Goal: Task Accomplishment & Management: Use online tool/utility

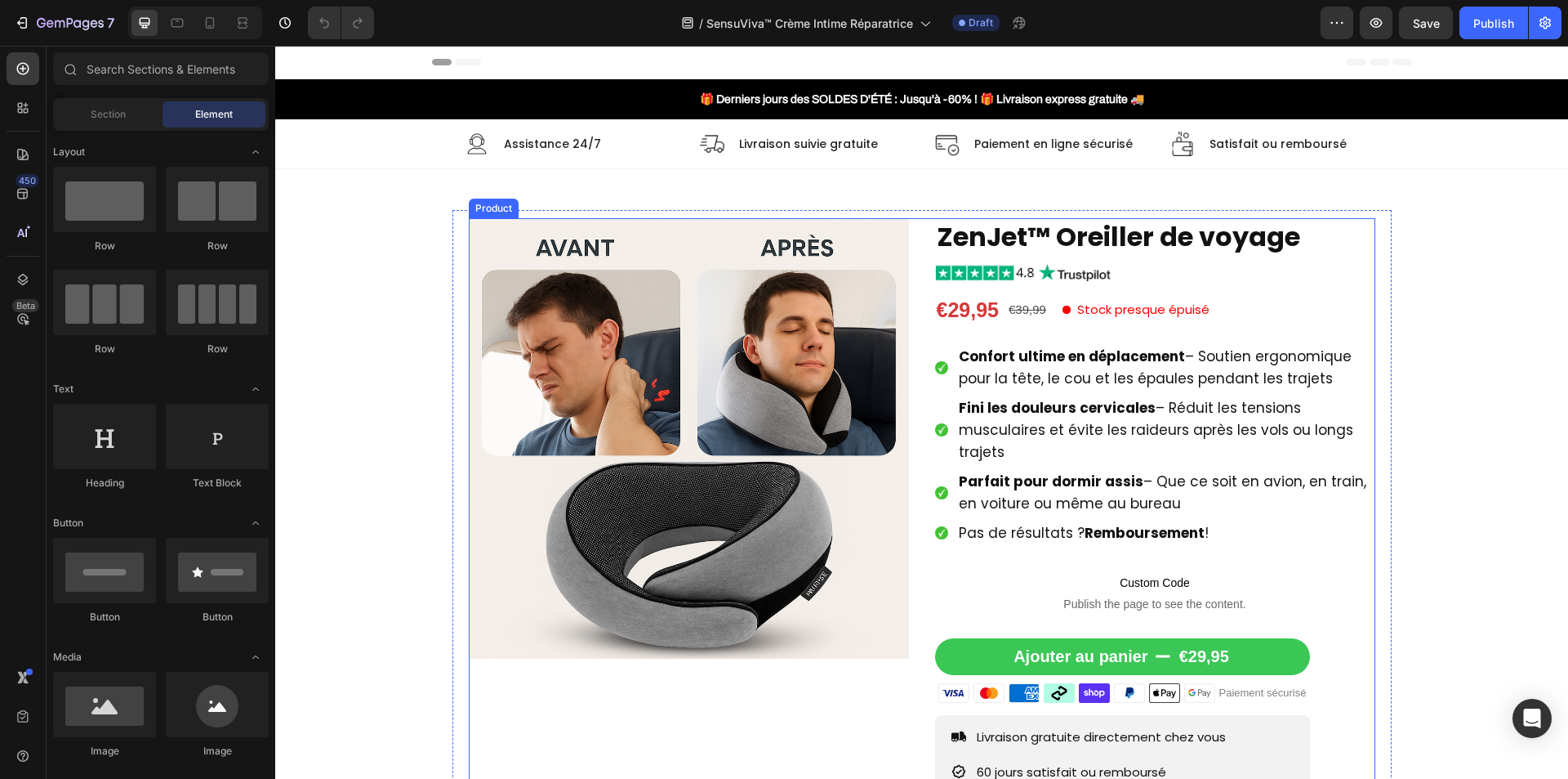
click at [910, 413] on div "Product Images ZenJet™ Oreiller de voyage Product Title Image €29,95 Product Pr…" at bounding box center [922, 573] width 906 height 710
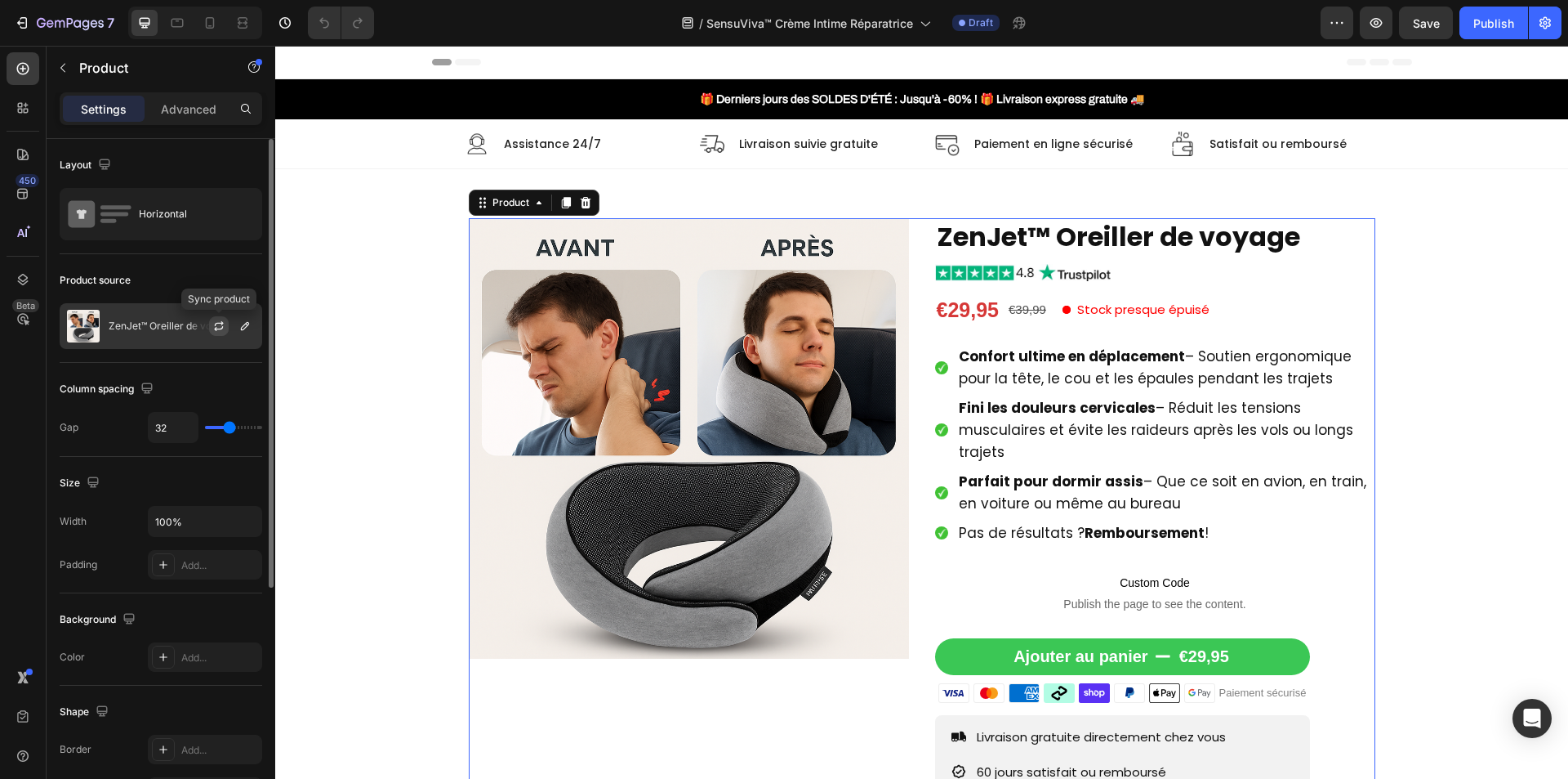
click at [219, 325] on icon "button" at bounding box center [218, 326] width 13 height 13
click at [220, 322] on icon "button" at bounding box center [218, 326] width 13 height 13
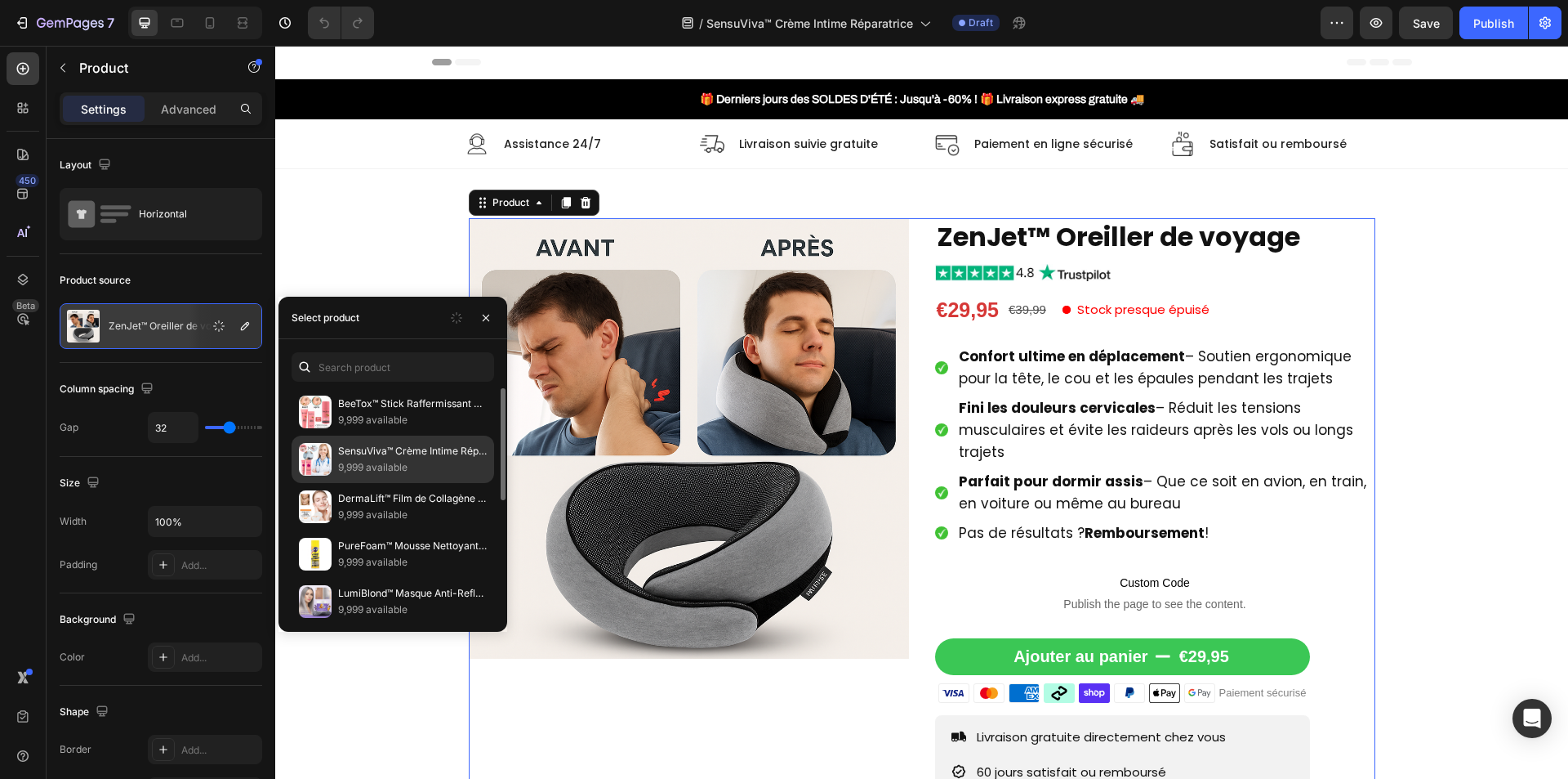
click at [396, 468] on p "9,999 available" at bounding box center [412, 468] width 149 height 16
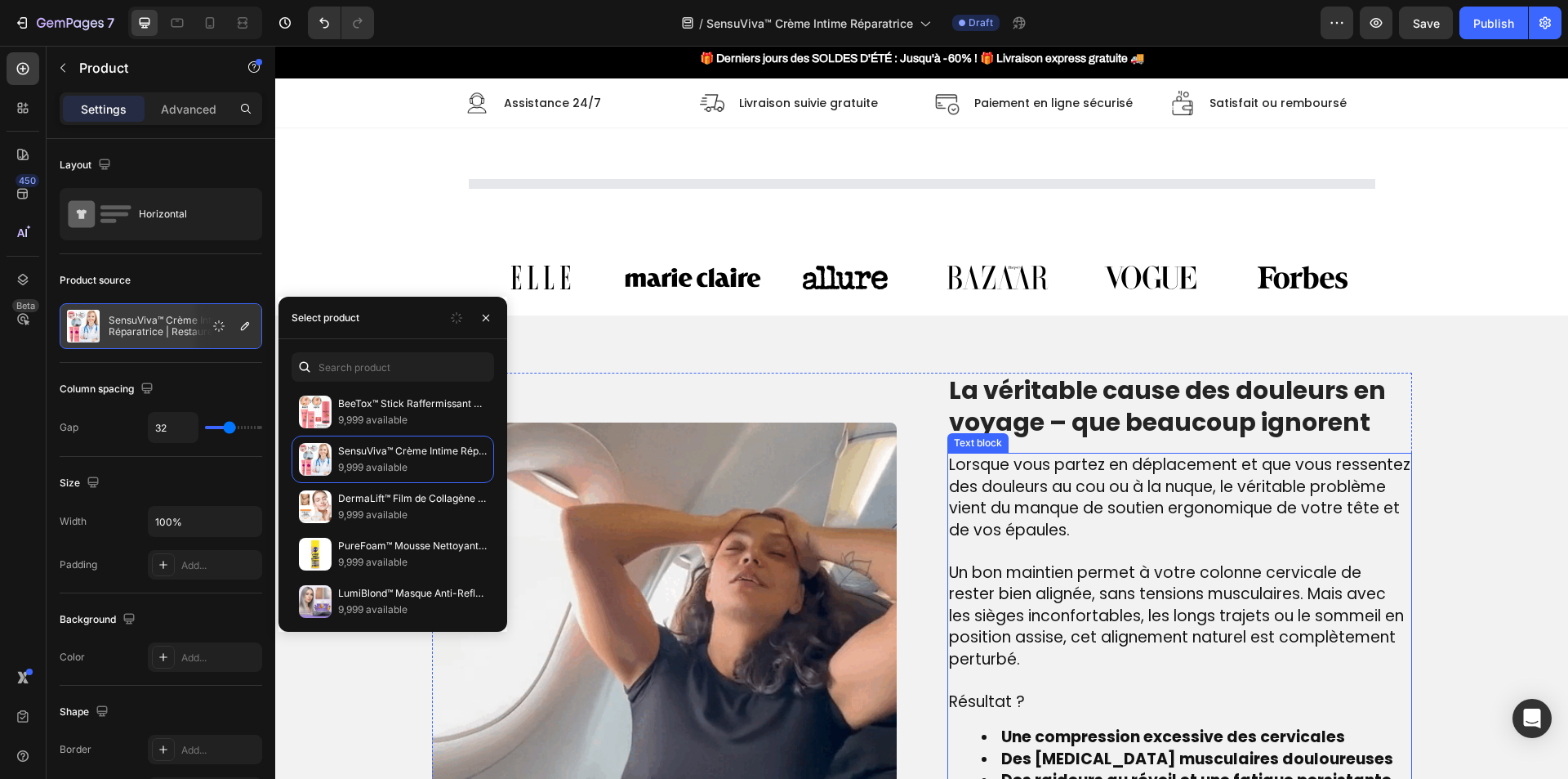
scroll to position [82, 0]
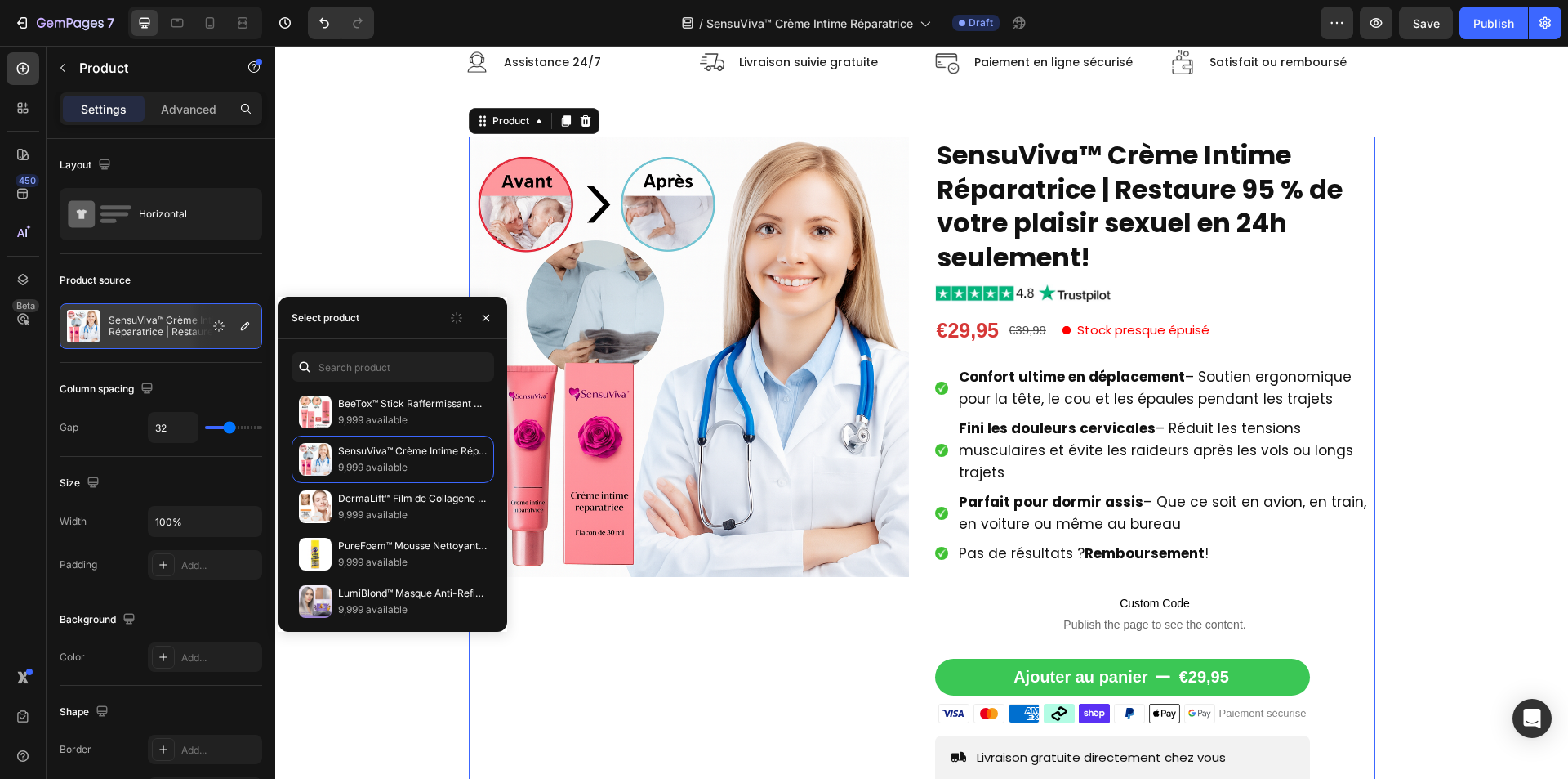
click at [912, 581] on div "Product Images SensuViva™ Crème Intime Réparatrice | Restaure 95 % de votre pla…" at bounding box center [922, 542] width 906 height 811
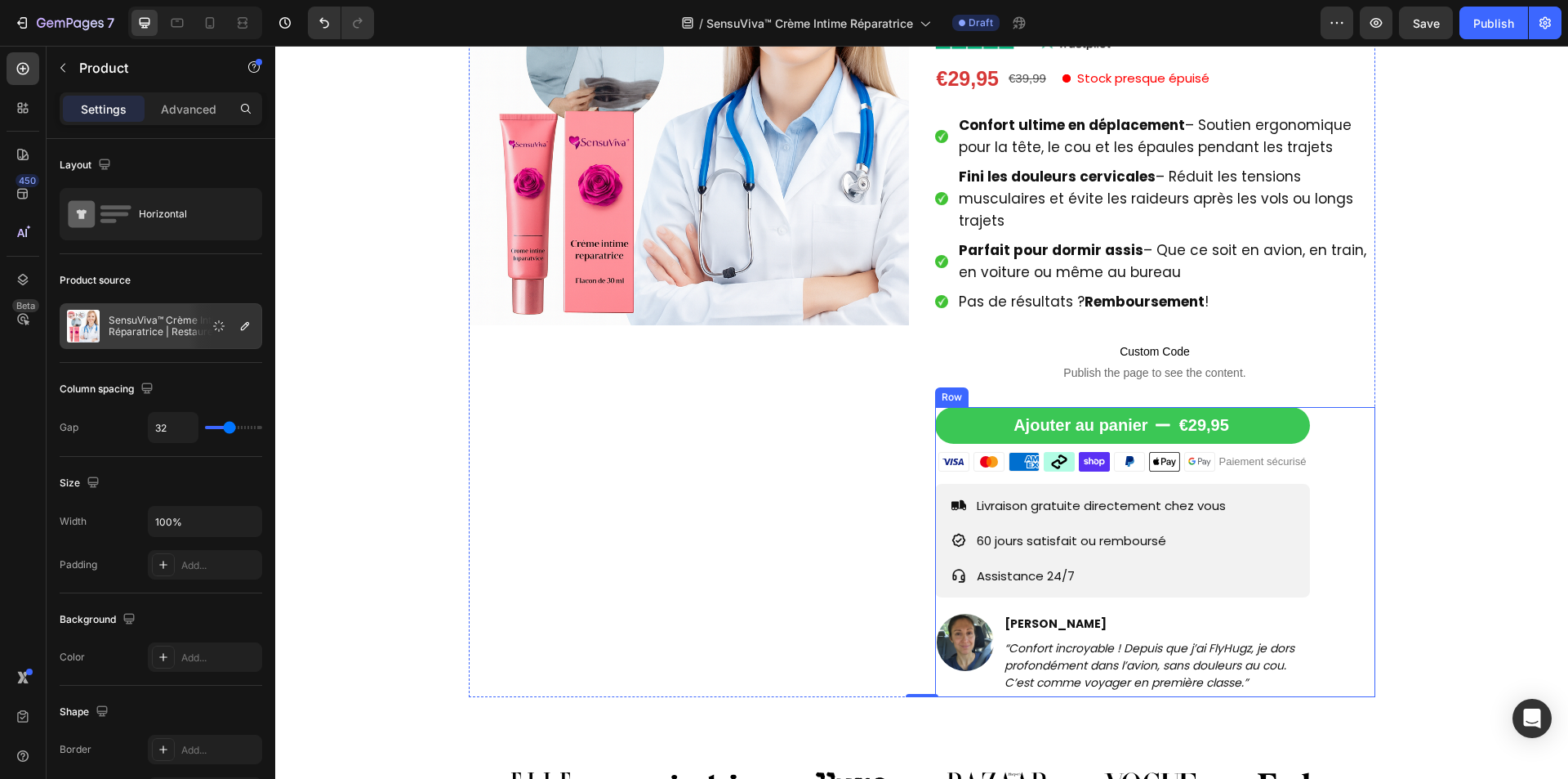
scroll to position [327, 0]
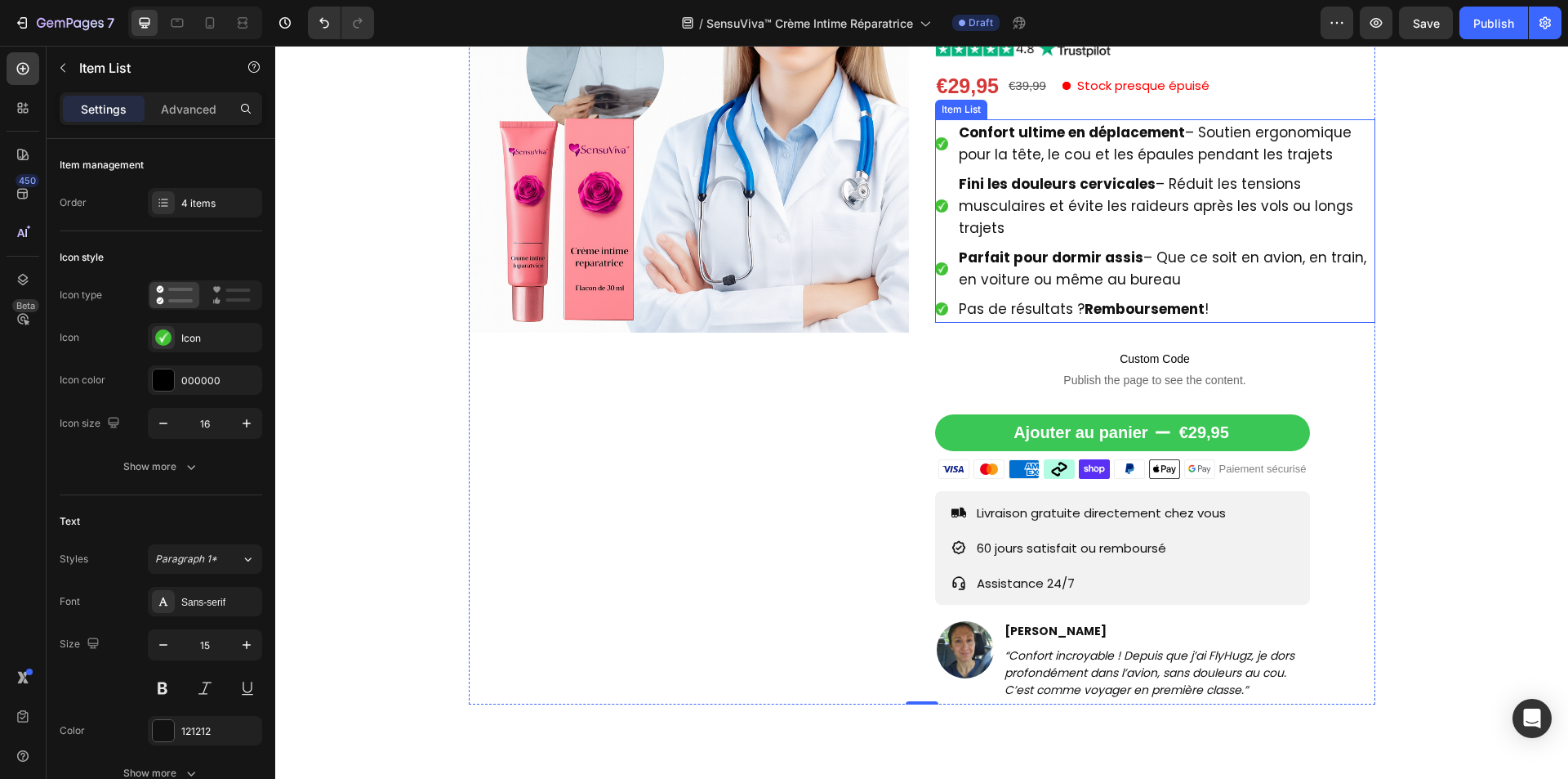
click at [1060, 161] on span "Confort ultime en déplacement – Soutien ergonomique pour la tête, le cou et les…" at bounding box center [1155, 143] width 393 height 42
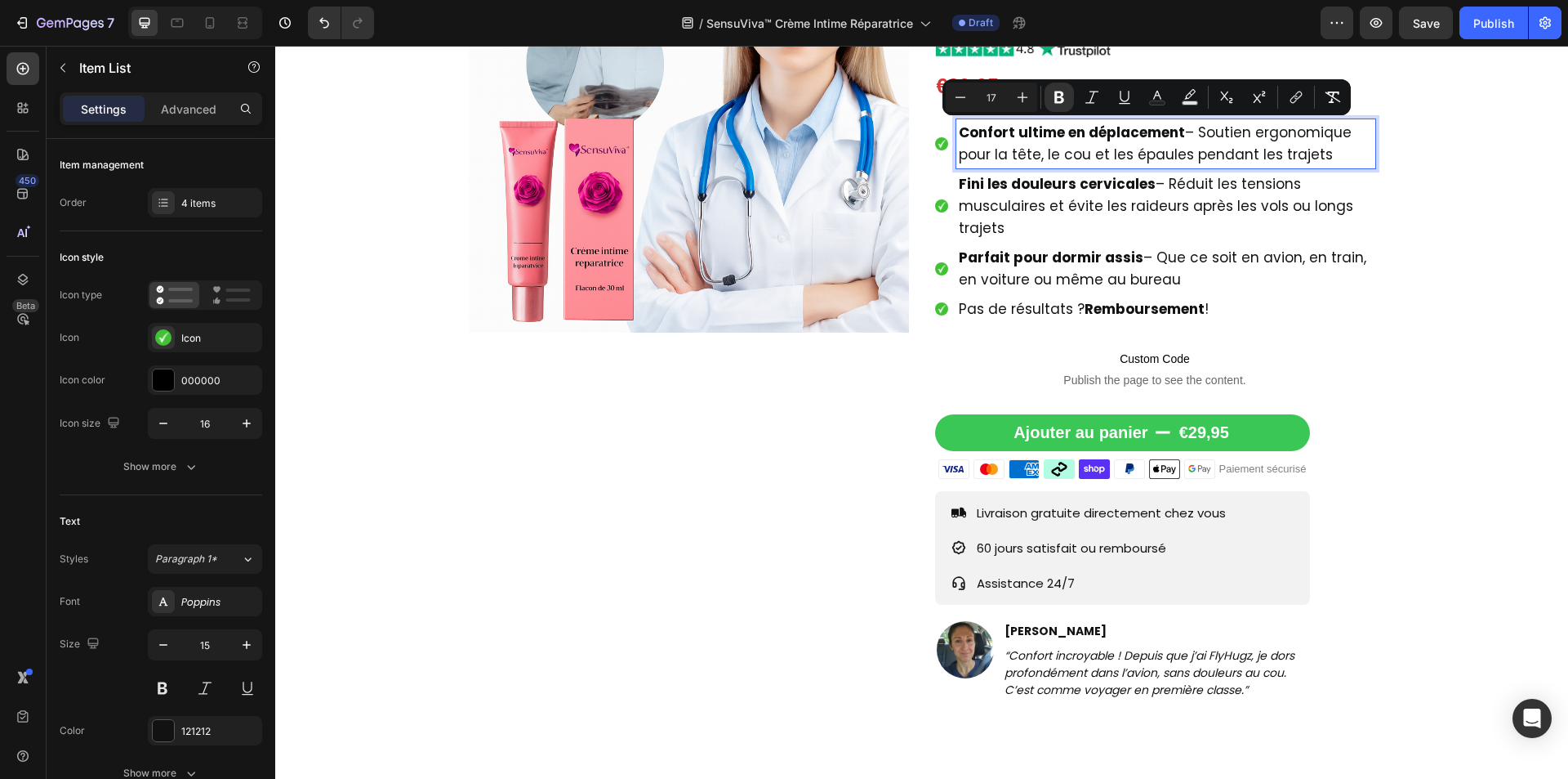
type input "15"
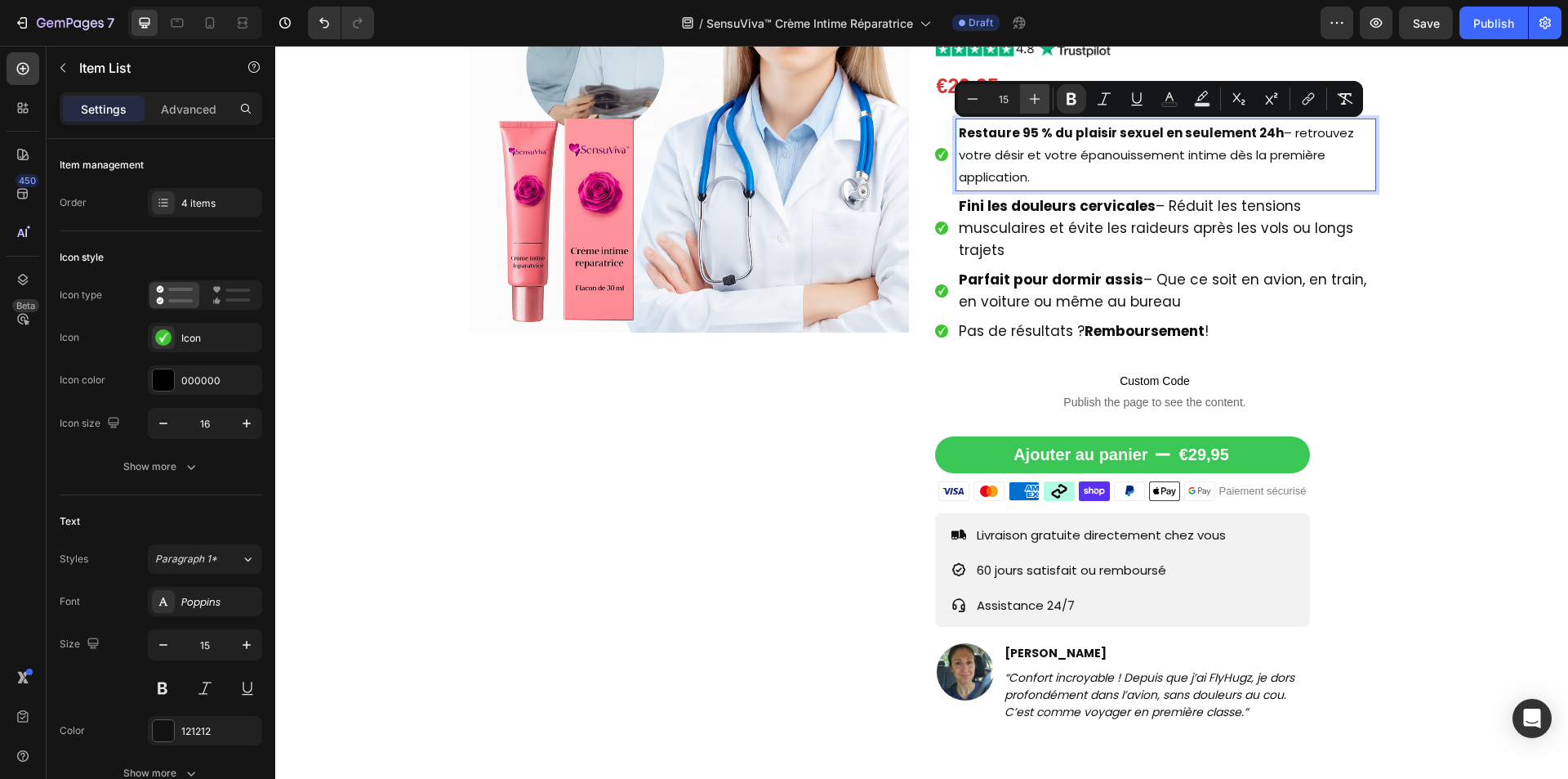
click at [1038, 101] on icon "Editor contextual toolbar" at bounding box center [1034, 98] width 16 height 16
type input "17"
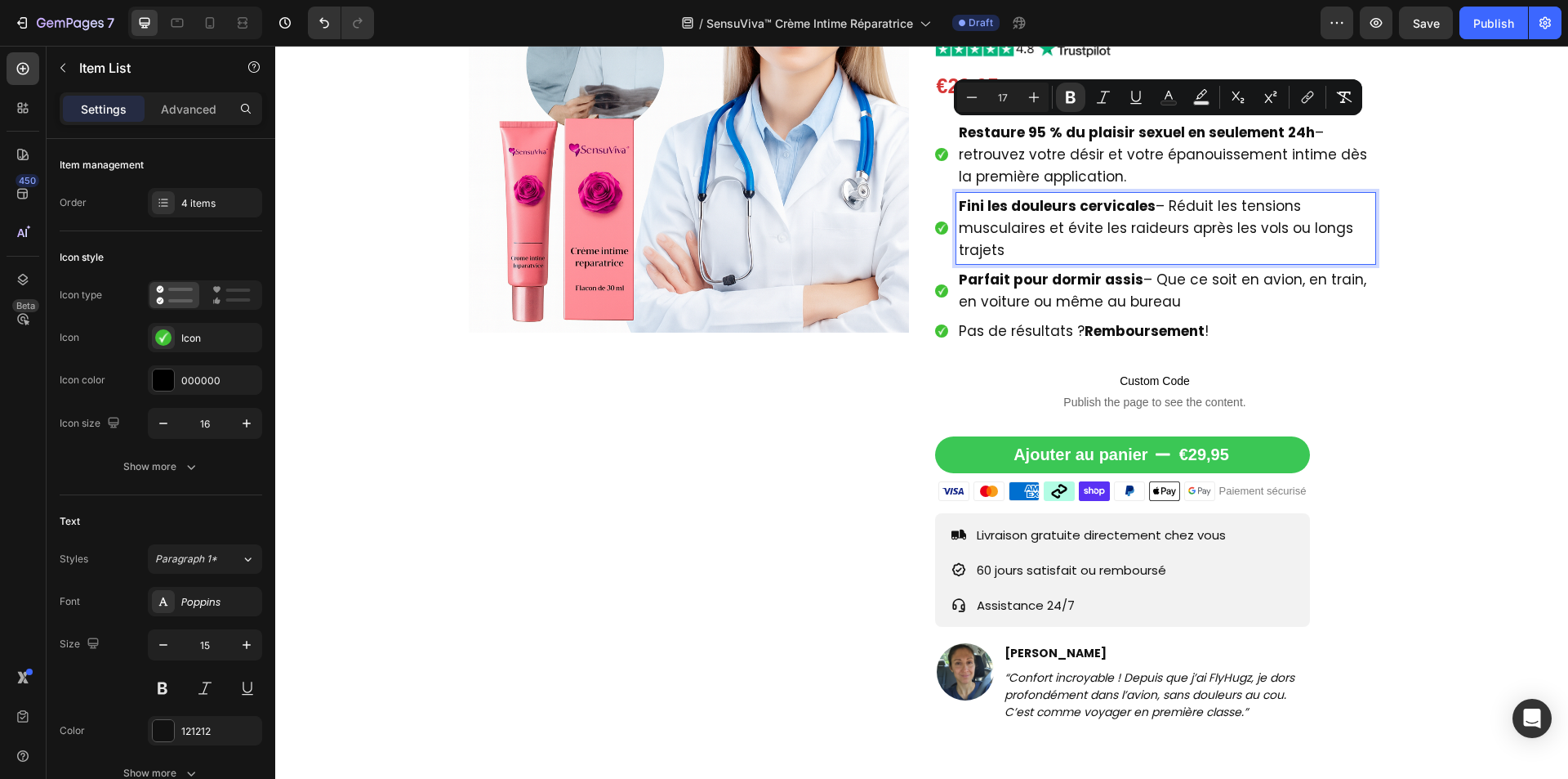
click at [1076, 204] on strong "Fini les douleurs cervicales" at bounding box center [1057, 206] width 197 height 20
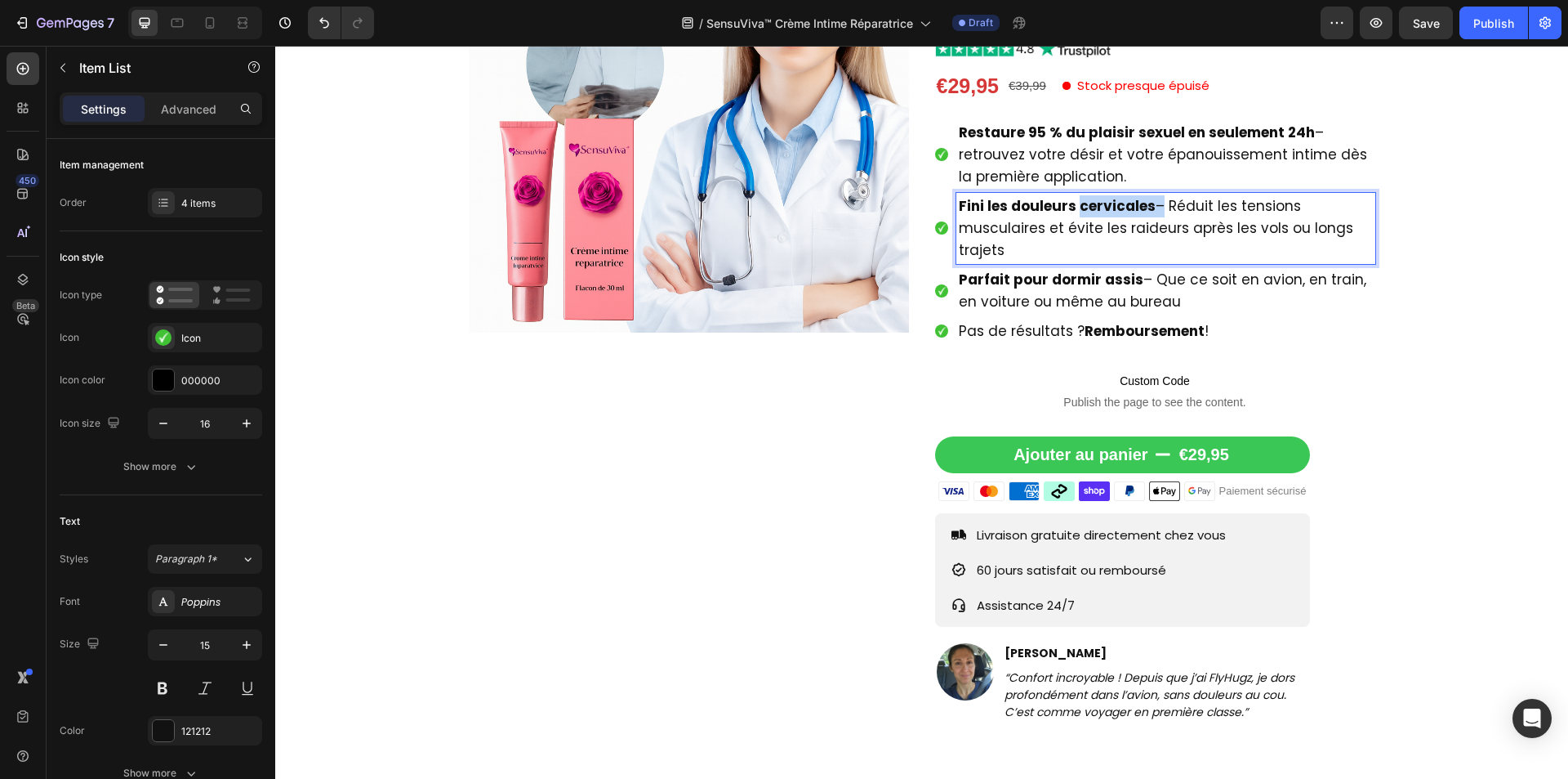
click at [1076, 204] on strong "Fini les douleurs cervicales" at bounding box center [1057, 206] width 197 height 20
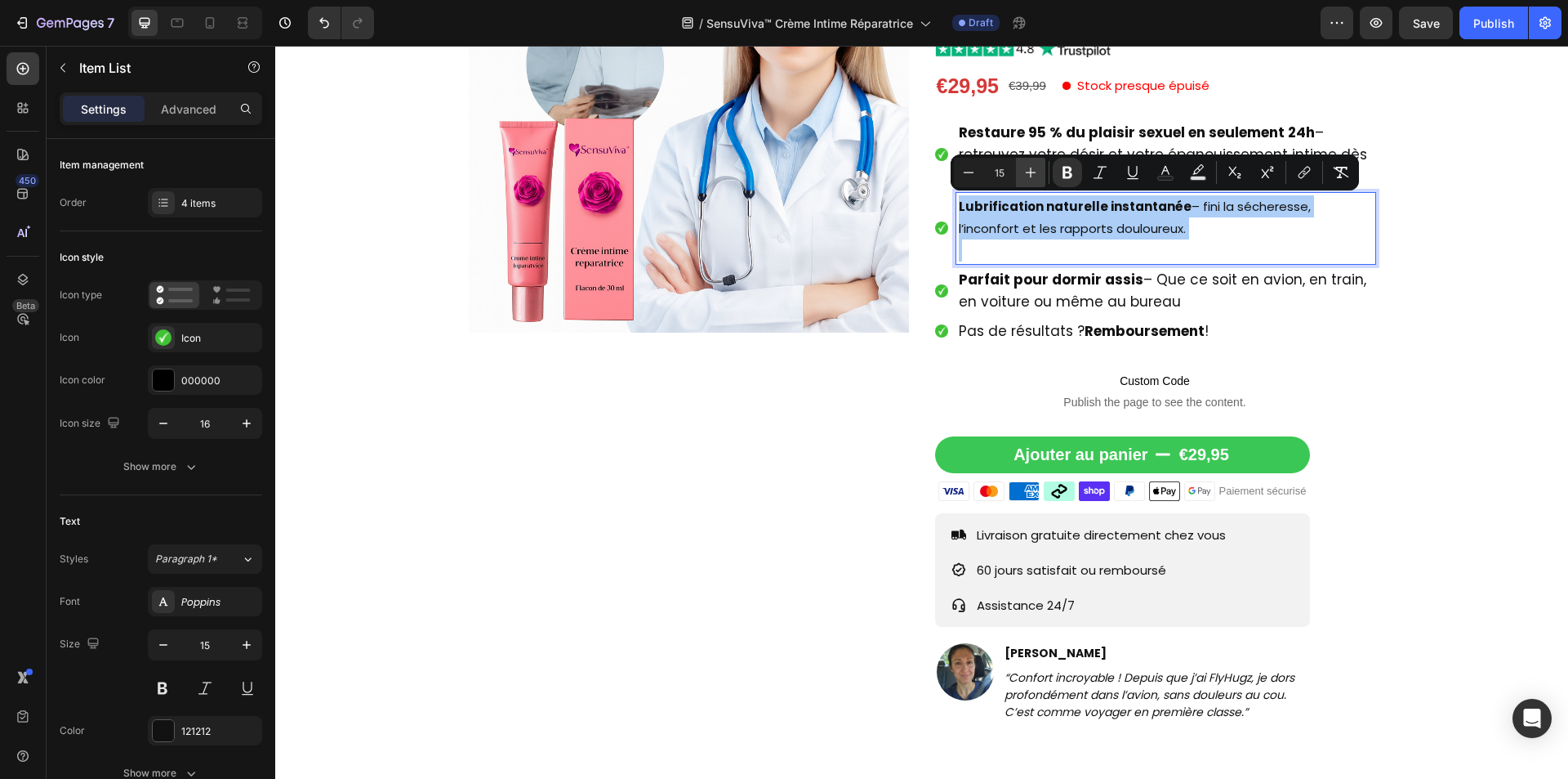
click at [1028, 171] on icon "Editor contextual toolbar" at bounding box center [1031, 172] width 16 height 16
type input "17"
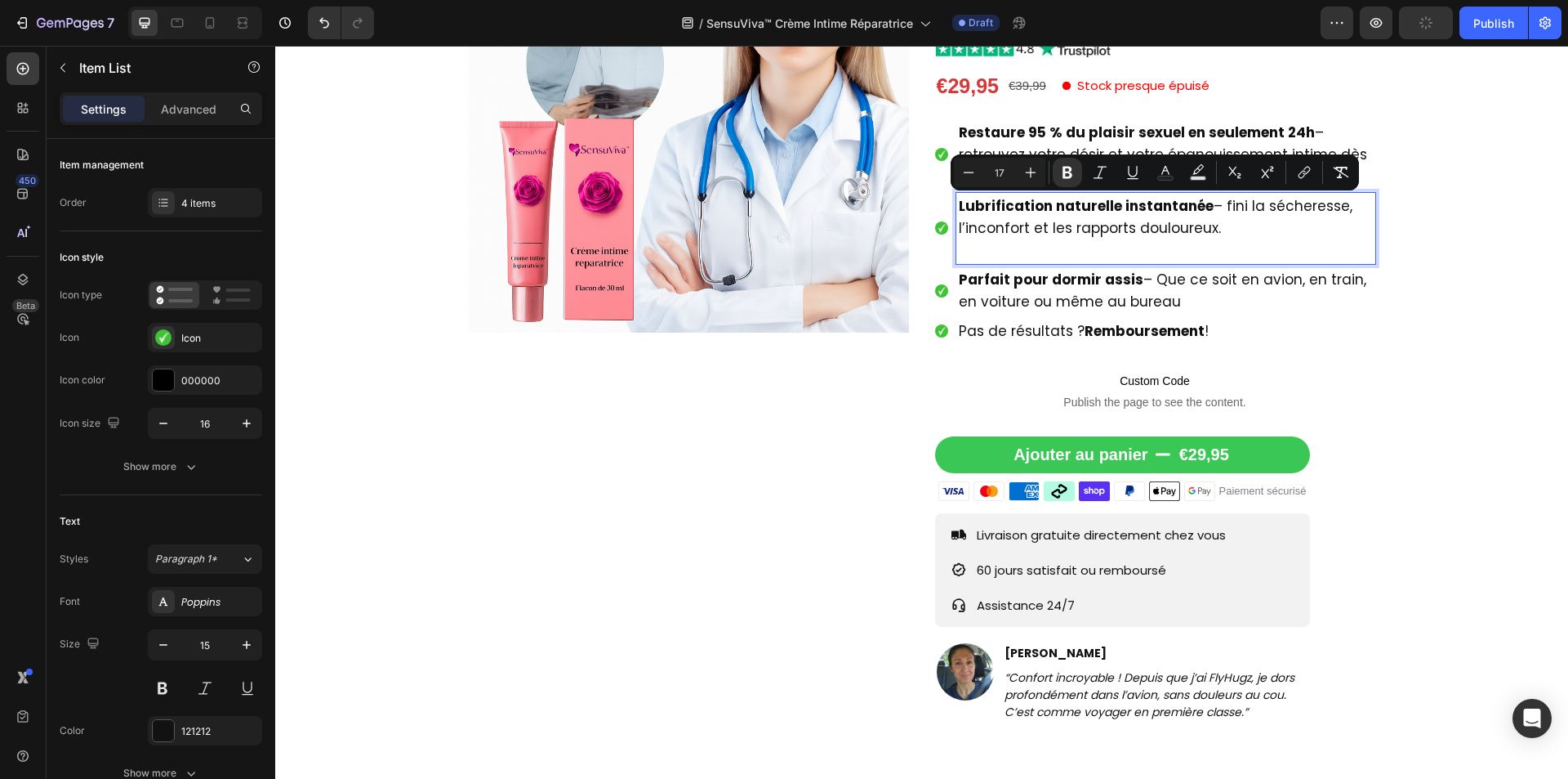
click at [1016, 255] on p "Rich Text Editor. Editing area: main" at bounding box center [1165, 250] width 414 height 22
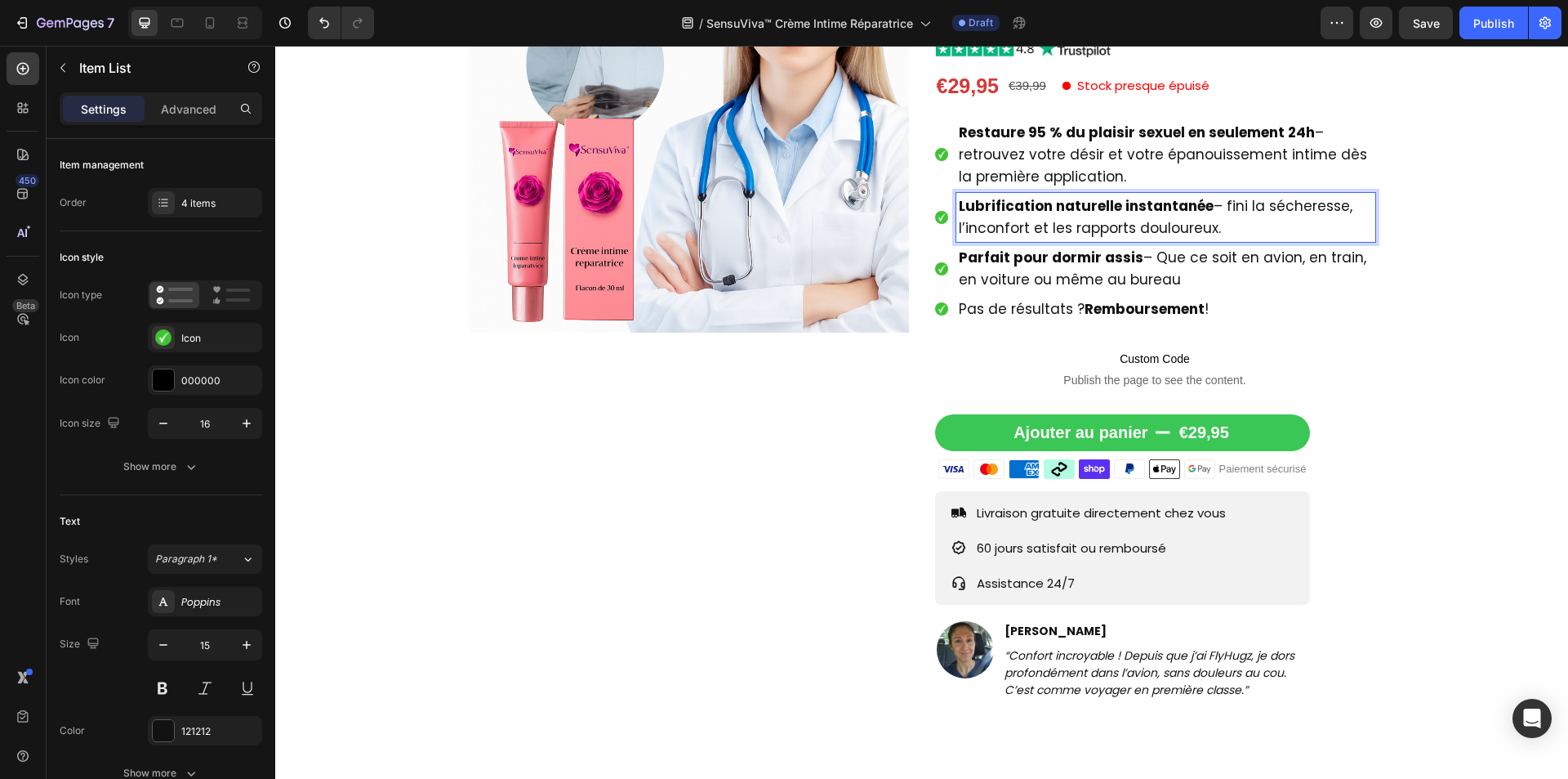
click at [1046, 256] on strong "Parfait pour dormir assis" at bounding box center [1051, 257] width 184 height 20
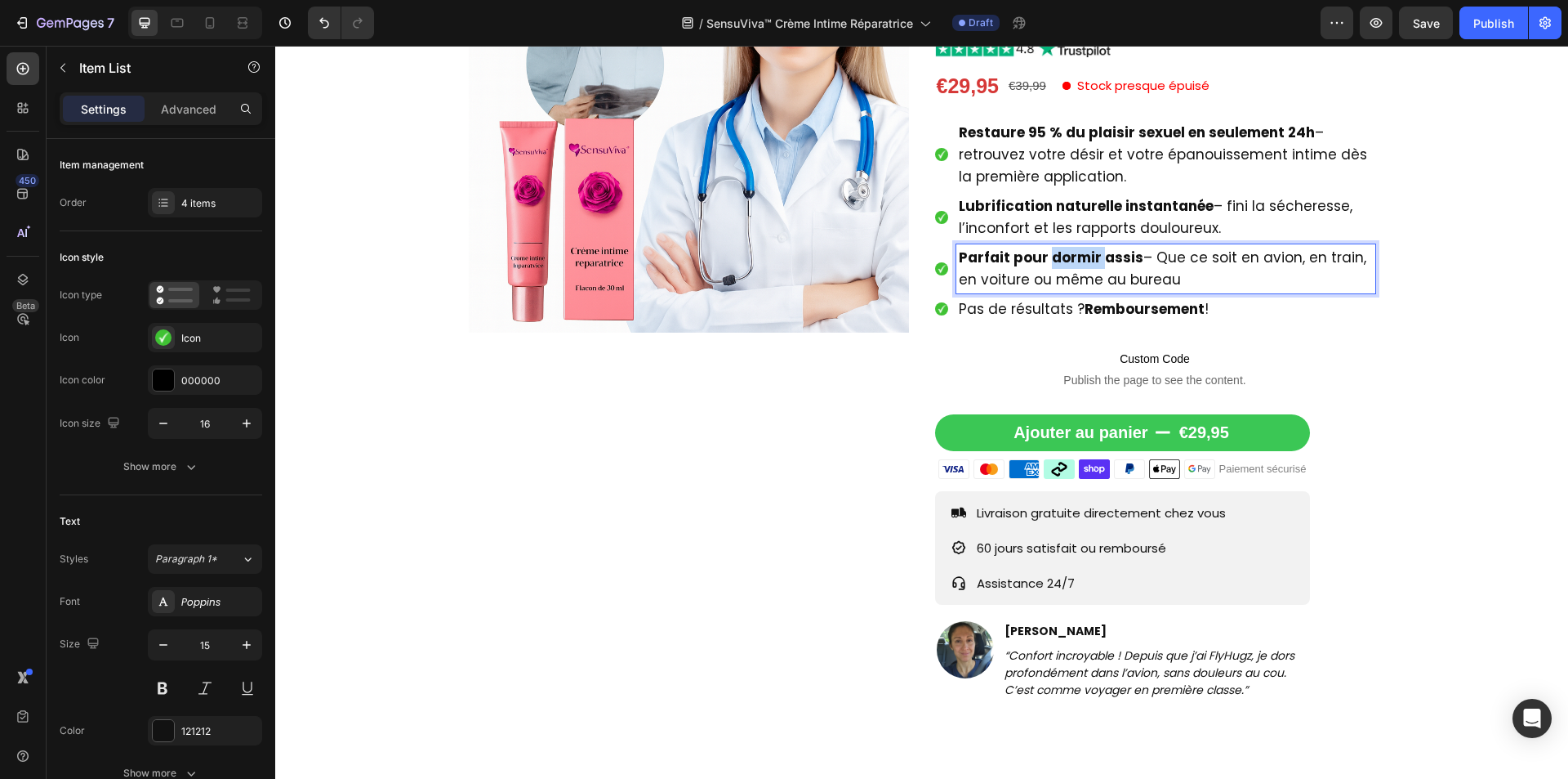
click at [1046, 256] on strong "Parfait pour dormir assis" at bounding box center [1051, 257] width 184 height 20
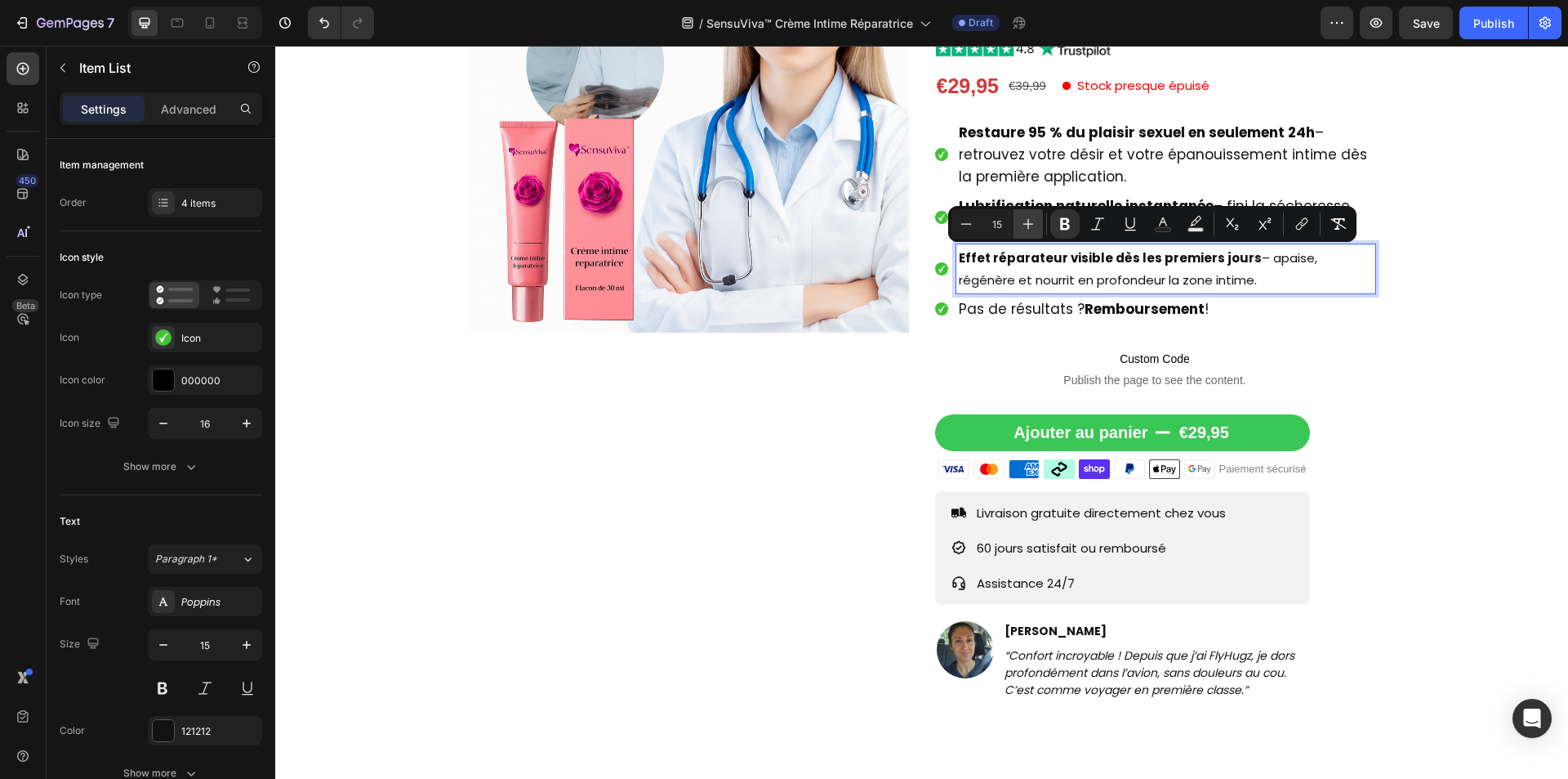
click at [1036, 230] on icon "Editor contextual toolbar" at bounding box center [1028, 224] width 16 height 16
type input "17"
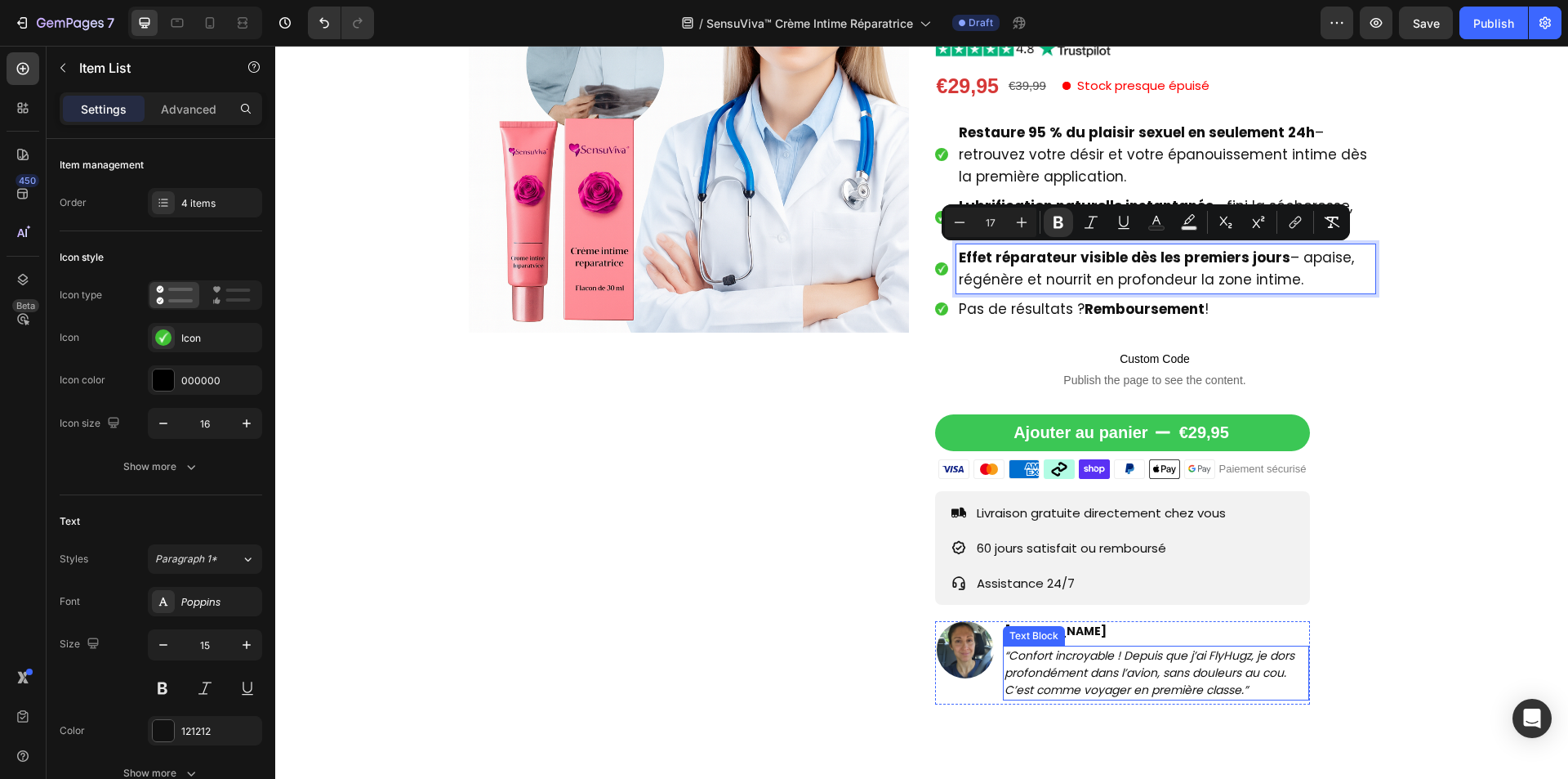
click at [1068, 665] on icon "“Confort incroyable ! Depuis que j’ai FlyHugz, je dors profondément dans l’avio…" at bounding box center [1149, 672] width 290 height 51
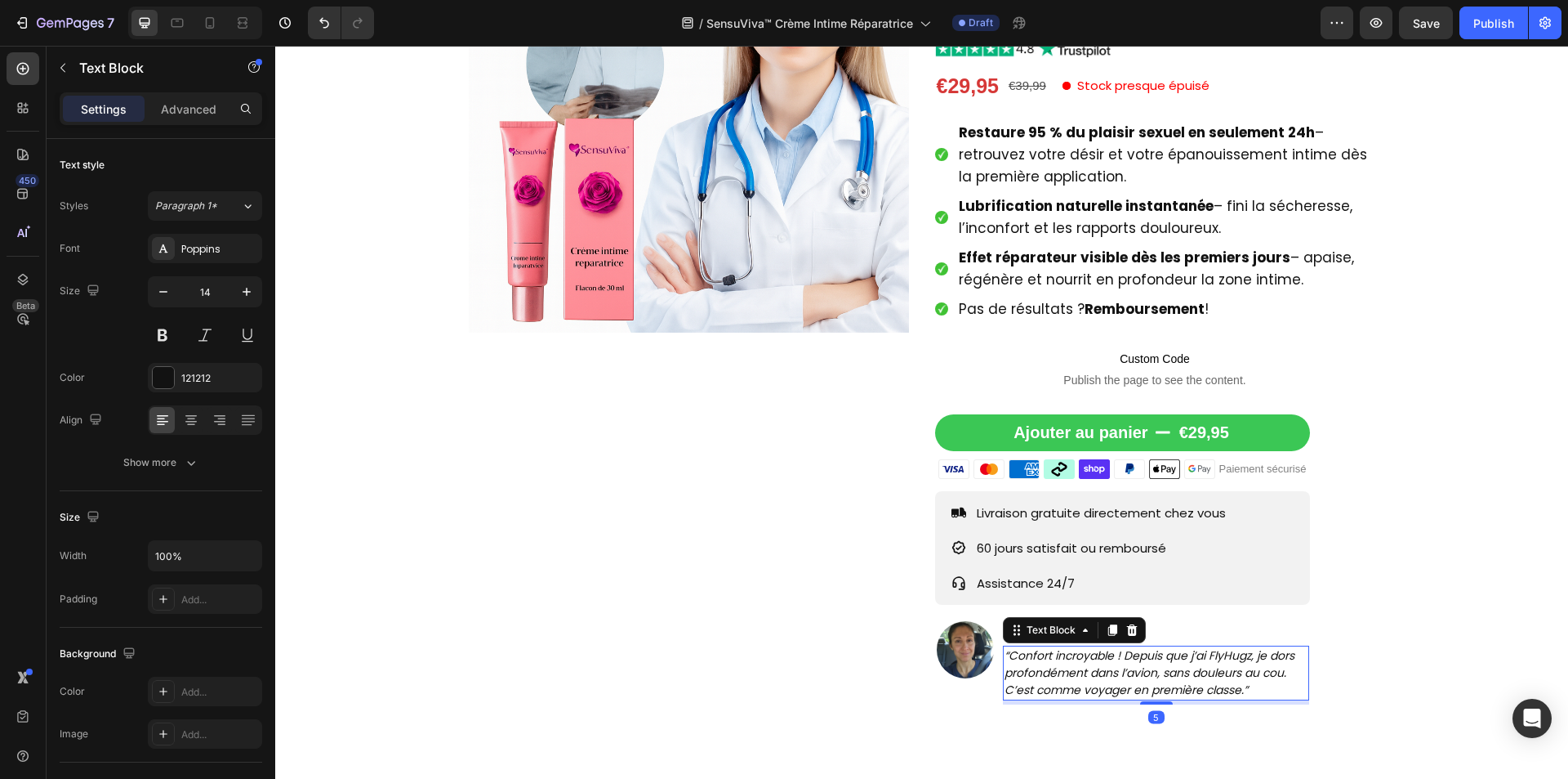
click at [1068, 665] on icon "“Confort incroyable ! Depuis que j’ai FlyHugz, je dors profondément dans l’avio…" at bounding box center [1149, 672] width 290 height 51
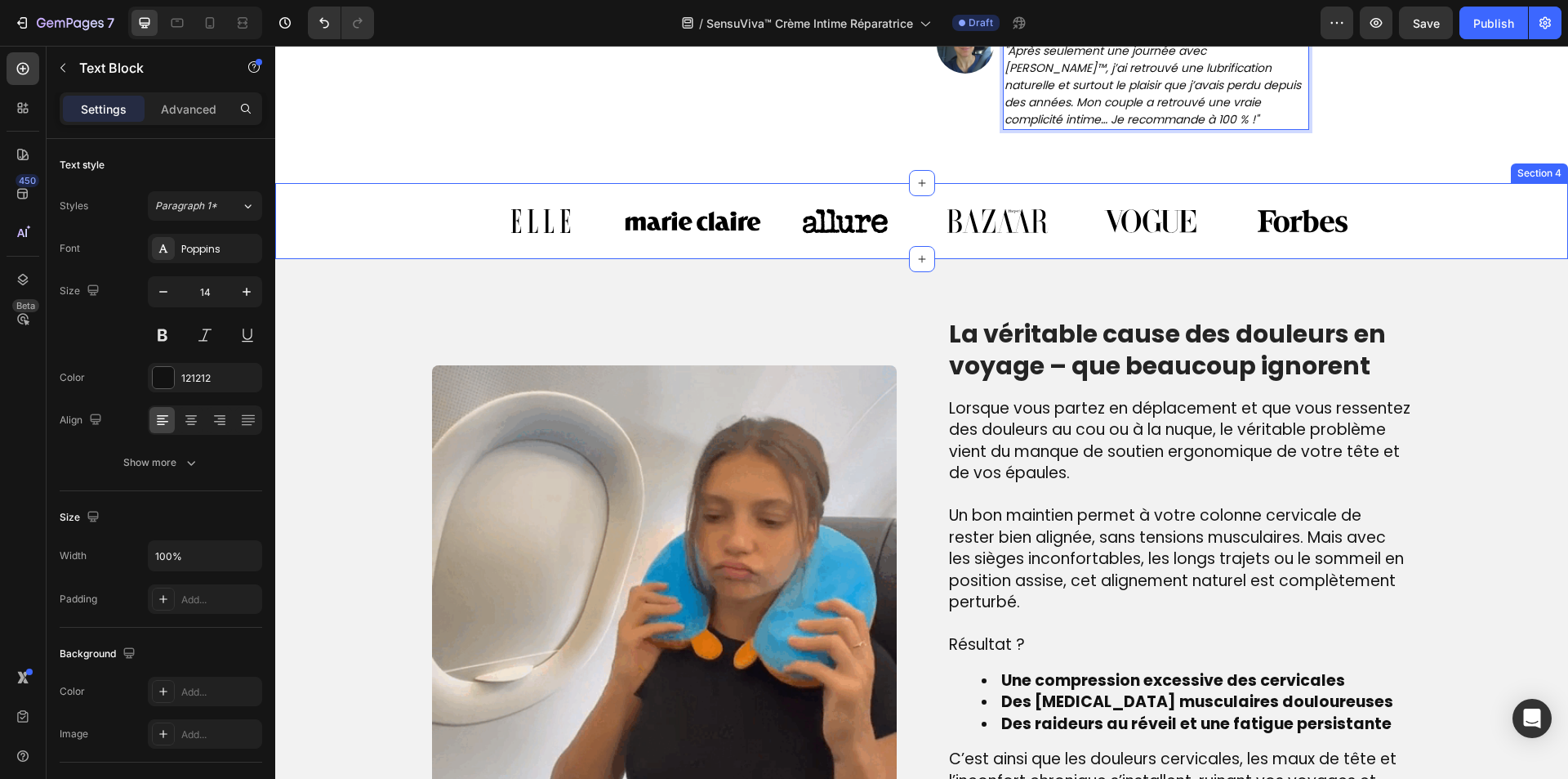
scroll to position [980, 0]
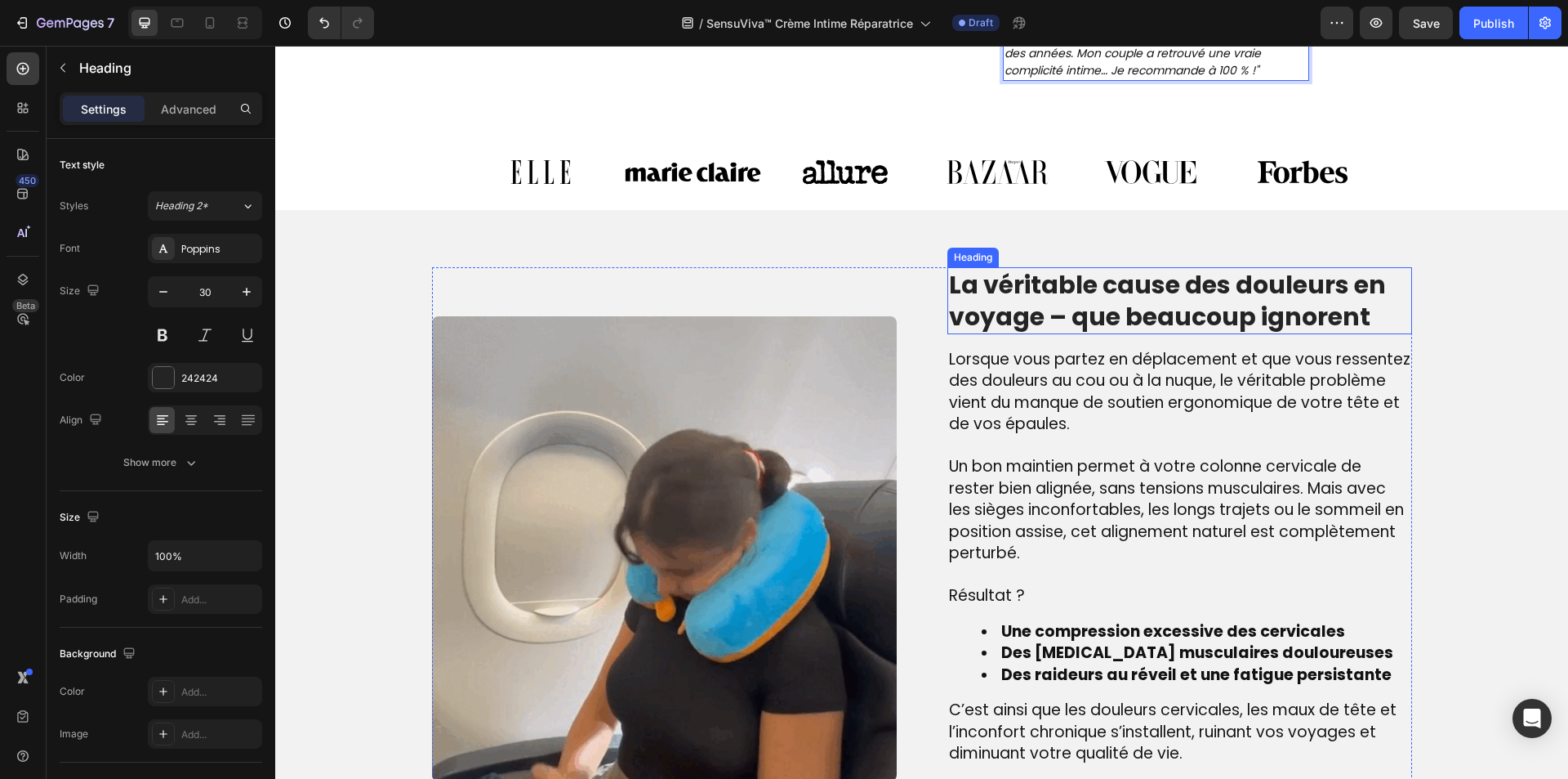
click at [1038, 319] on h2 "La véritable cause des douleurs en voyage – que beaucoup ignorent" at bounding box center [1180, 301] width 465 height 67
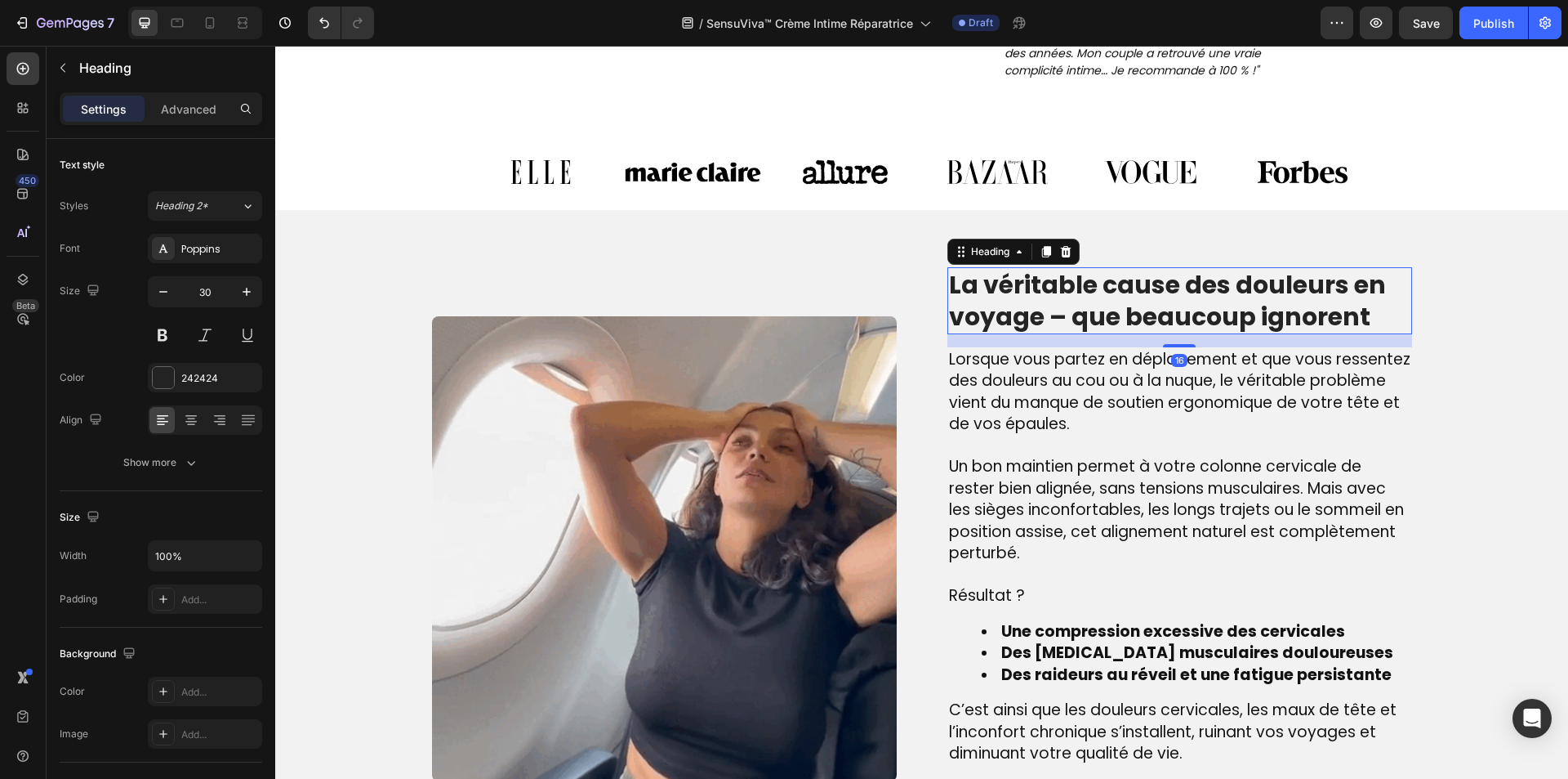
click at [1038, 319] on h2 "La véritable cause des douleurs en voyage – que beaucoup ignorent" at bounding box center [1180, 301] width 465 height 67
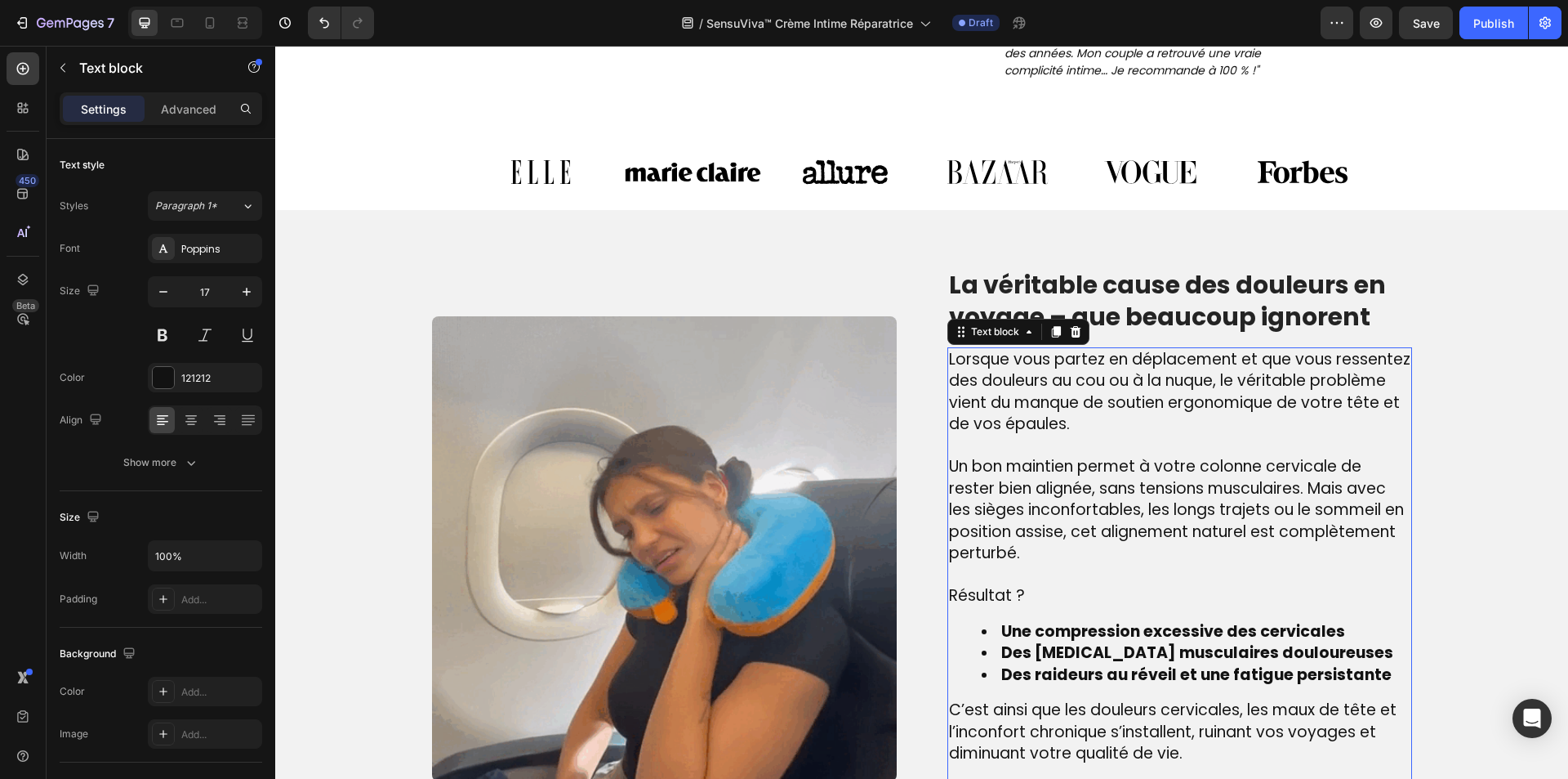
click at [1133, 573] on p at bounding box center [1180, 575] width 461 height 21
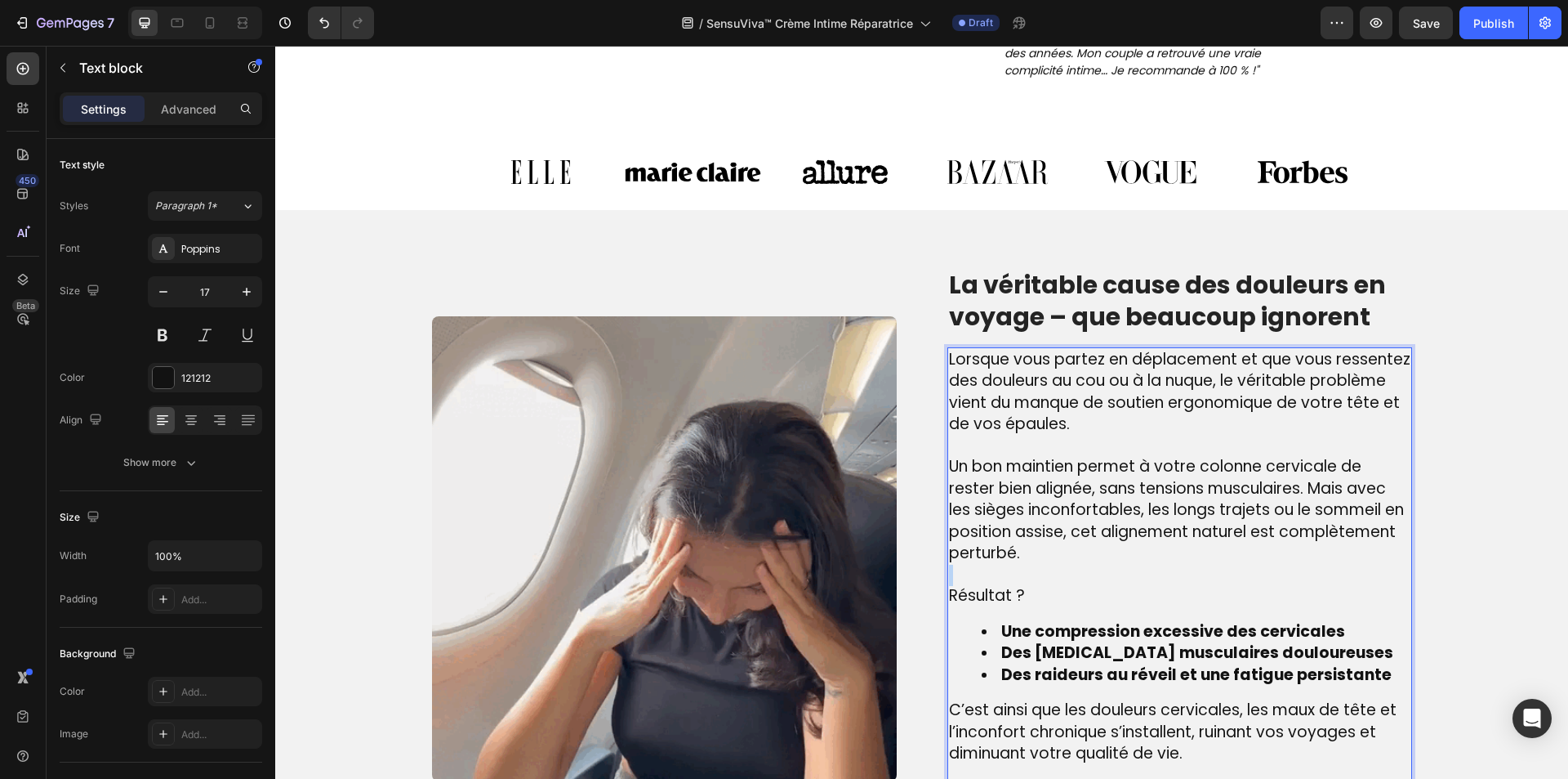
click at [1133, 572] on p "Rich Text Editor. Editing area: main" at bounding box center [1180, 575] width 461 height 21
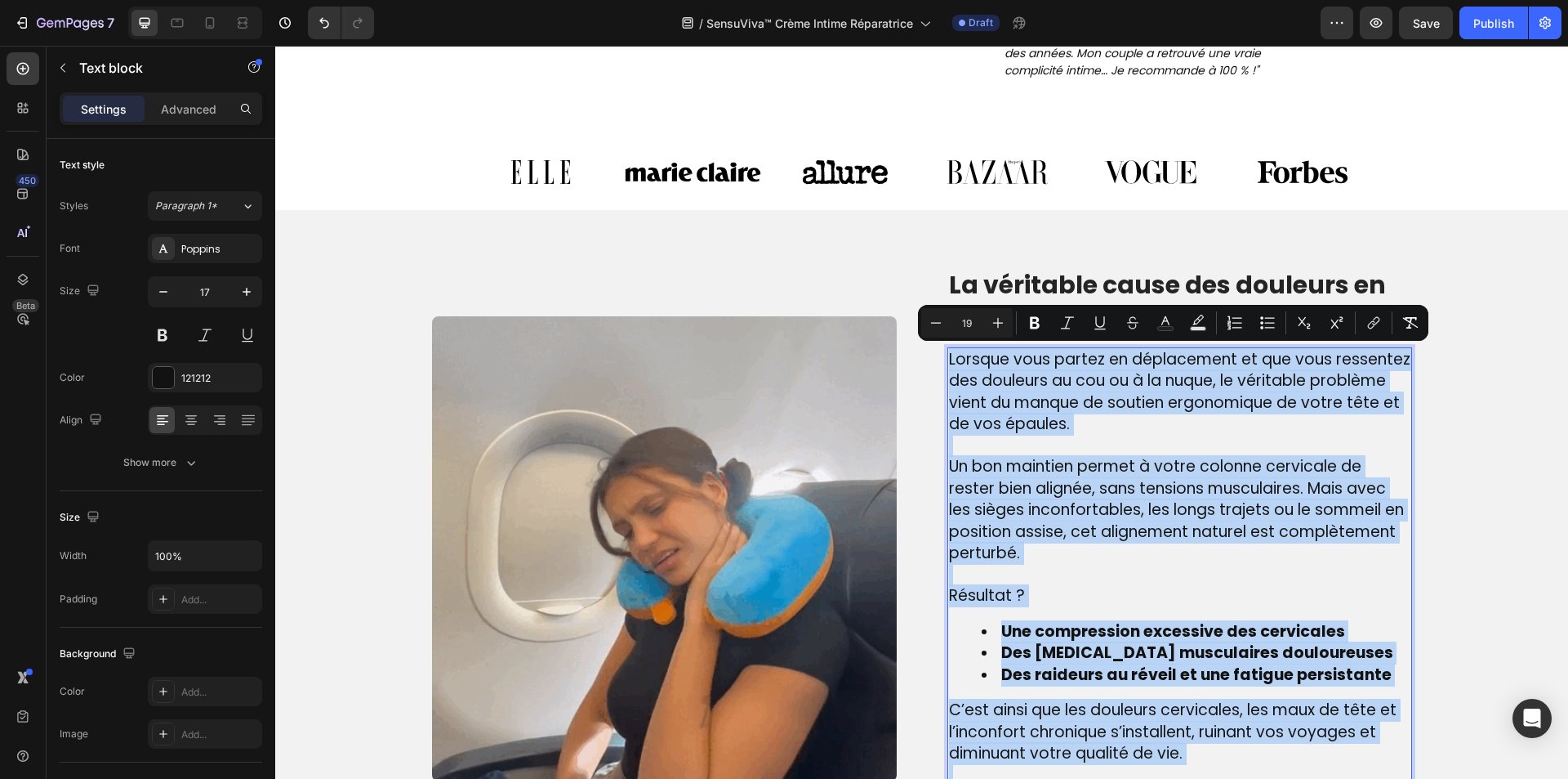
type input "17"
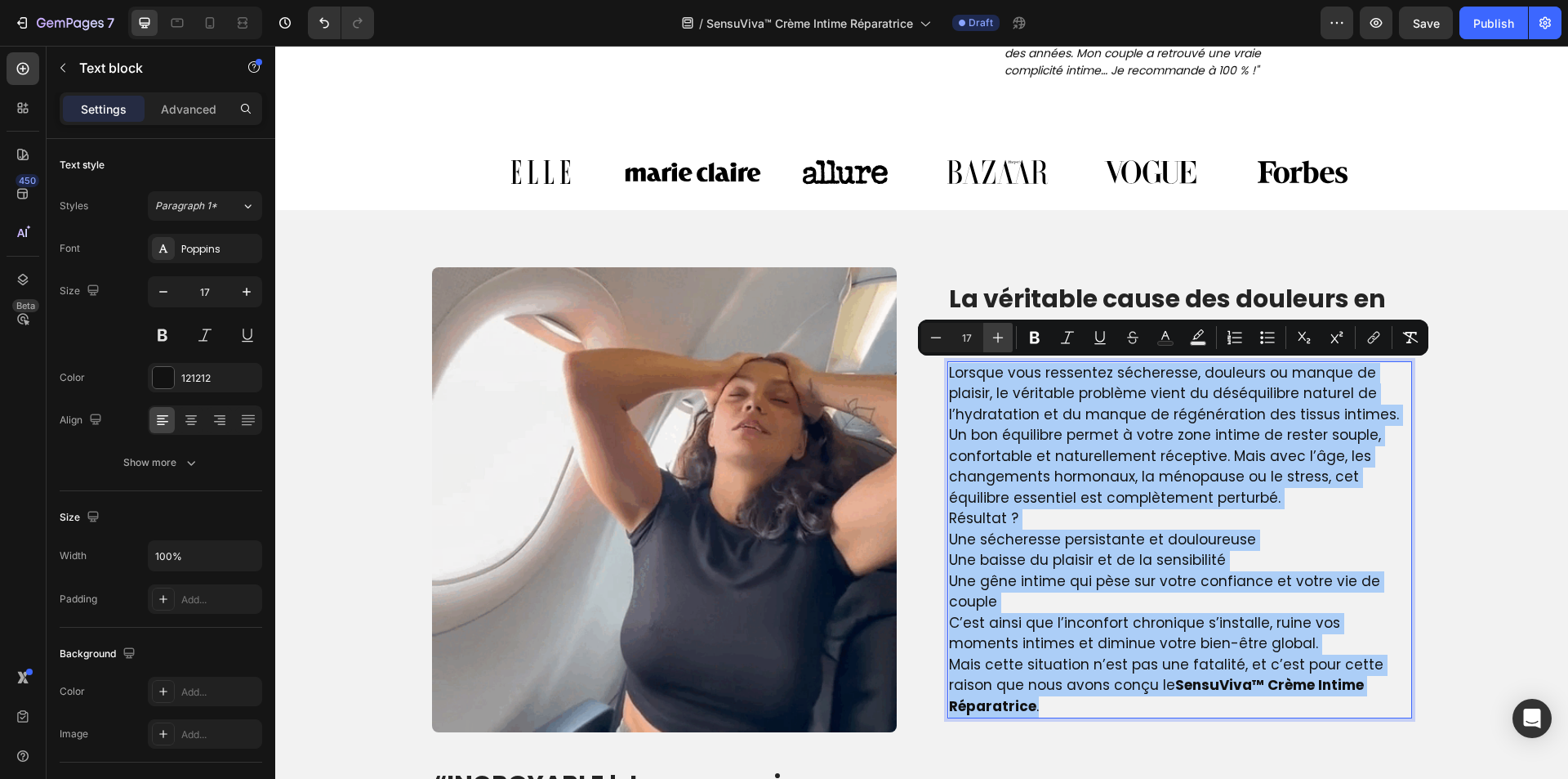
click at [1001, 335] on icon "Editor contextual toolbar" at bounding box center [998, 337] width 16 height 16
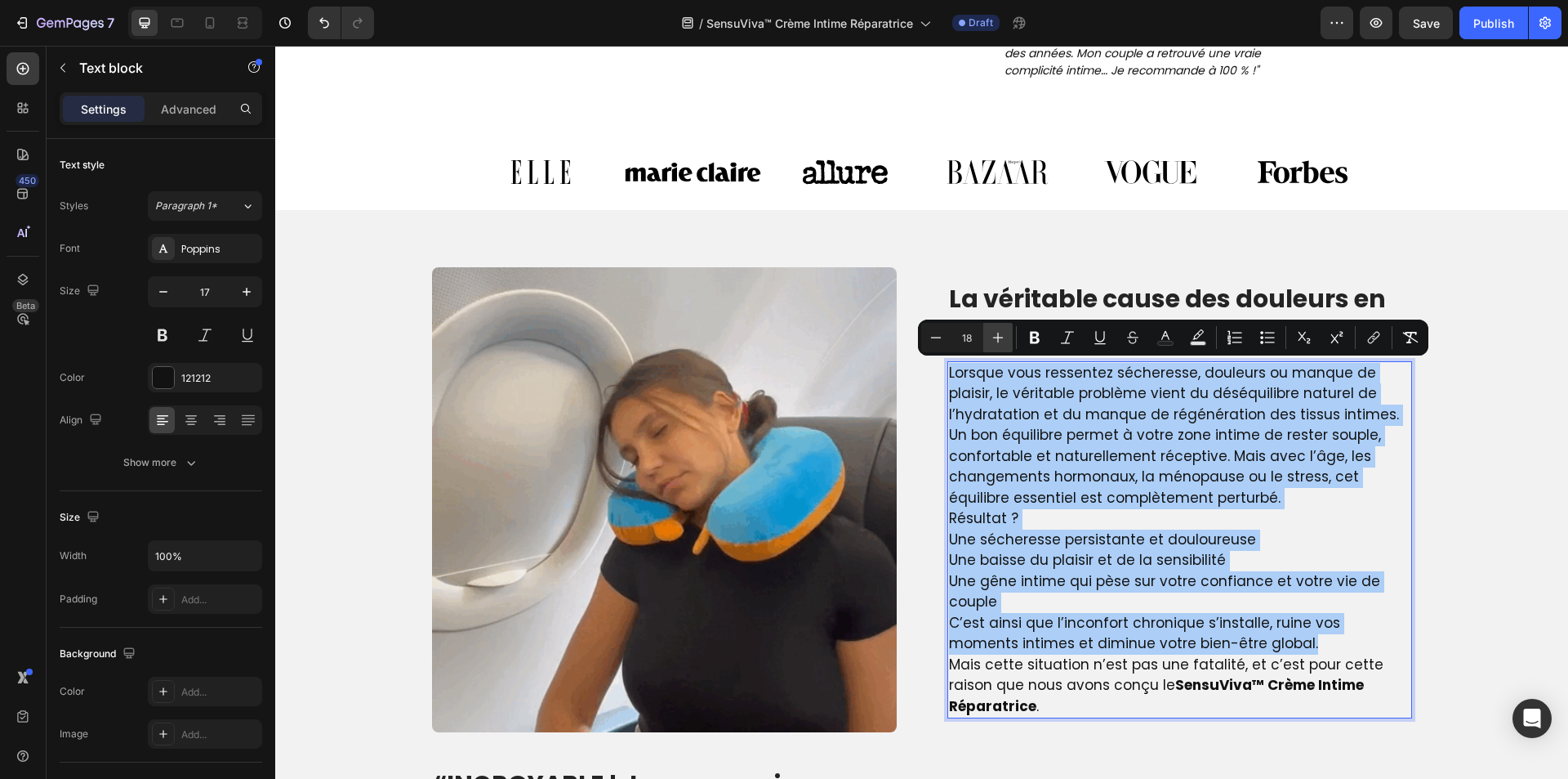
click at [1001, 335] on icon "Editor contextual toolbar" at bounding box center [998, 337] width 16 height 16
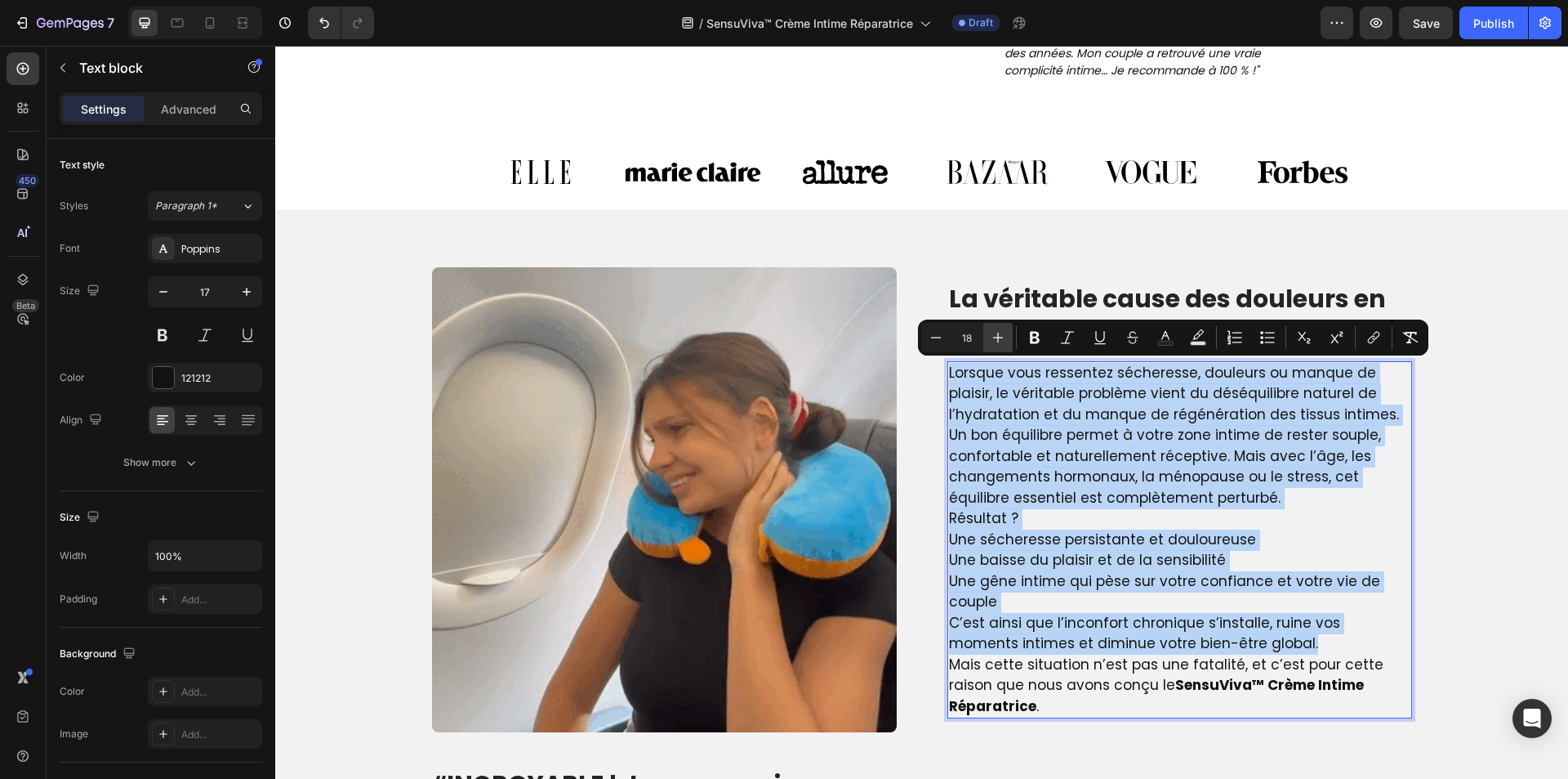
type input "19"
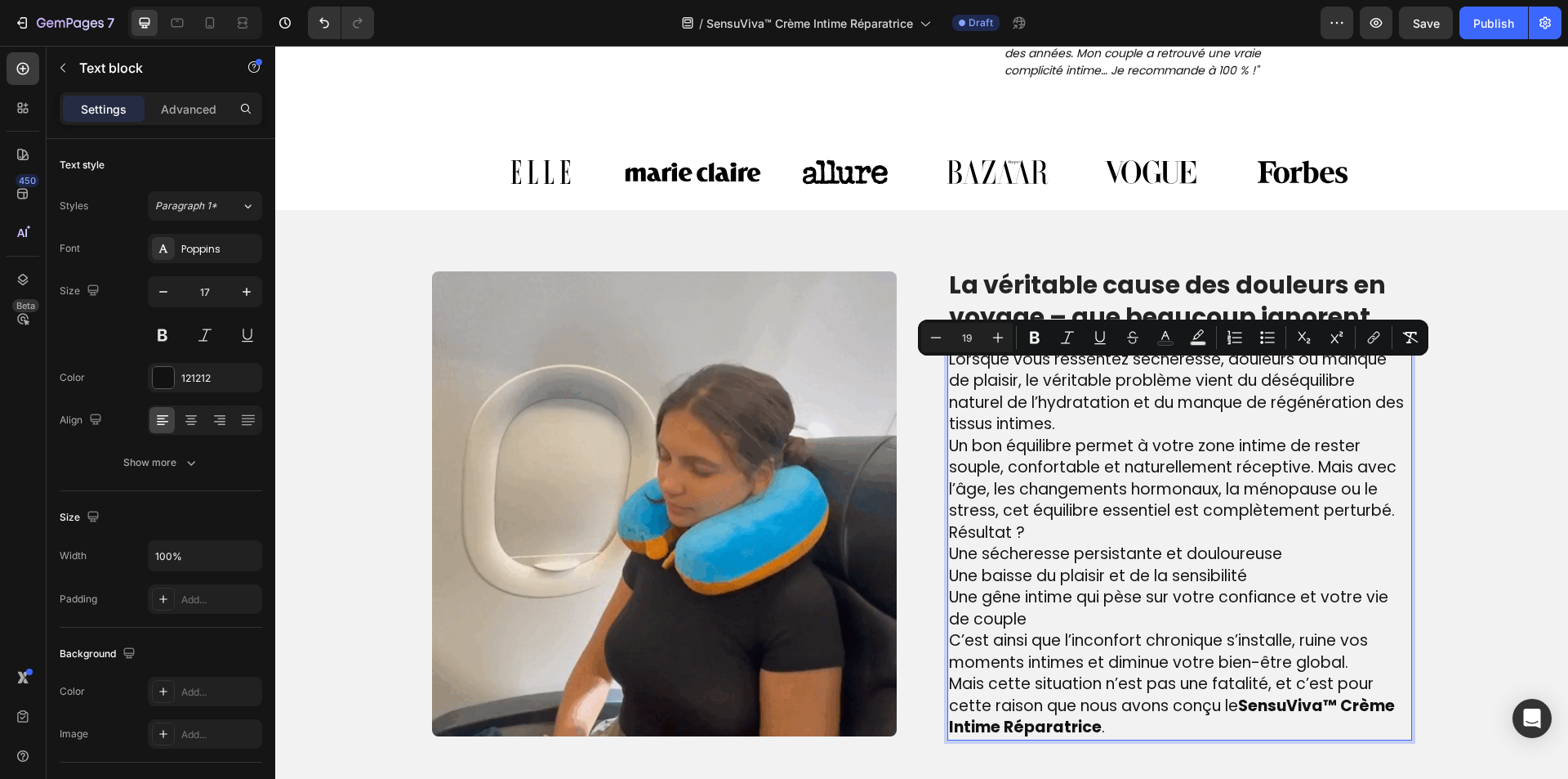
click at [1137, 618] on p "Une sécheresse persistante et douloureuse Une baisse du plaisir et de la sensib…" at bounding box center [1180, 586] width 461 height 87
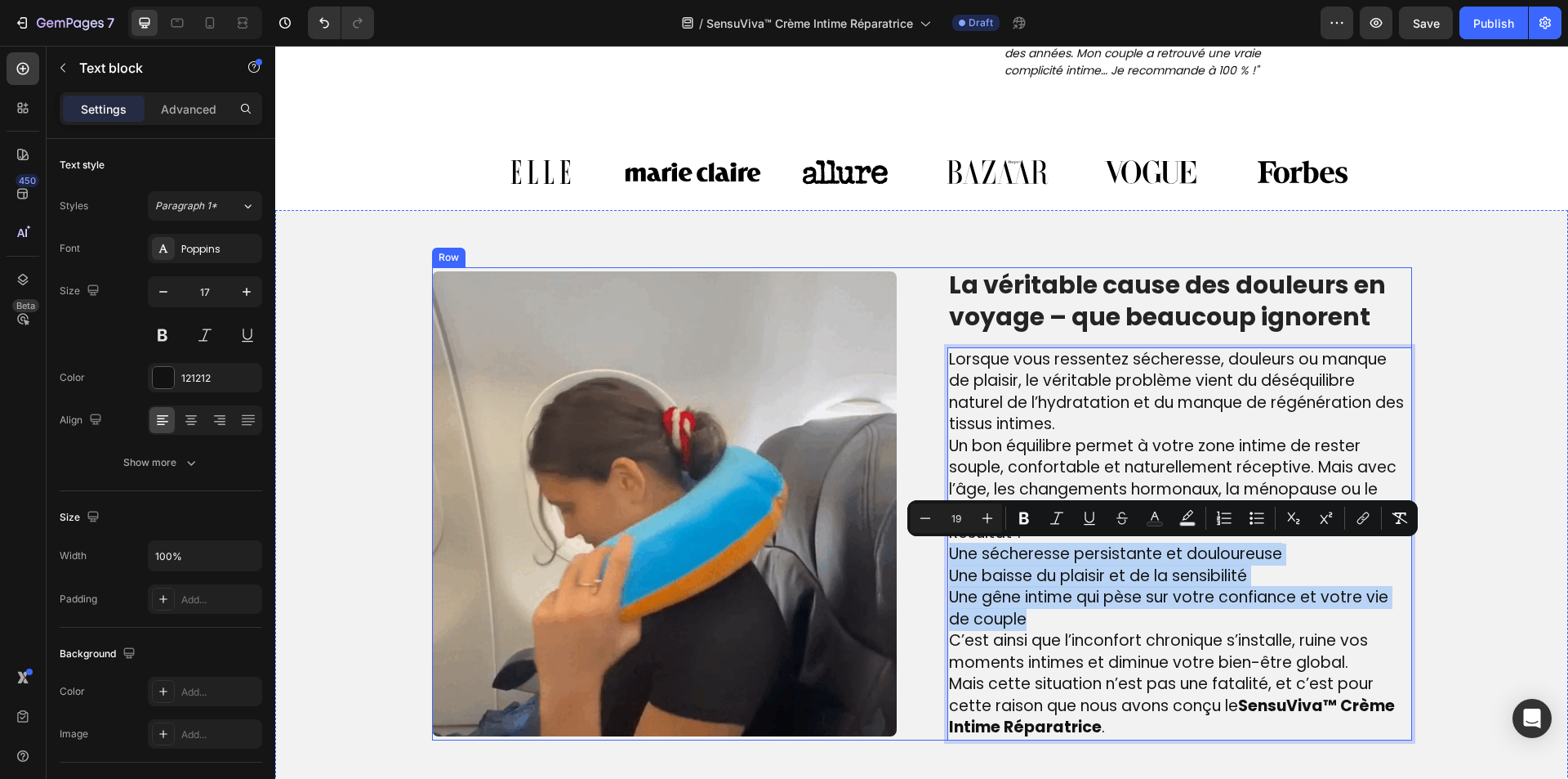
drag, startPoint x: 1069, startPoint y: 610, endPoint x: 935, endPoint y: 551, distance: 146.4
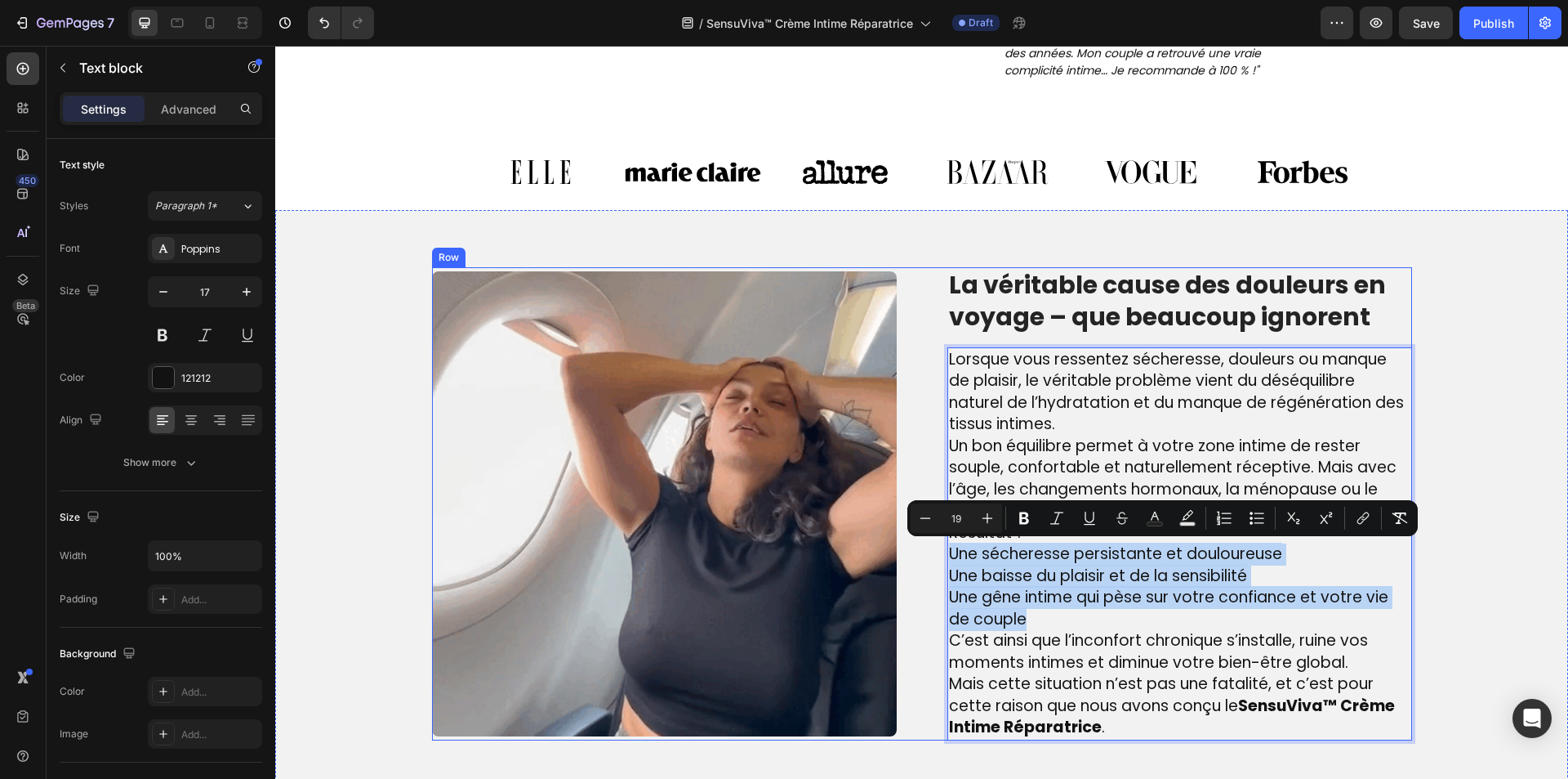
click at [935, 551] on div "Image La véritable cause des douleurs en voyage – que beaucoup ignorent Heading…" at bounding box center [921, 503] width 980 height 473
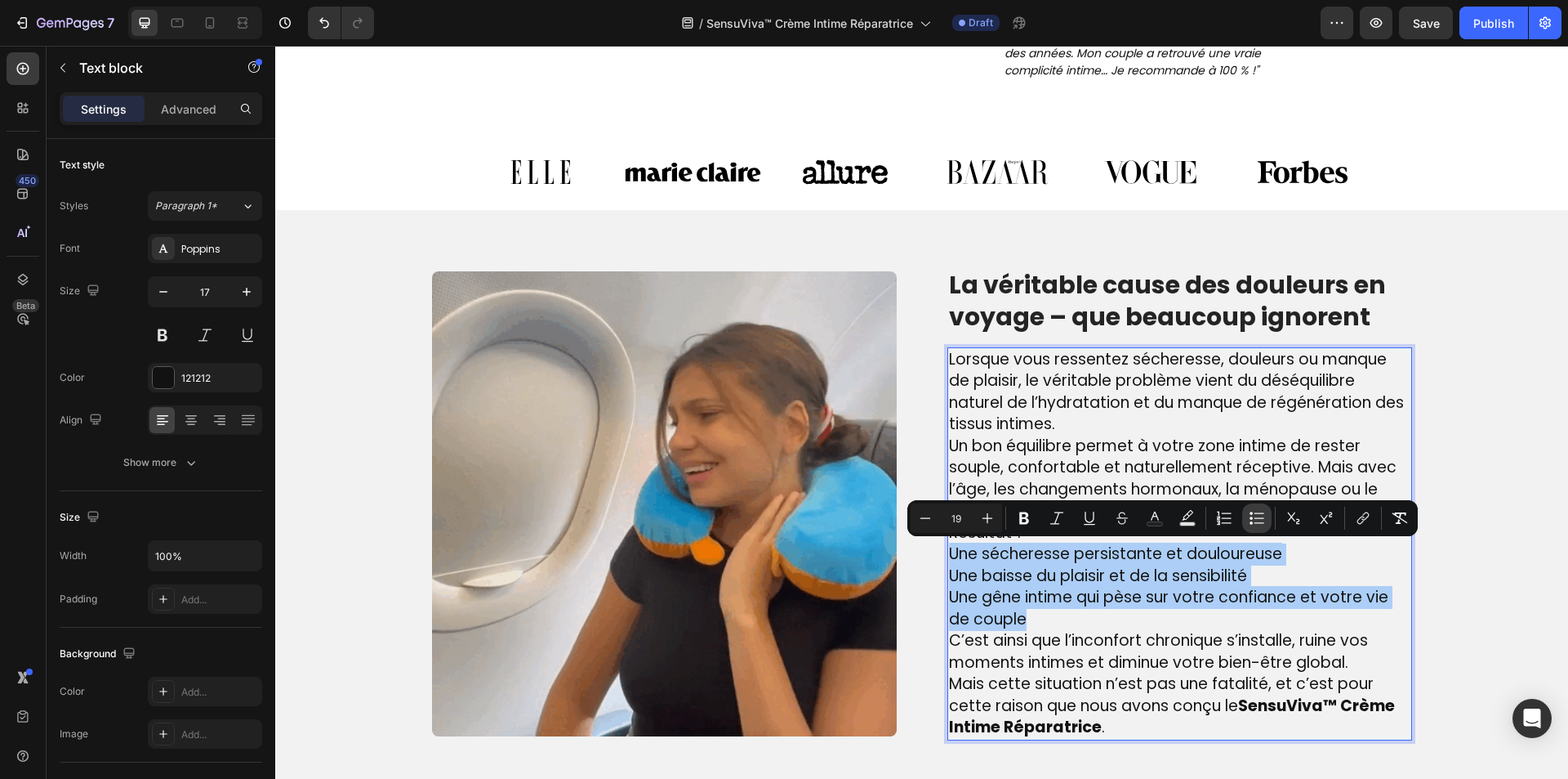
click at [1258, 517] on icon "Editor contextual toolbar" at bounding box center [1257, 518] width 16 height 16
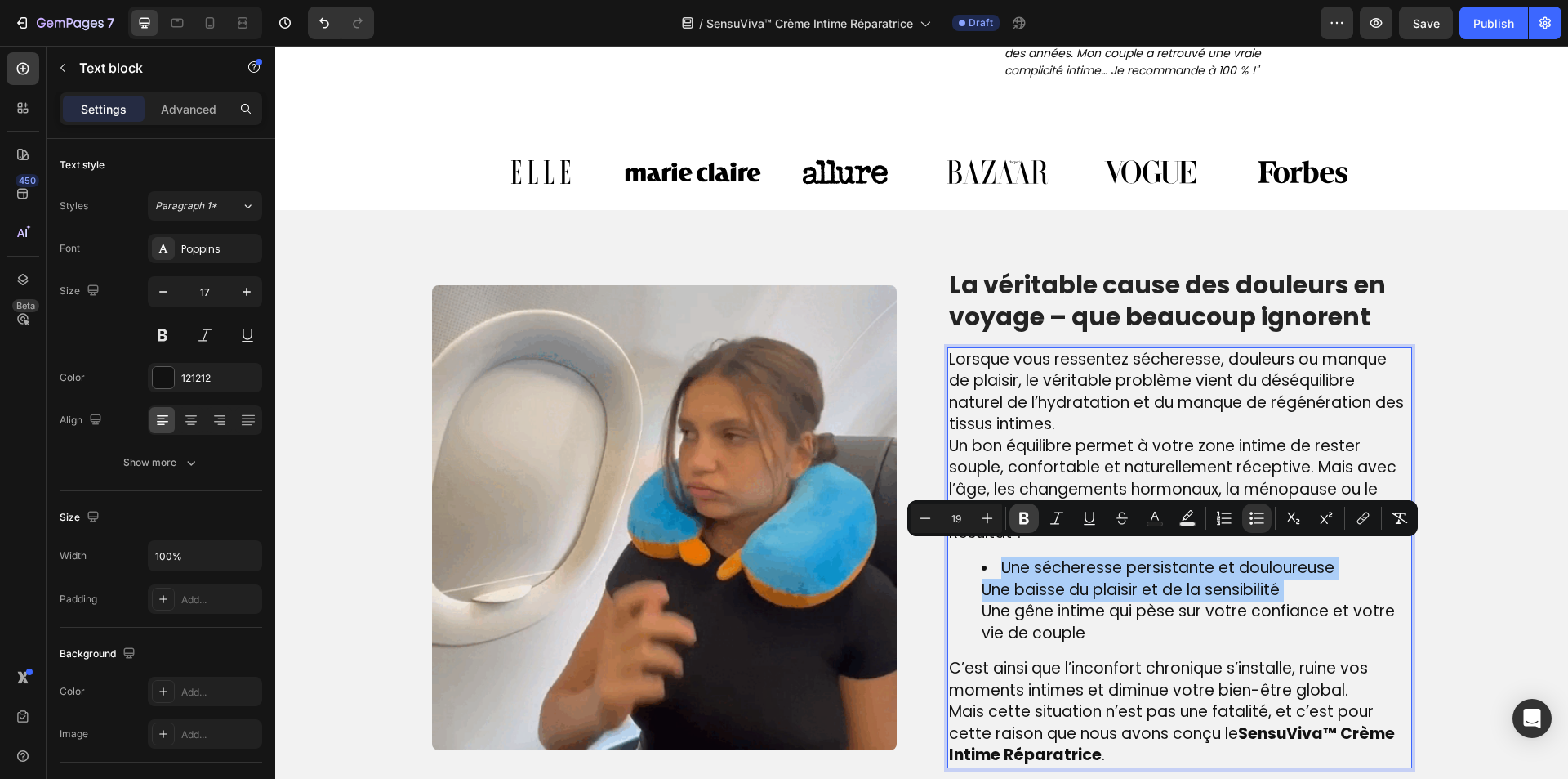
click at [1032, 515] on button "Bold" at bounding box center [1023, 517] width 29 height 29
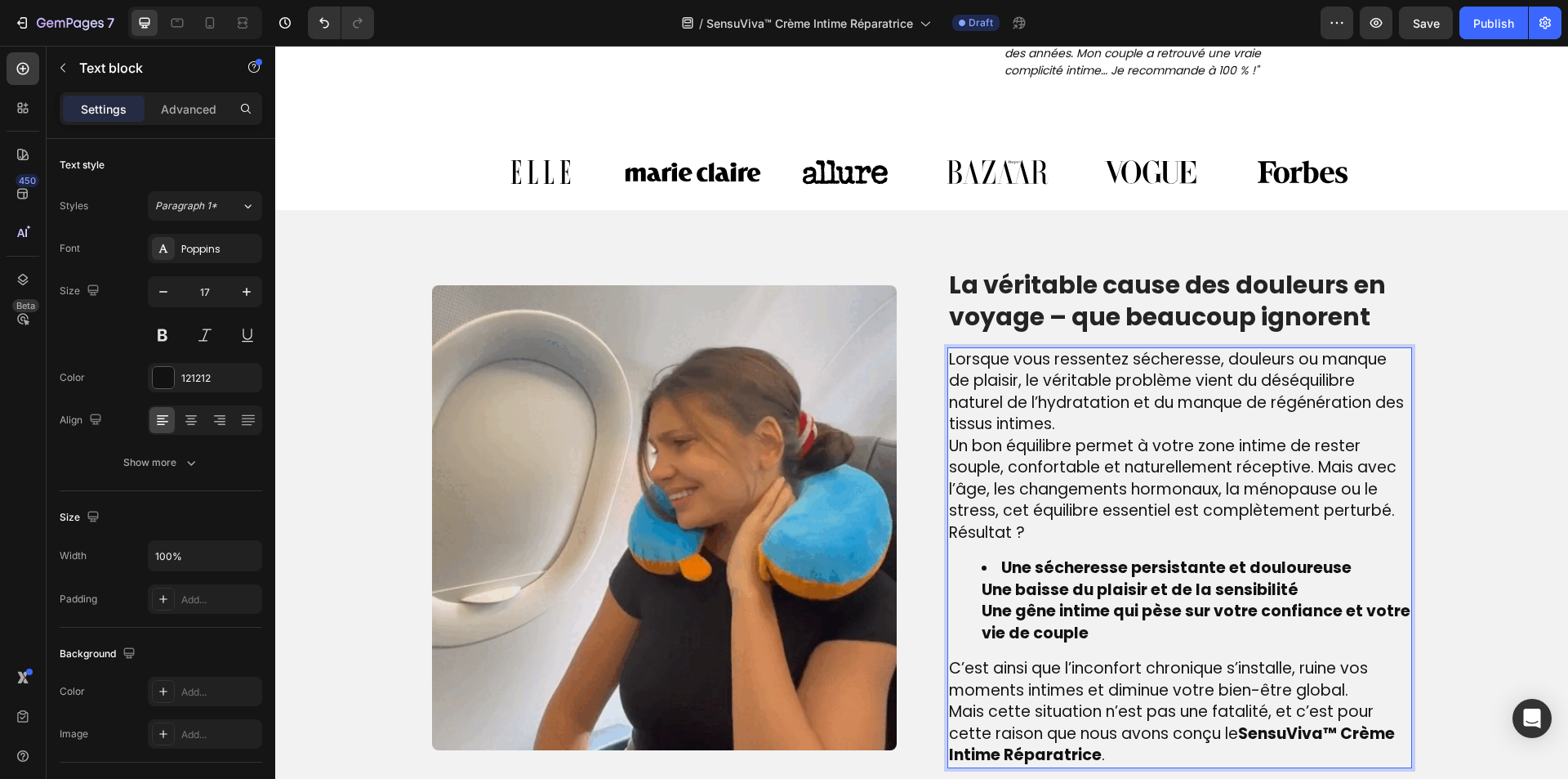
click at [964, 594] on ul "Une sécheresse persistante et douloureuse Une baisse du plaisir et de la sensib…" at bounding box center [1180, 601] width 461 height 87
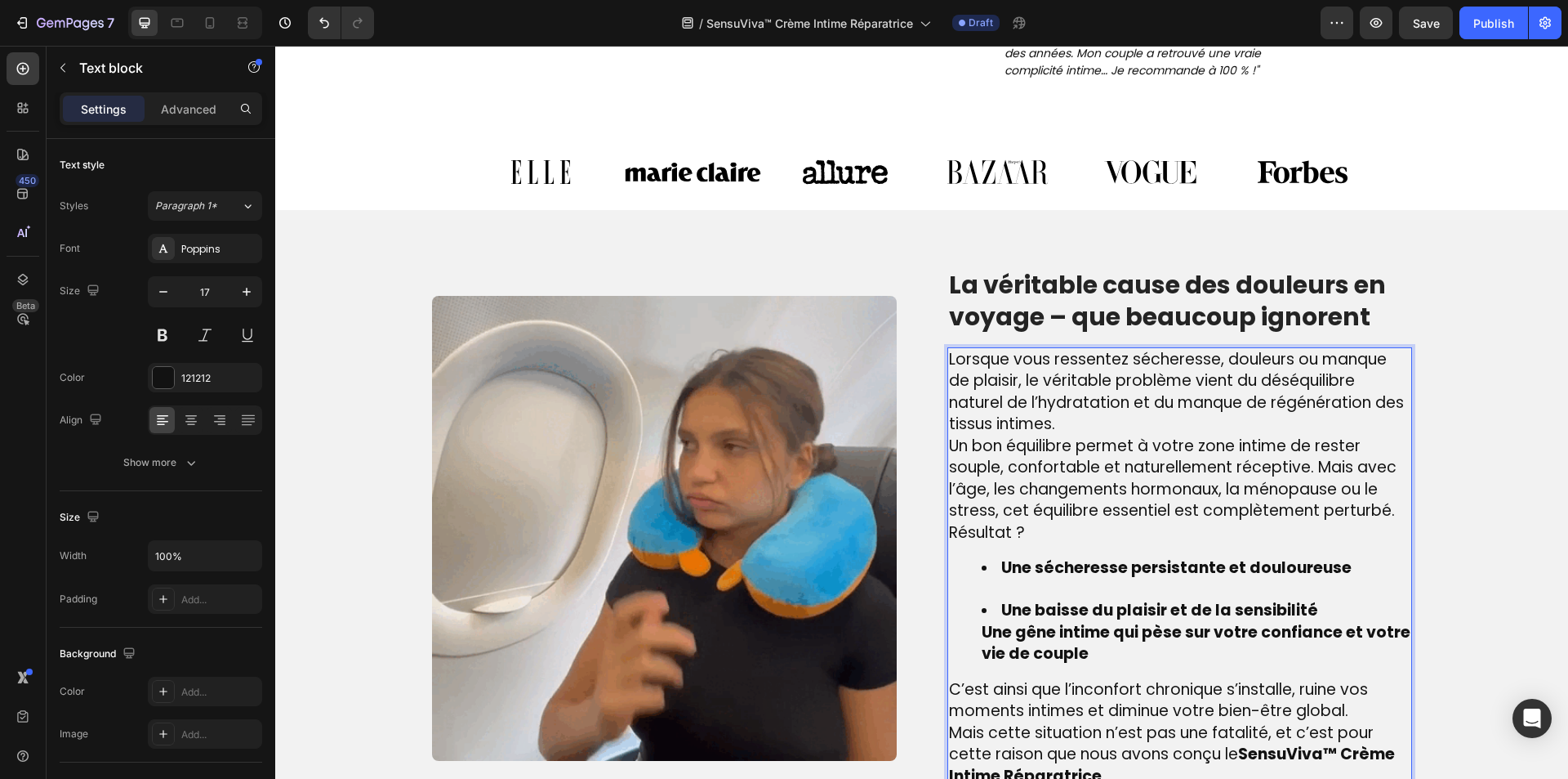
click at [960, 634] on ul "Une sécheresse persistante et douloureuse Une baisse du plaisir et de la sensib…" at bounding box center [1180, 611] width 461 height 108
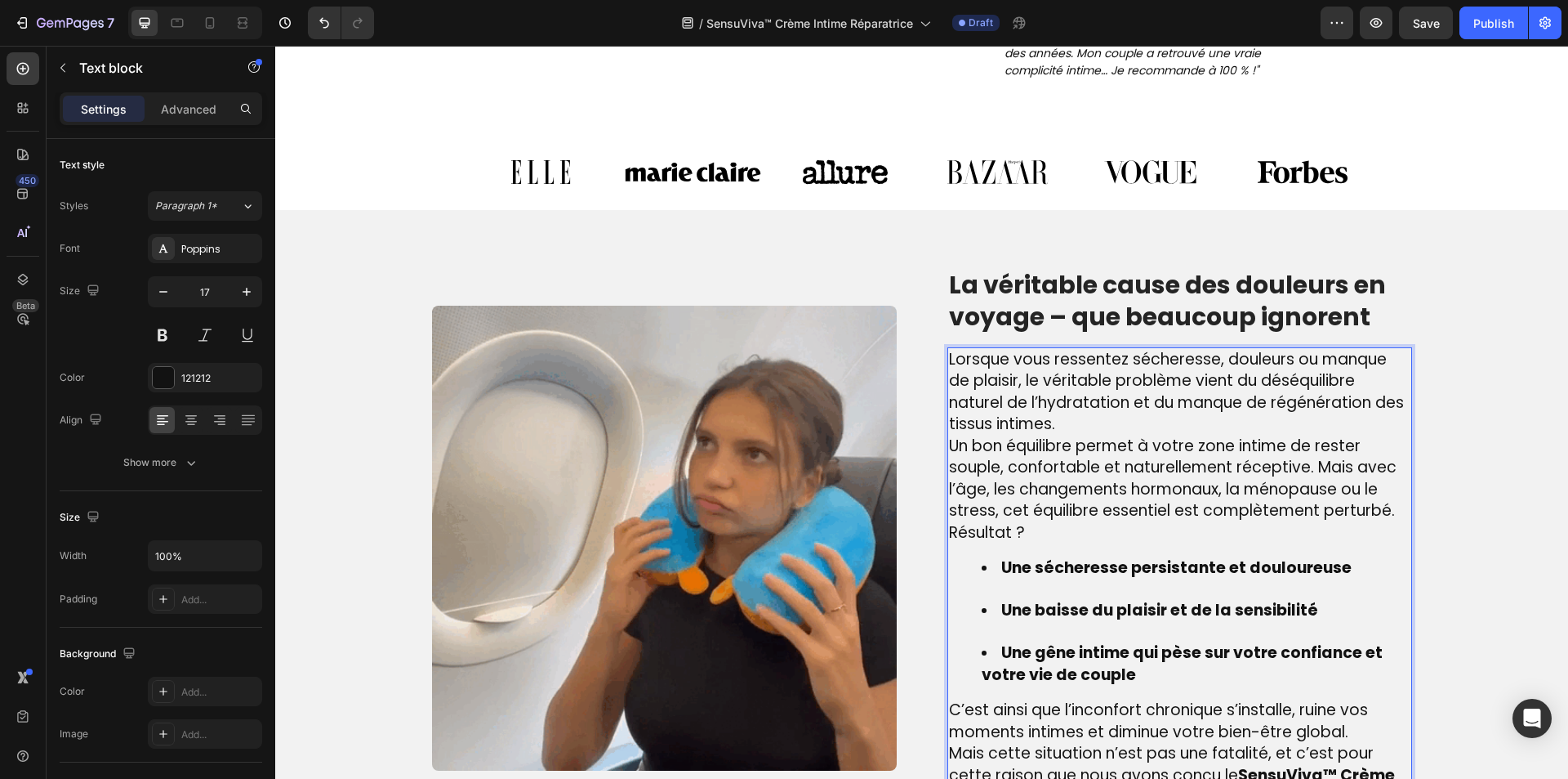
click at [1019, 626] on li "Une baisse du plaisir et de la sensibilité" at bounding box center [1196, 621] width 428 height 43
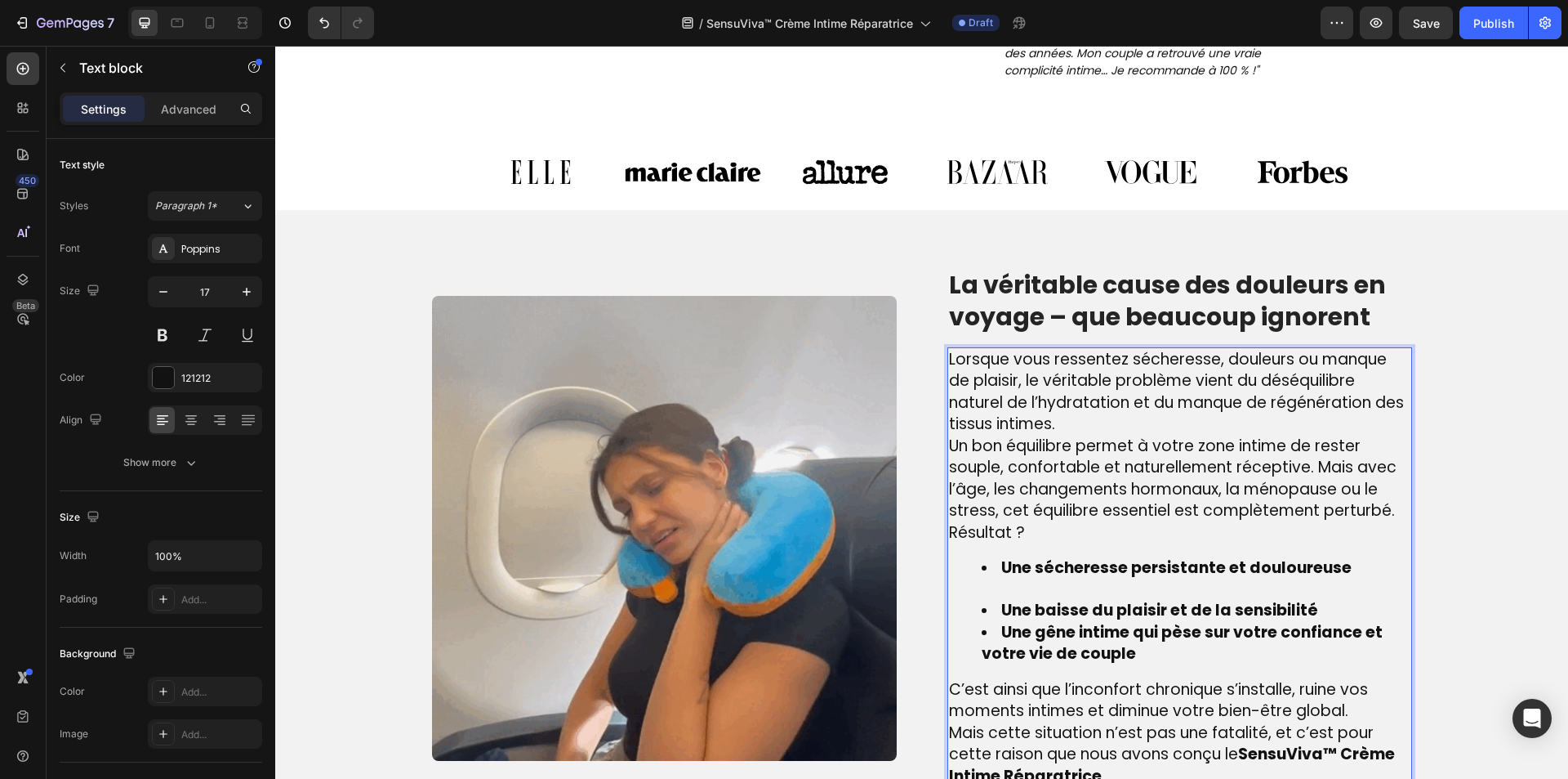
click at [1006, 588] on li "Une sécheresse persistante et douloureuse" at bounding box center [1196, 578] width 428 height 43
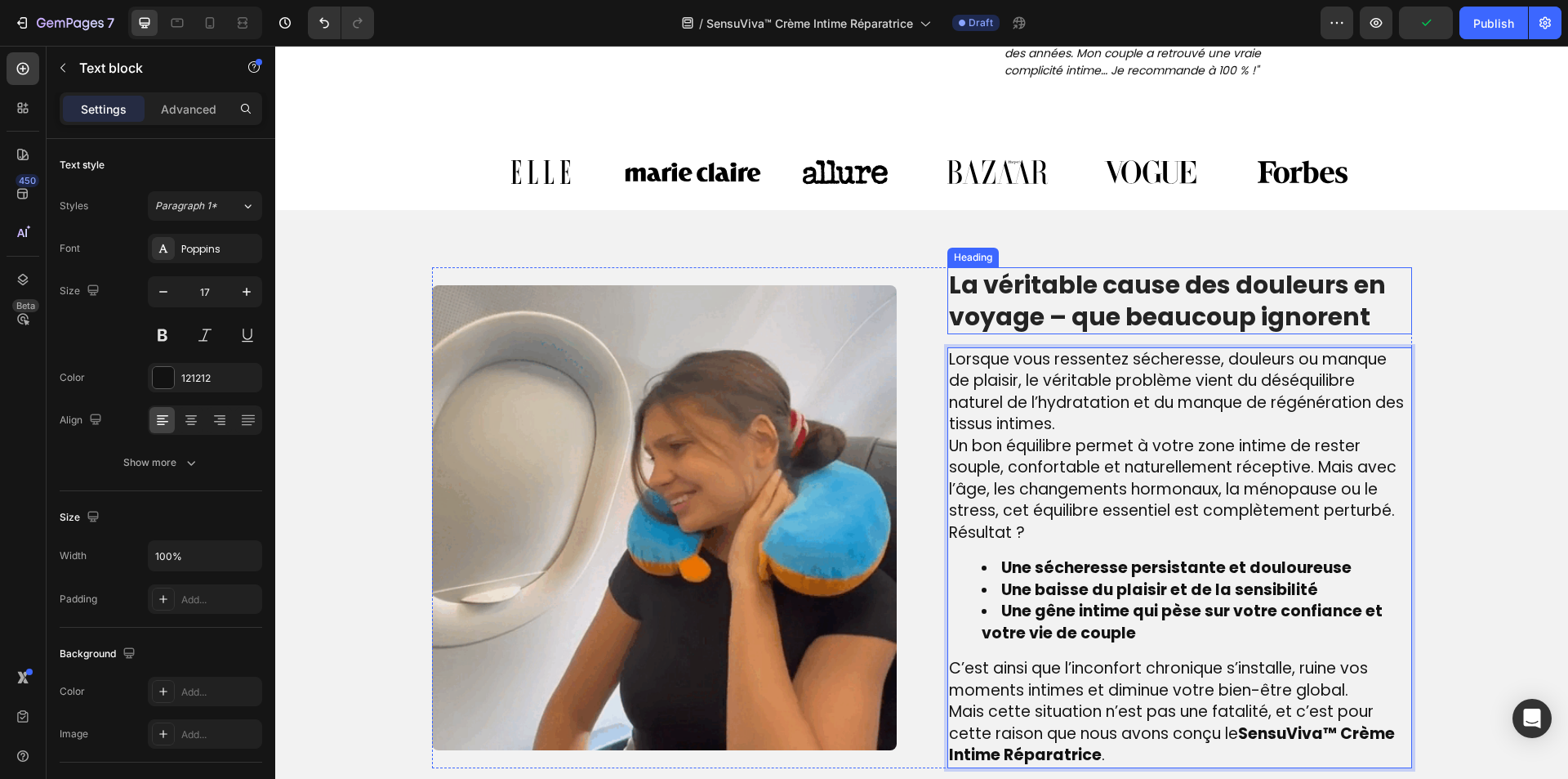
click at [1099, 280] on p "La véritable cause des douleurs en voyage – que beaucoup ignorent" at bounding box center [1180, 301] width 461 height 64
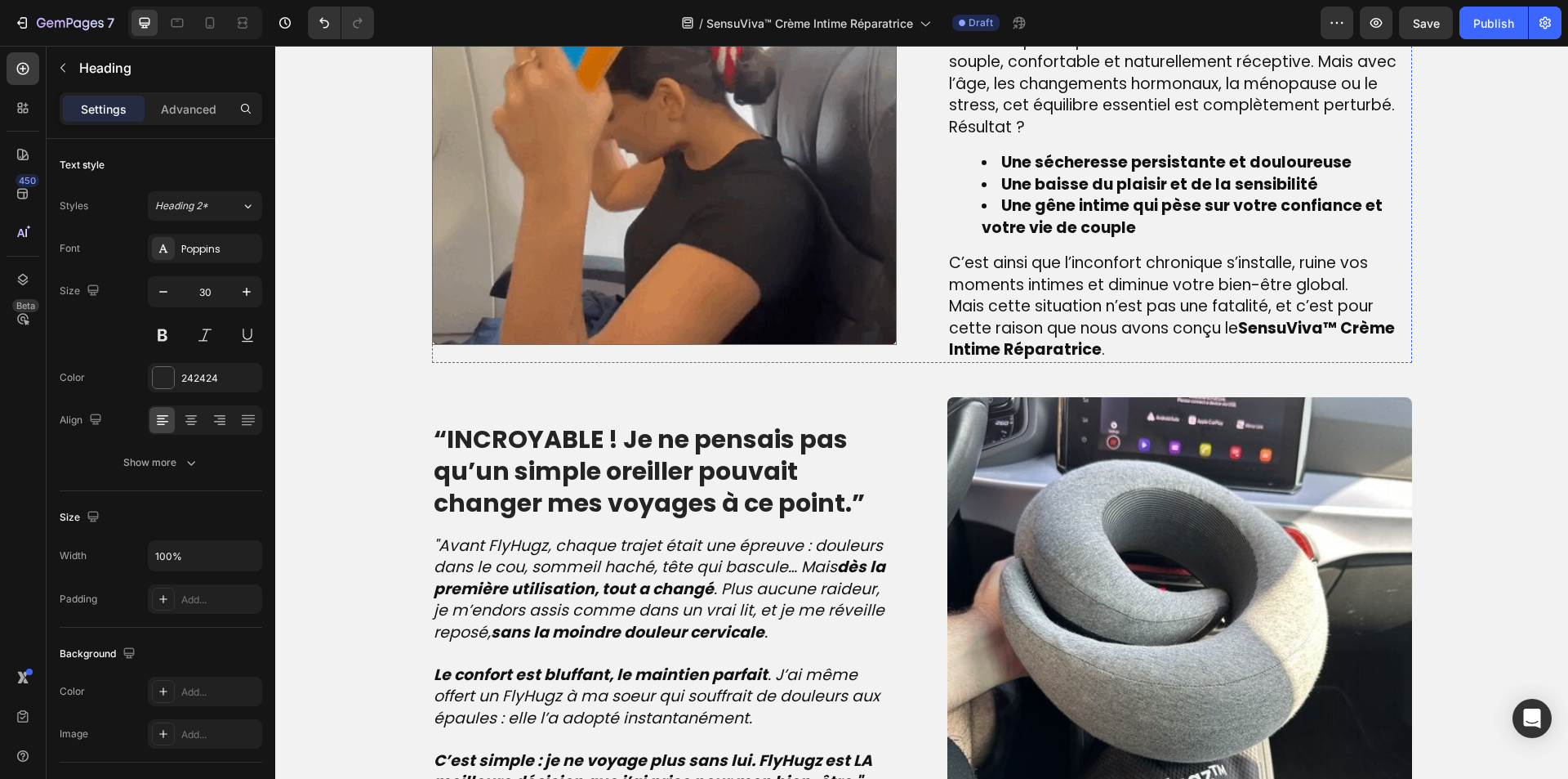
scroll to position [1389, 0]
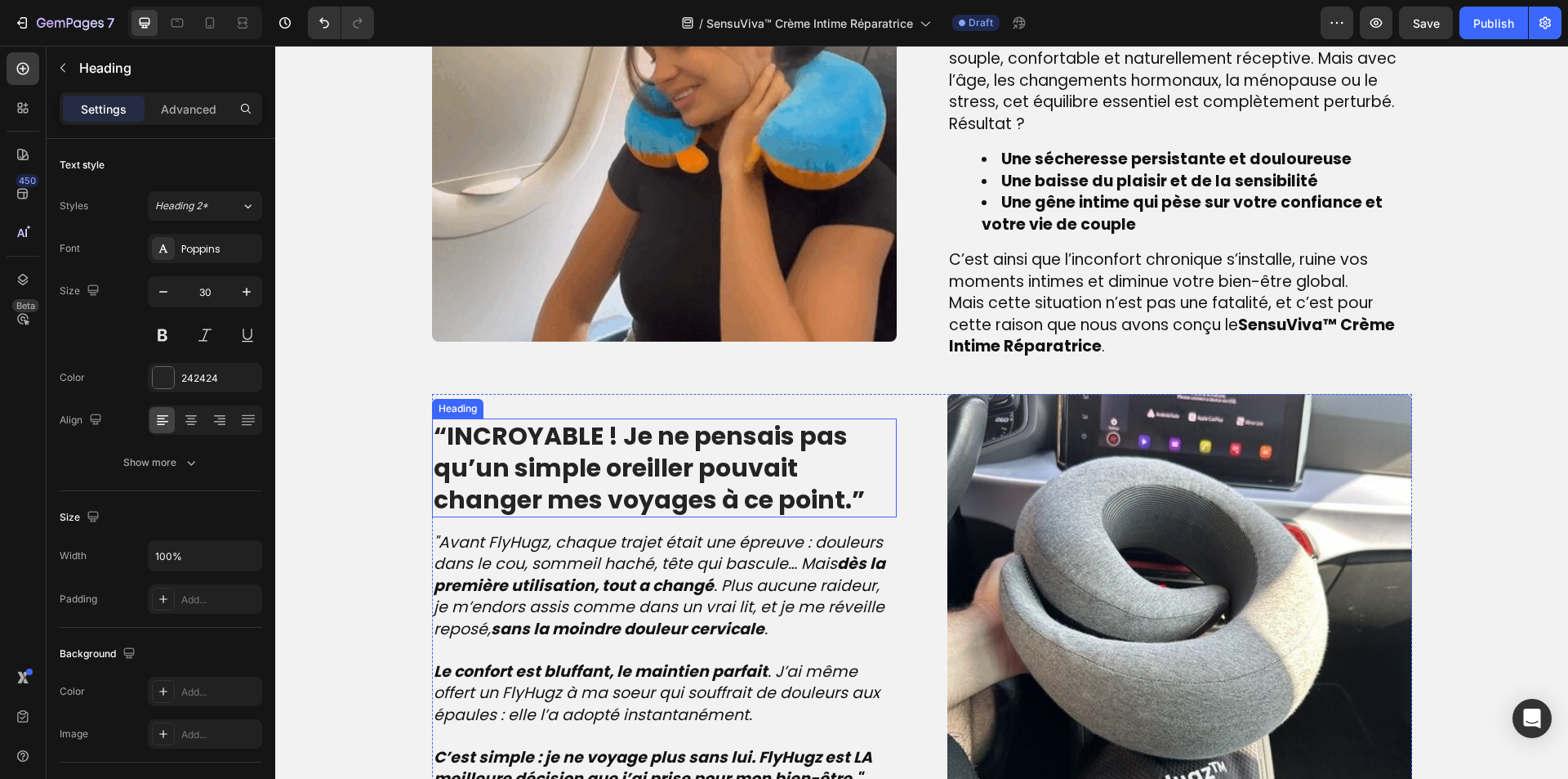
click at [686, 445] on strong "“INCROYABLE ! Je ne pensais pas qu’un simple oreiller pouvait changer mes voyag…" at bounding box center [649, 467] width 431 height 98
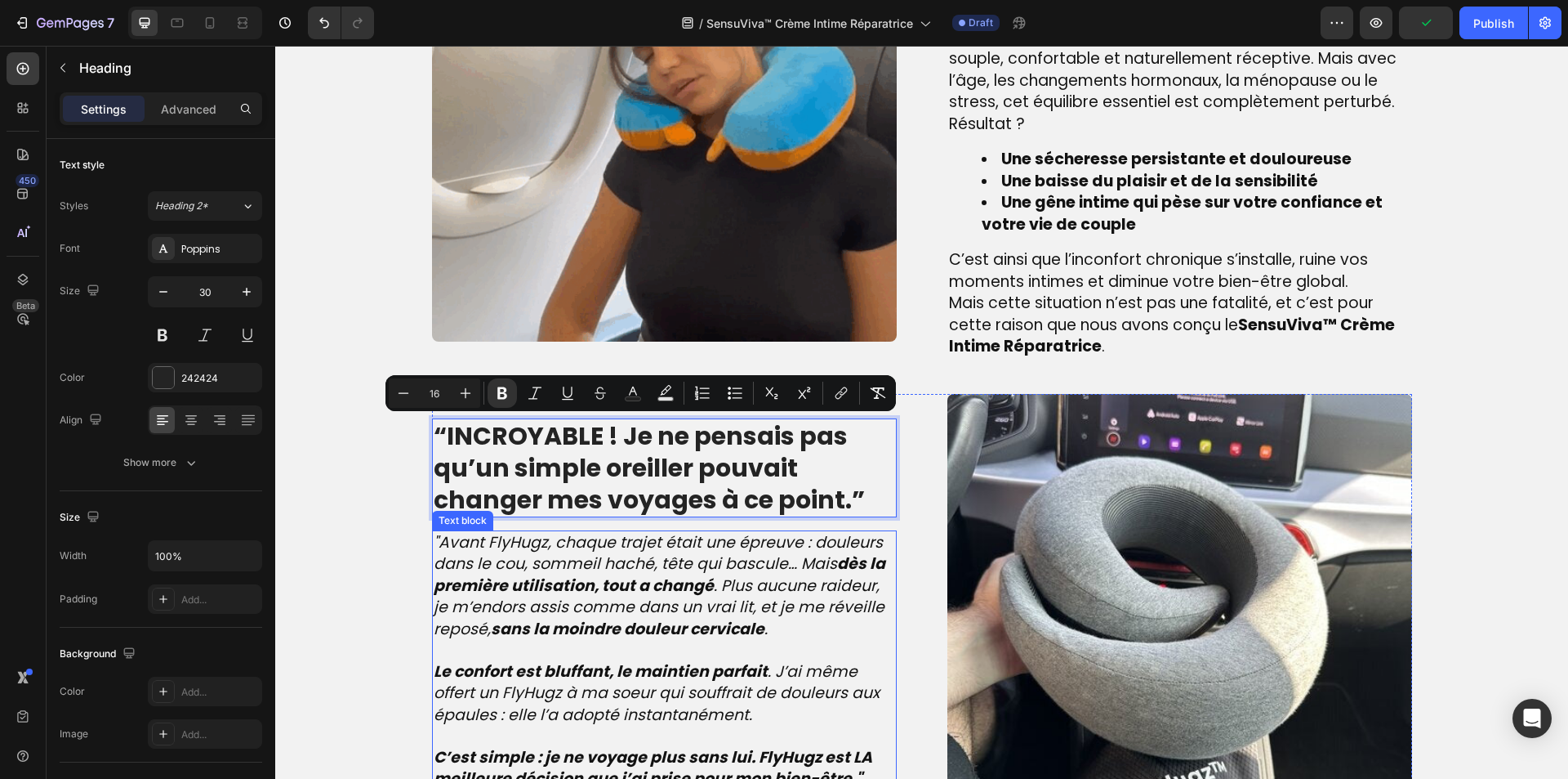
click at [749, 649] on p ""Avant FlyHugz, chaque trajet était une épreuve : douleurs dans le cou, sommeil…" at bounding box center [664, 595] width 461 height 129
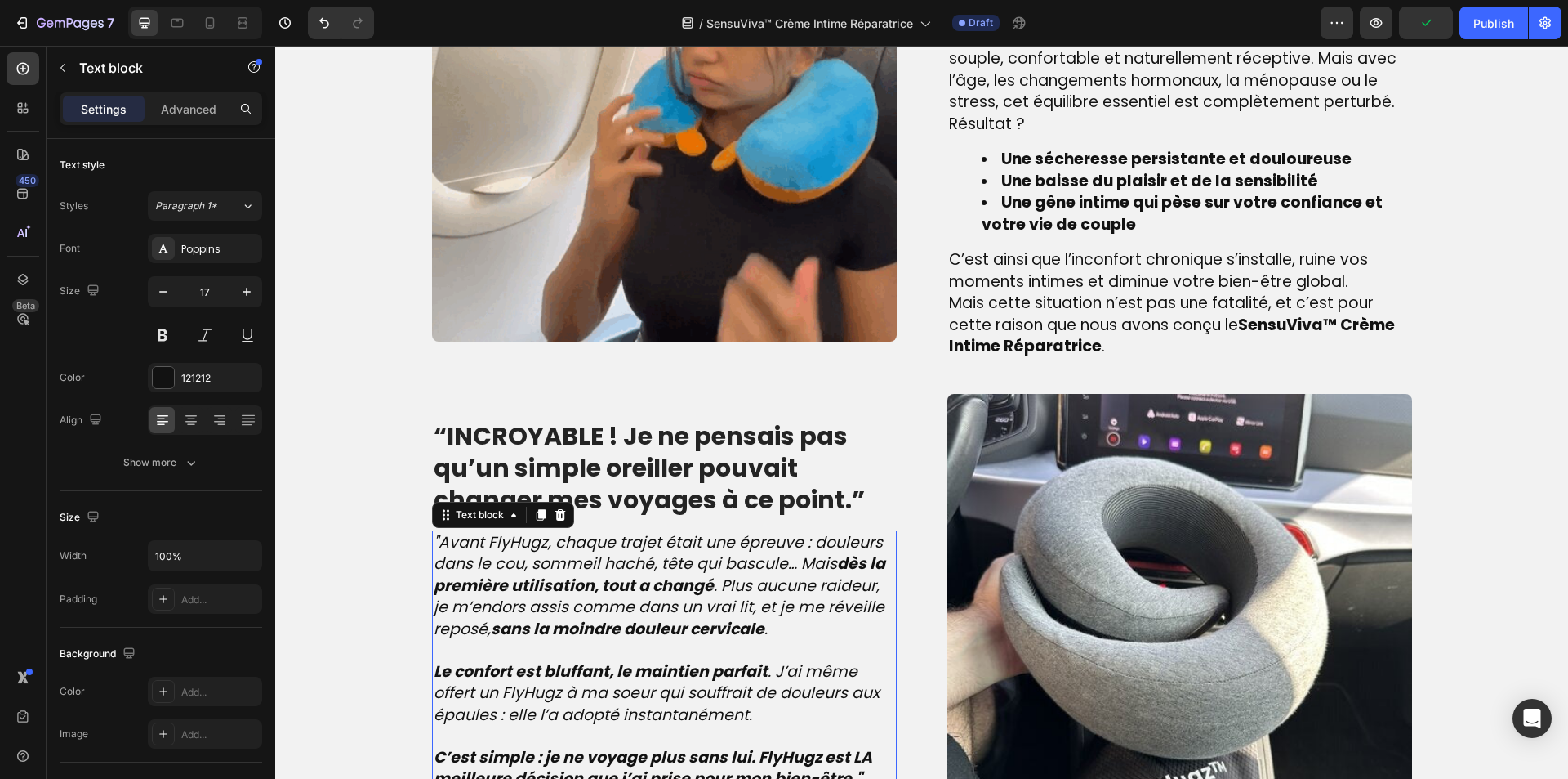
click at [749, 649] on p ""Avant FlyHugz, chaque trajet était une épreuve : douleurs dans le cou, sommeil…" at bounding box center [664, 595] width 461 height 129
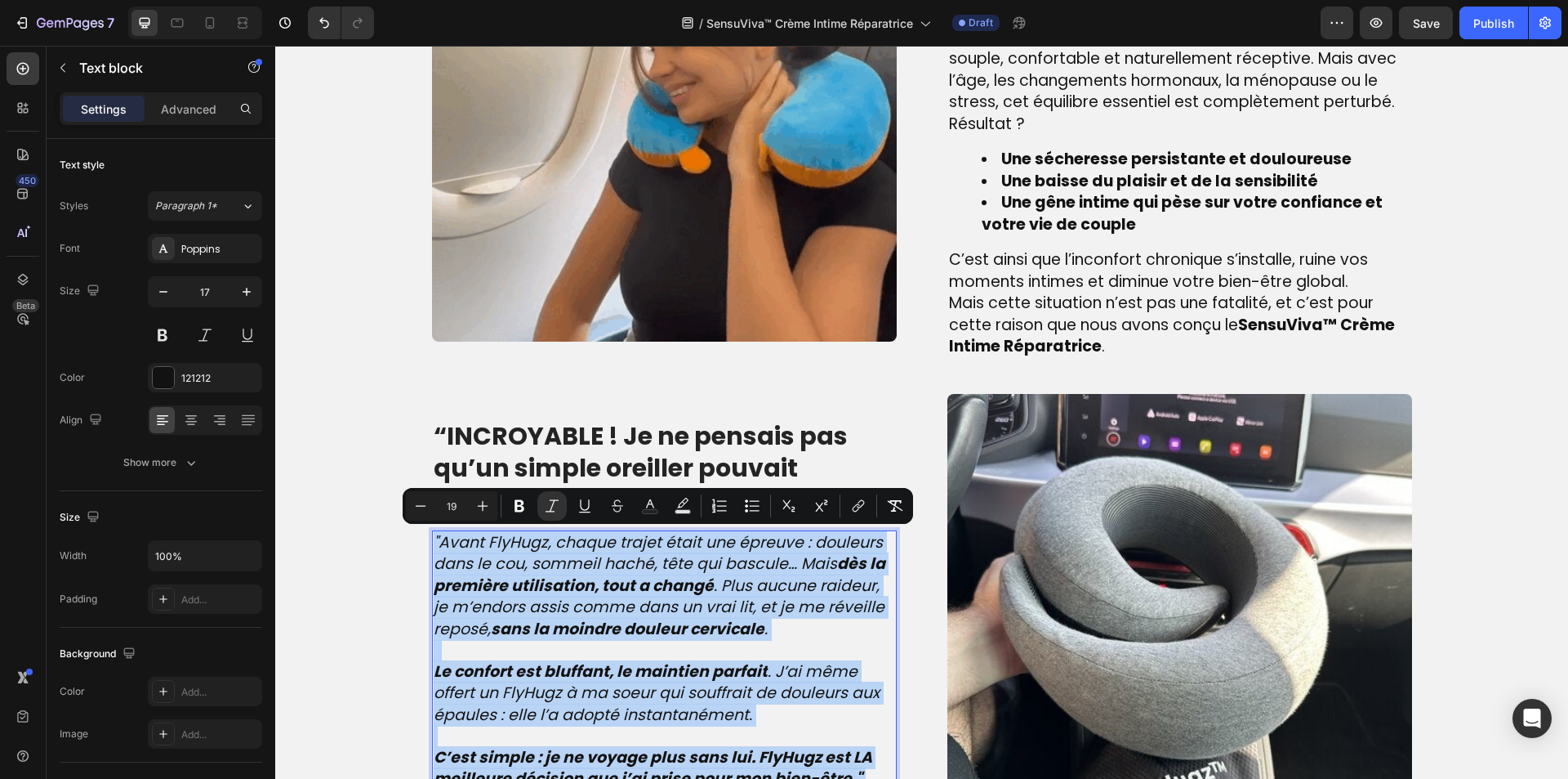
type input "17"
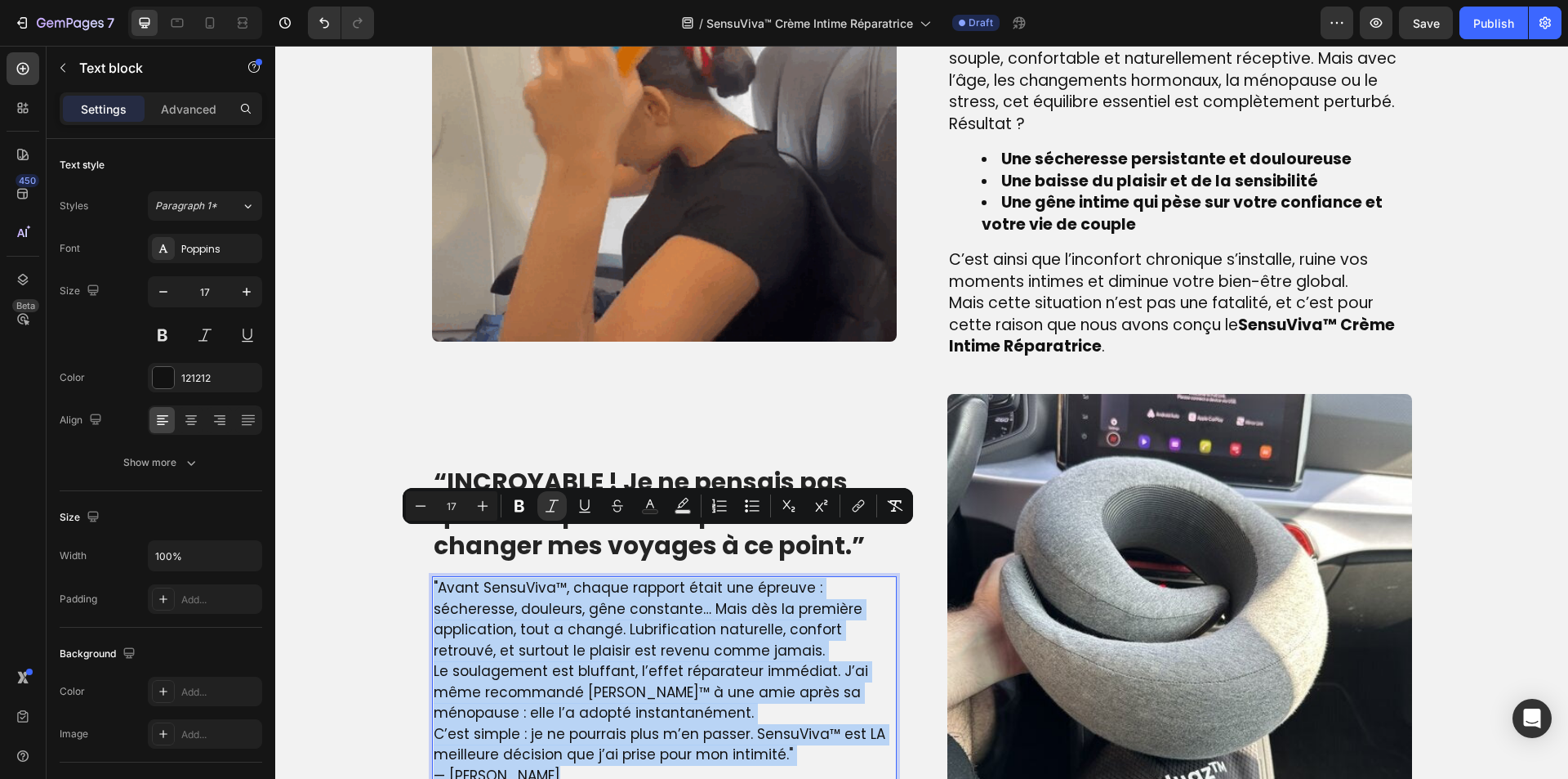
scroll to position [1412, 0]
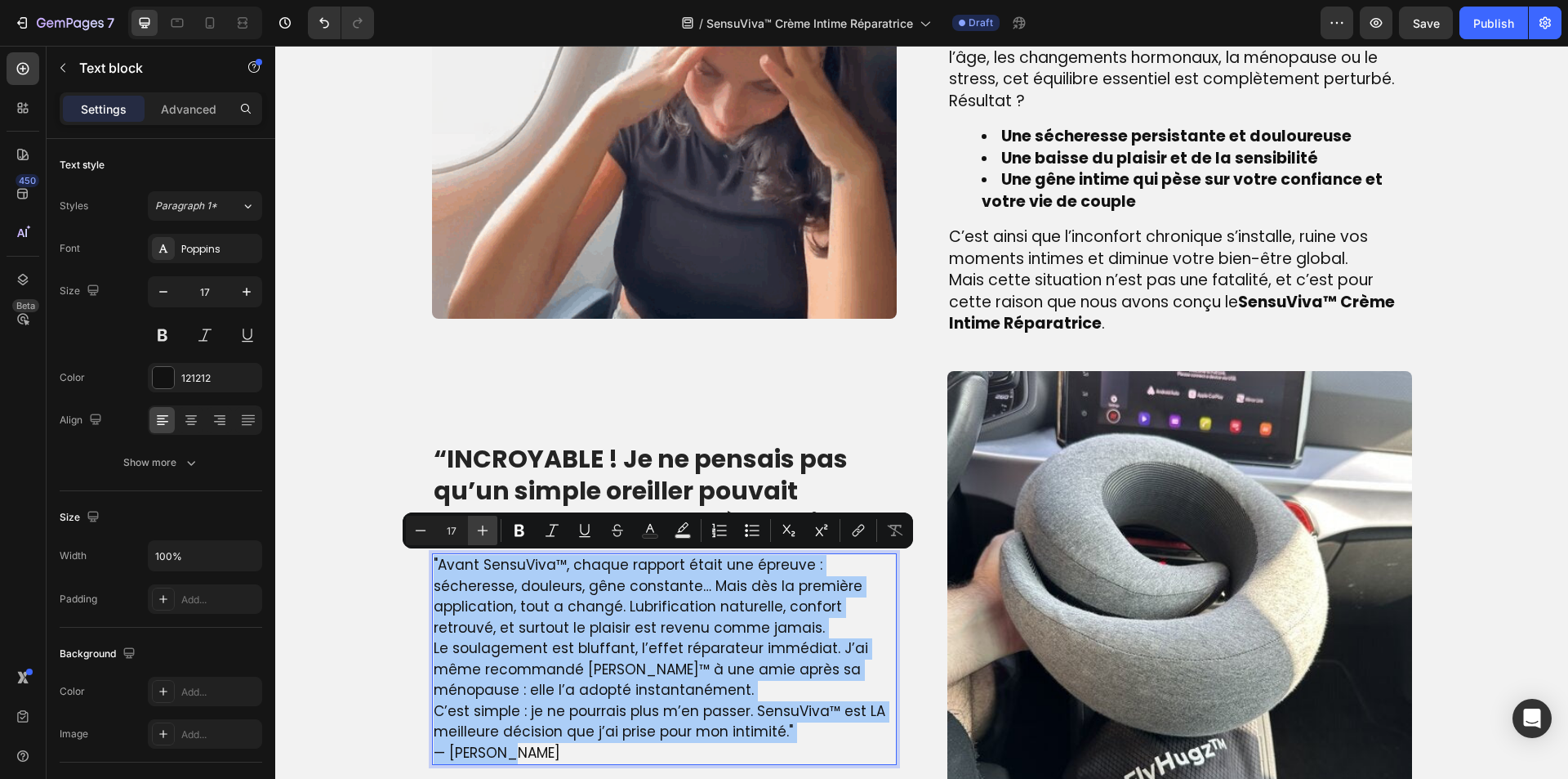
click at [482, 525] on icon "Editor contextual toolbar" at bounding box center [483, 531] width 11 height 11
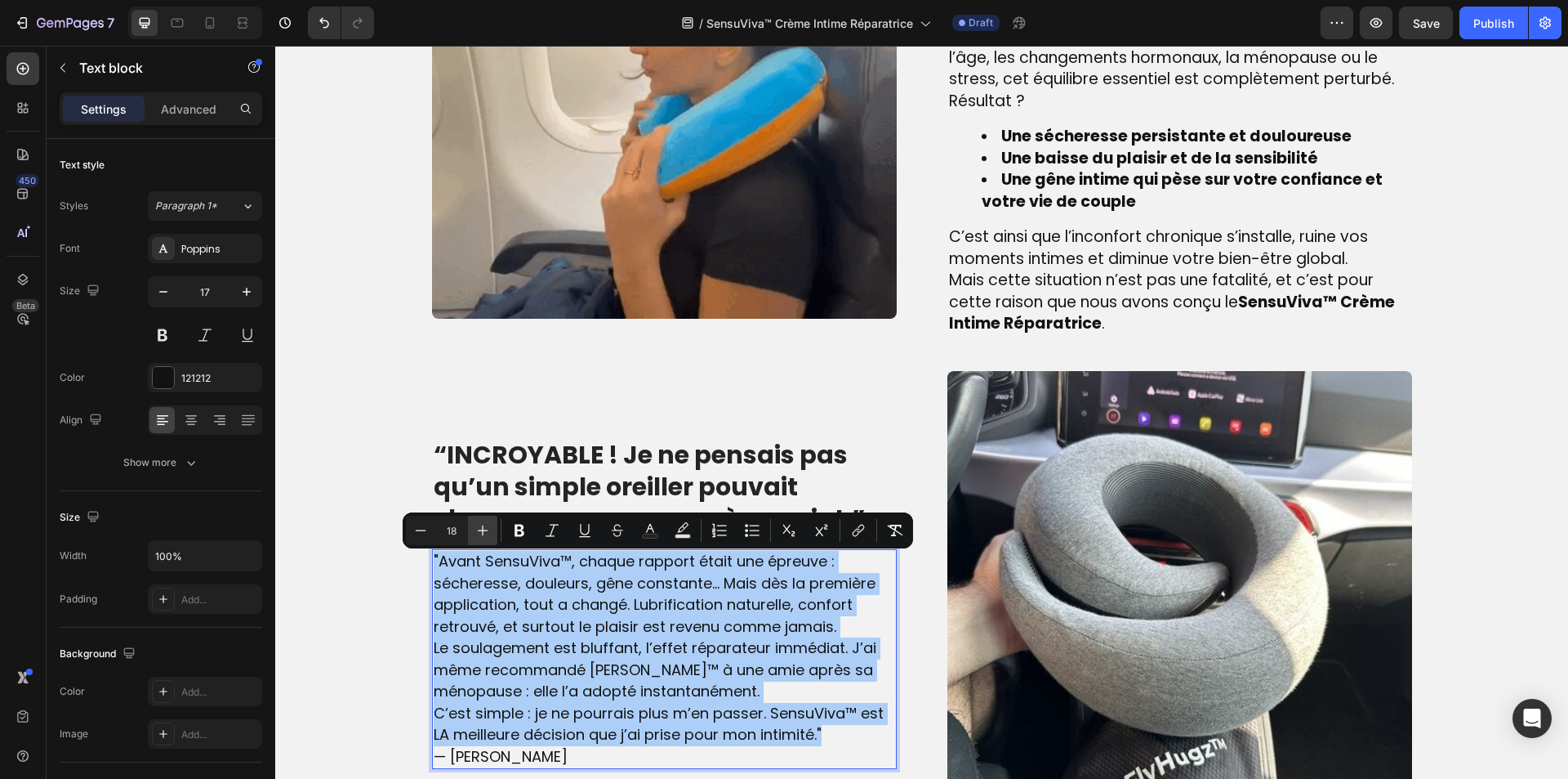
click at [482, 524] on icon "Editor contextual toolbar" at bounding box center [482, 530] width 16 height 16
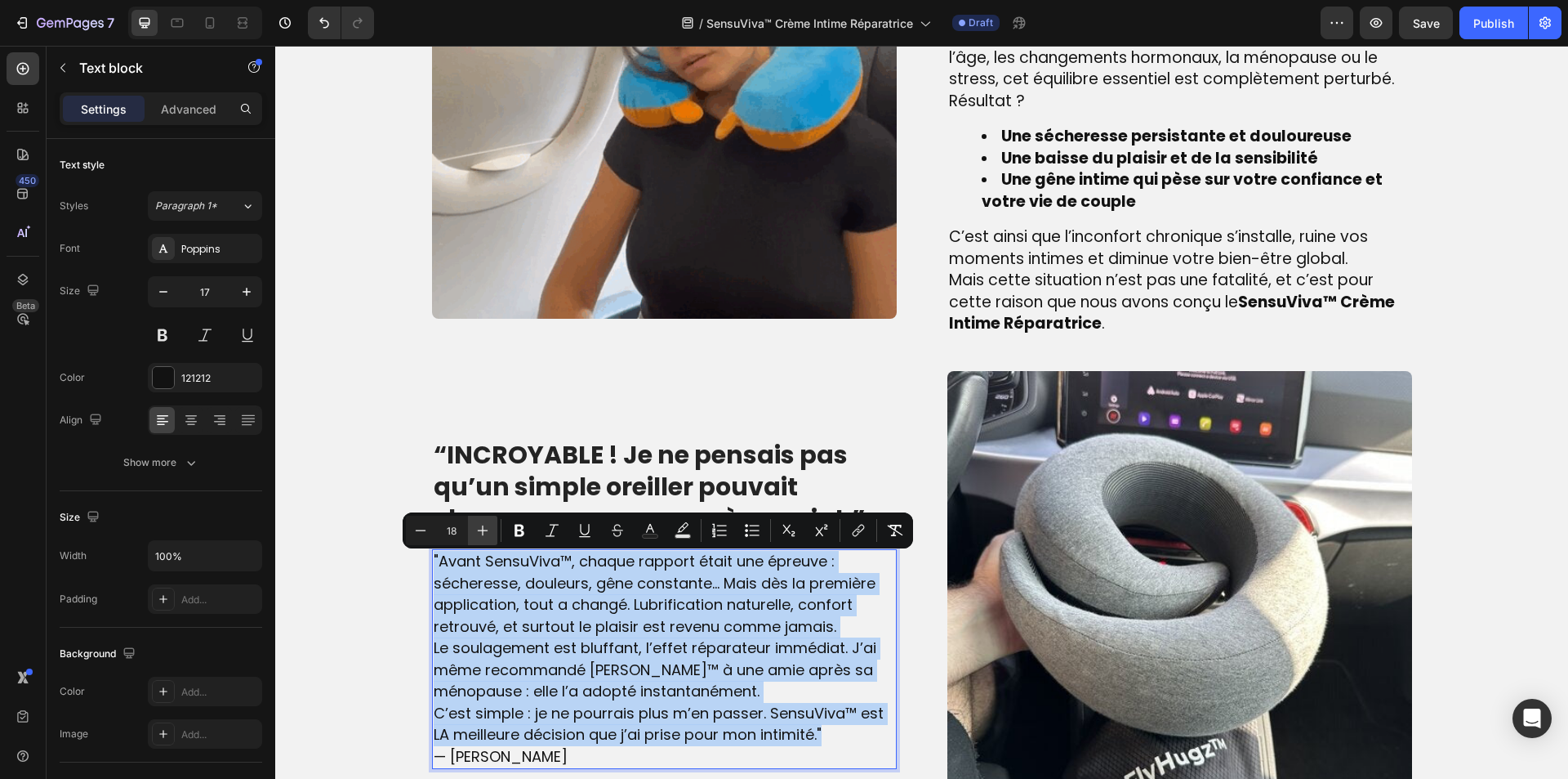
type input "19"
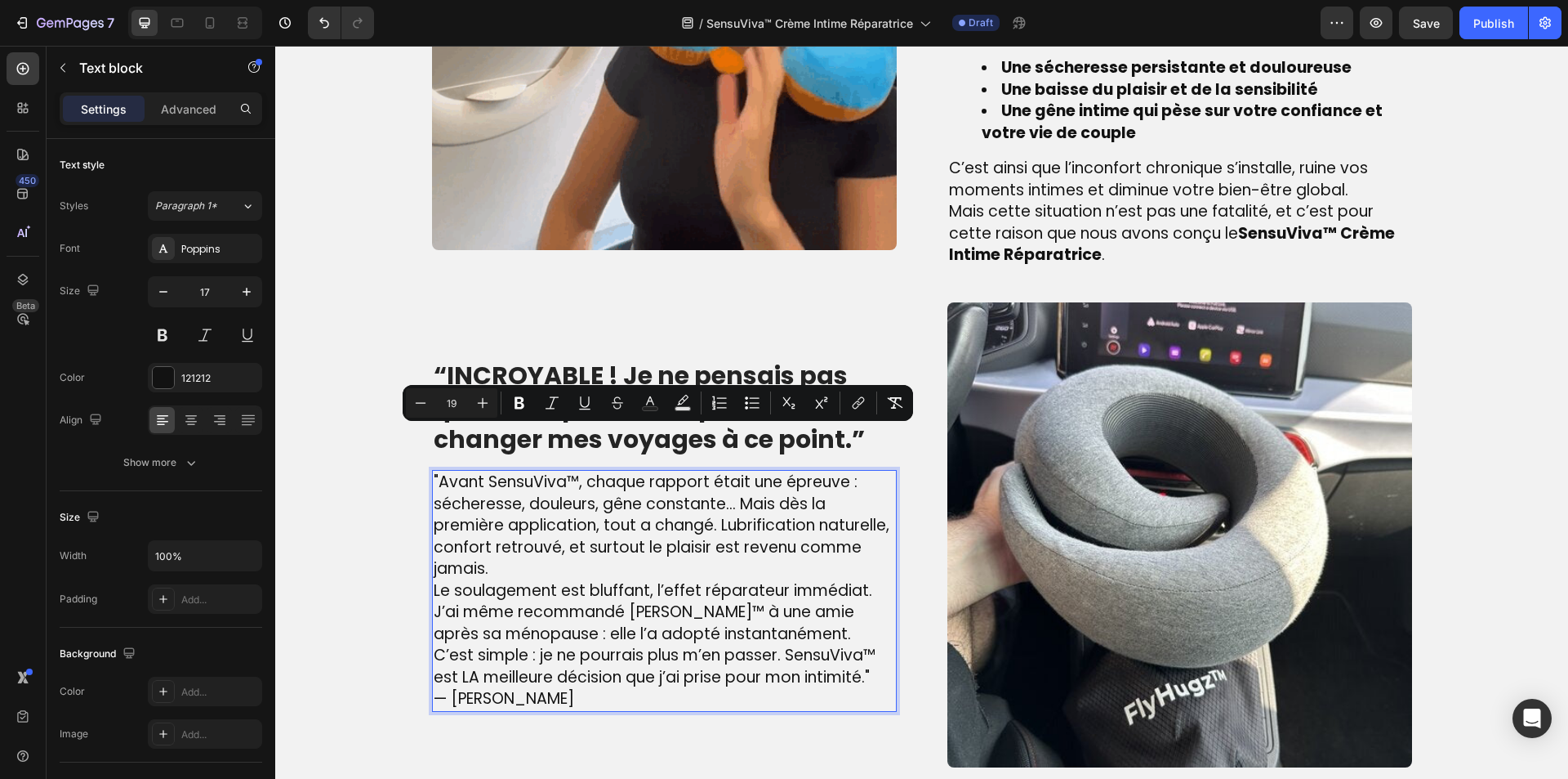
scroll to position [1575, 0]
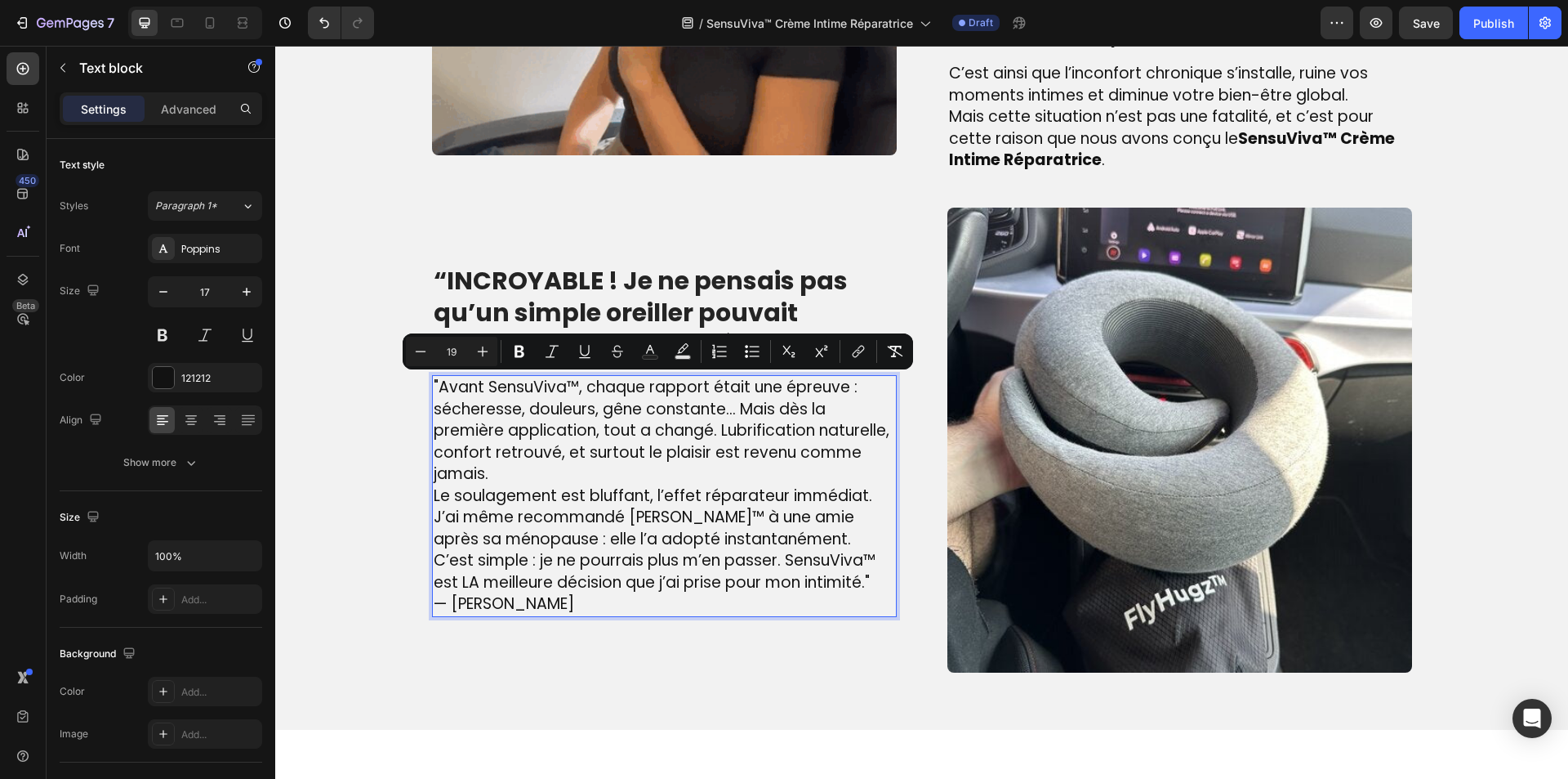
click at [468, 600] on span "— [PERSON_NAME]" at bounding box center [504, 603] width 140 height 22
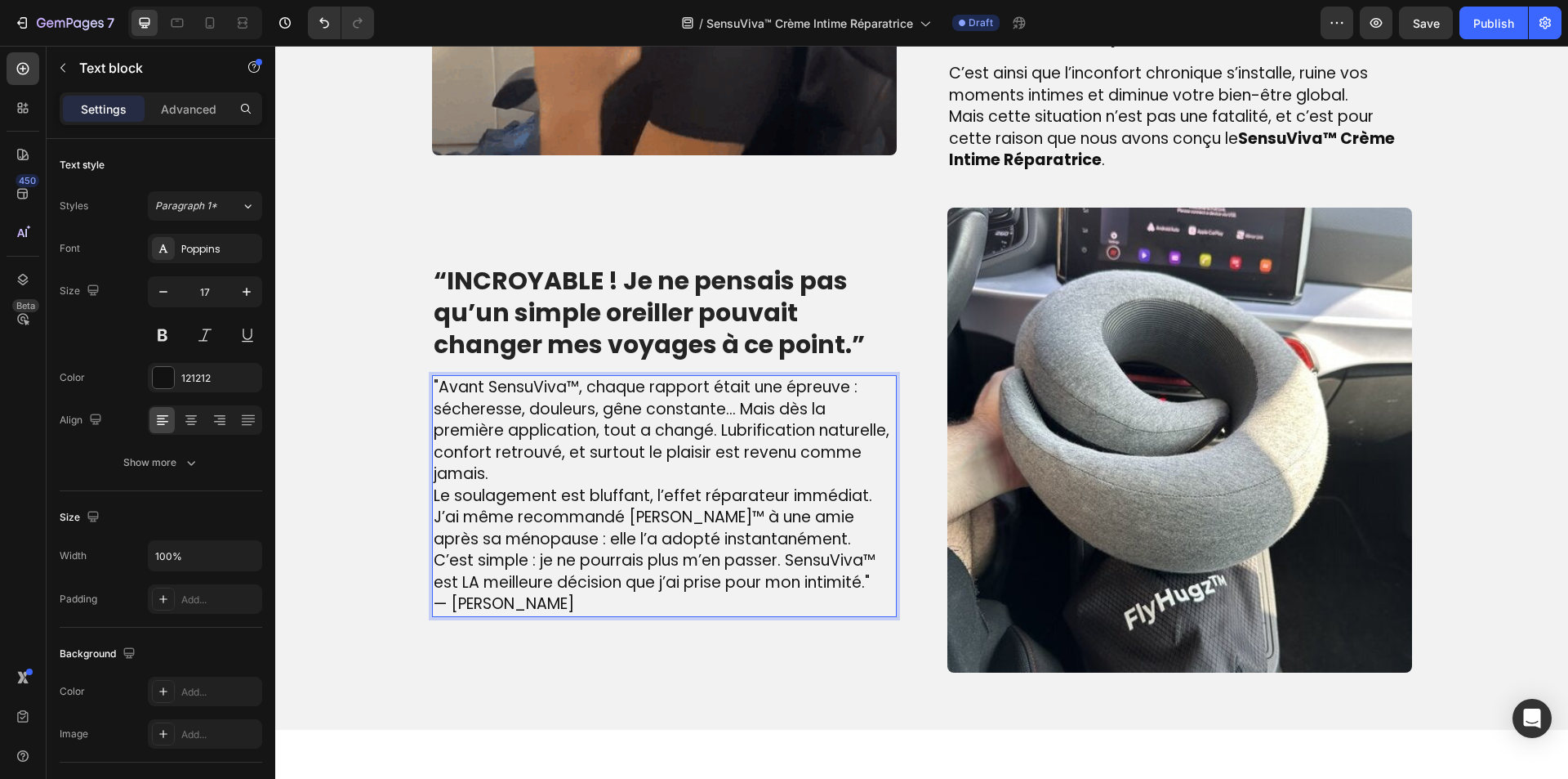
click at [878, 575] on p "C’est simple : je ne pourrais plus m’en passer. SensuViva™ est LA meilleure déc…" at bounding box center [664, 571] width 461 height 43
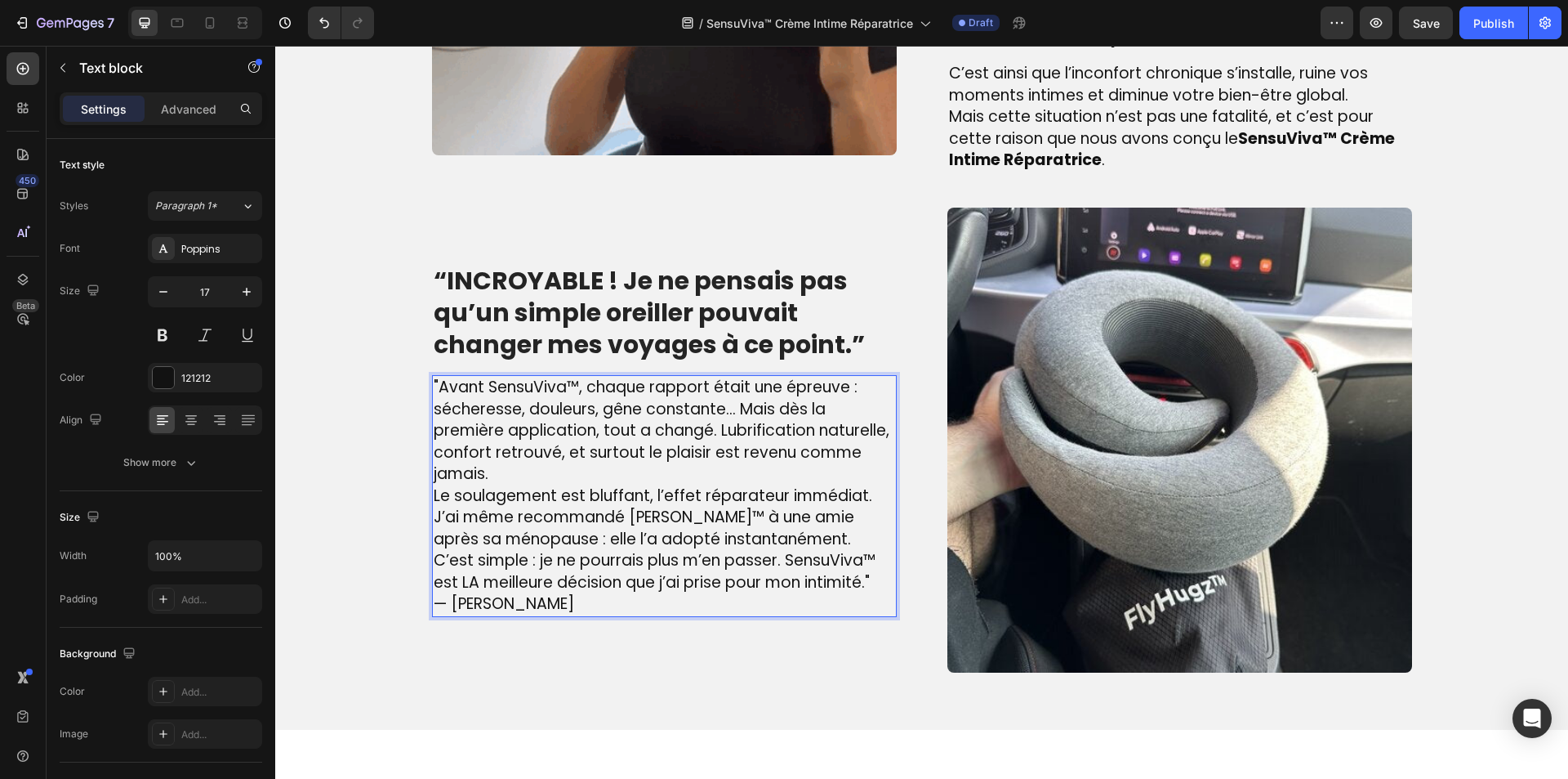
scroll to position [1564, 0]
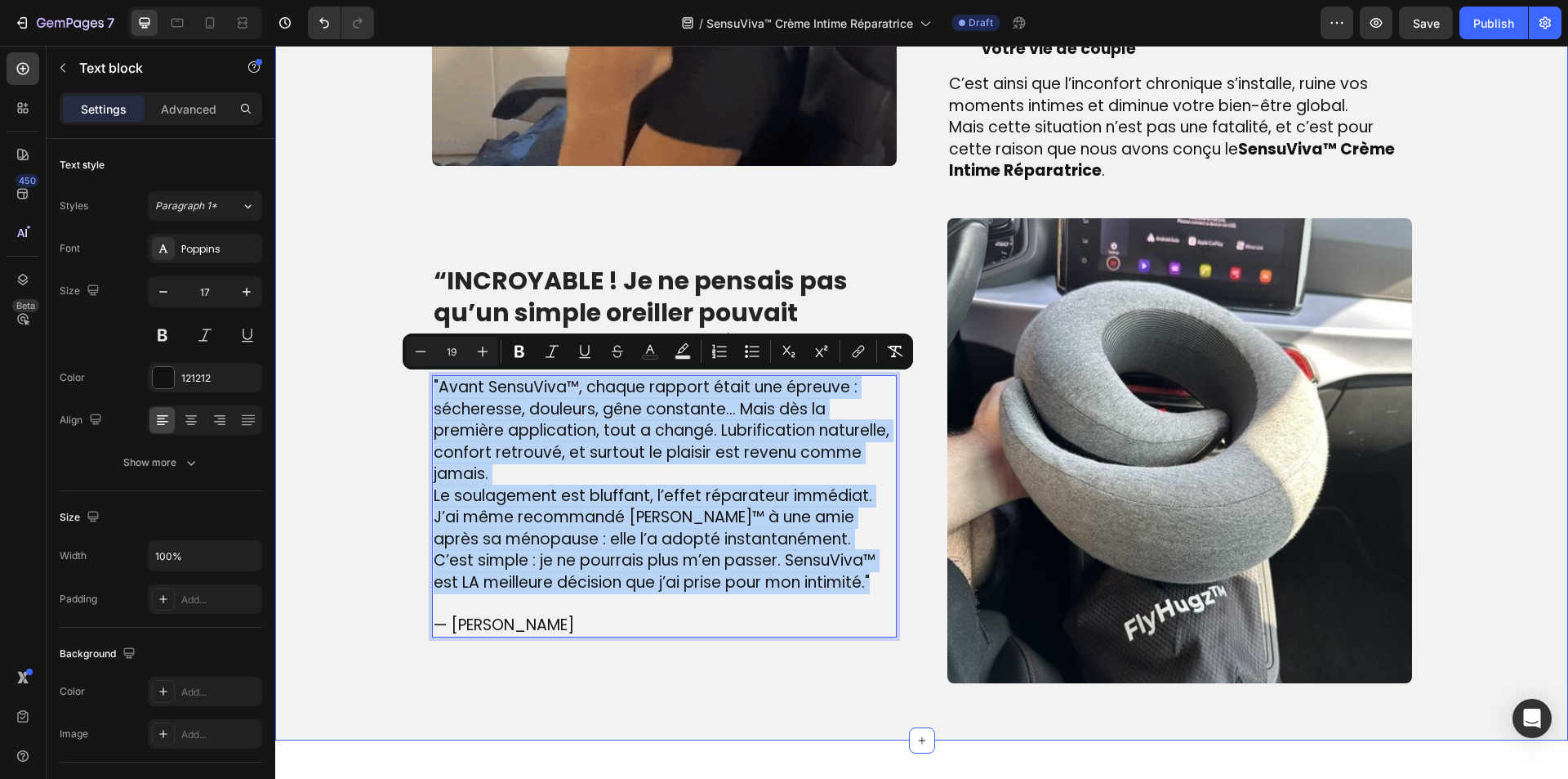
drag, startPoint x: 687, startPoint y: 514, endPoint x: 301, endPoint y: 288, distance: 447.3
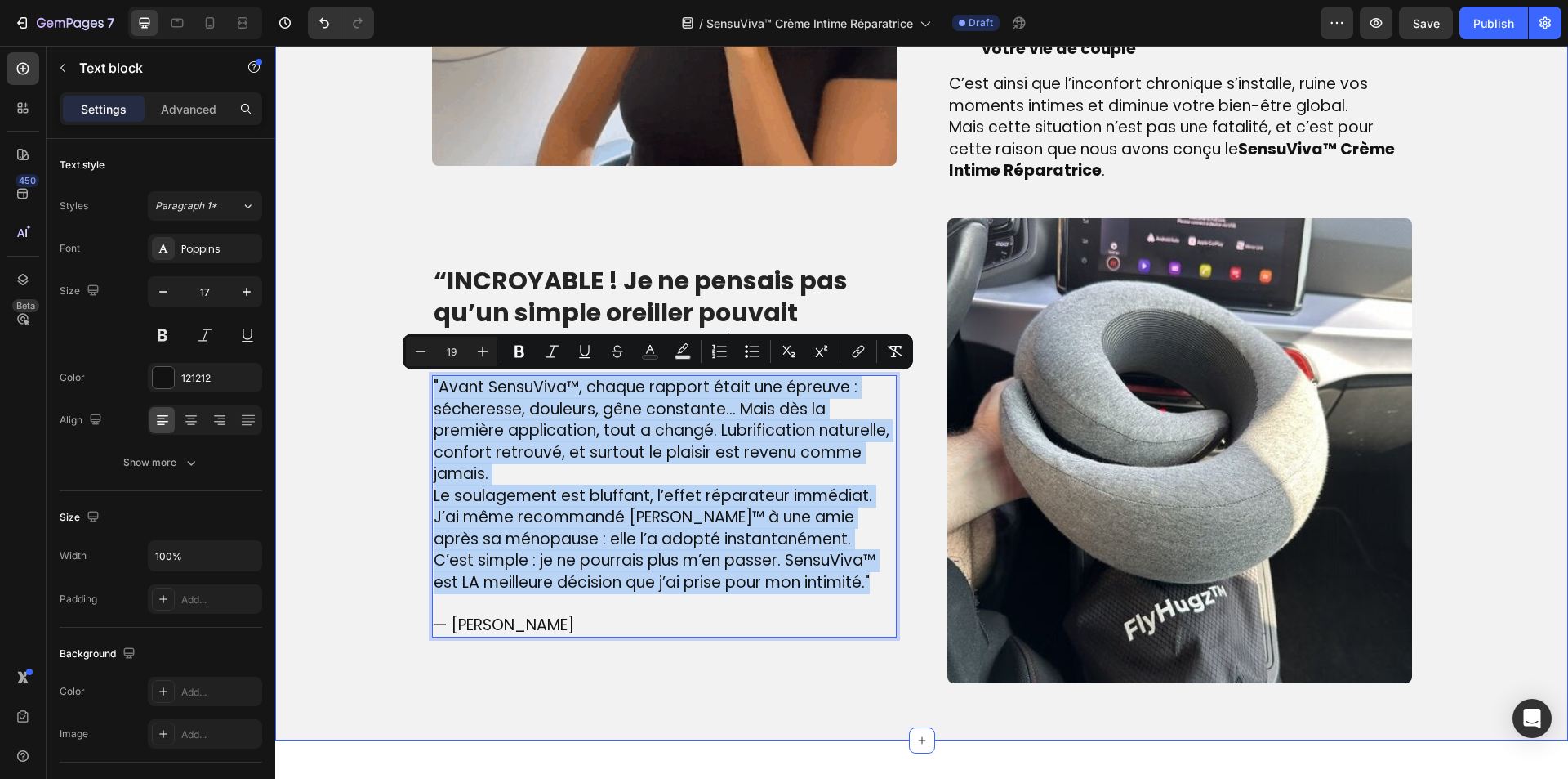
click at [301, 288] on div "Image La véritable cause de l’inconfort intime – que beaucoup ignorent Heading …" at bounding box center [921, 183] width 1268 height 1000
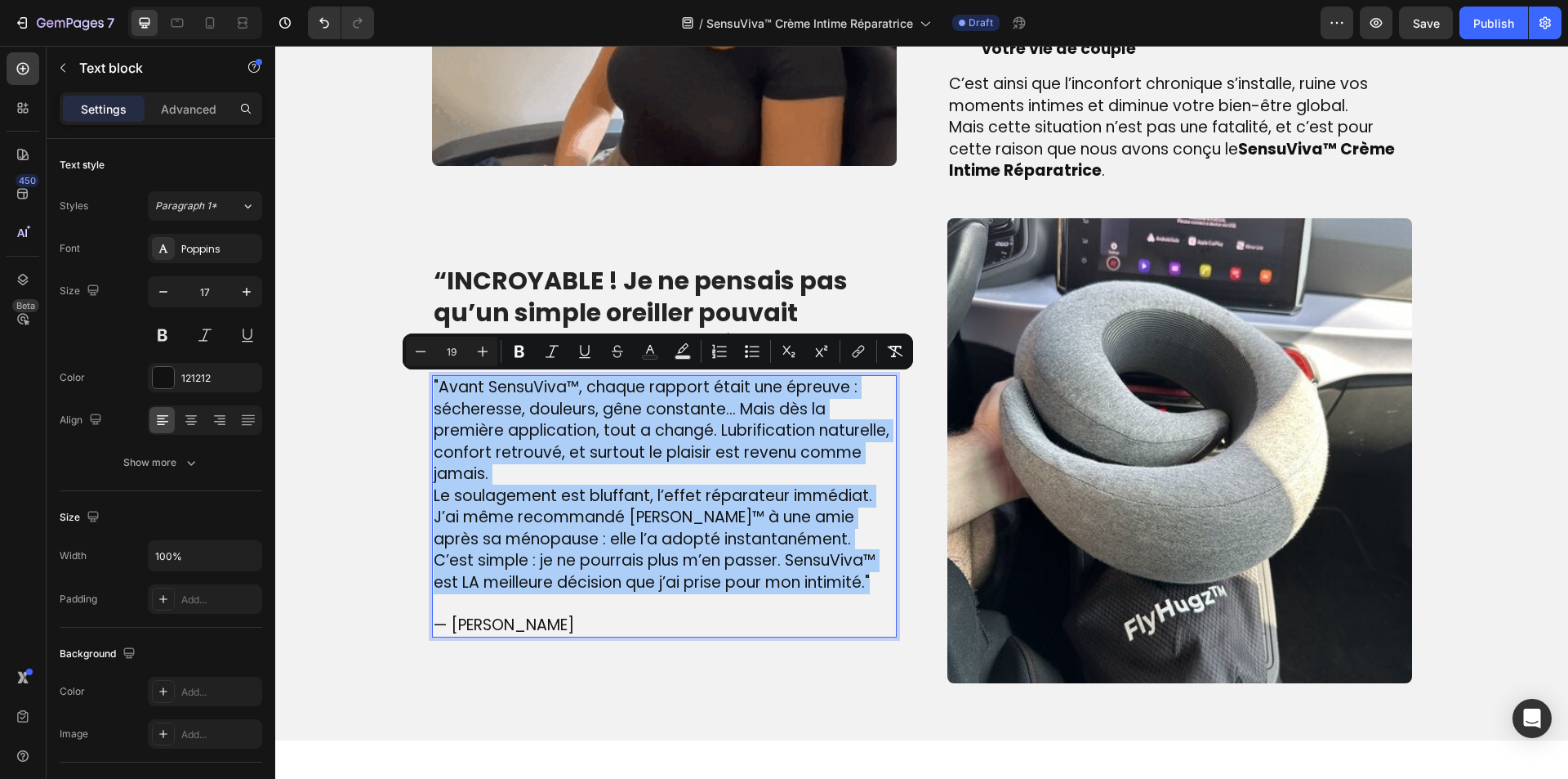
click at [536, 356] on div "Minus 19 Plus Bold Italic Underline Strikethrough Text Color Text Background Co…" at bounding box center [658, 350] width 504 height 29
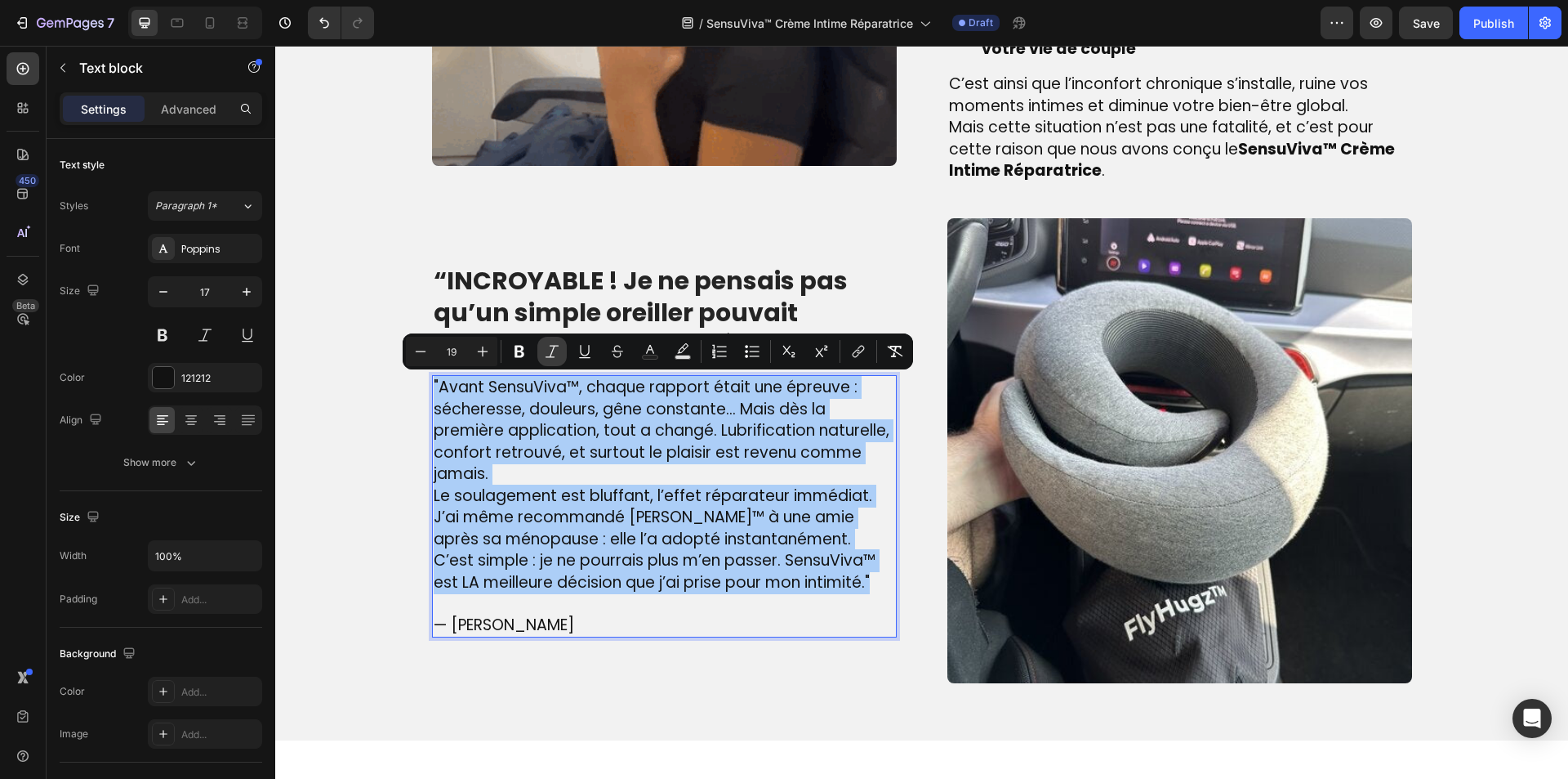
click at [553, 356] on icon "Editor contextual toolbar" at bounding box center [552, 351] width 16 height 16
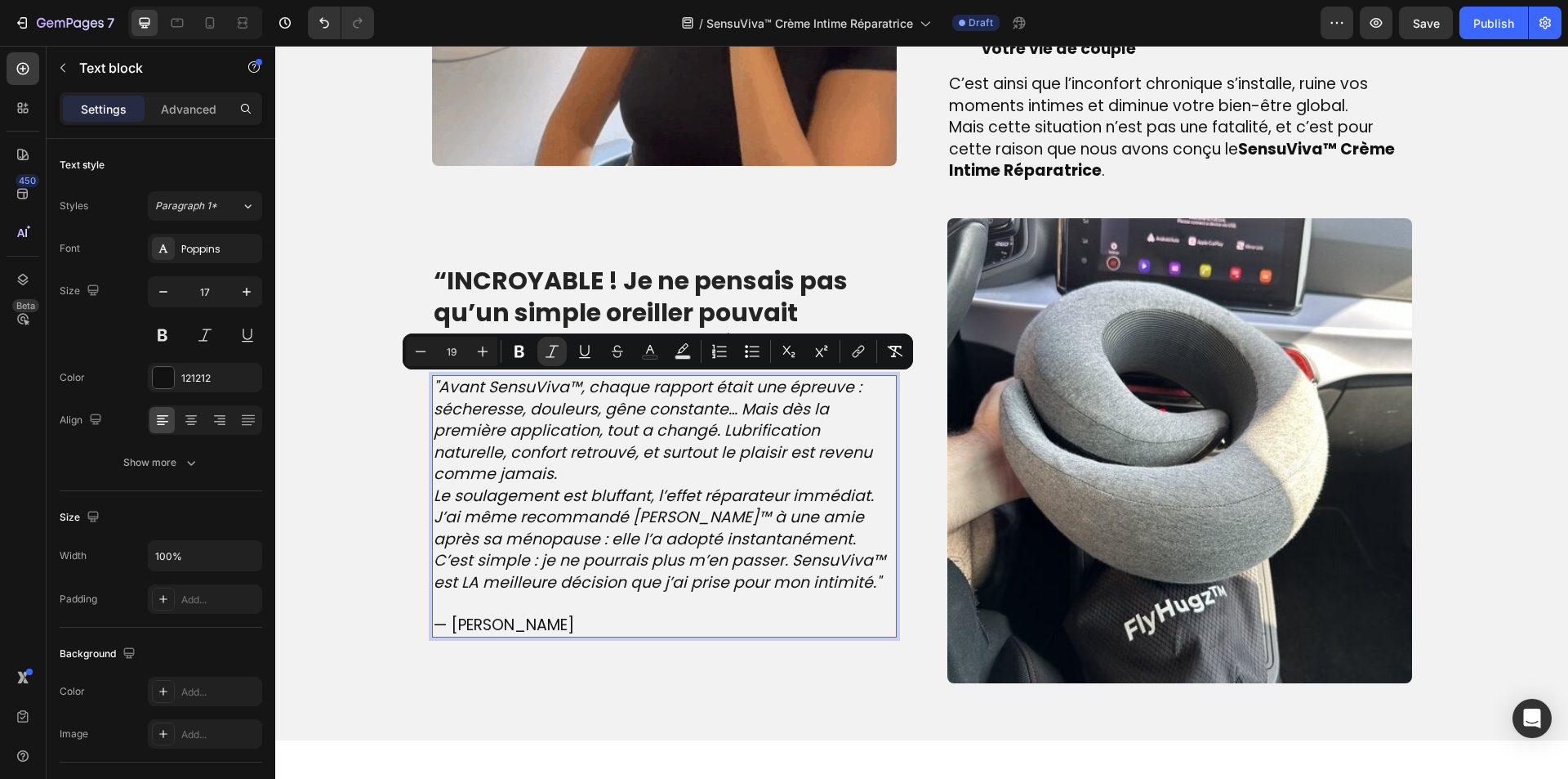
click at [542, 477] on p ""Avant SensuViva™, chaque rapport était une épreuve : sécheresse, douleurs, gên…" at bounding box center [664, 431] width 461 height 108
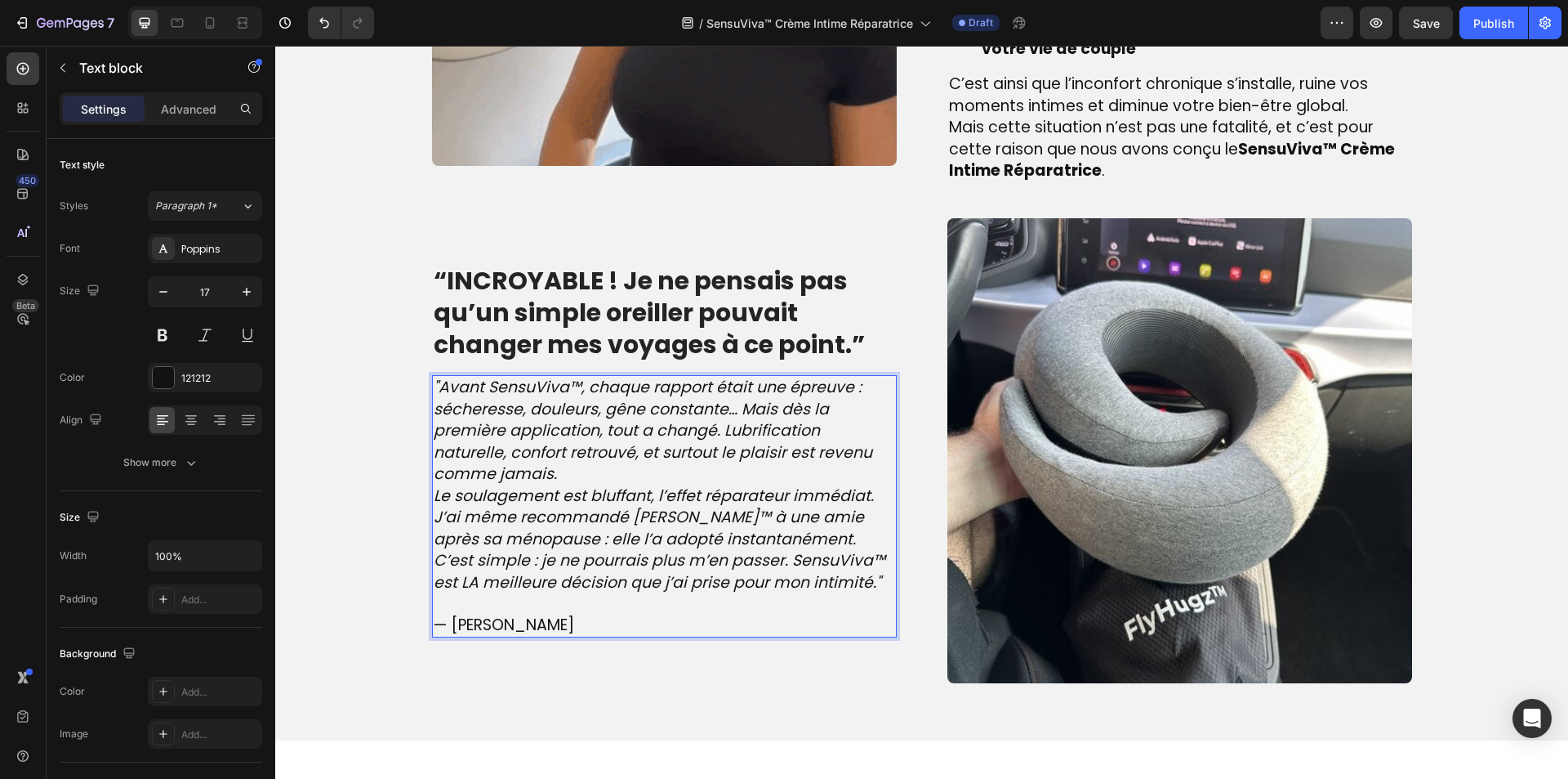
scroll to position [1554, 0]
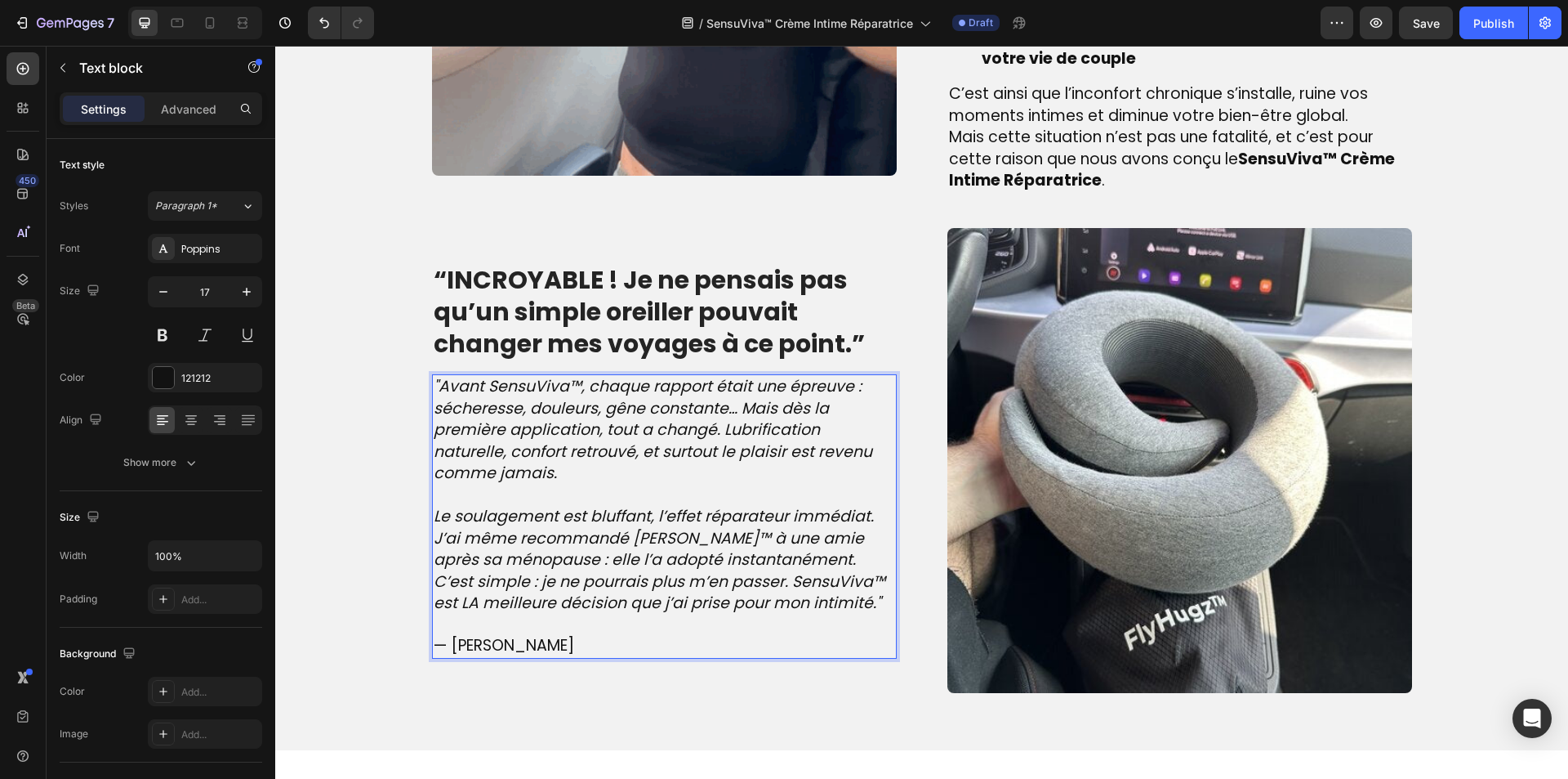
click at [796, 560] on p "Le soulagement est bluffant, l’effet réparateur immédiat. J’ai même recommandé …" at bounding box center [664, 539] width 461 height 66
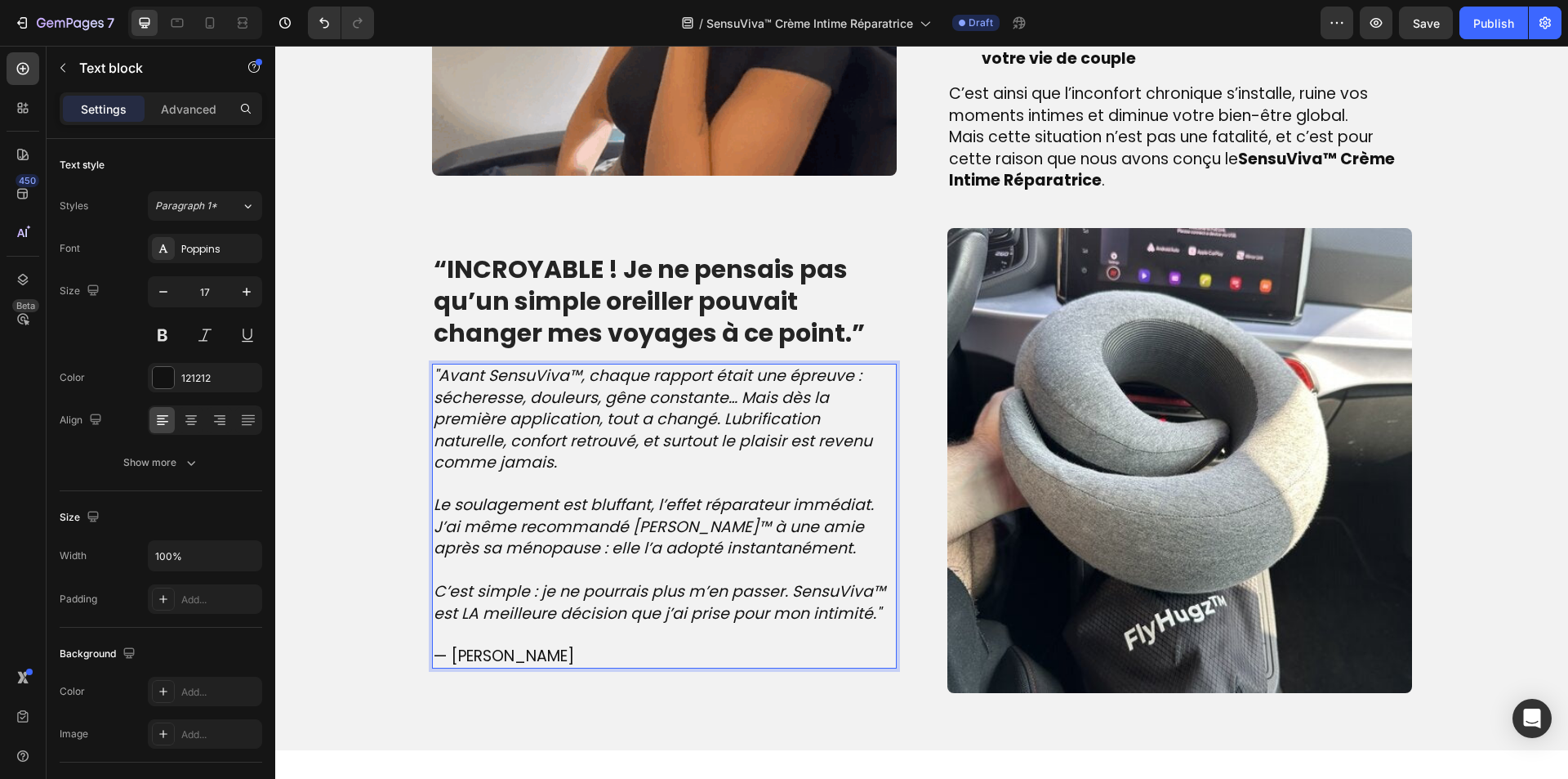
scroll to position [1543, 0]
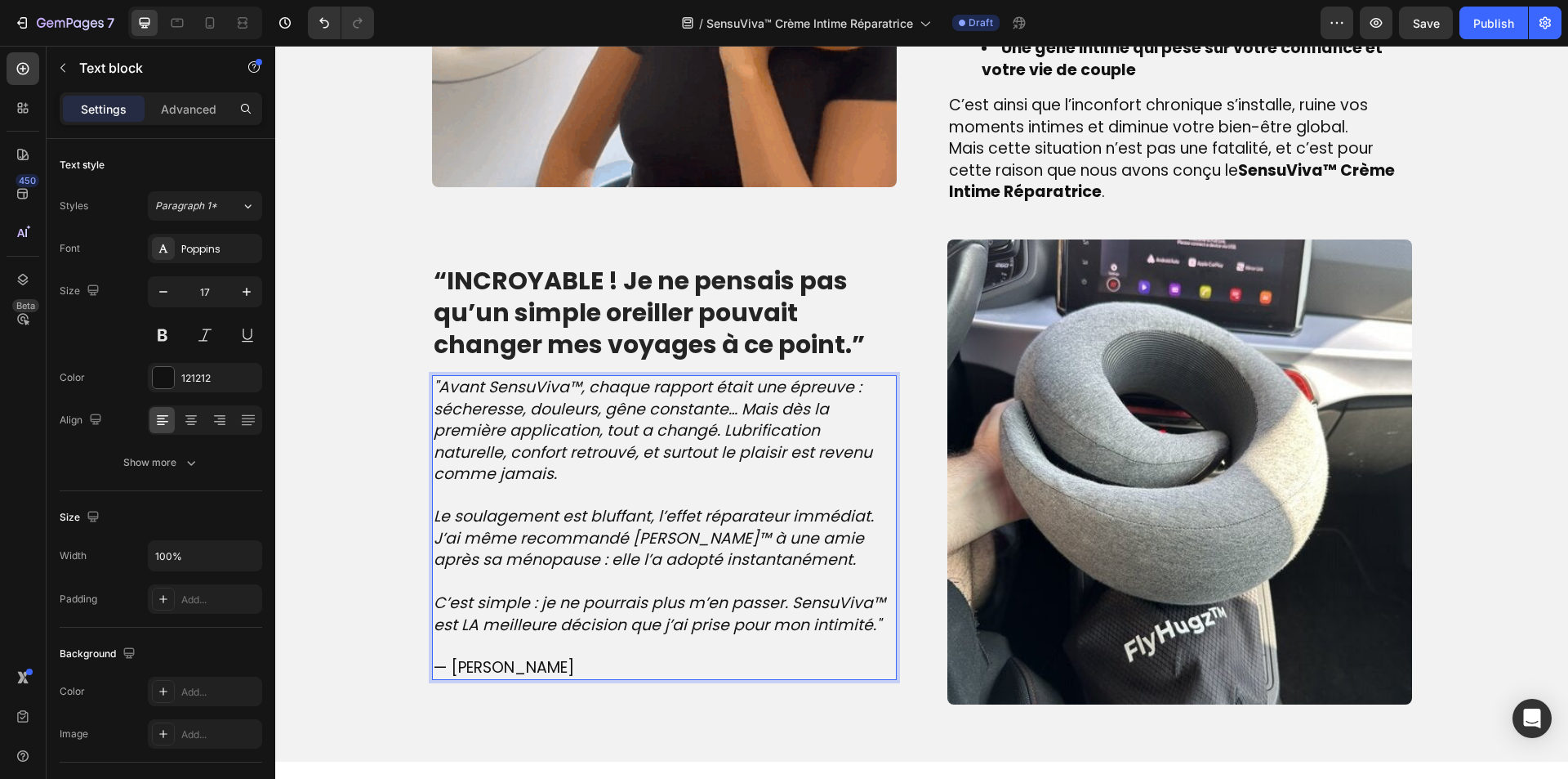
click at [461, 663] on span "— [PERSON_NAME]" at bounding box center [504, 666] width 140 height 22
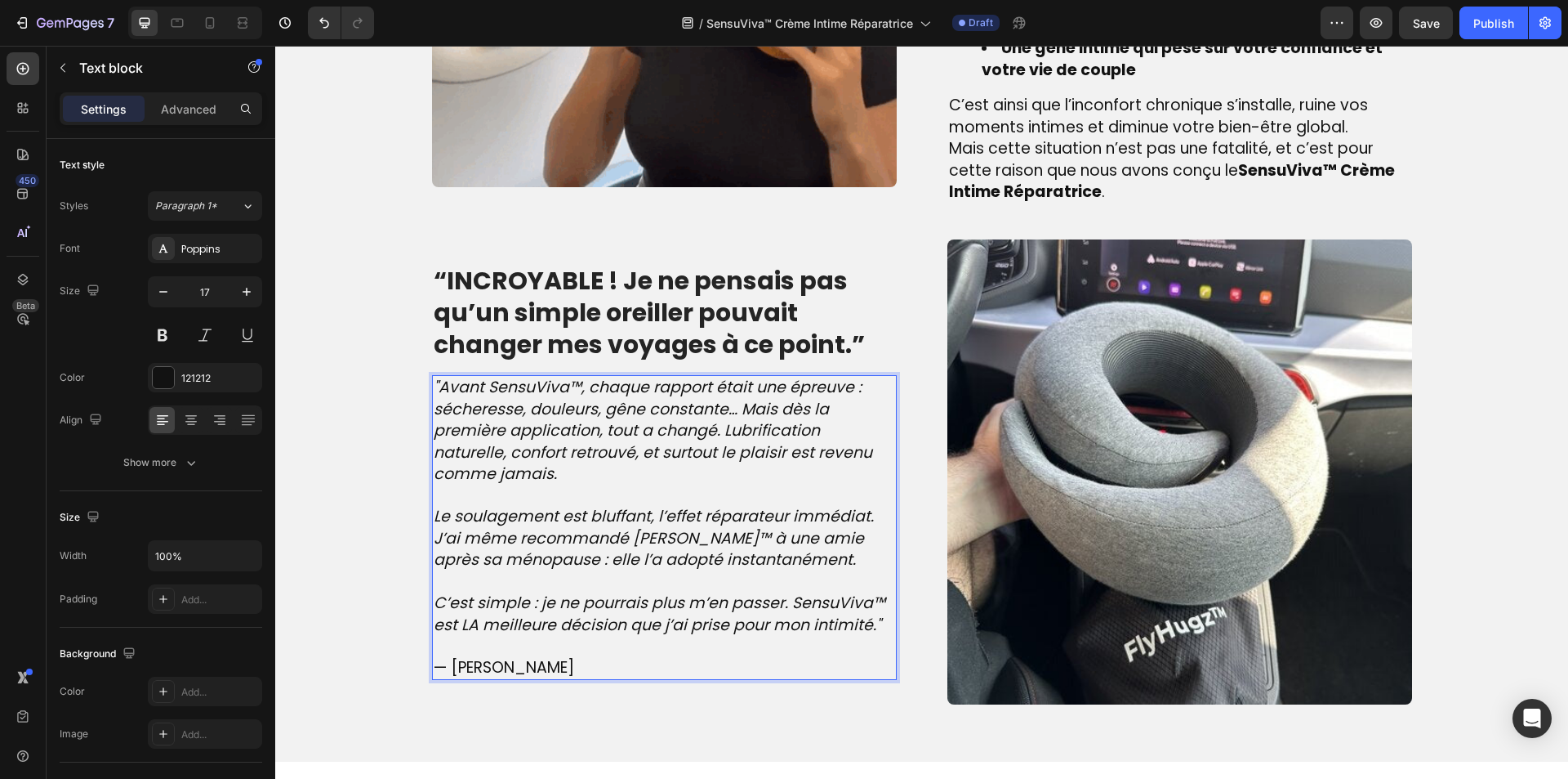
scroll to position [1544, 0]
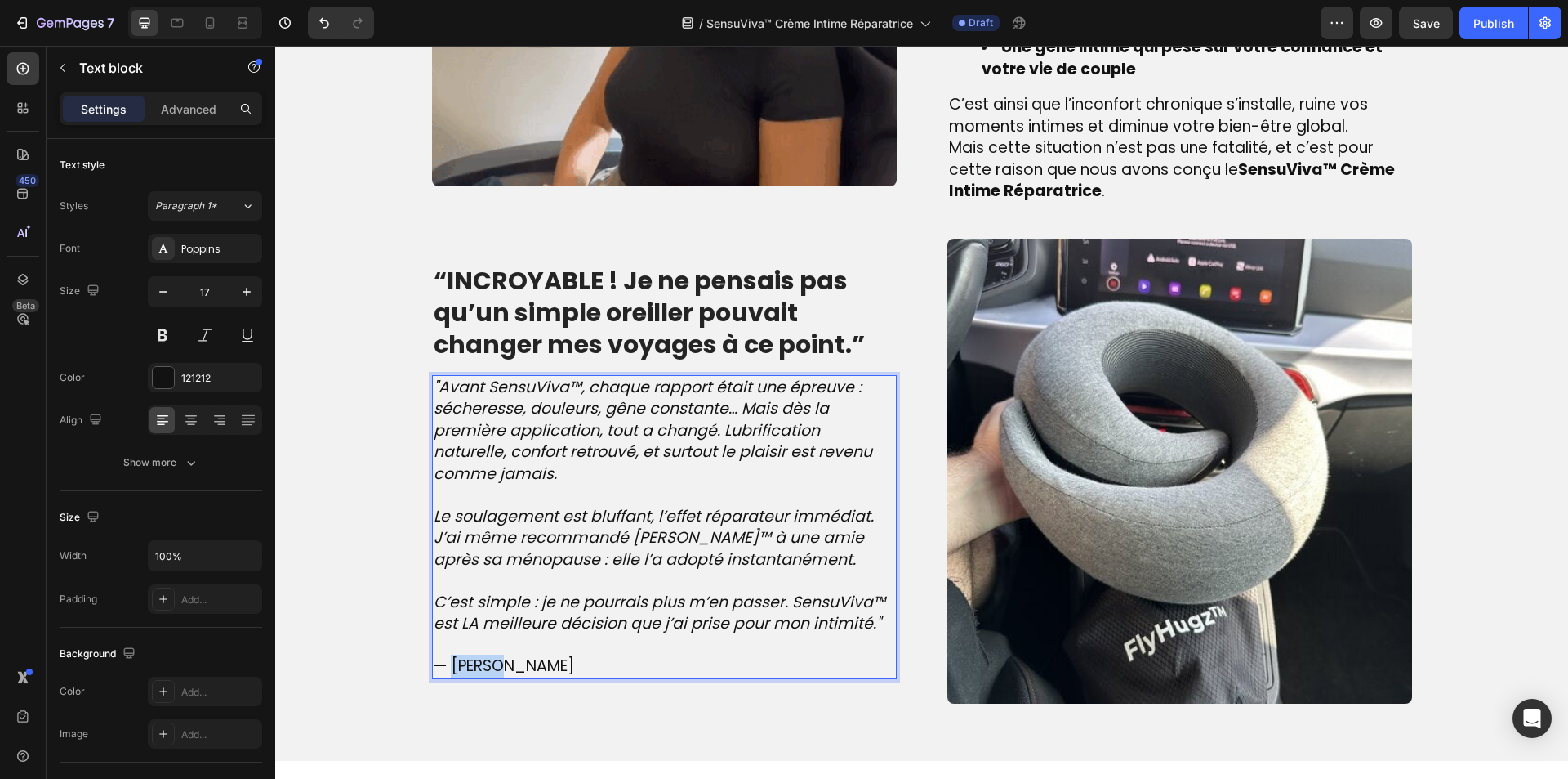
click at [461, 663] on span "— [PERSON_NAME]" at bounding box center [504, 665] width 140 height 22
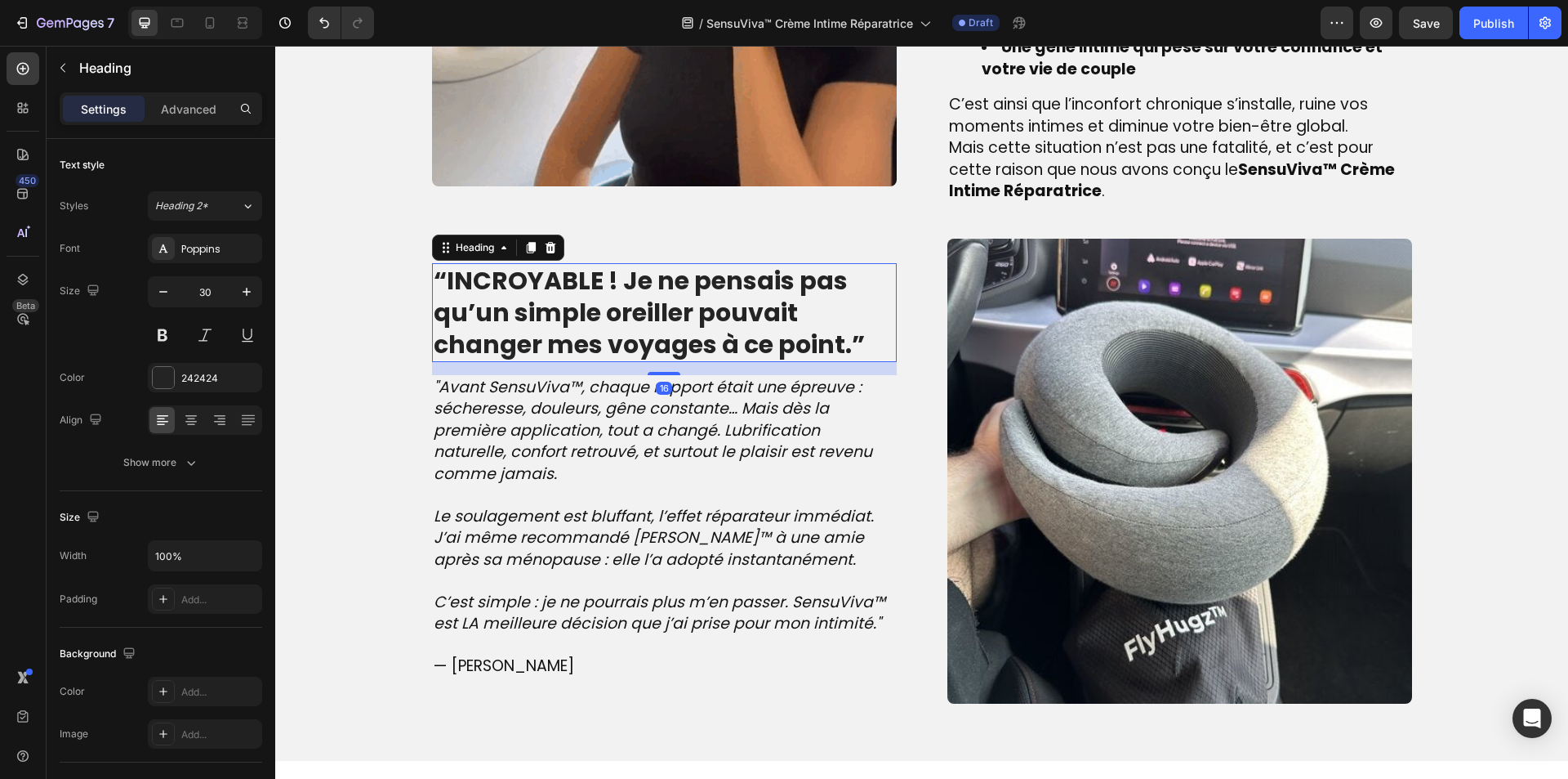
click at [594, 357] on strong "“INCROYABLE ! Je ne pensais pas qu’un simple oreiller pouvait changer mes voyag…" at bounding box center [649, 312] width 431 height 98
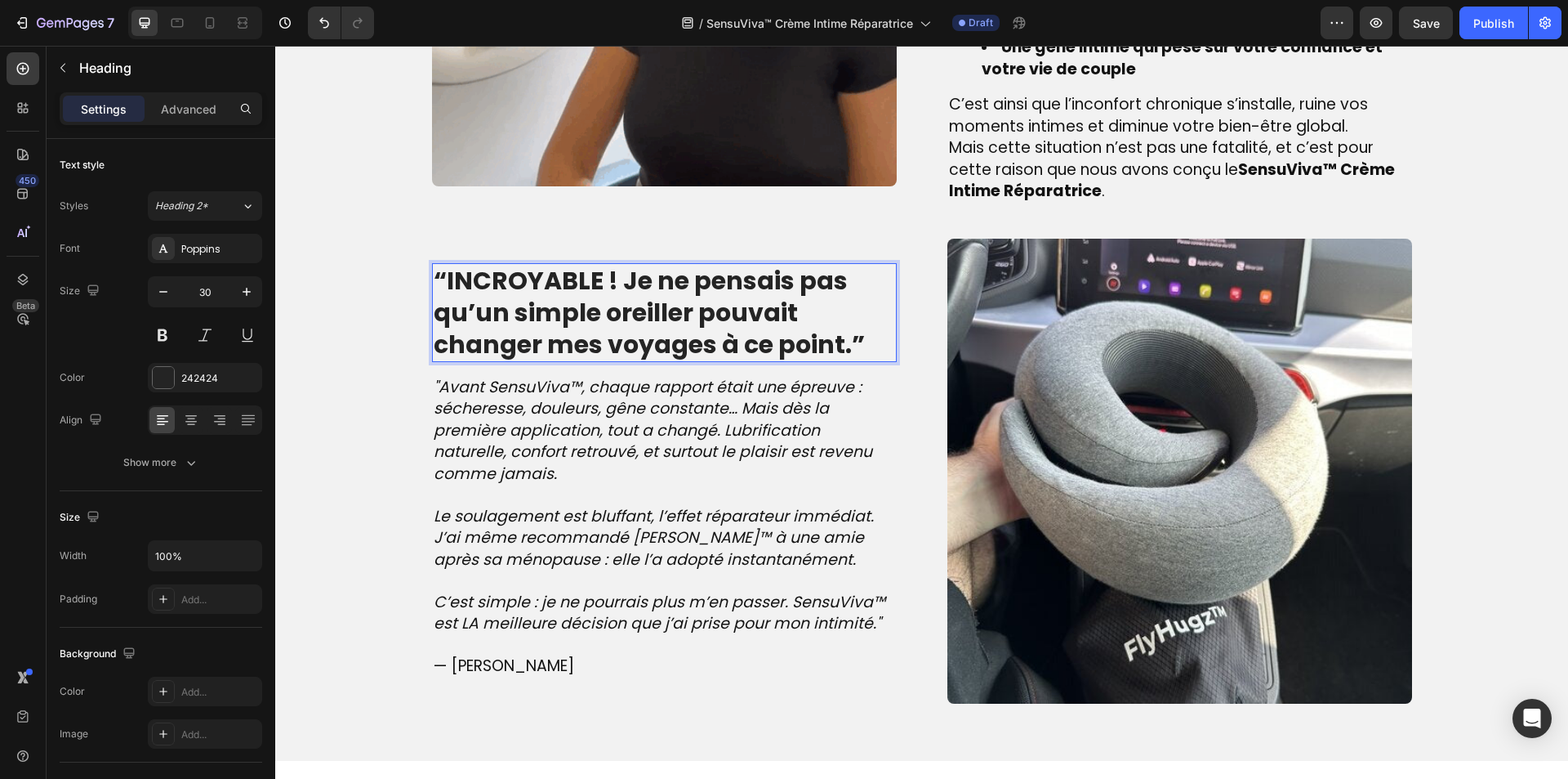
click at [589, 319] on strong "“INCROYABLE ! Je ne pensais pas qu’un simple oreiller pouvait changer mes voyag…" at bounding box center [649, 312] width 431 height 98
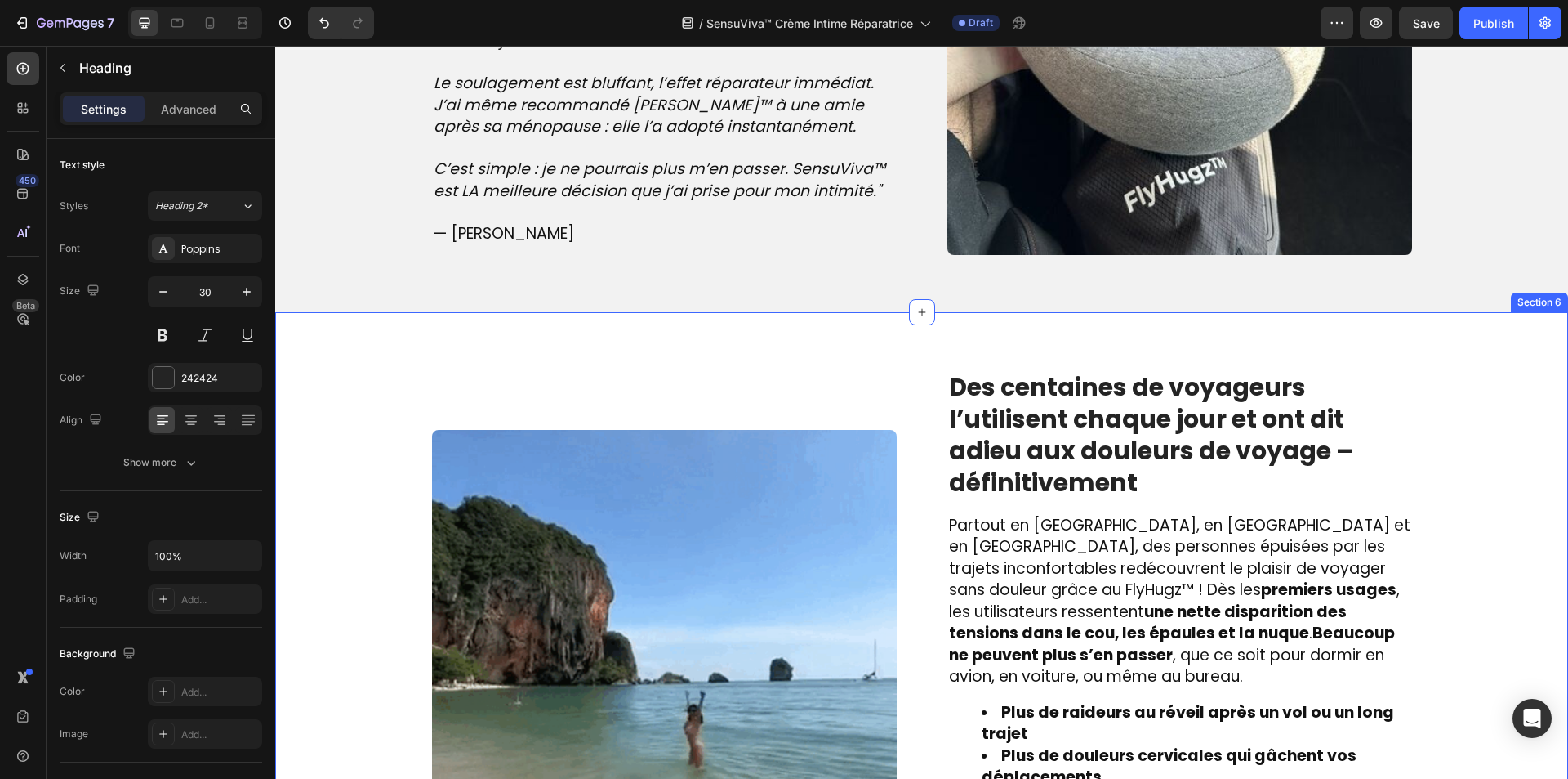
scroll to position [2018, 0]
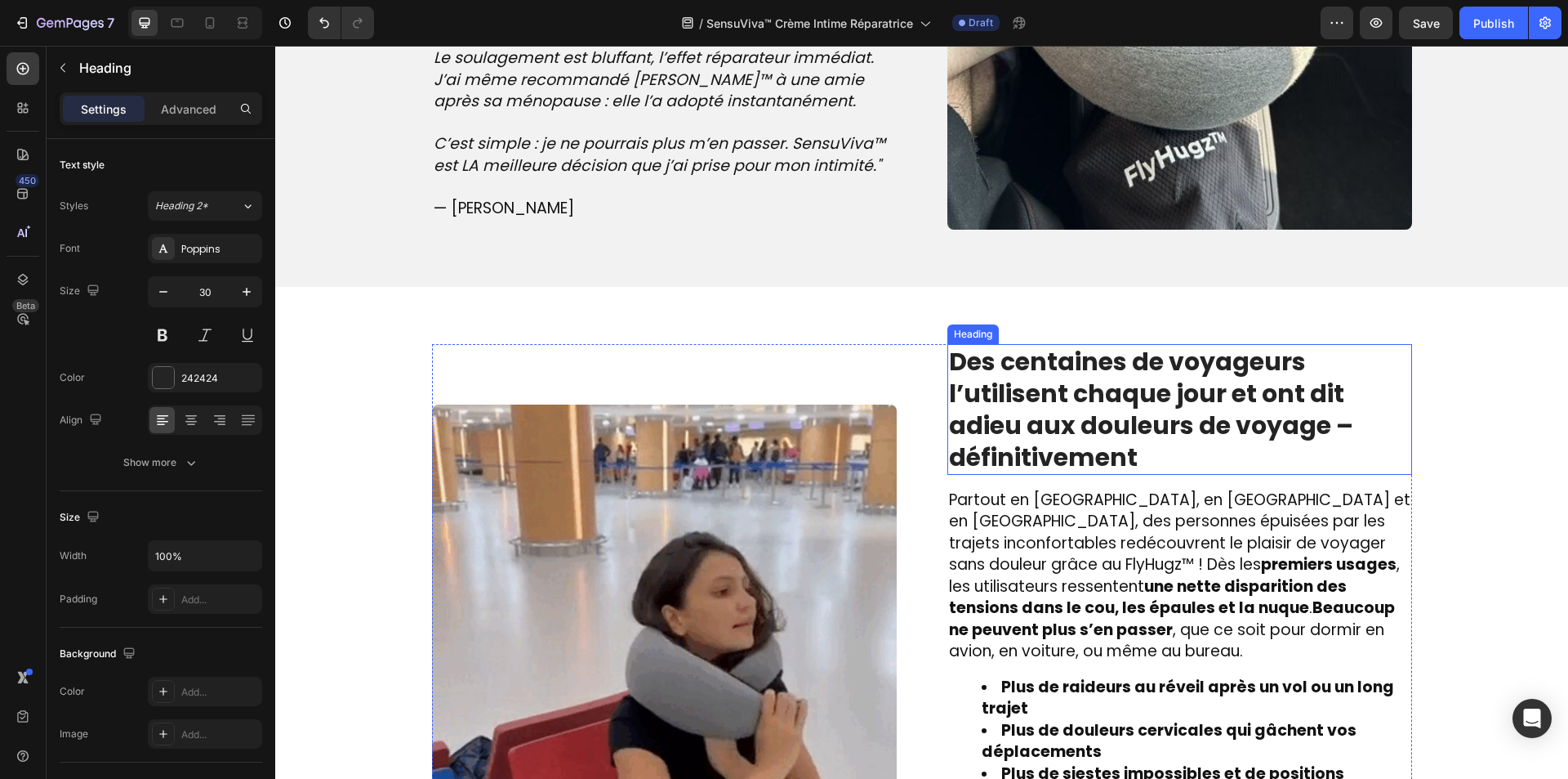
click at [949, 416] on strong "Des centaines de voyageurs l’utilisent chaque jour et ont dit adieu aux douleur…" at bounding box center [1151, 409] width 404 height 130
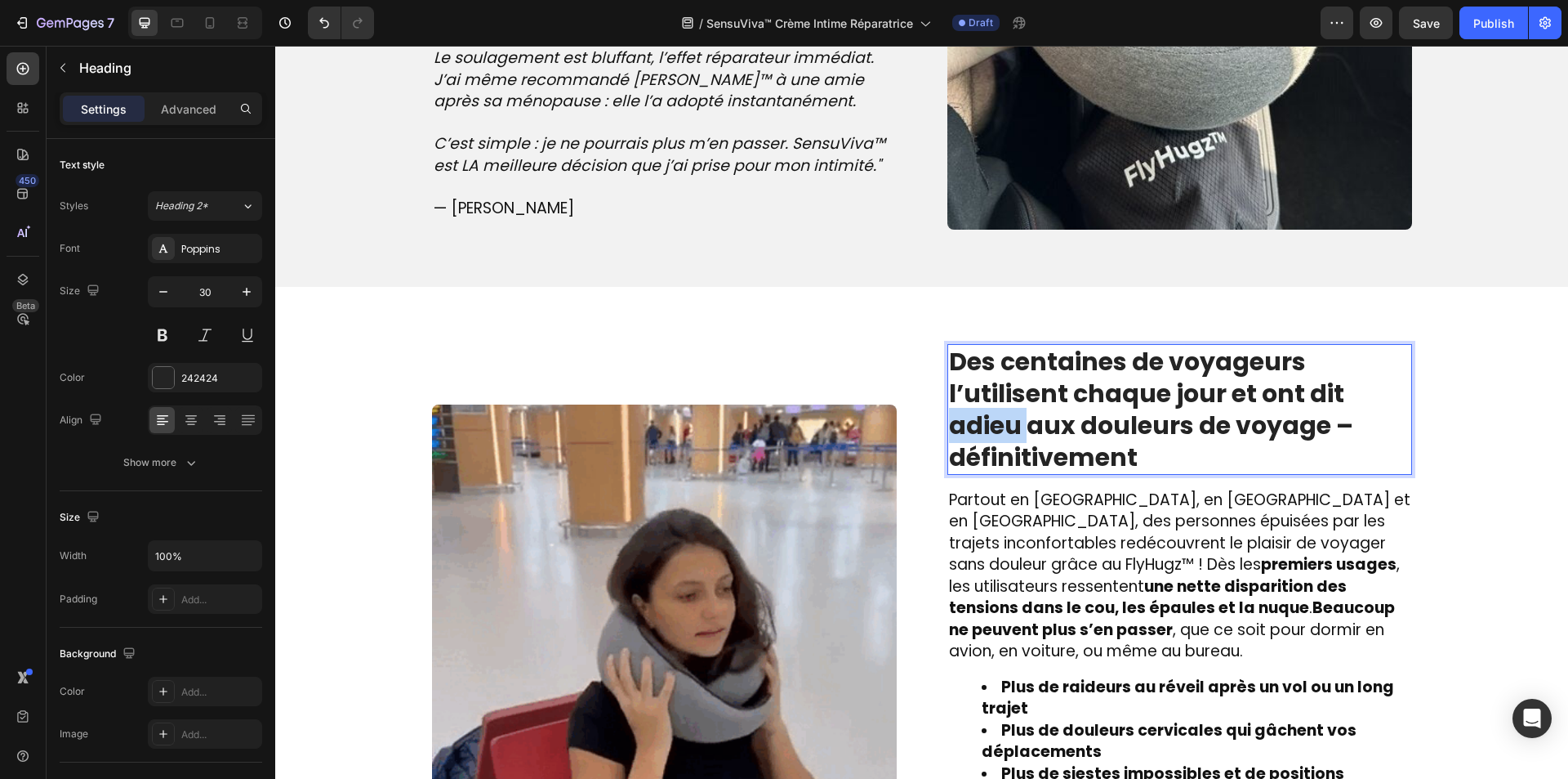
click at [955, 416] on strong "Des centaines de voyageurs l’utilisent chaque jour et ont dit adieu aux douleur…" at bounding box center [1151, 409] width 404 height 130
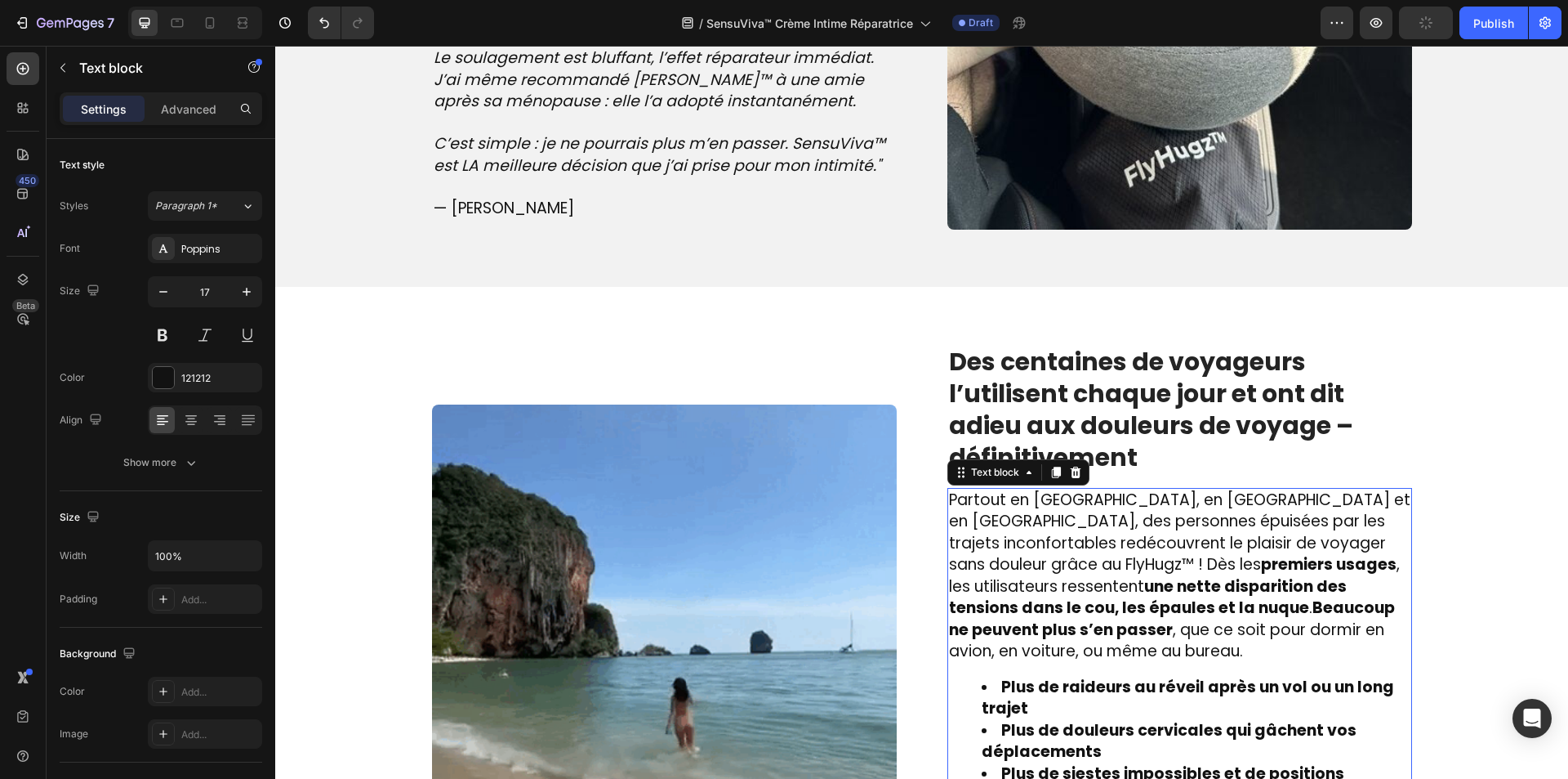
click at [1038, 676] on strong "Plus de raideurs au réveil après un vol ou un long trajet" at bounding box center [1188, 698] width 412 height 44
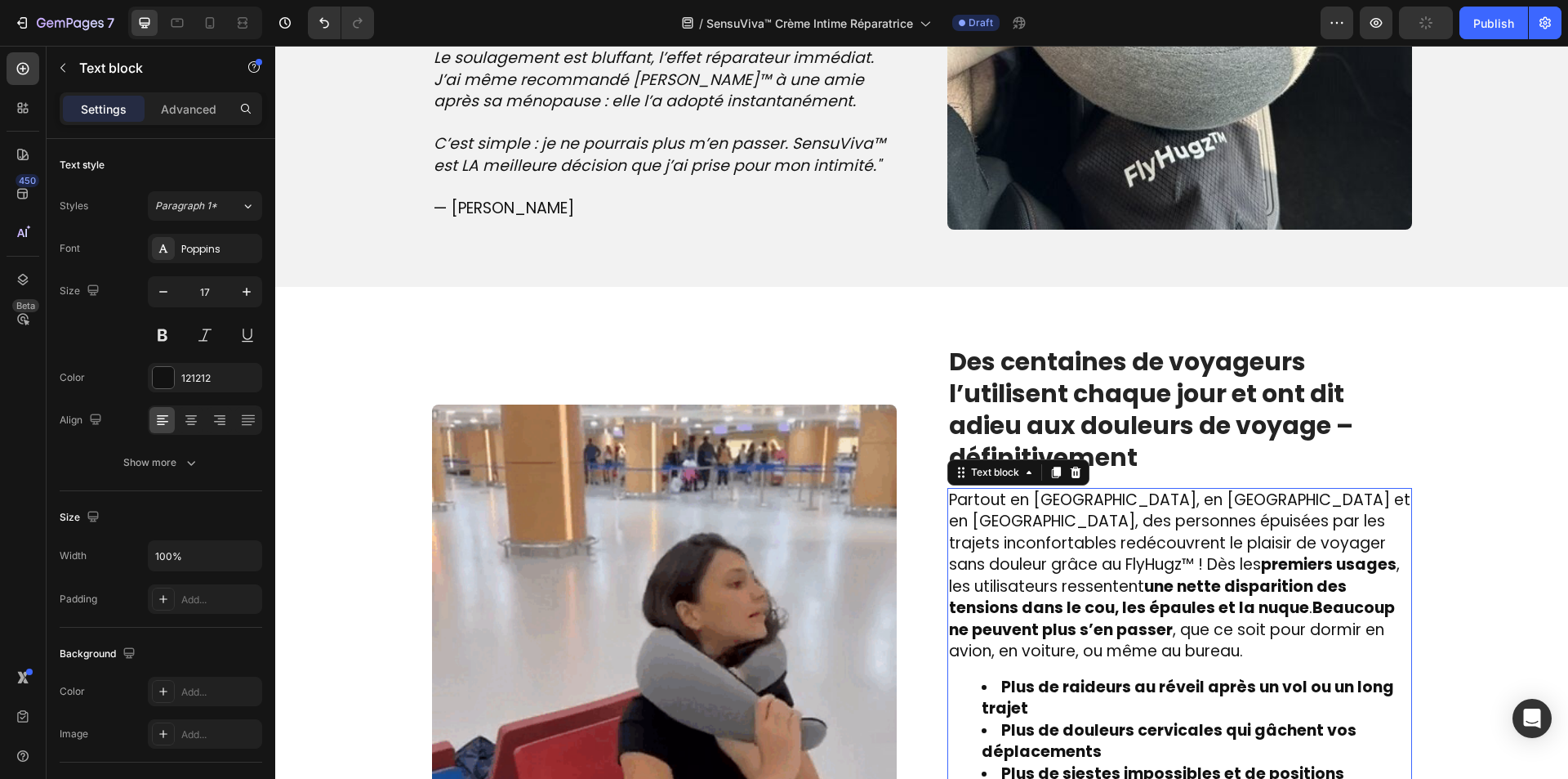
click at [1038, 676] on strong "Plus de raideurs au réveil après un vol ou un long trajet" at bounding box center [1188, 698] width 412 height 44
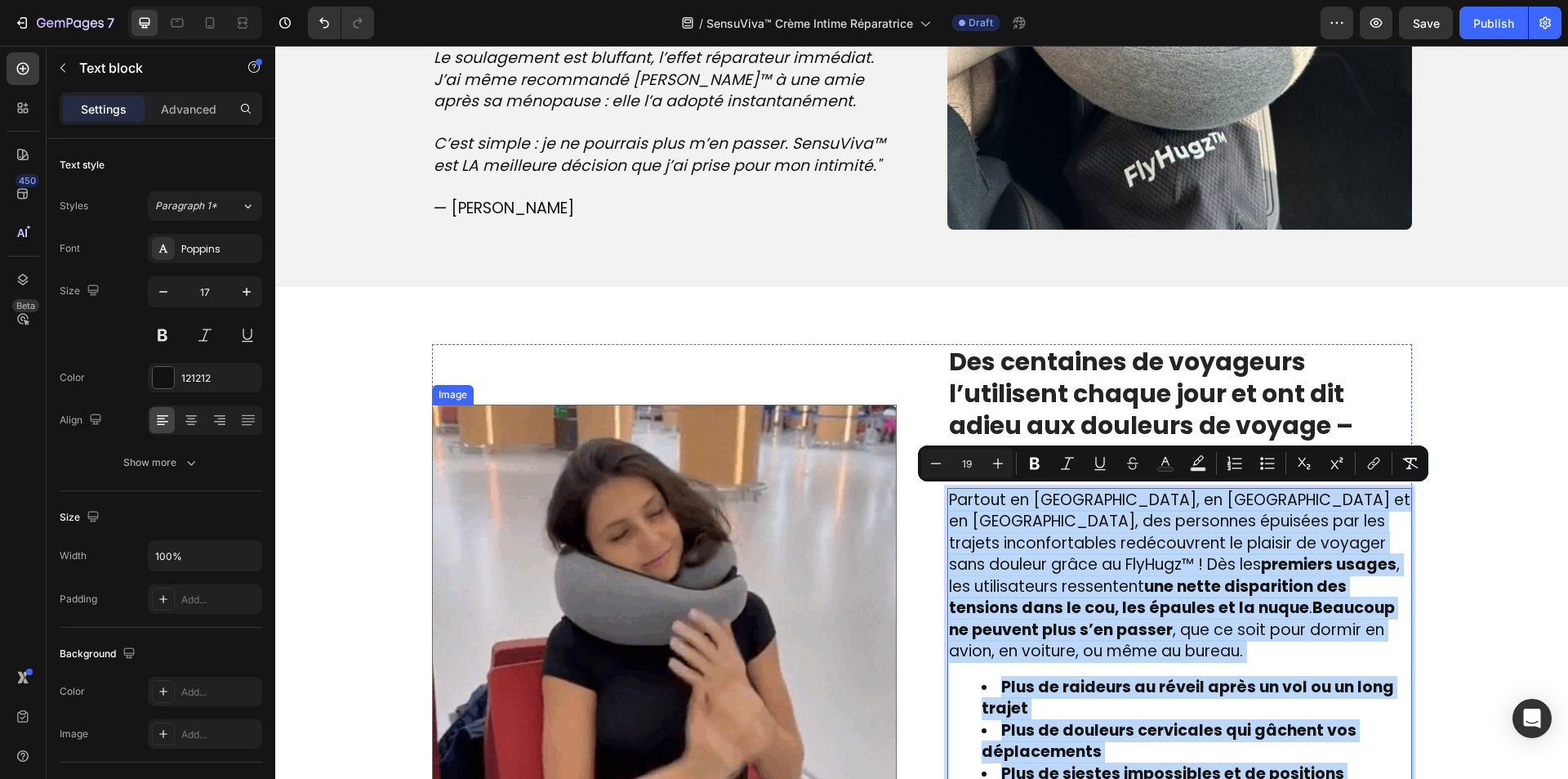
type input "17"
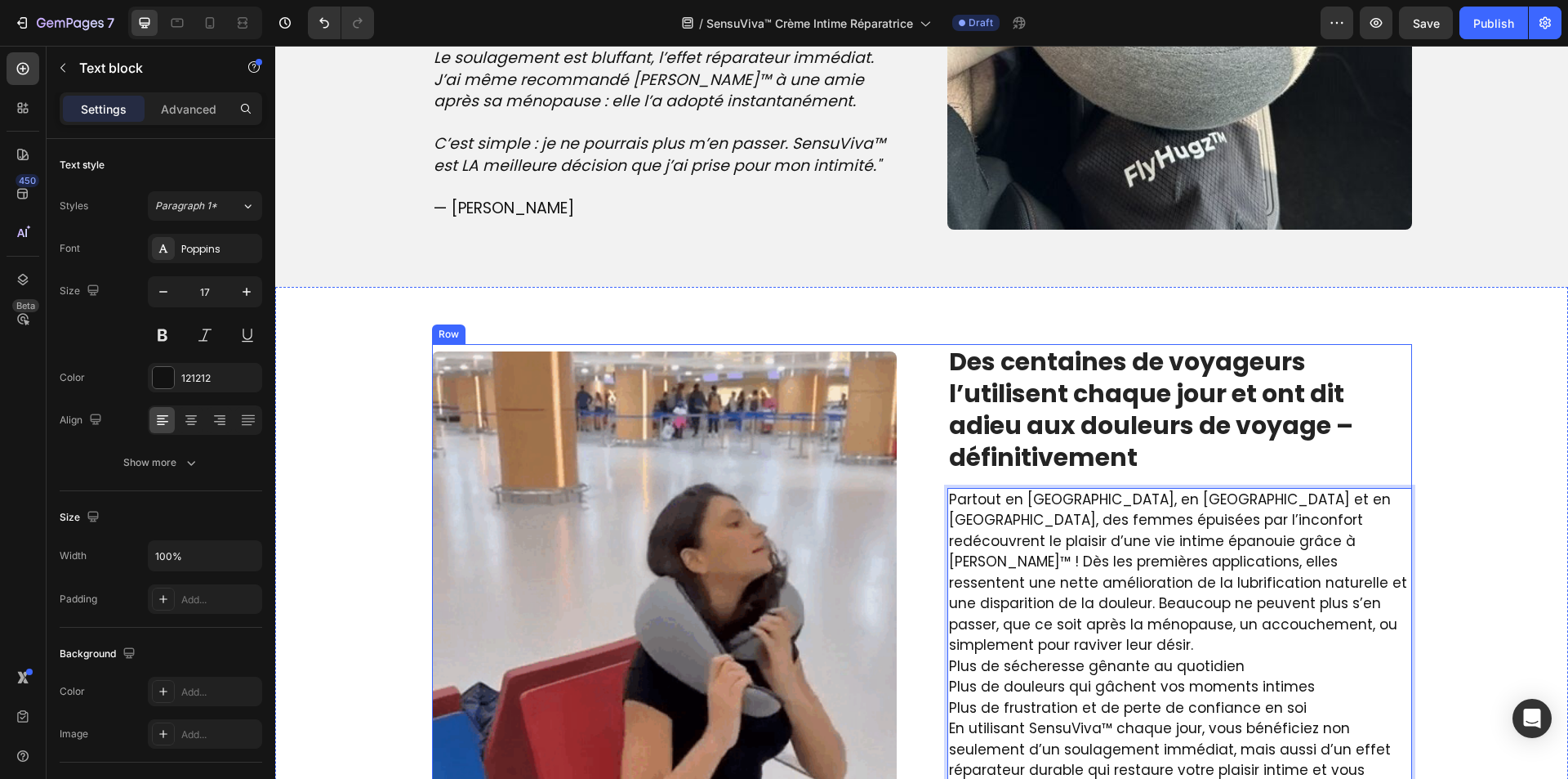
scroll to position [2049, 0]
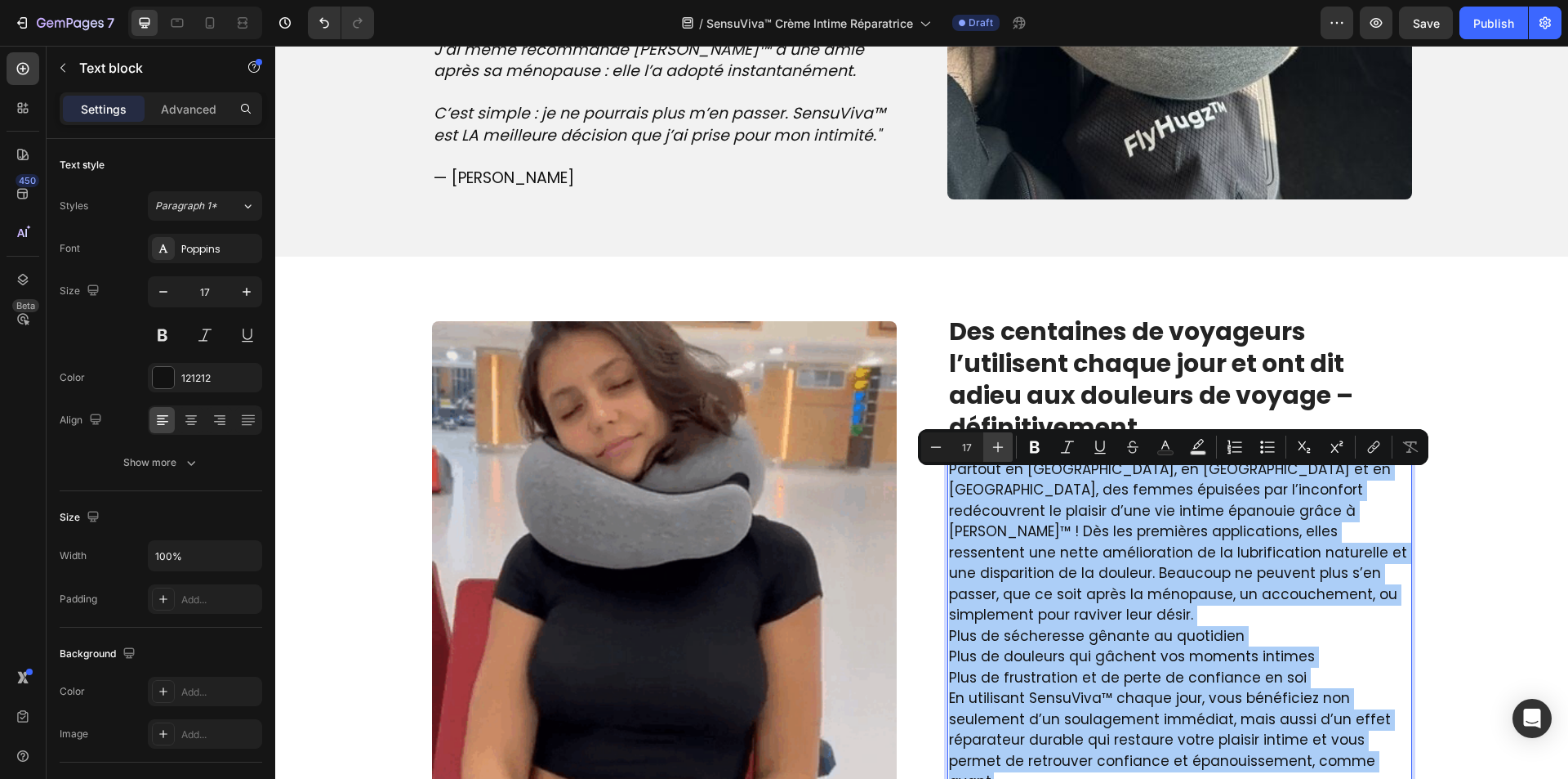
click at [991, 443] on icon "Editor contextual toolbar" at bounding box center [998, 446] width 16 height 16
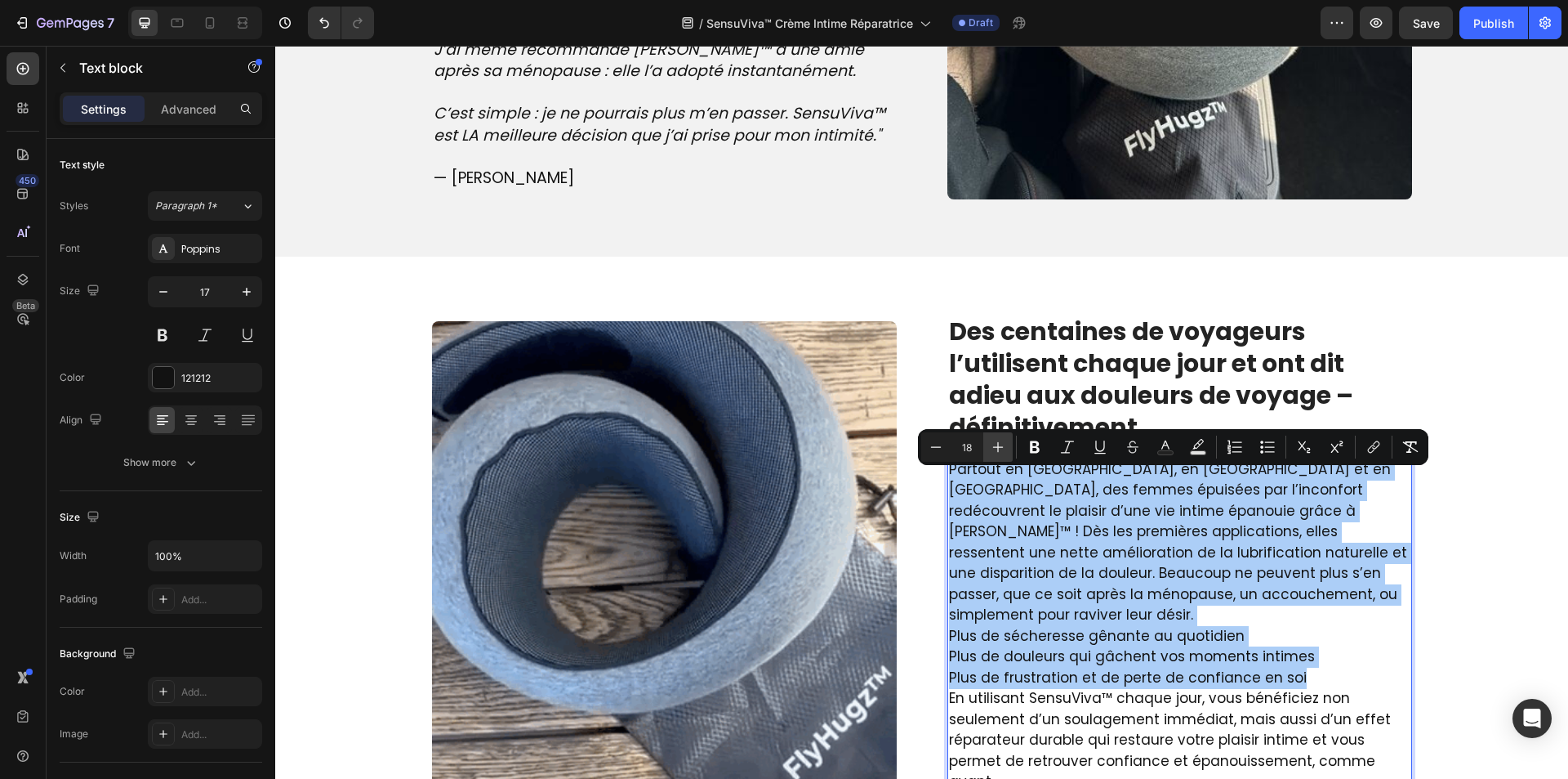
click at [991, 443] on icon "Editor contextual toolbar" at bounding box center [998, 446] width 16 height 16
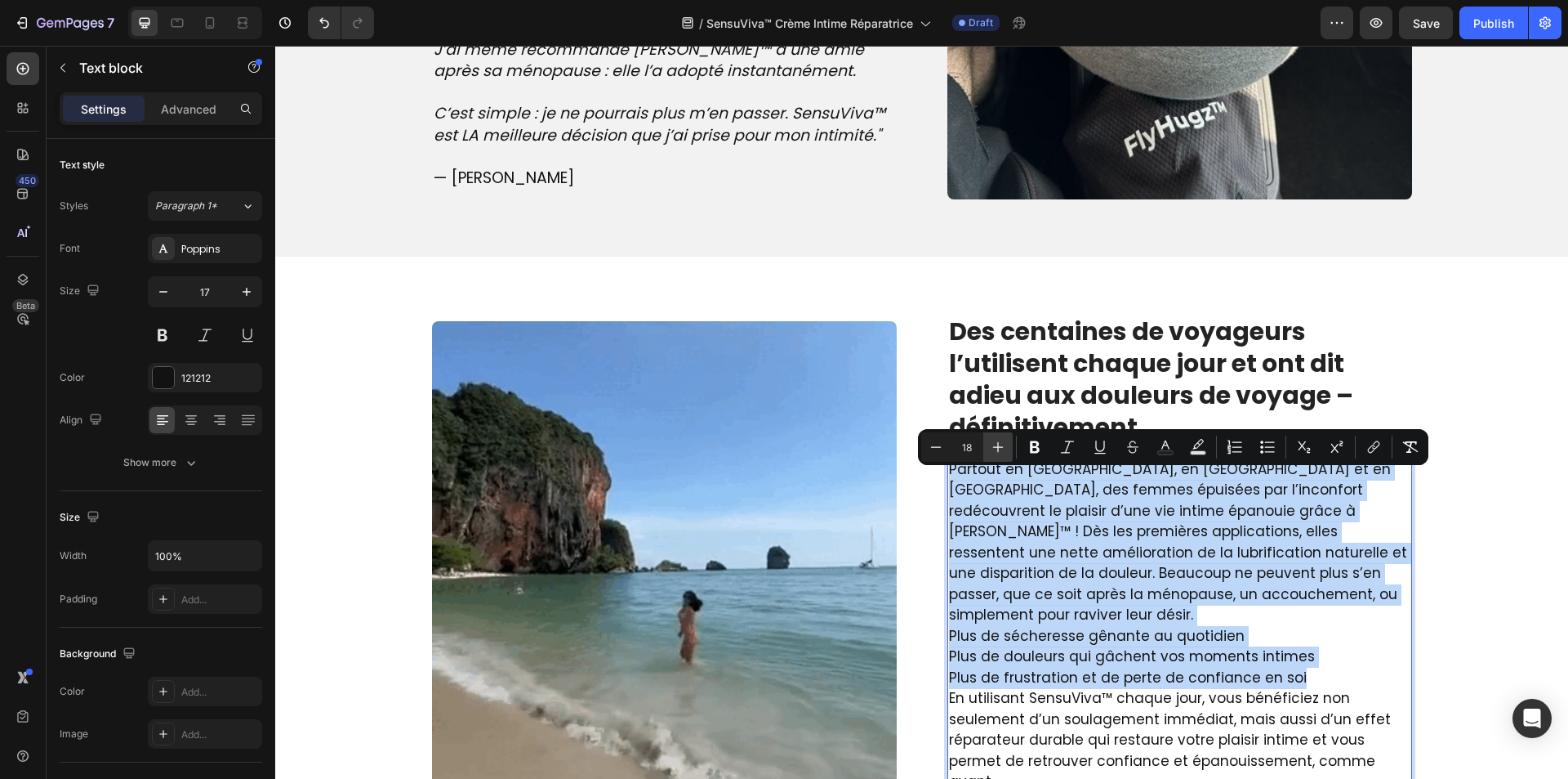
type input "19"
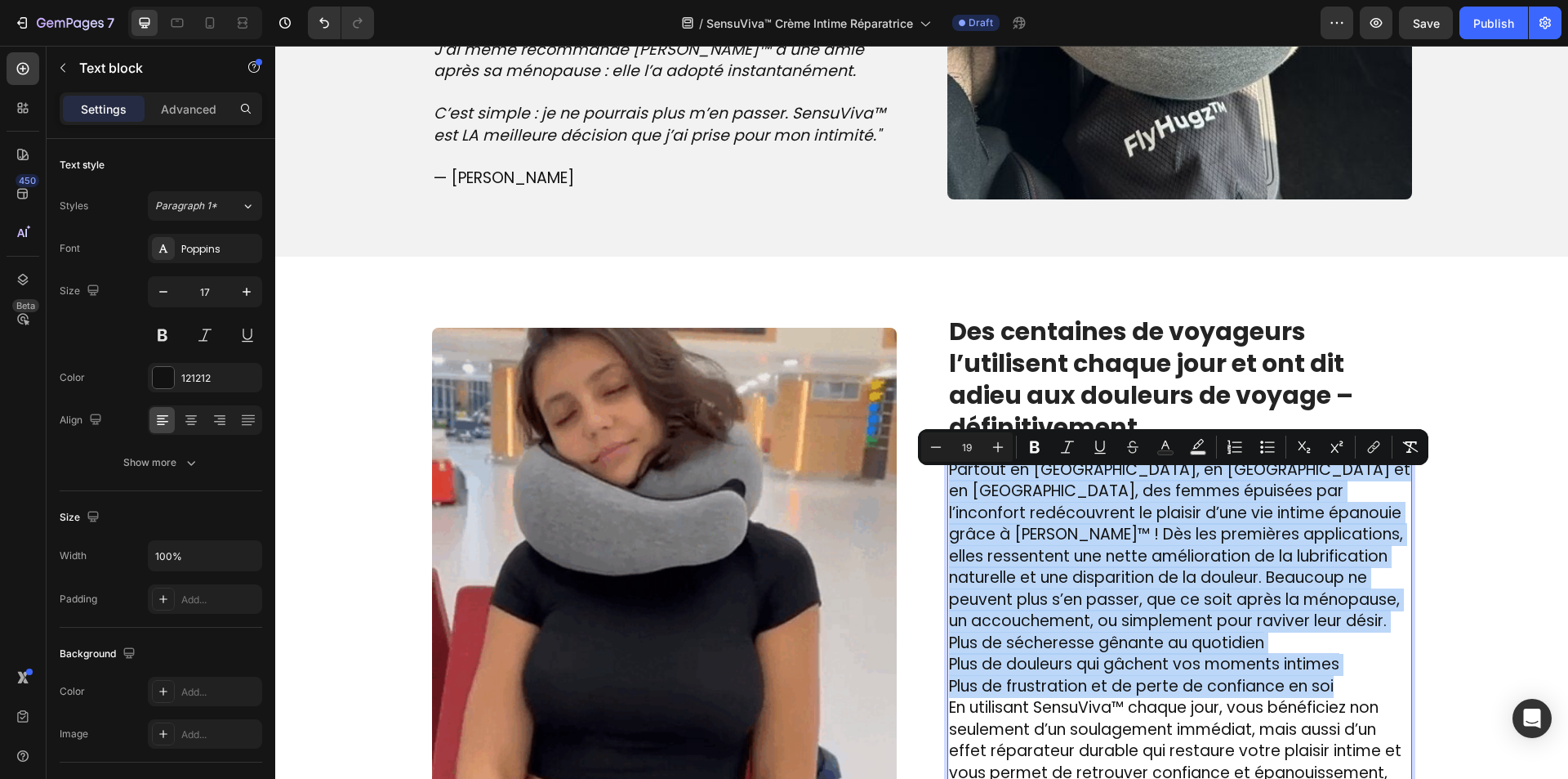
click at [1130, 622] on p "Partout en [GEOGRAPHIC_DATA], en [GEOGRAPHIC_DATA] et en [GEOGRAPHIC_DATA], des…" at bounding box center [1180, 546] width 461 height 173
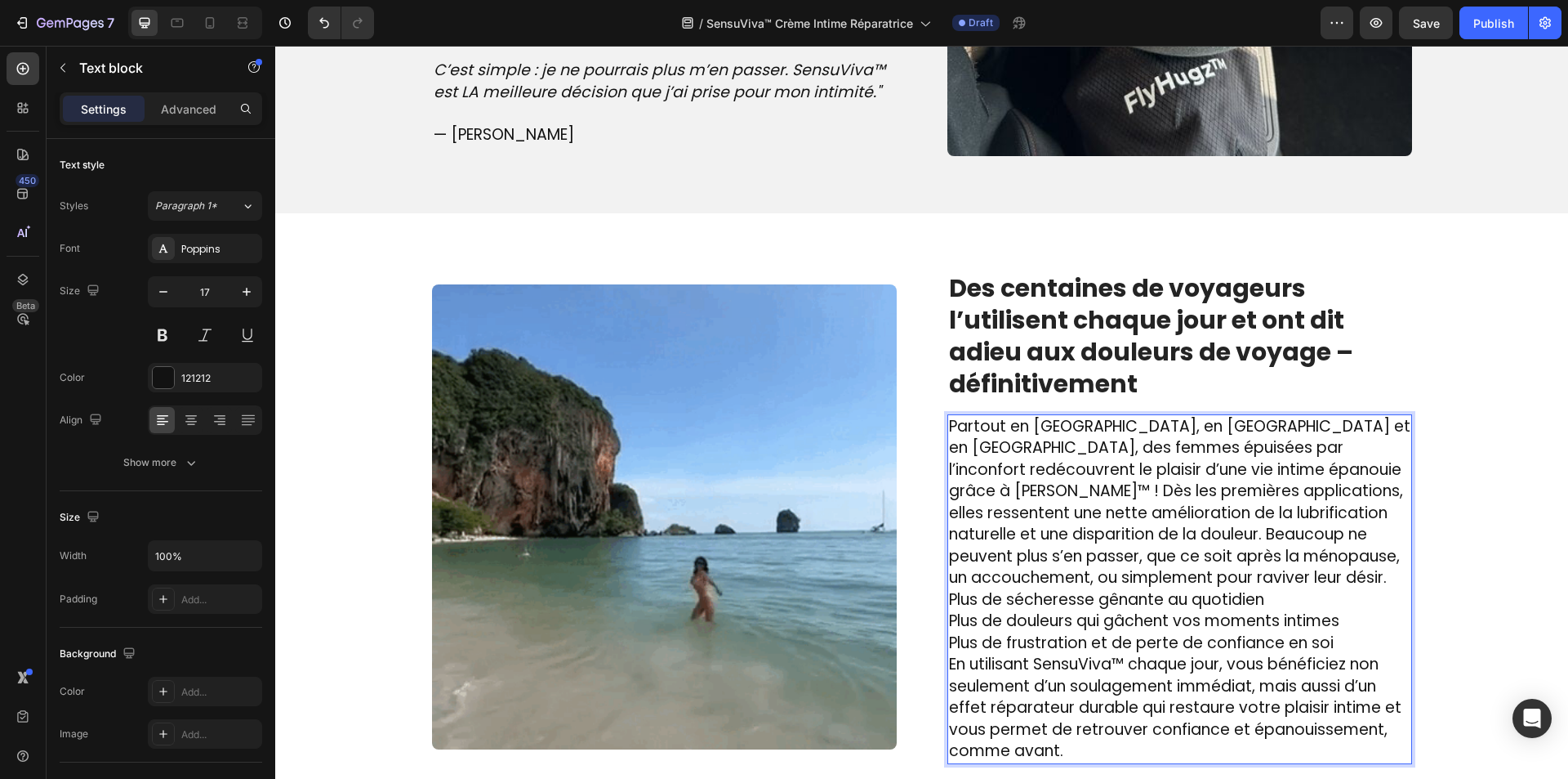
scroll to position [2130, 0]
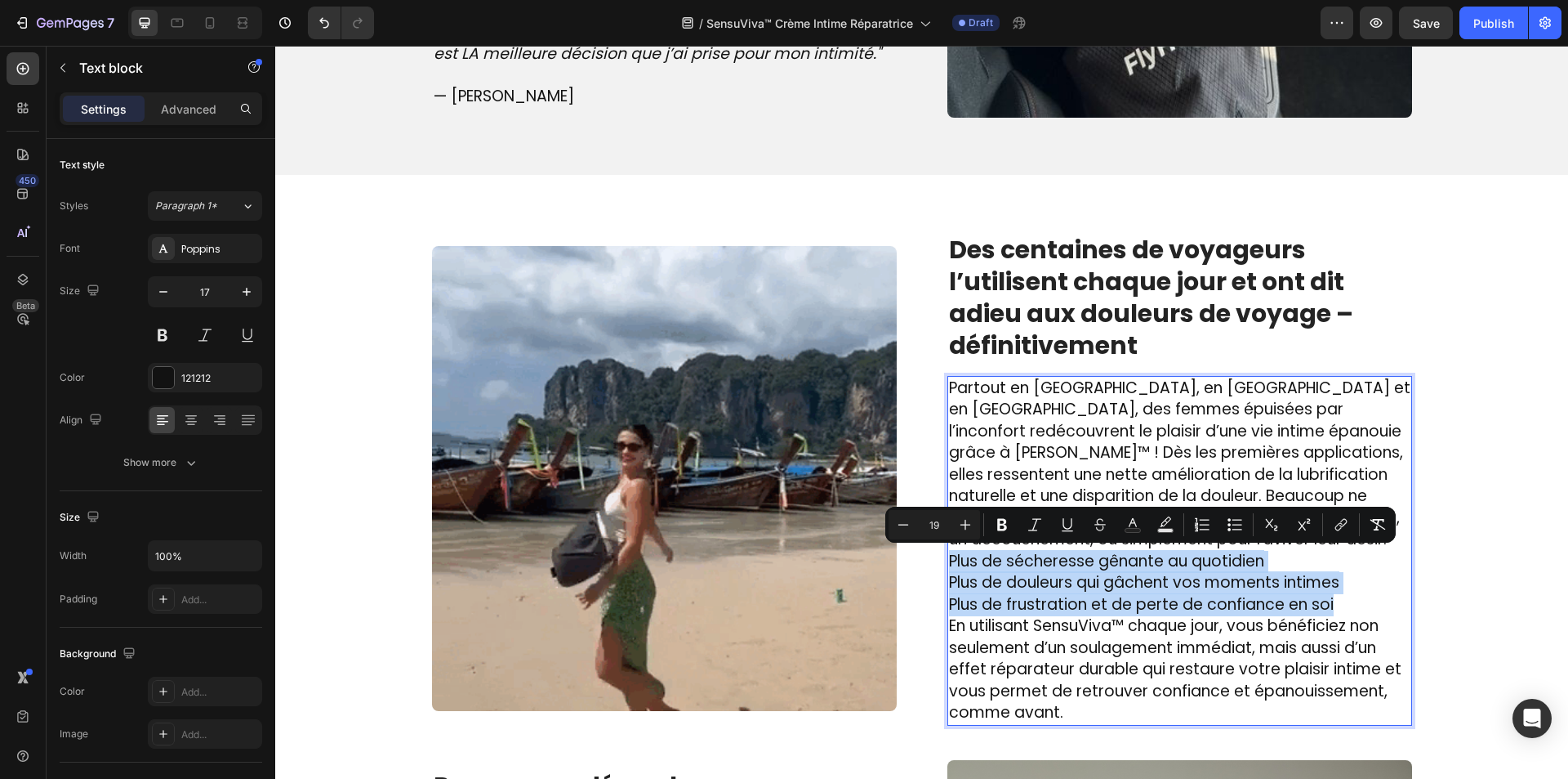
drag, startPoint x: 1348, startPoint y: 597, endPoint x: 944, endPoint y: 549, distance: 406.8
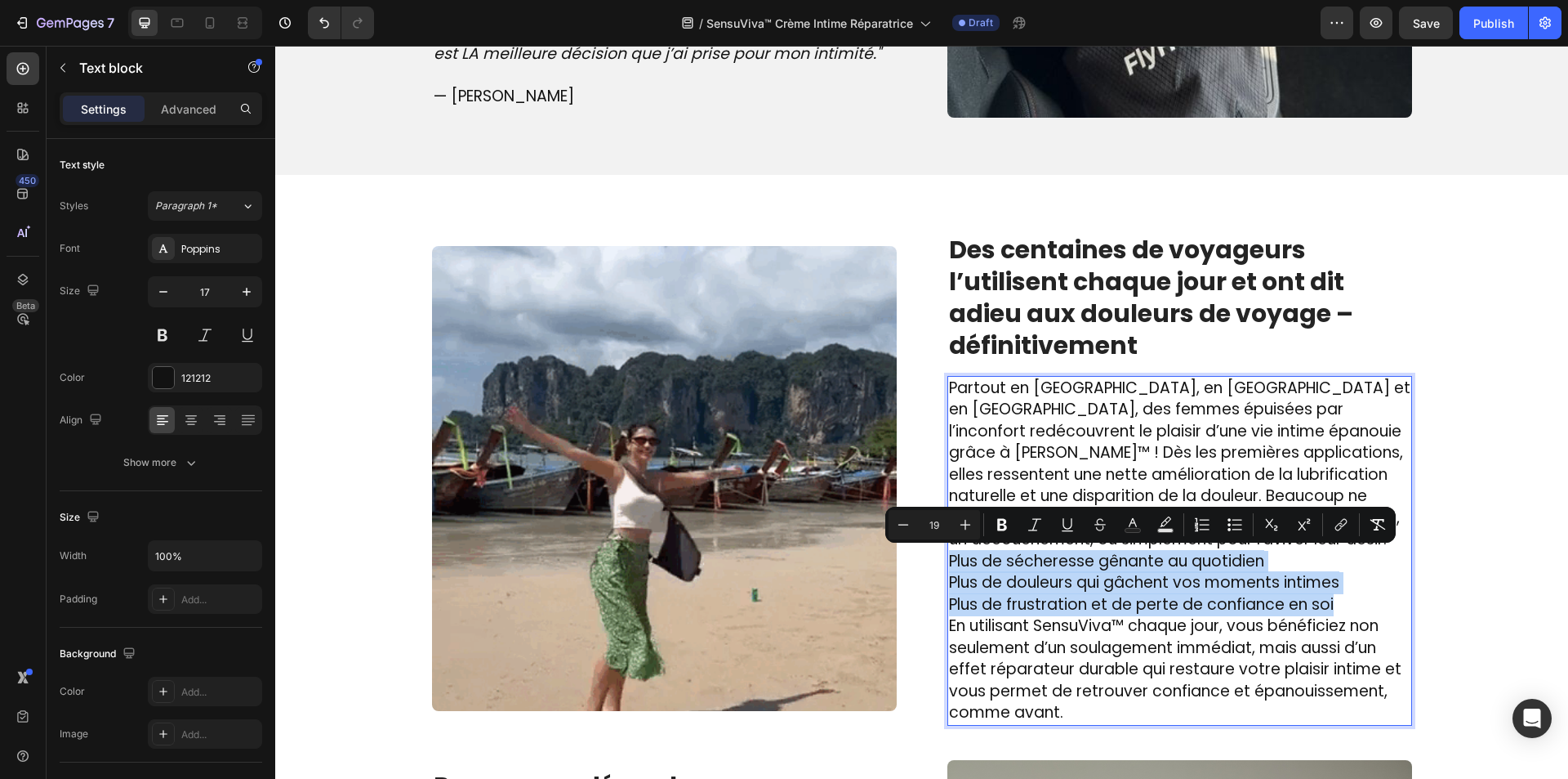
click at [949, 551] on p "Plus de sécheresse gênante au quotidien Plus de douleurs qui gâchent vos moment…" at bounding box center [1180, 584] width 461 height 66
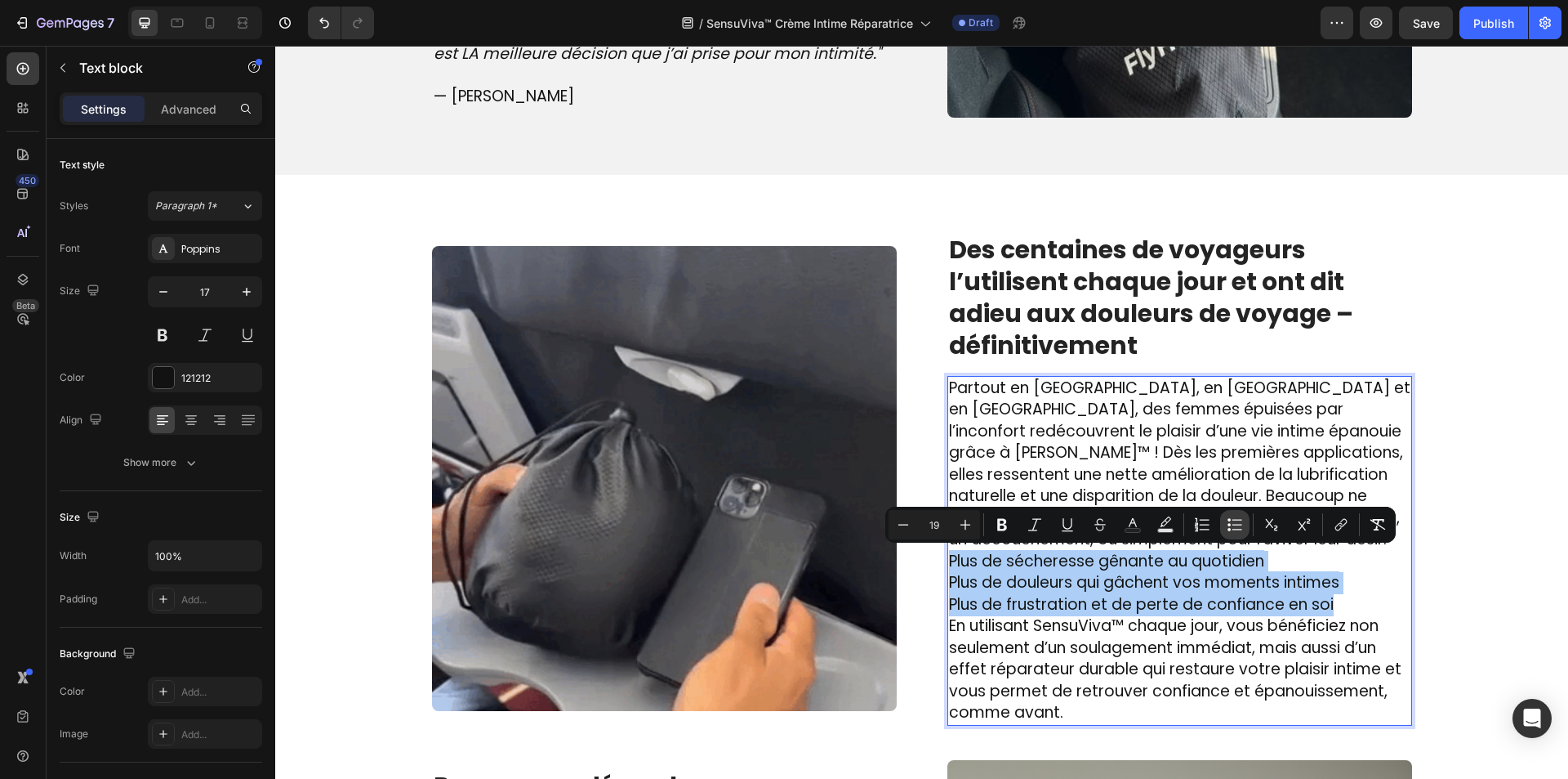
click at [1235, 516] on icon "Editor contextual toolbar" at bounding box center [1235, 524] width 16 height 16
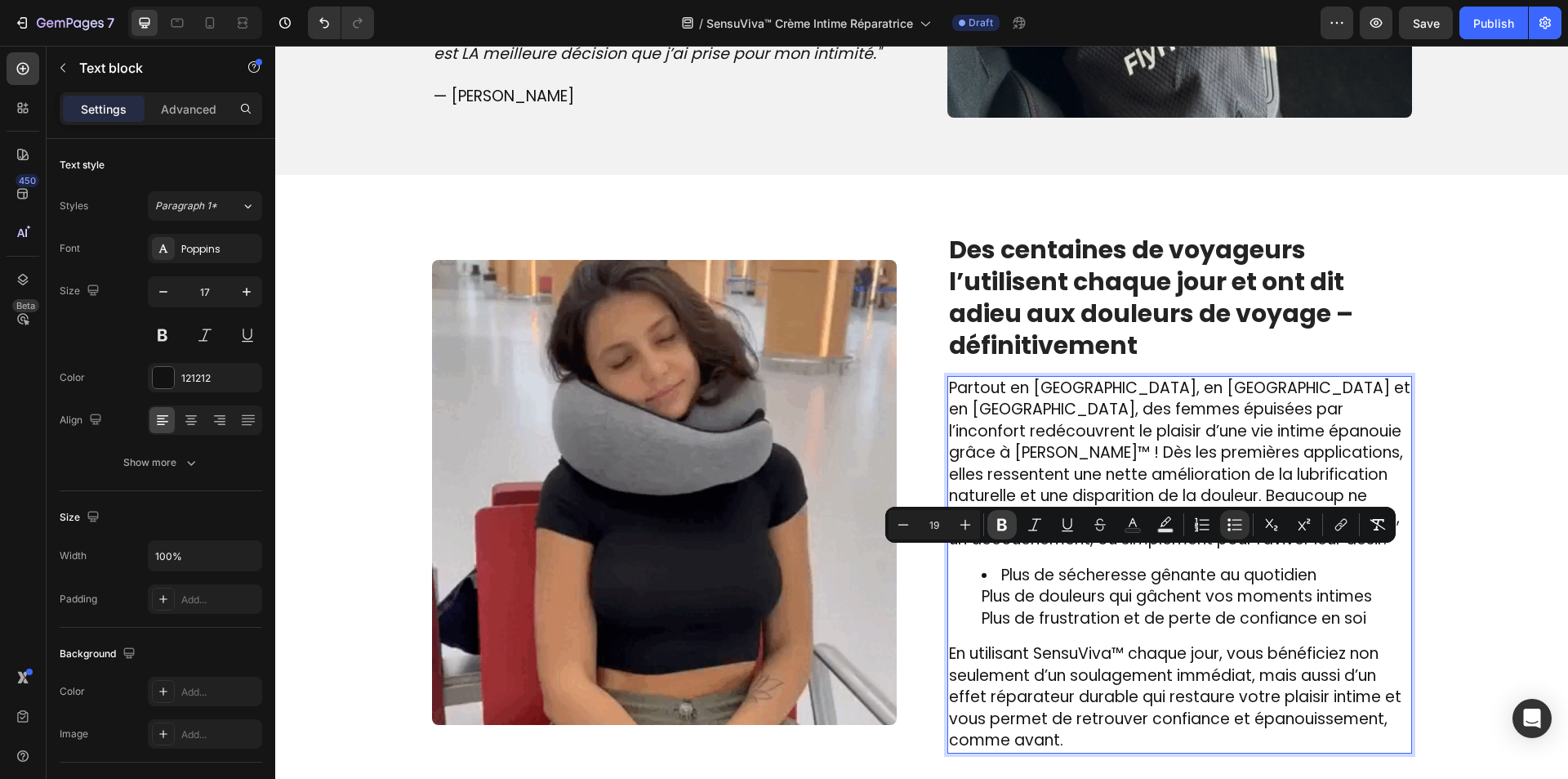
click at [1008, 526] on icon "Editor contextual toolbar" at bounding box center [1002, 524] width 16 height 16
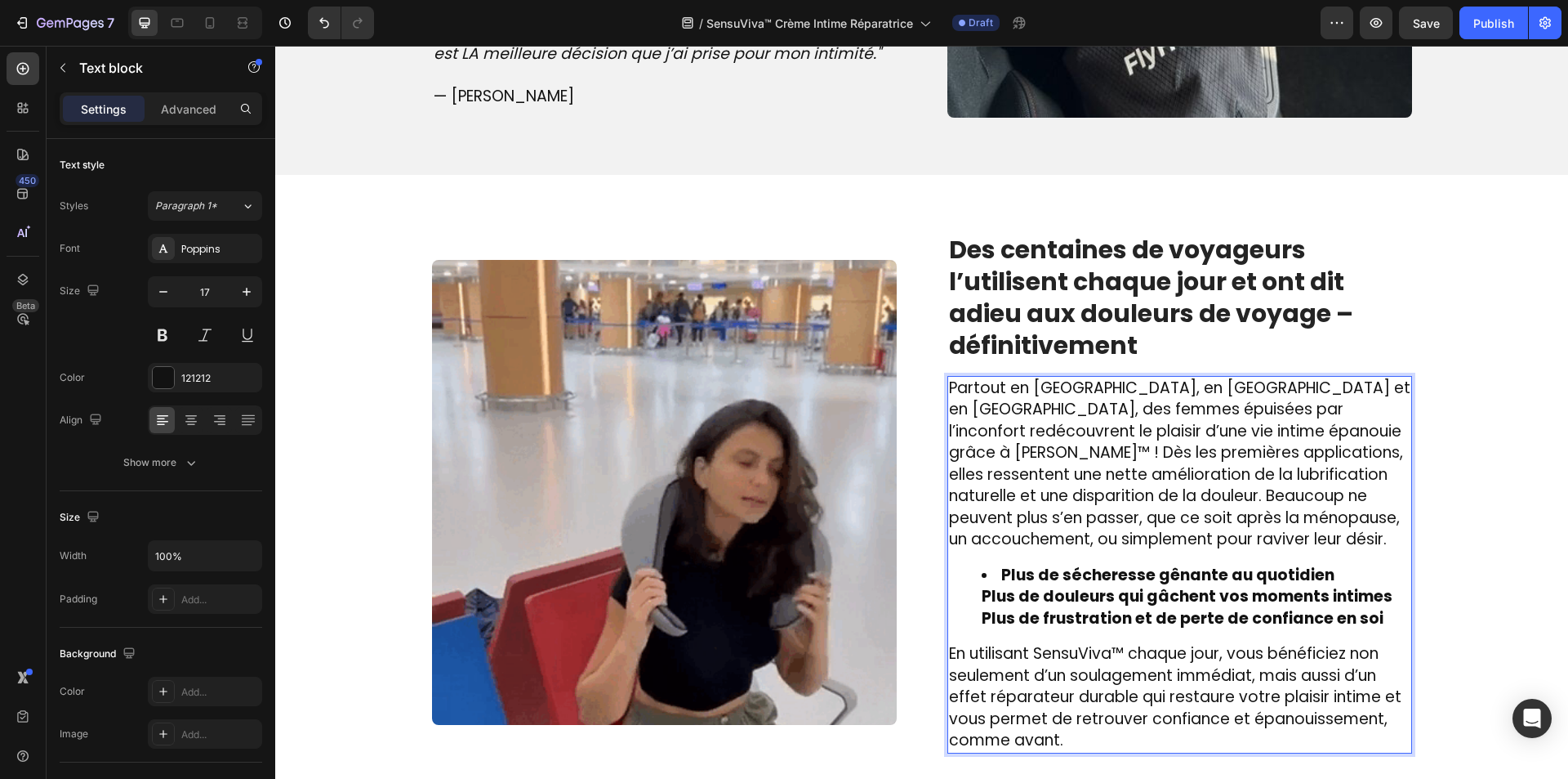
click at [973, 594] on ul "Plus de sécheresse gênante au quotidien Plus de douleurs qui gâchent vos moment…" at bounding box center [1180, 597] width 461 height 66
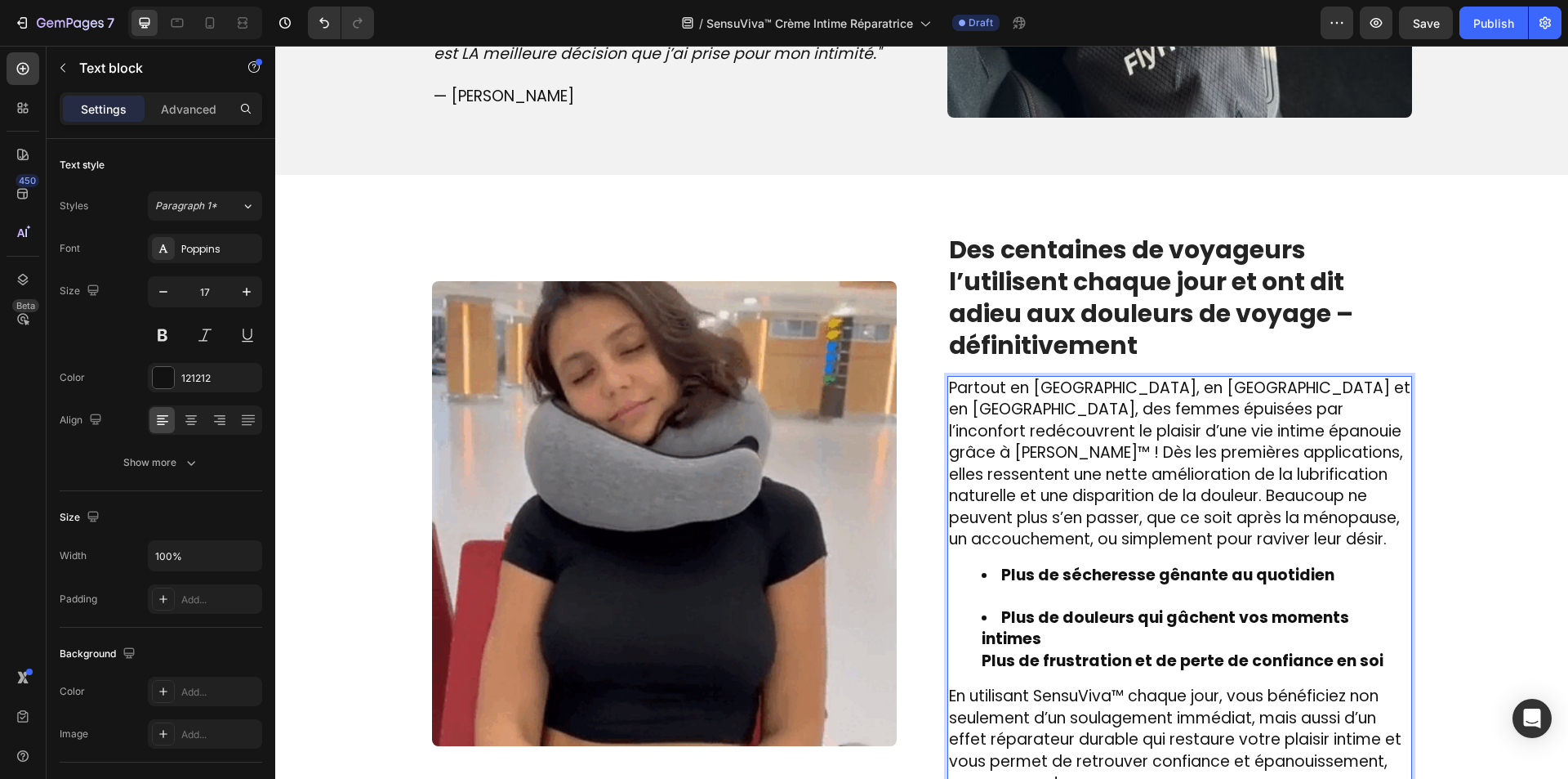
click at [968, 625] on ul "Plus de sécheresse gênante au quotidien Plus de douleurs qui gâchent vos moment…" at bounding box center [1180, 618] width 461 height 108
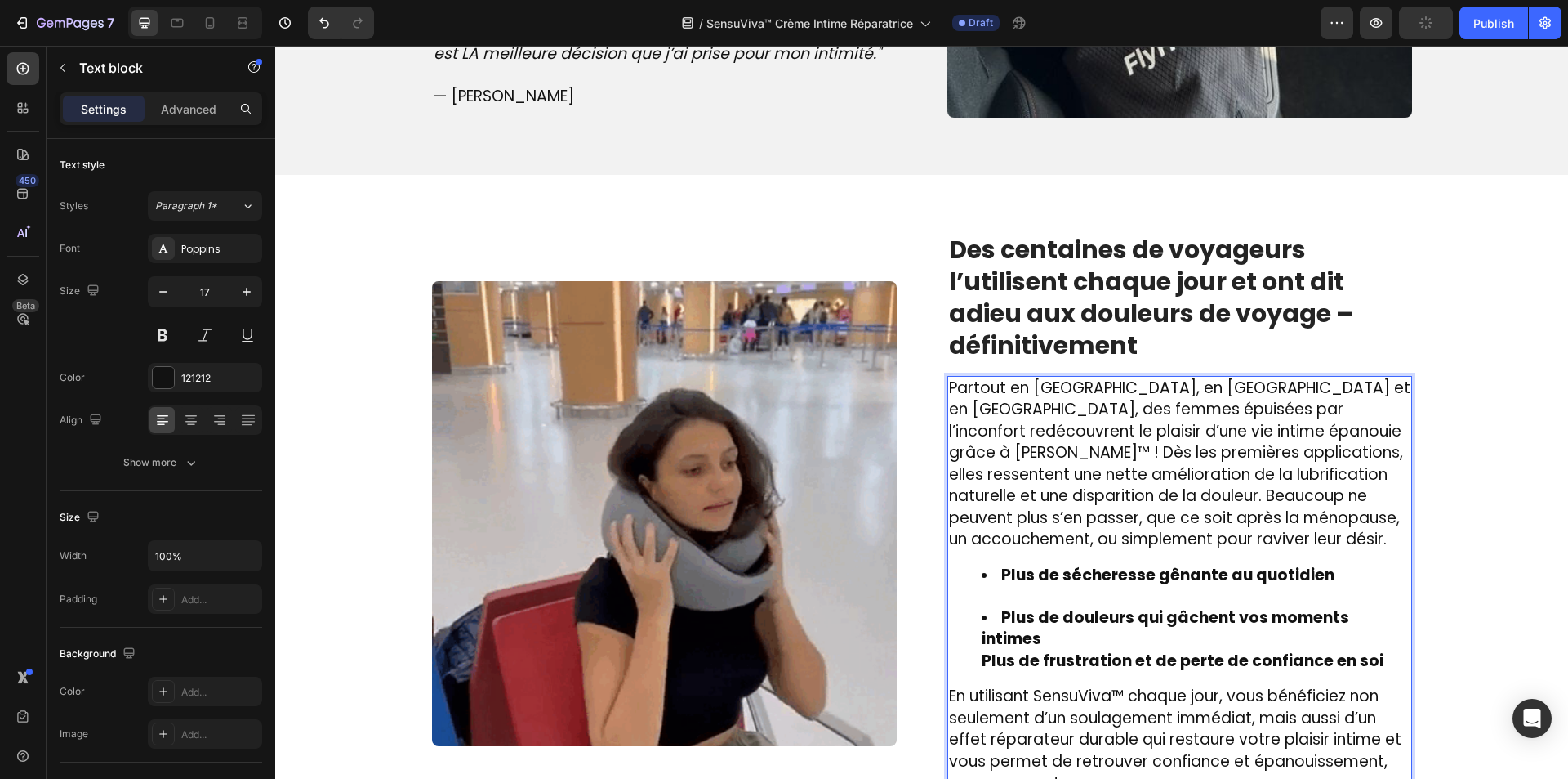
click at [965, 641] on ul "Plus de sécheresse gênante au quotidien Plus de douleurs qui gâchent vos moment…" at bounding box center [1180, 618] width 461 height 108
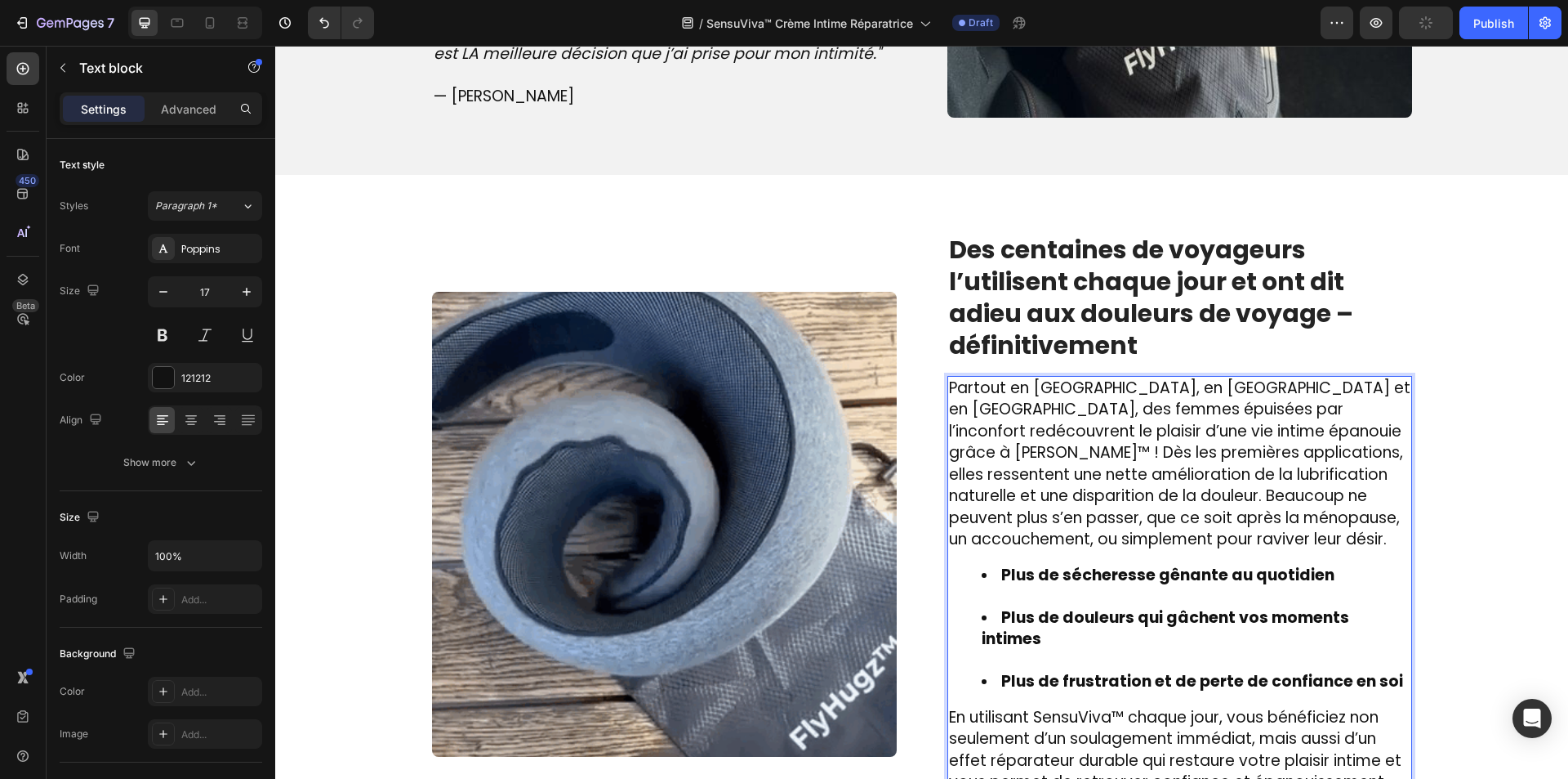
click at [995, 631] on li "Plus de douleurs qui gâchent vos moments intimes" at bounding box center [1196, 639] width 428 height 65
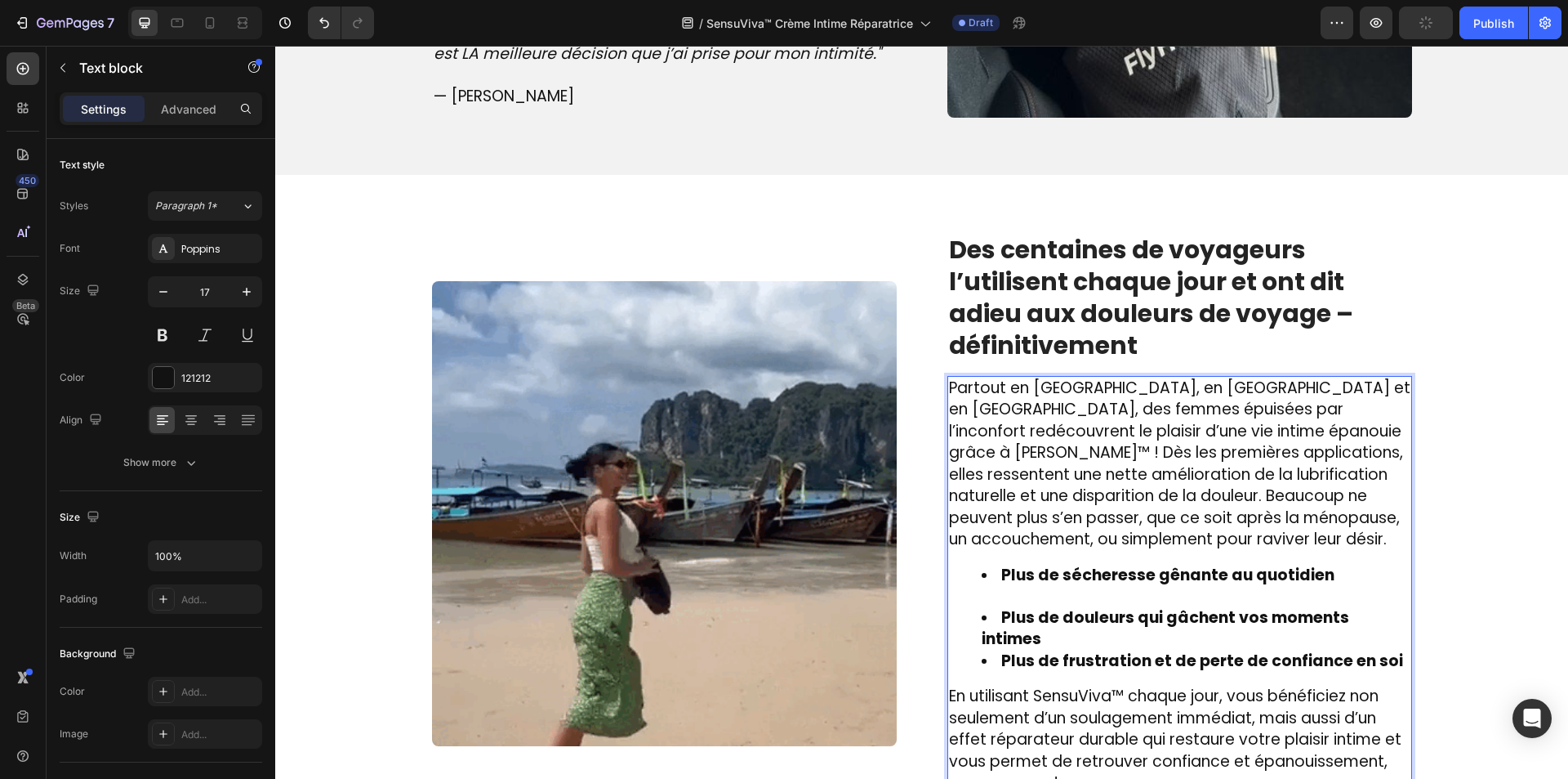
click at [1003, 601] on li "Plus de sécheresse gênante au quotidien" at bounding box center [1196, 586] width 428 height 43
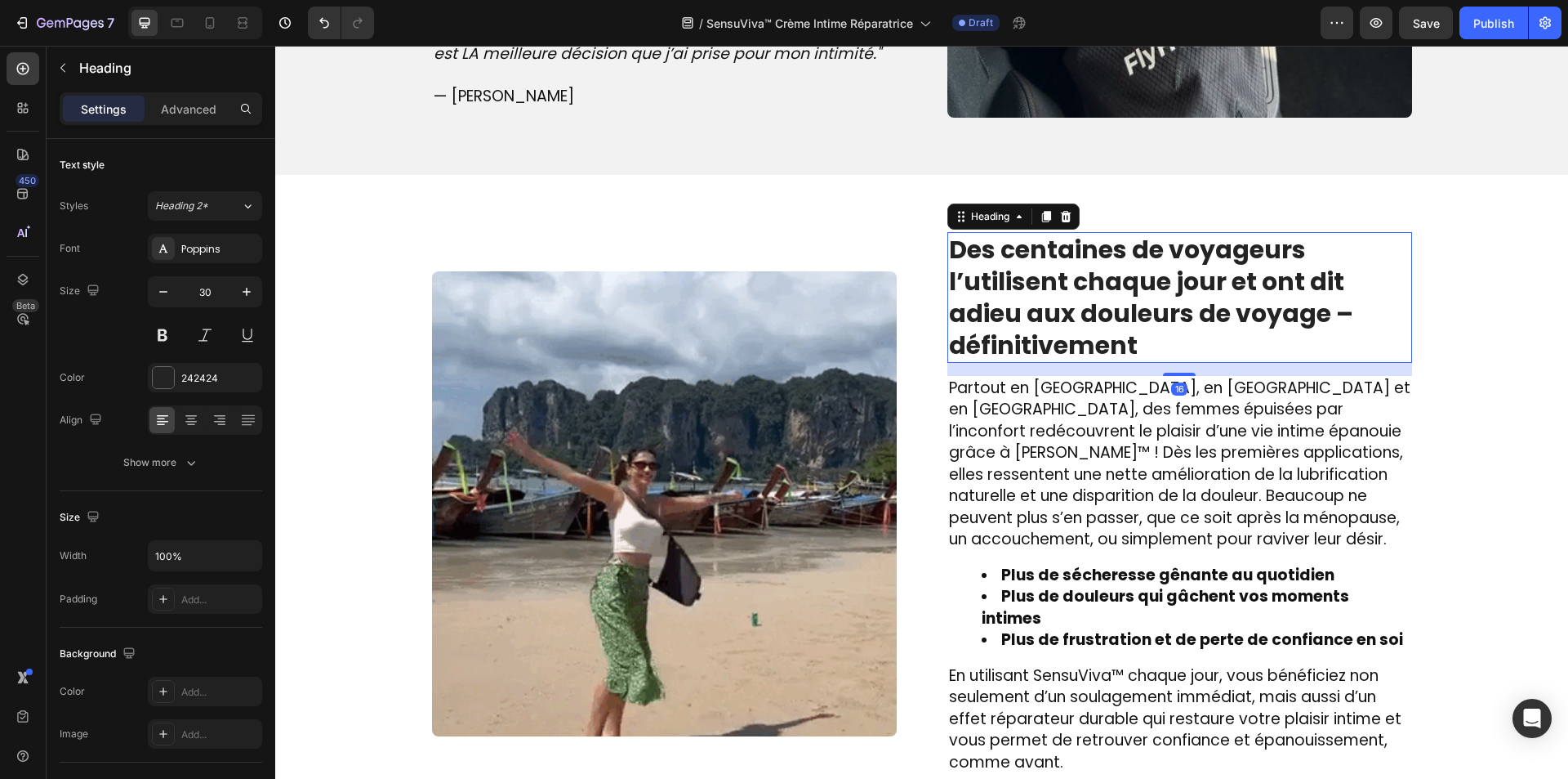
click at [1026, 307] on strong "Des centaines de voyageurs l’utilisent chaque jour et ont dit adieu aux douleur…" at bounding box center [1151, 297] width 404 height 130
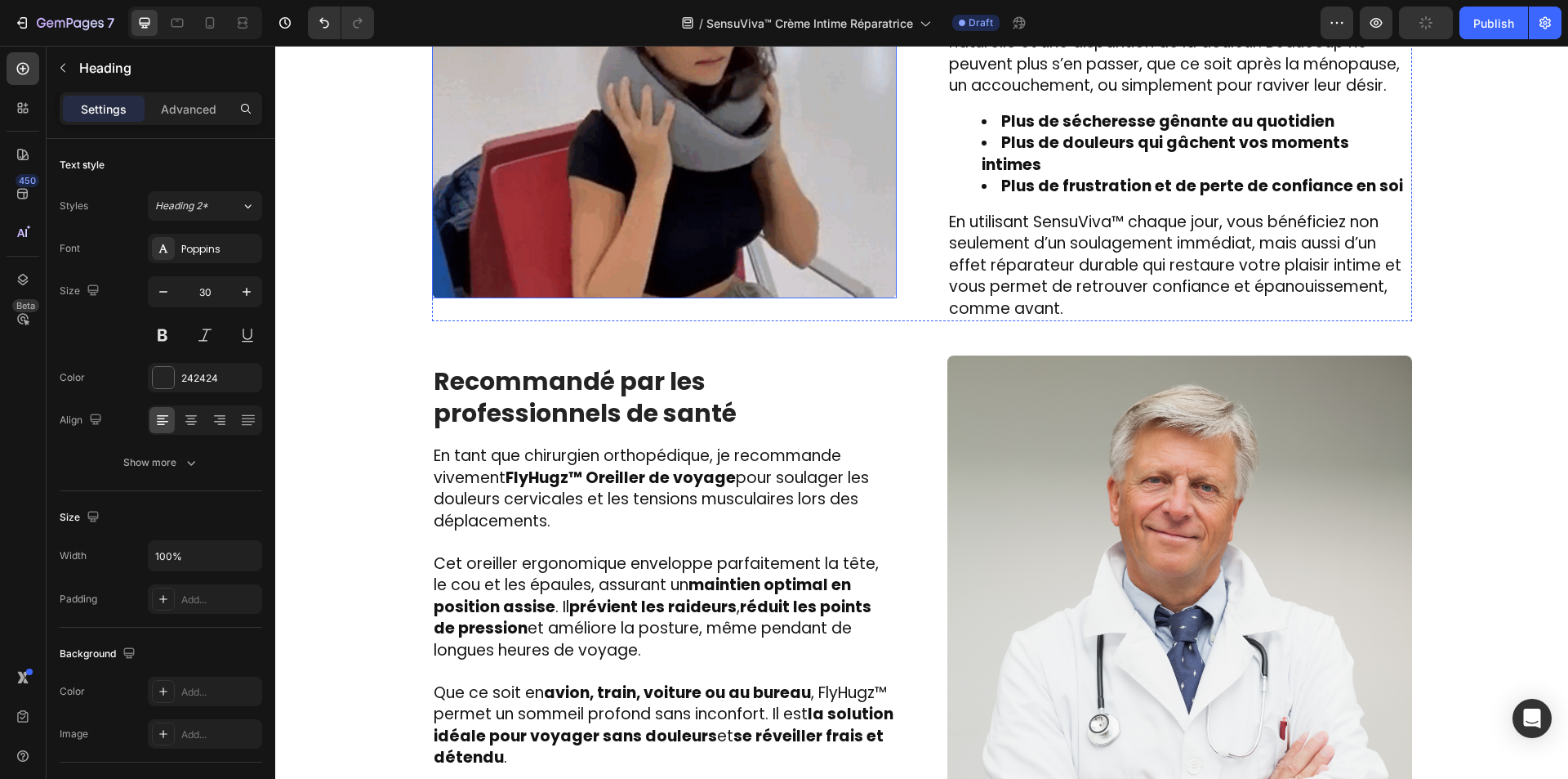
scroll to position [2620, 0]
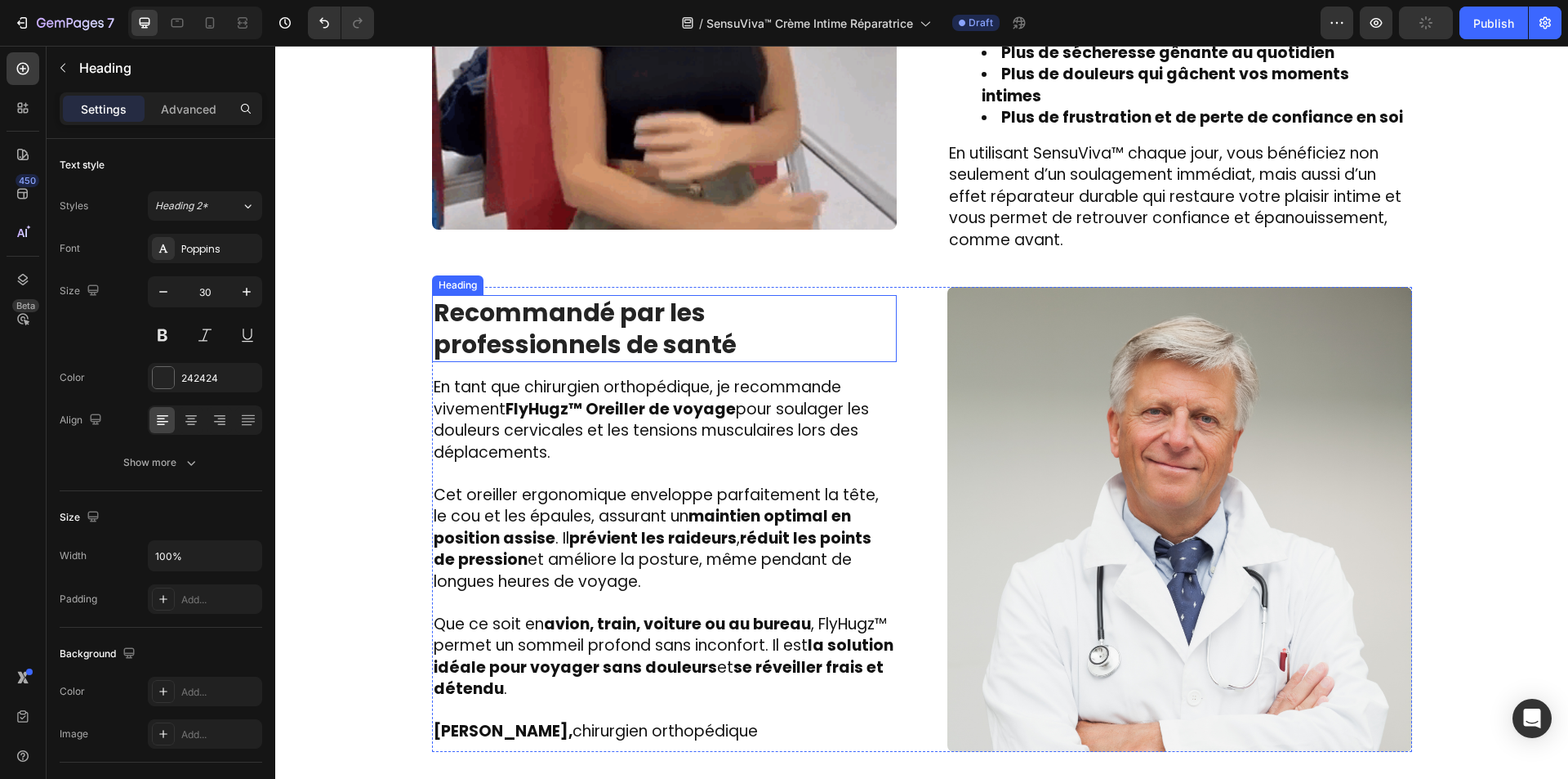
click at [543, 313] on h2 "Recommandé par les professionnels de santé" at bounding box center [664, 328] width 465 height 67
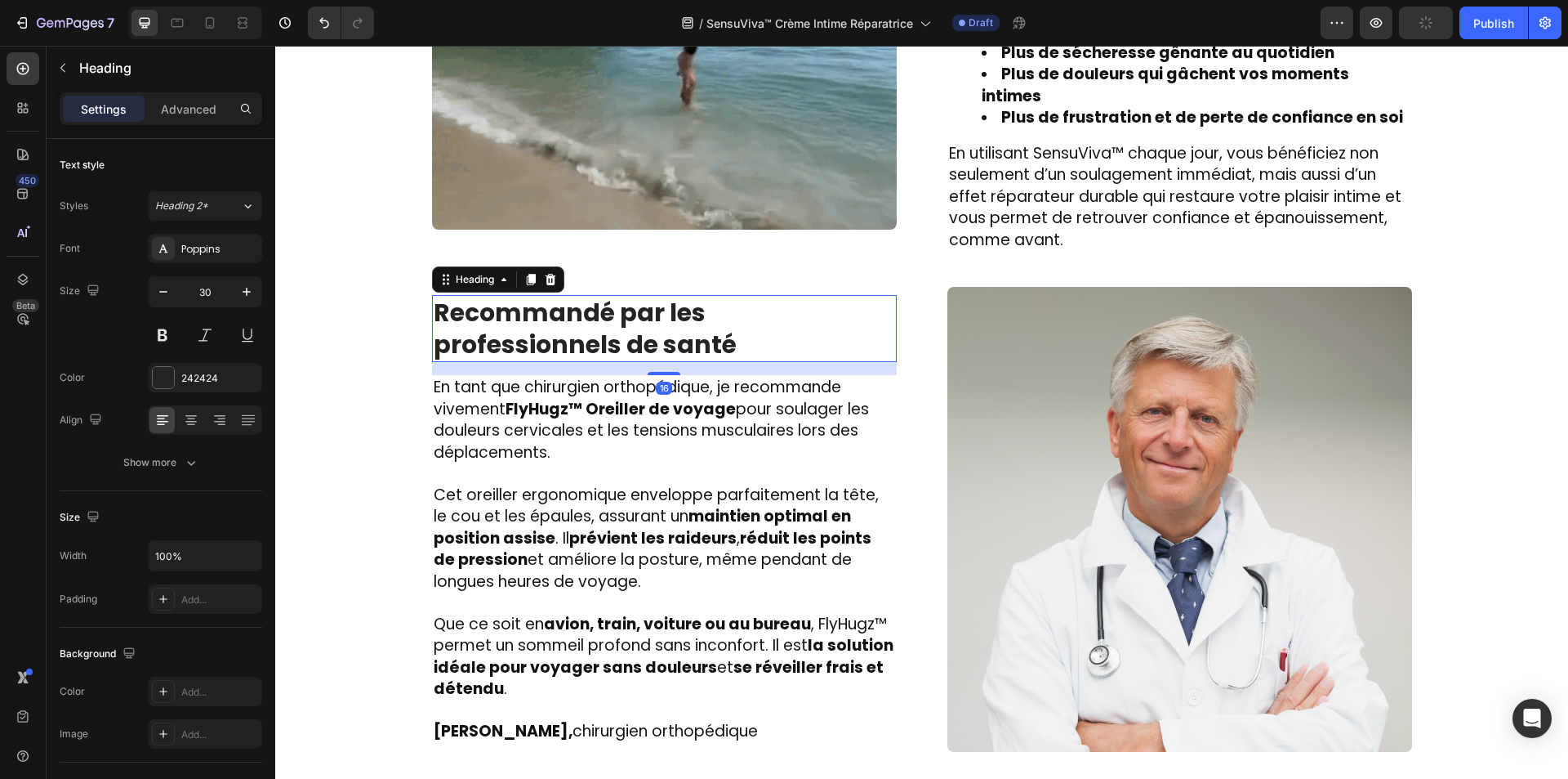
click at [543, 313] on h2 "Recommandé par les professionnels de santé" at bounding box center [664, 328] width 465 height 67
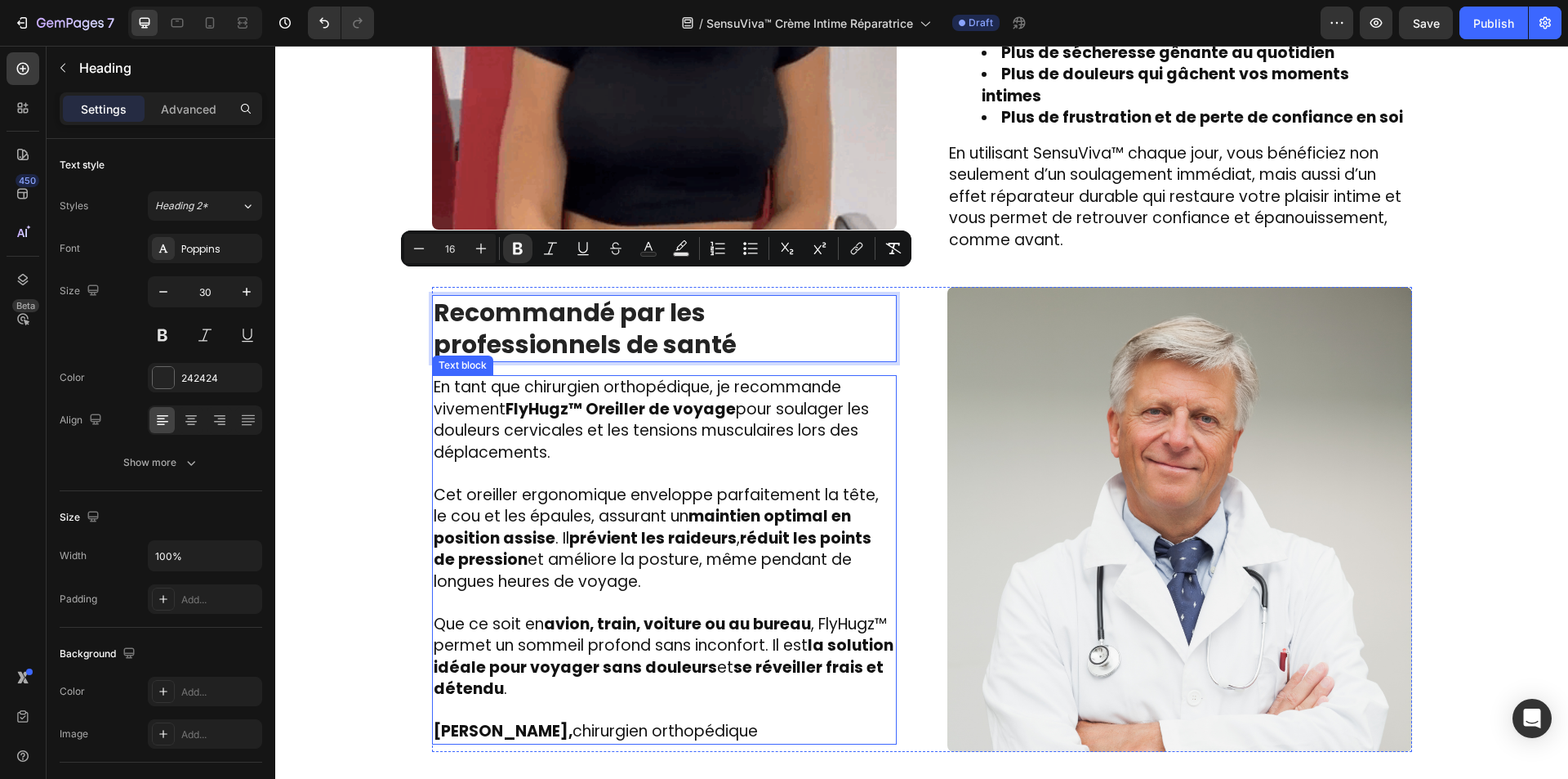
click at [758, 547] on span "Cet oreiller ergonomique enveloppe parfaitement la tête, le cou et les épaules,…" at bounding box center [656, 538] width 445 height 108
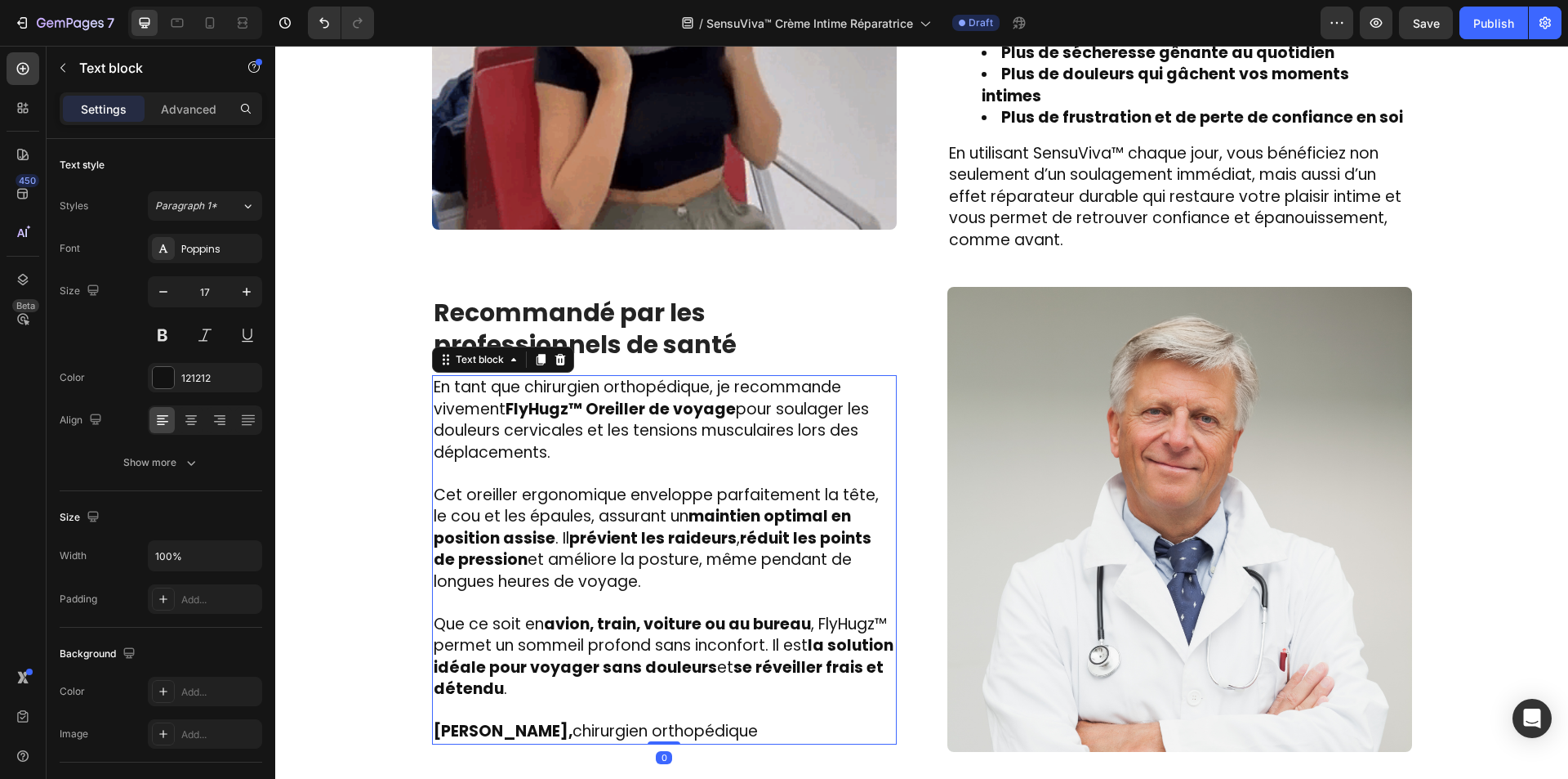
click at [758, 547] on span "Cet oreiller ergonomique enveloppe parfaitement la tête, le cou et les épaules,…" at bounding box center [656, 538] width 445 height 108
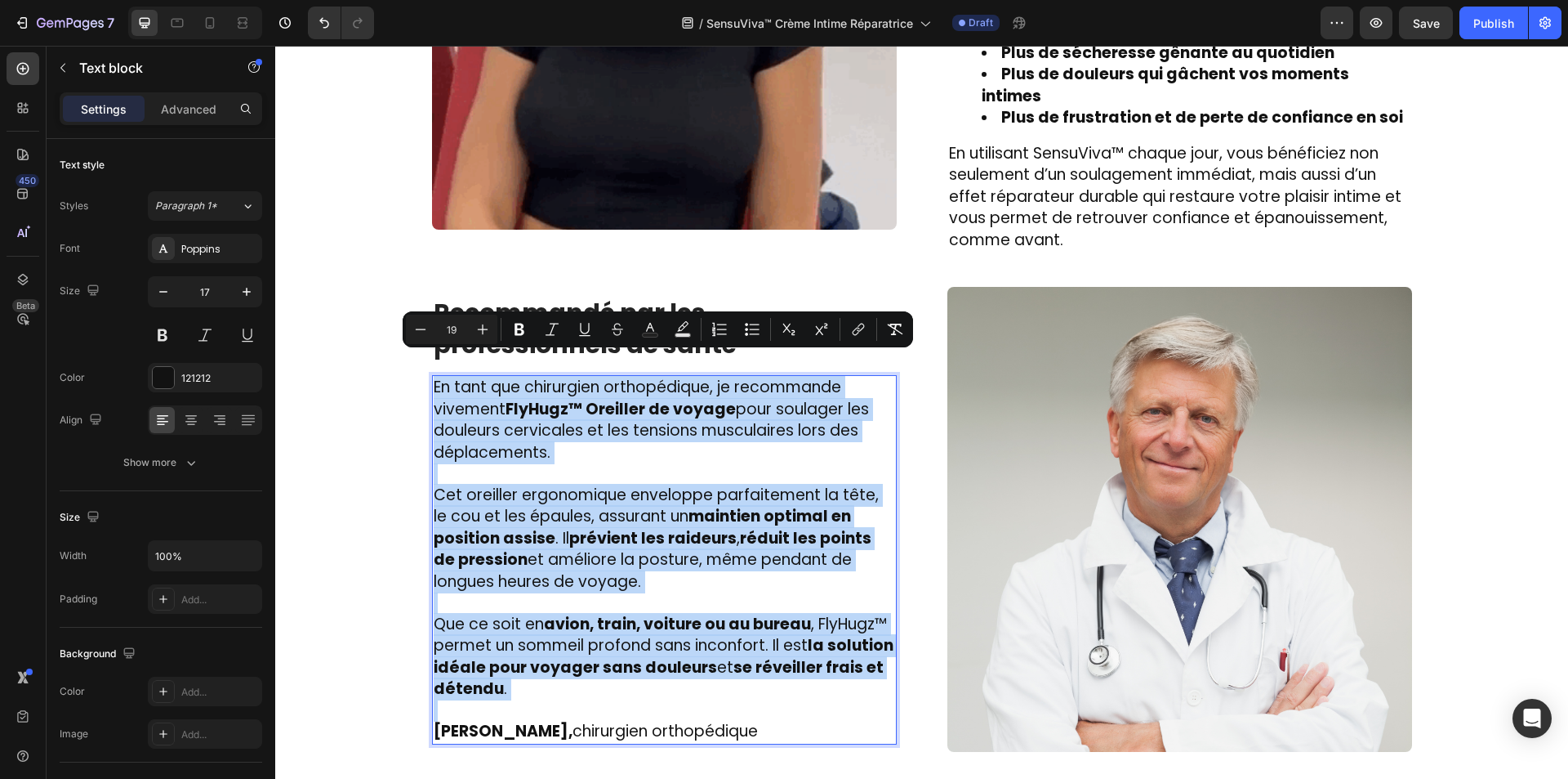
type input "17"
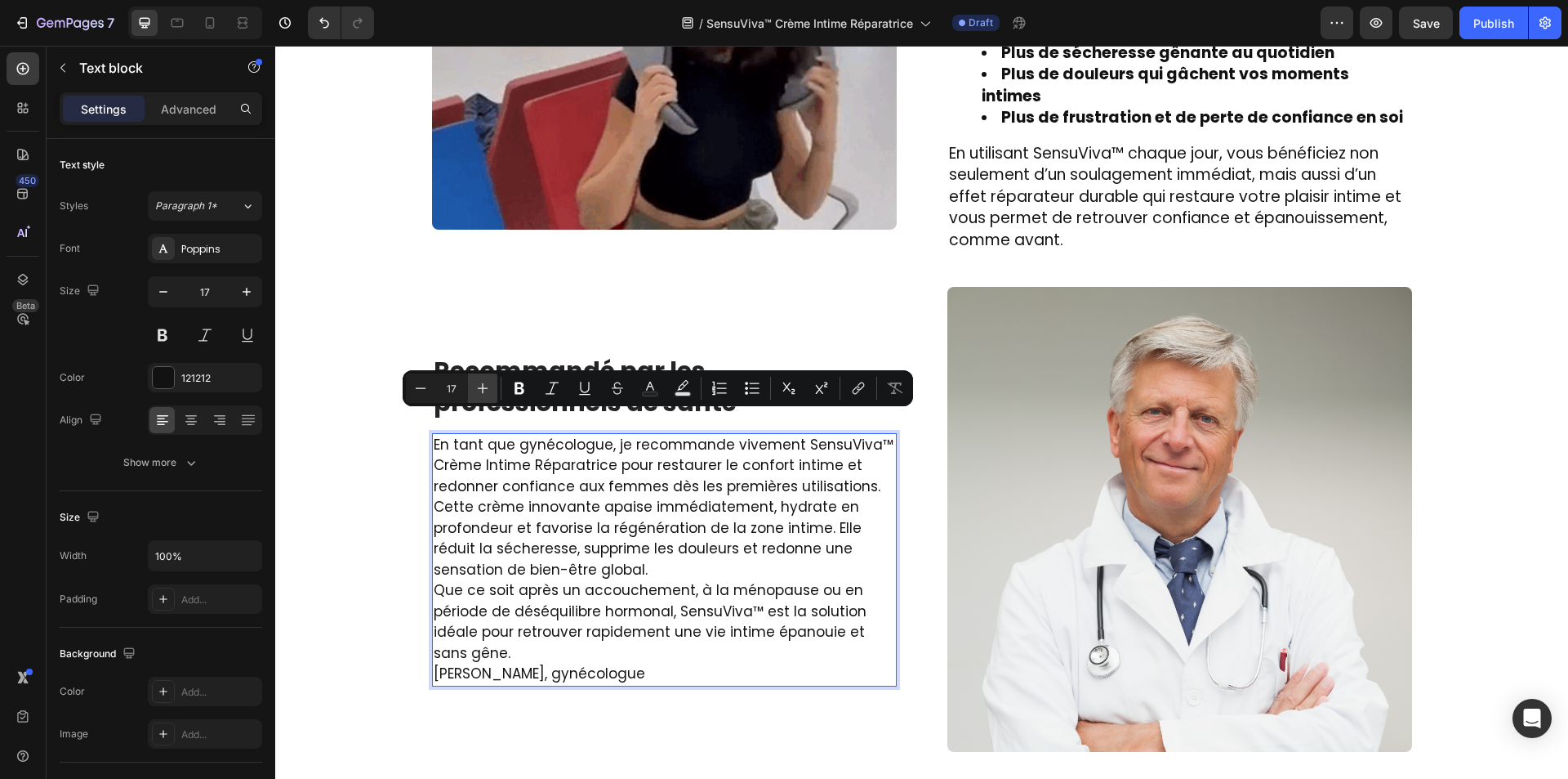
click at [476, 386] on icon "Editor contextual toolbar" at bounding box center [482, 388] width 16 height 16
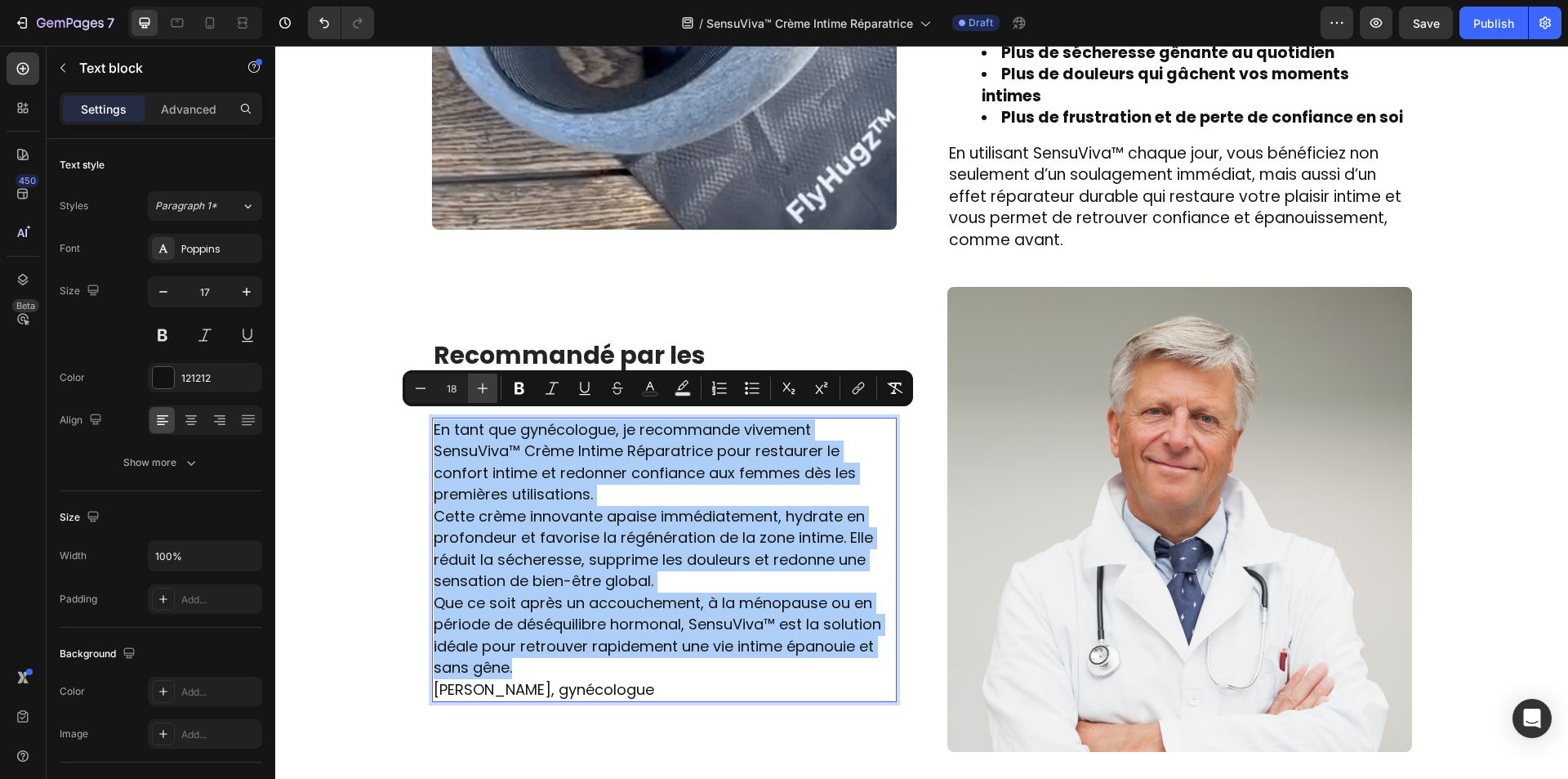
click at [476, 386] on icon "Editor contextual toolbar" at bounding box center [482, 388] width 16 height 16
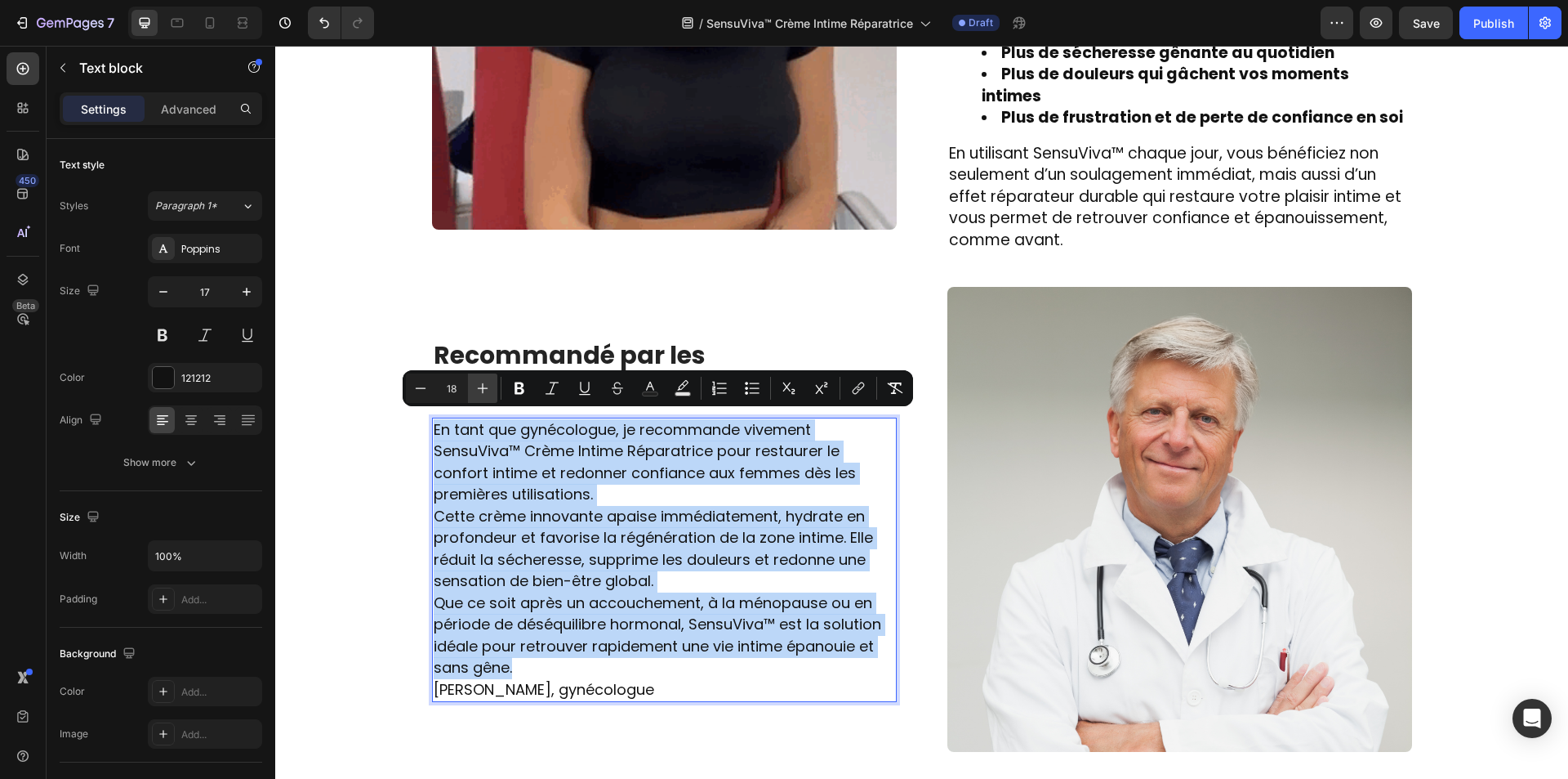
type input "19"
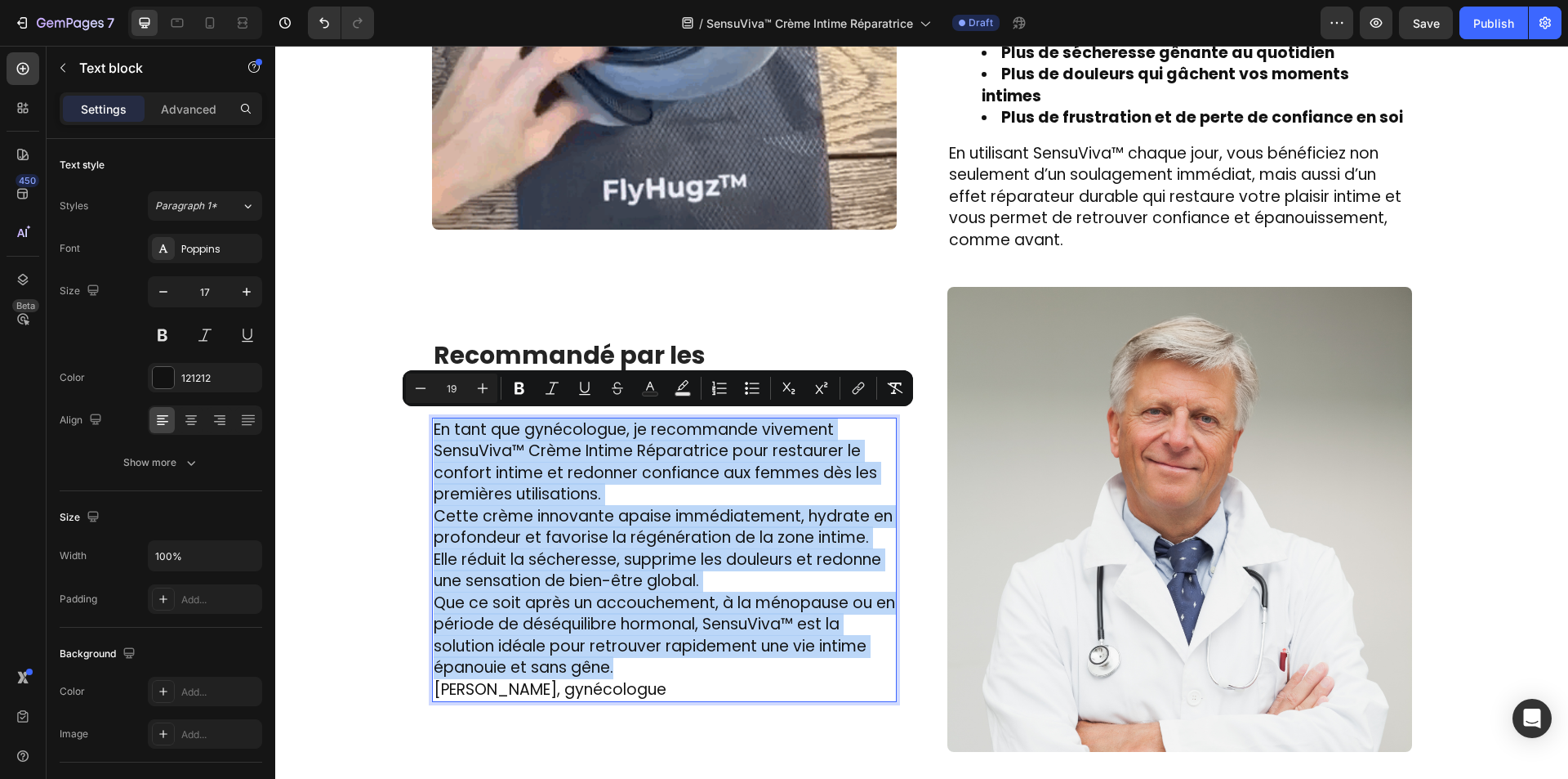
click at [672, 647] on p "Que ce soit après un accouchement, à la ménopause ou en période de déséquilibre…" at bounding box center [664, 636] width 461 height 87
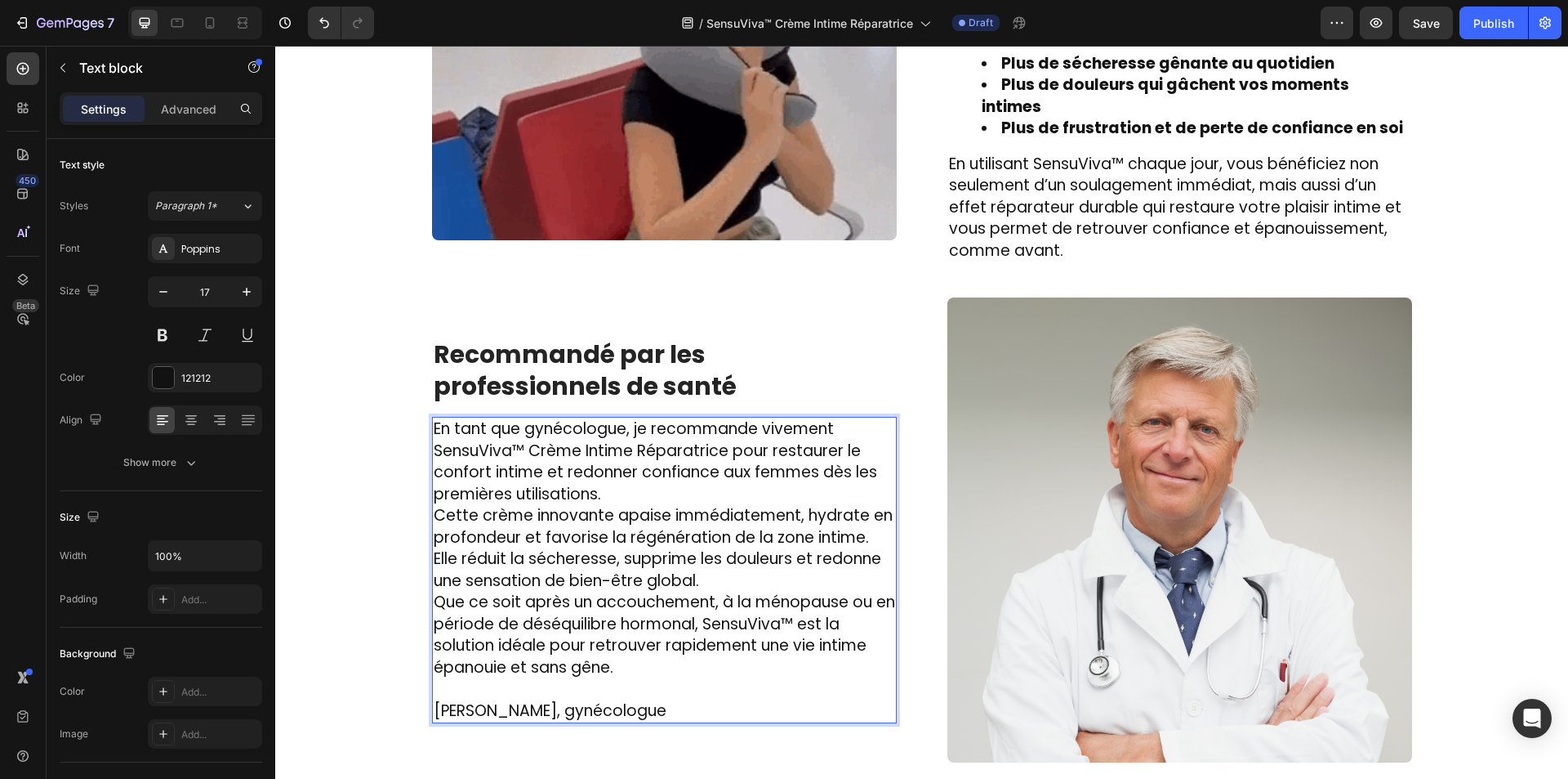
click at [721, 559] on p "Cette crème innovante apaise immédiatement, hydrate en profondeur et favorise l…" at bounding box center [664, 548] width 461 height 87
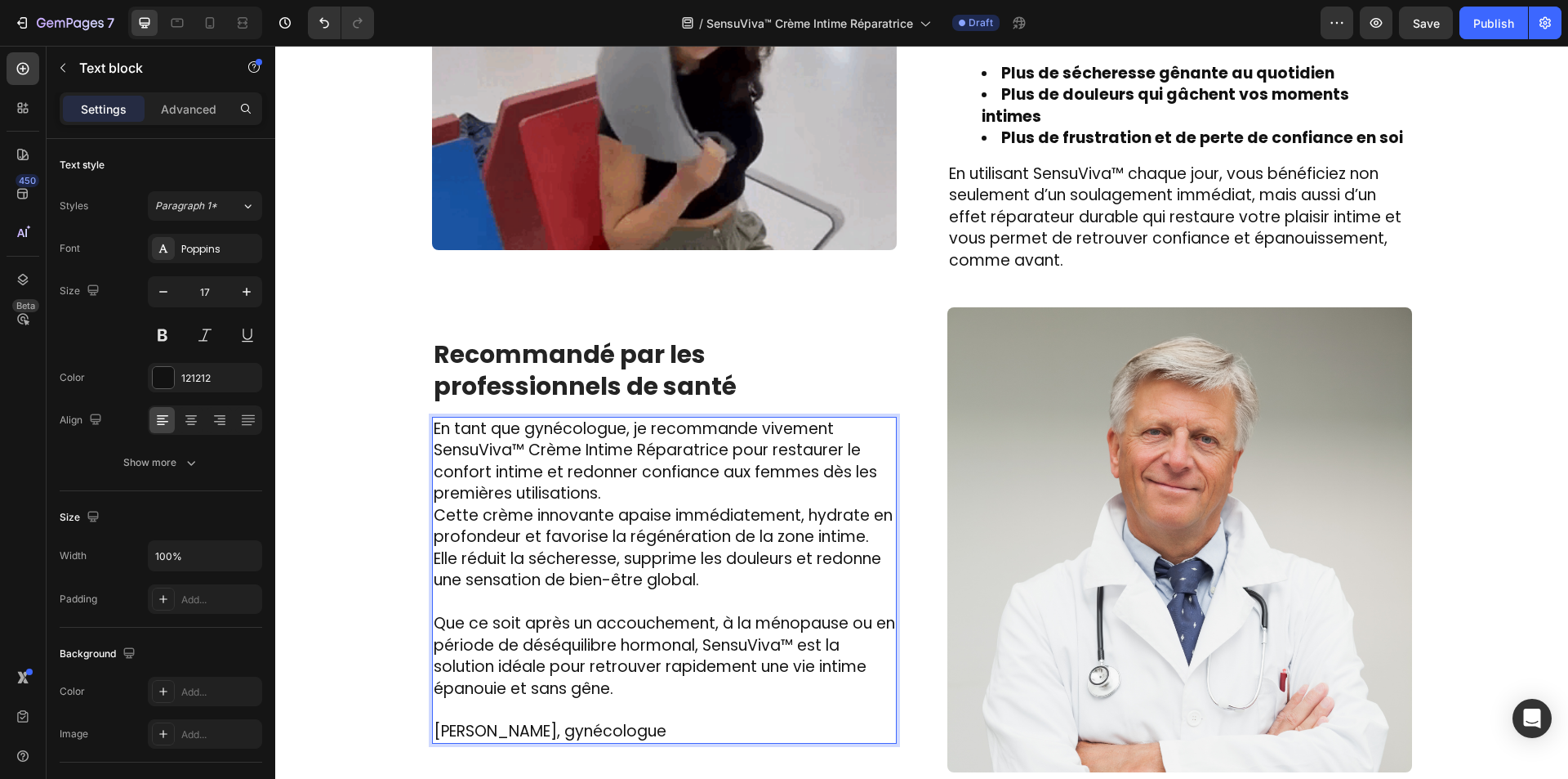
click at [613, 465] on p "En tant que gynécologue, je recommande vivement SensuViva™ Crème Intime Réparat…" at bounding box center [664, 461] width 461 height 87
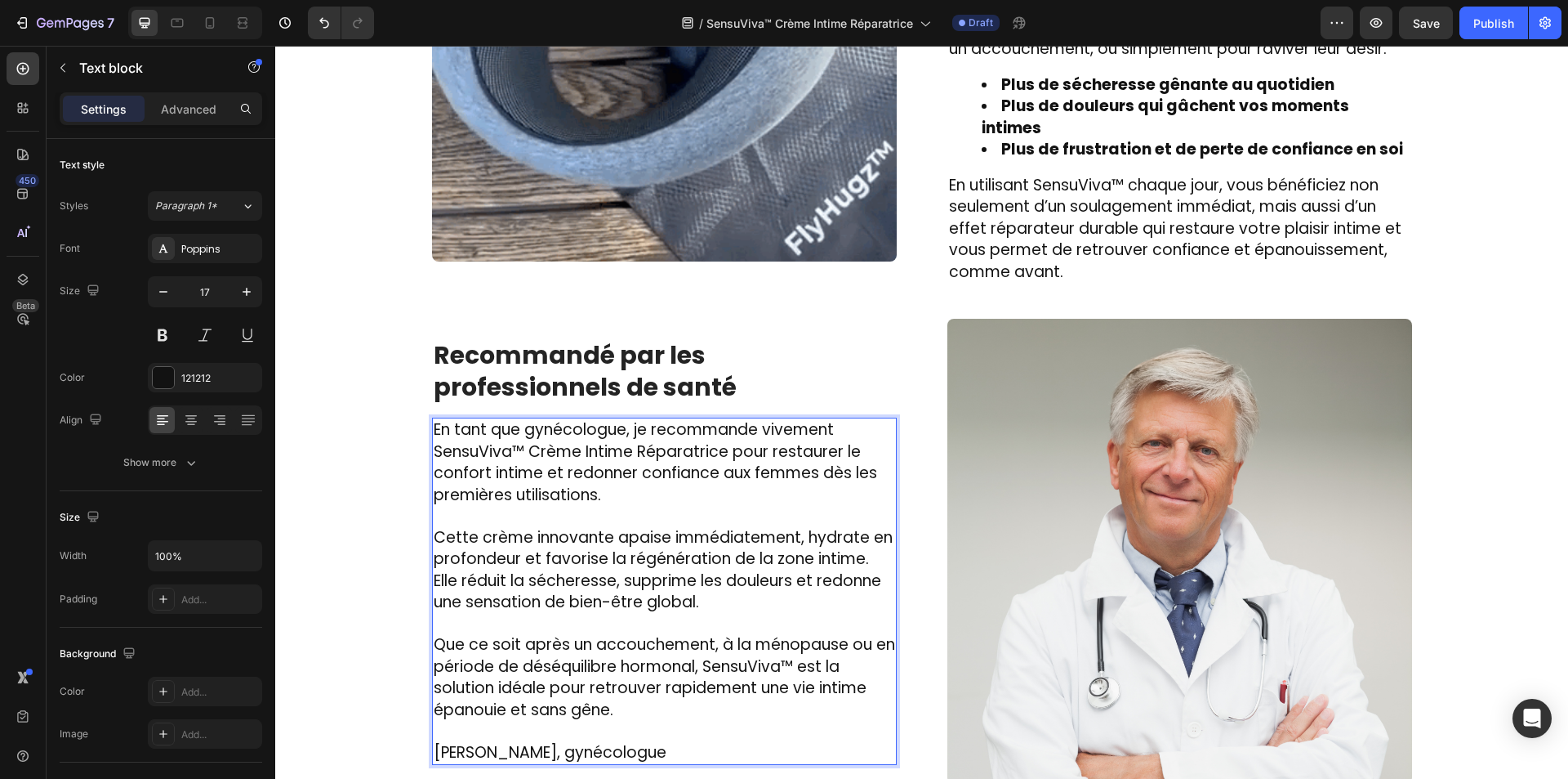
scroll to position [2589, 0]
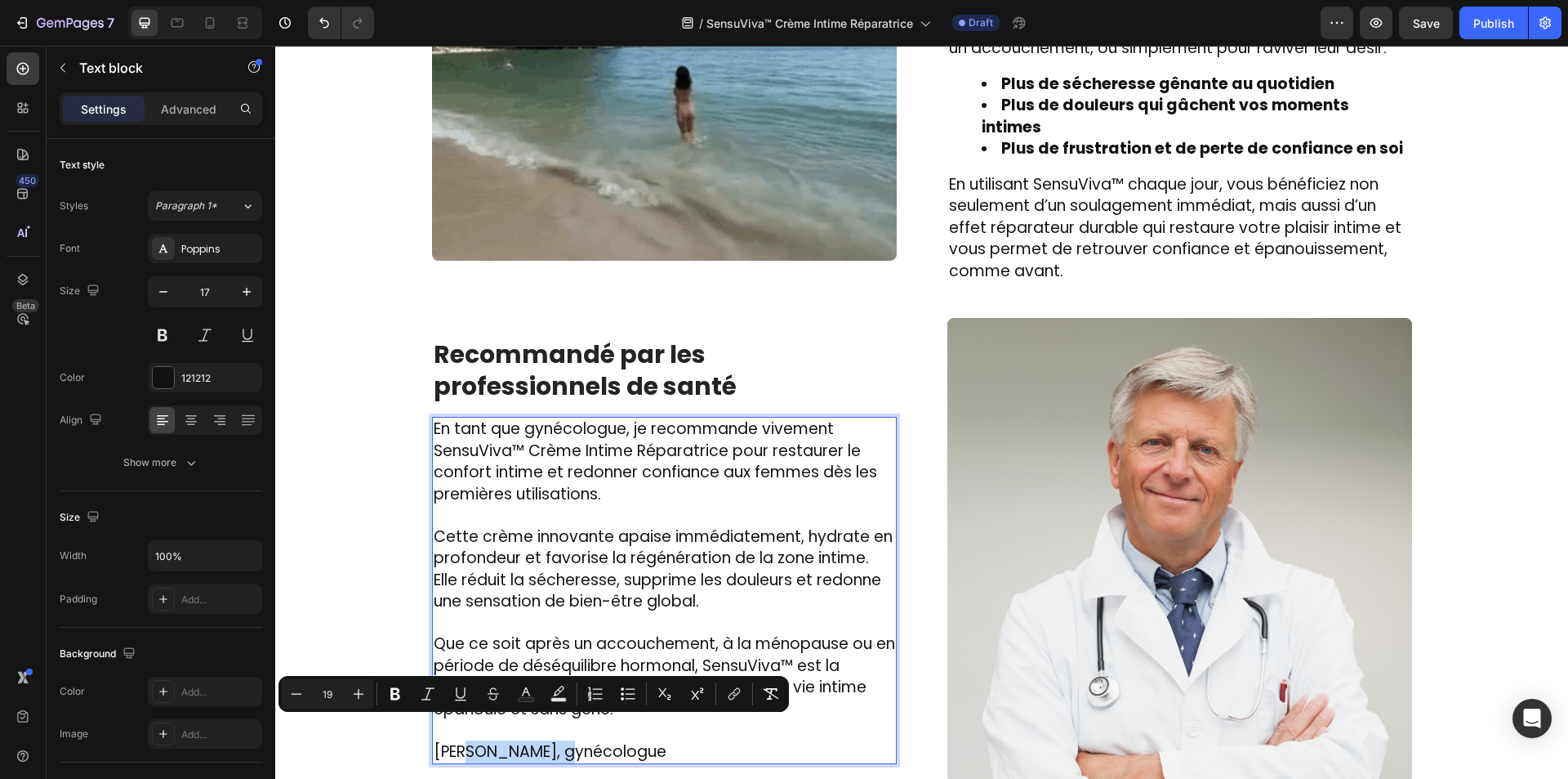
drag, startPoint x: 543, startPoint y: 728, endPoint x: 450, endPoint y: 727, distance: 93.0
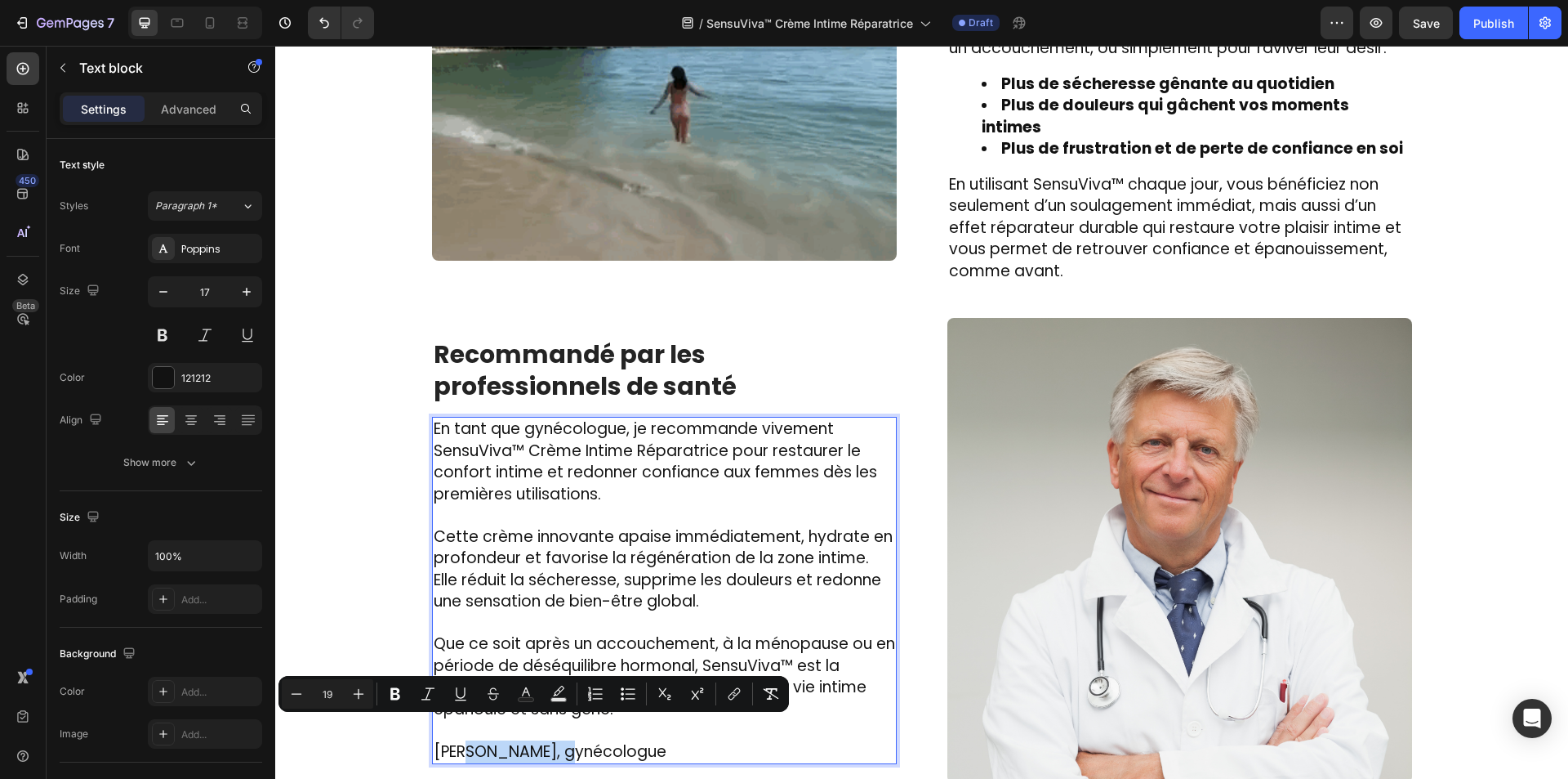
click at [450, 740] on span "[PERSON_NAME], gynécologue" at bounding box center [550, 751] width 232 height 22
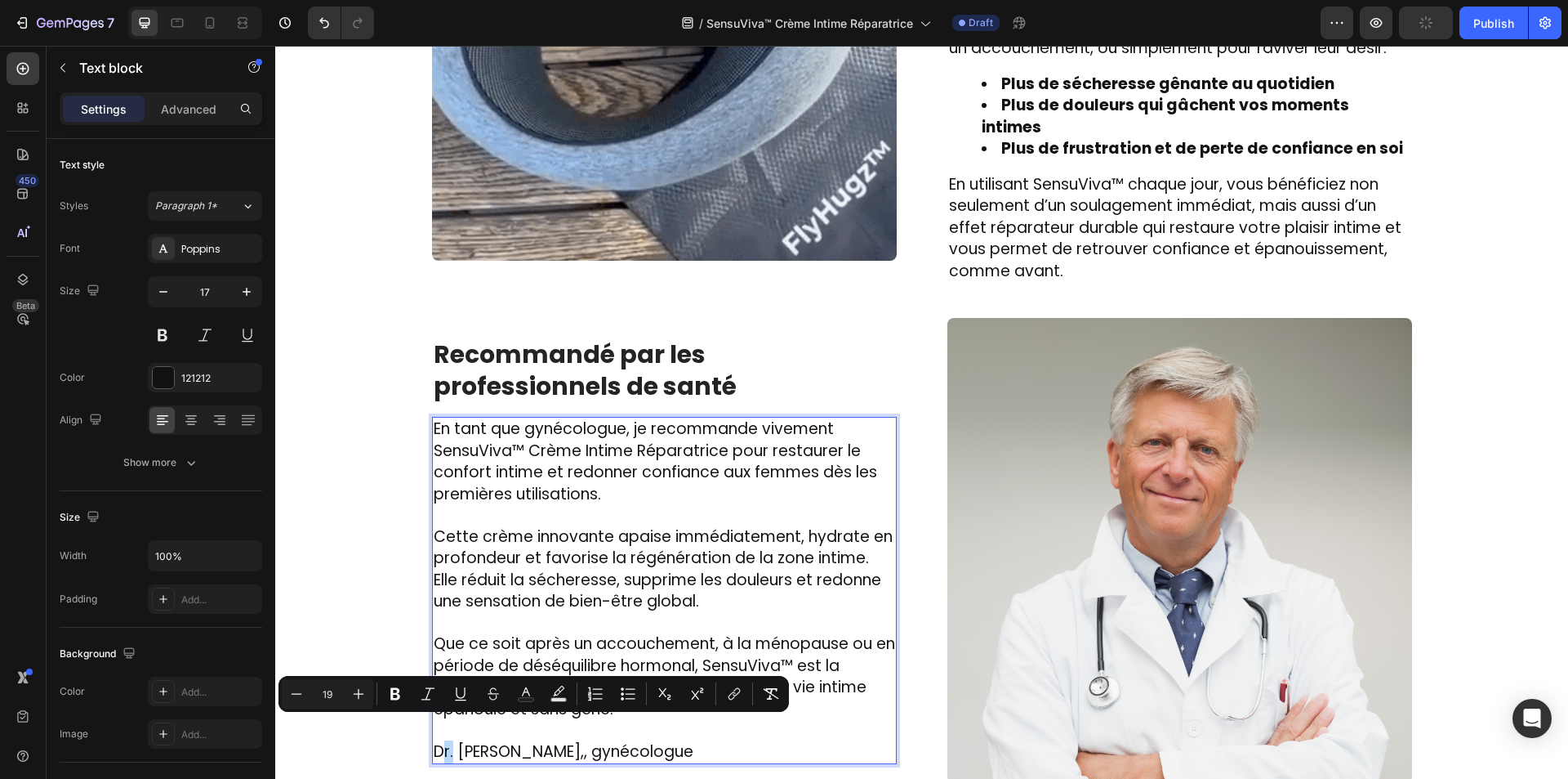
drag, startPoint x: 448, startPoint y: 722, endPoint x: 434, endPoint y: 719, distance: 14.3
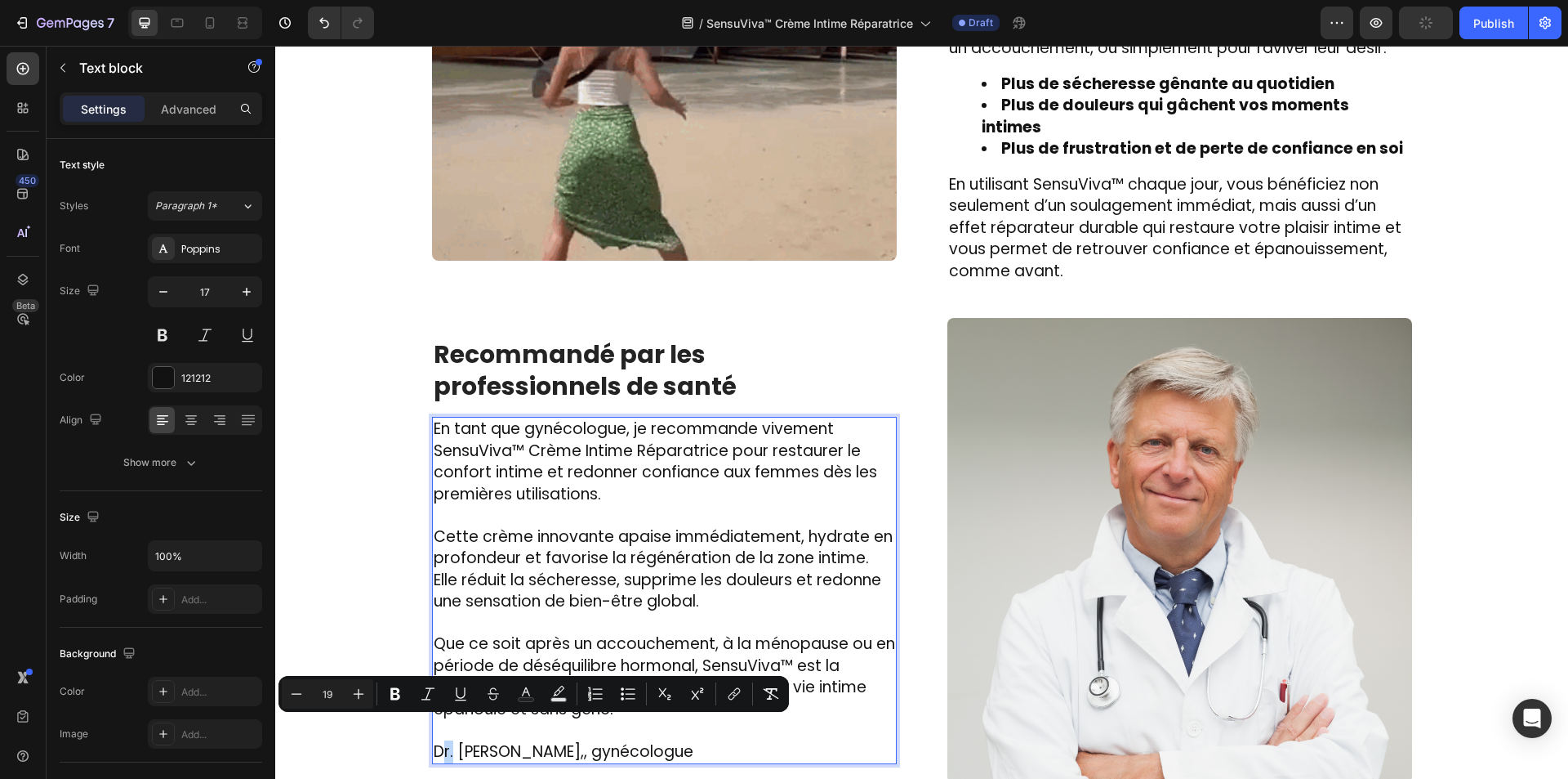
click at [434, 740] on span "Dr. [PERSON_NAME],, gynécologue" at bounding box center [563, 751] width 260 height 22
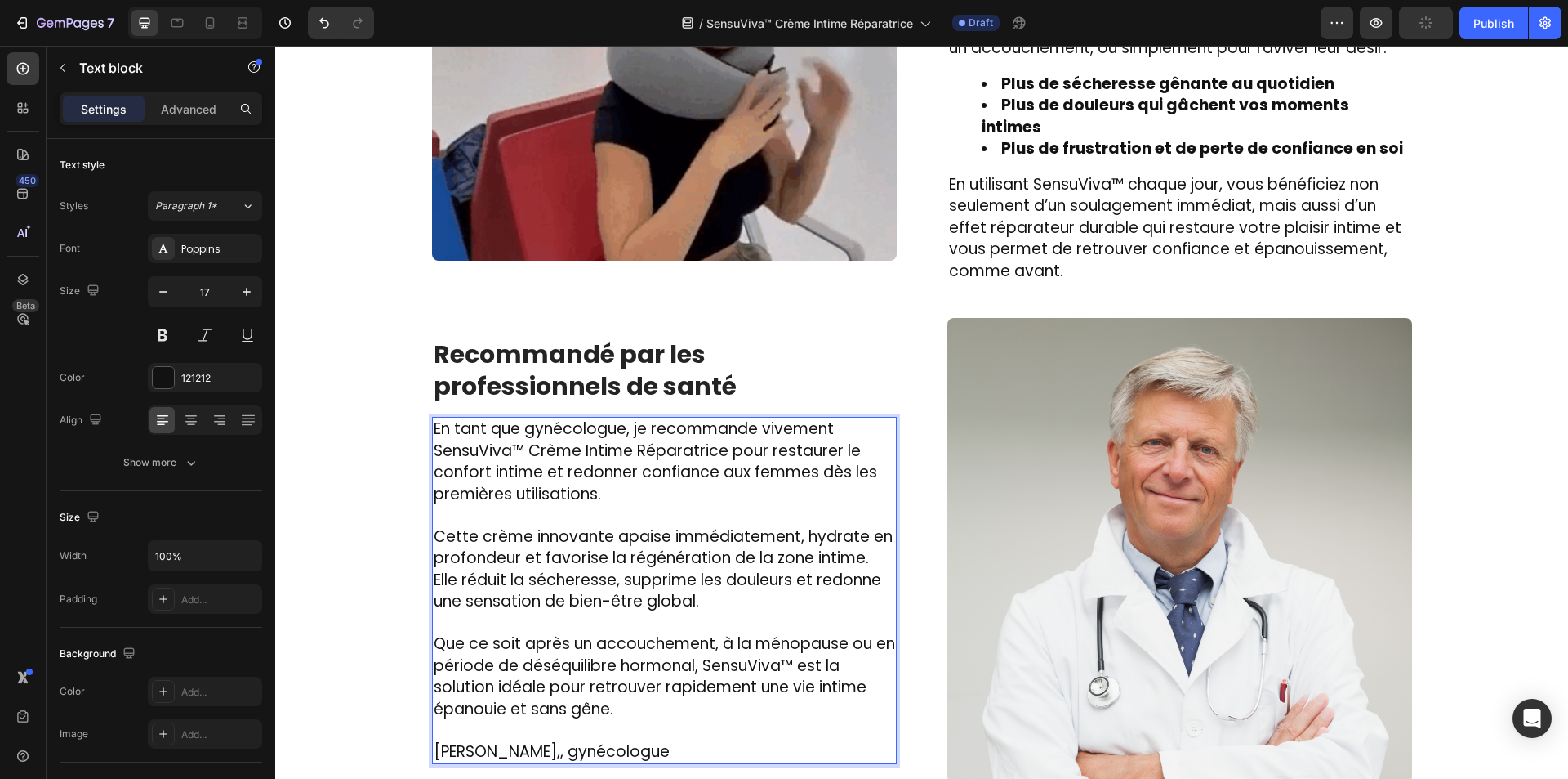
click at [686, 720] on p "Rich Text Editor. Editing area: main" at bounding box center [664, 730] width 461 height 21
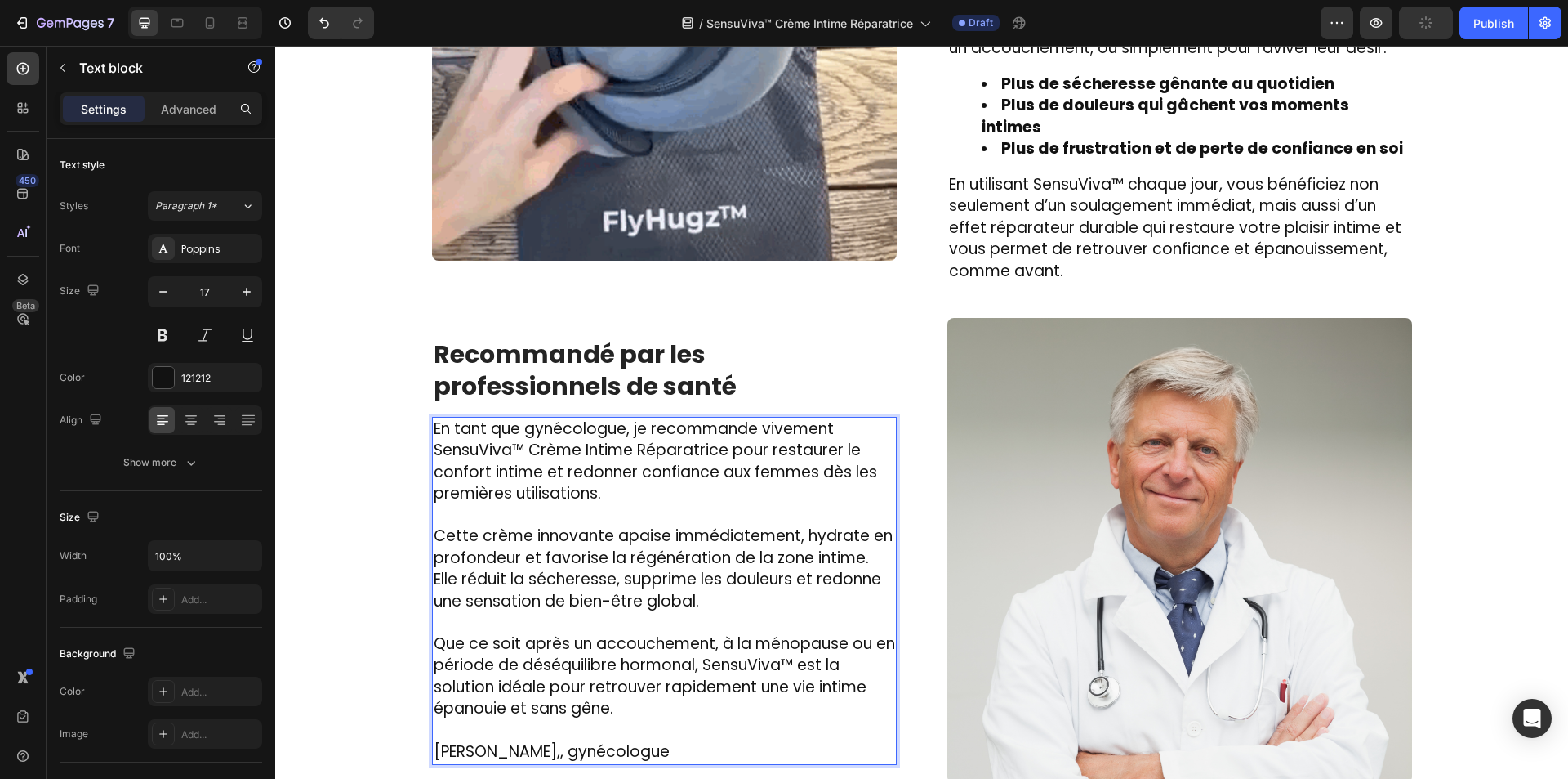
click at [584, 740] on span "[PERSON_NAME],, gynécologue" at bounding box center [552, 751] width 236 height 22
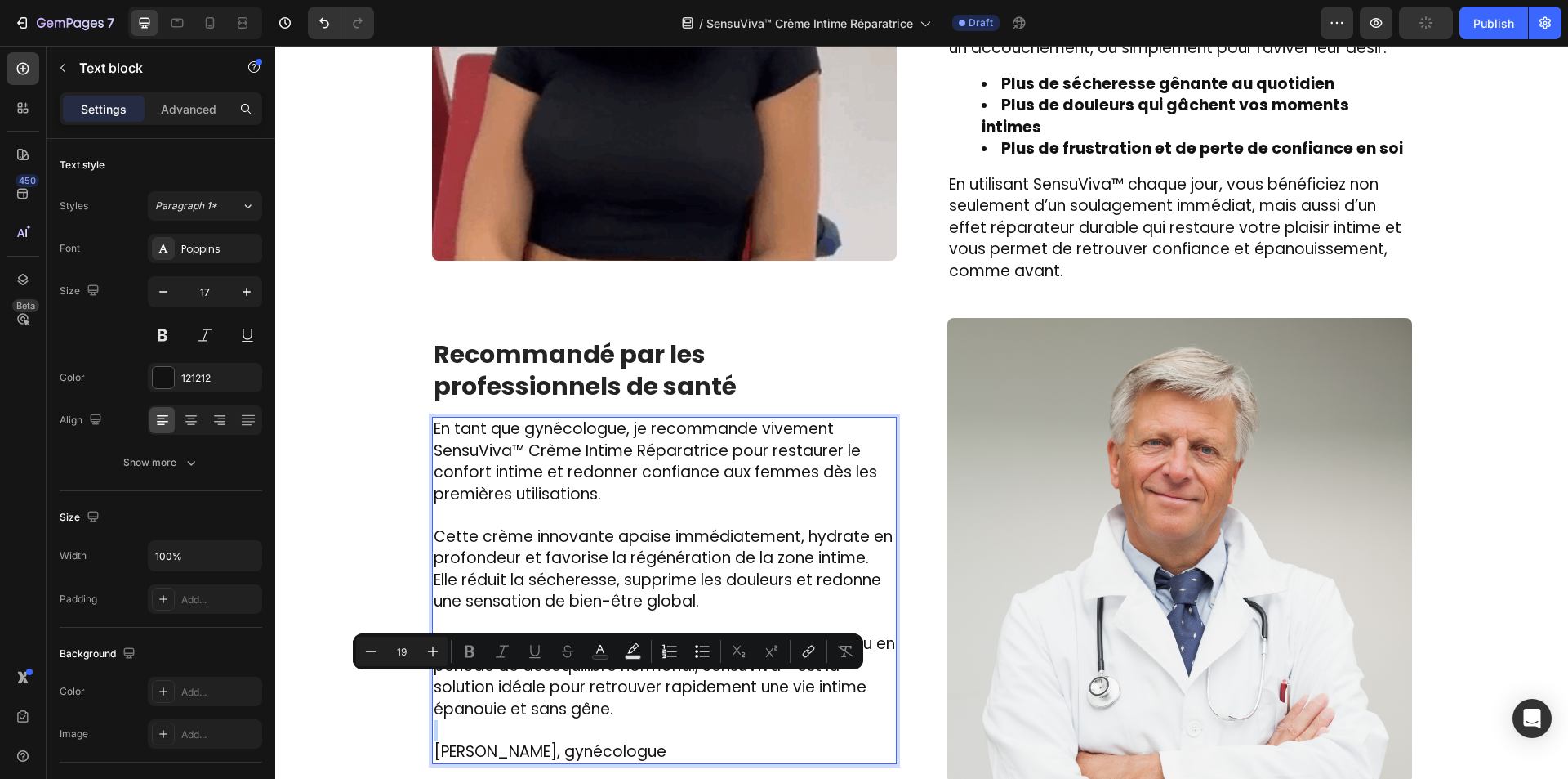
drag, startPoint x: 616, startPoint y: 683, endPoint x: 625, endPoint y: 707, distance: 25.6
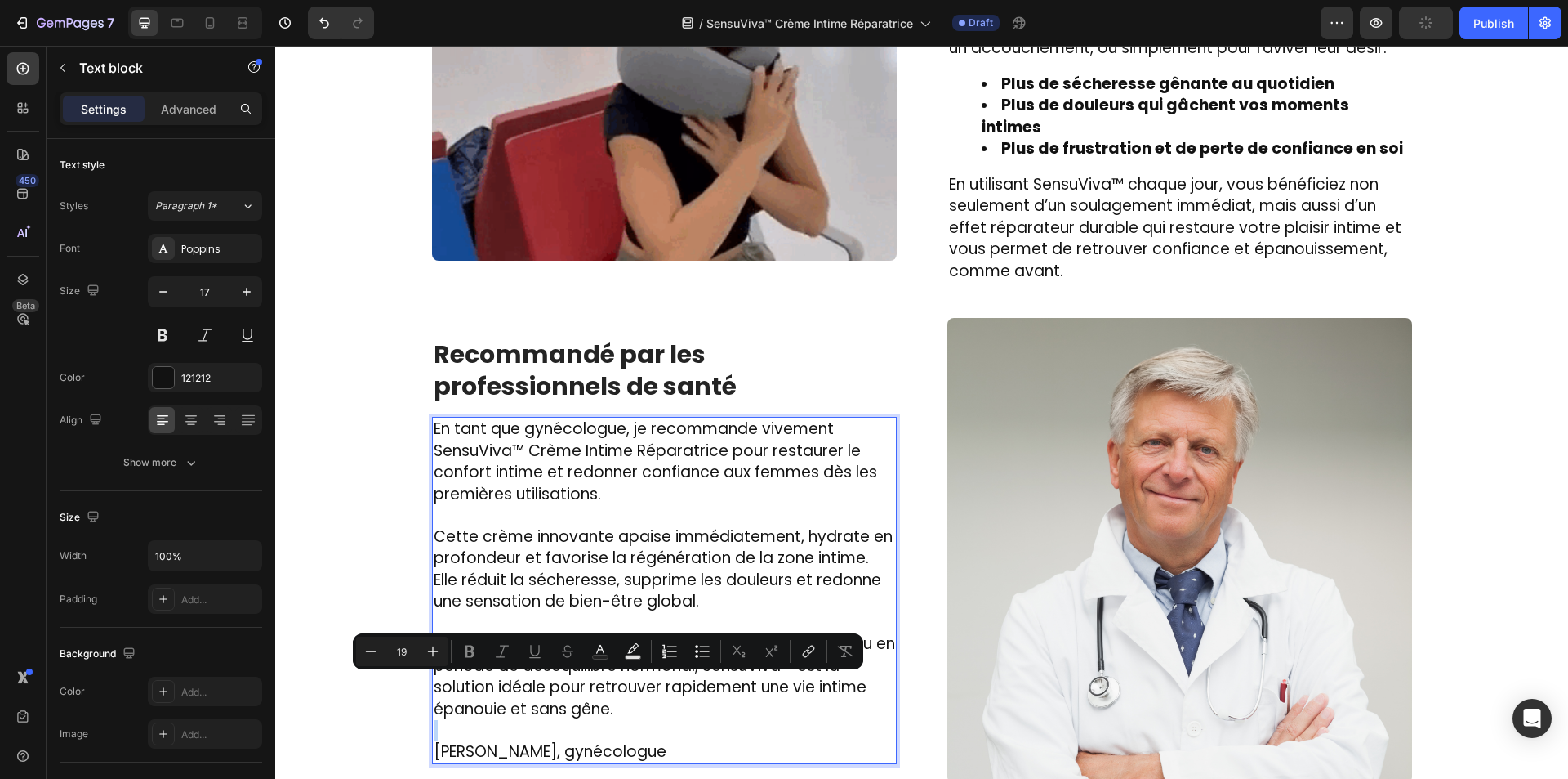
click at [625, 707] on div "En tant que gynécologue, je recommande vivement SensuViva™ Crème Intime Réparat…" at bounding box center [664, 590] width 465 height 347
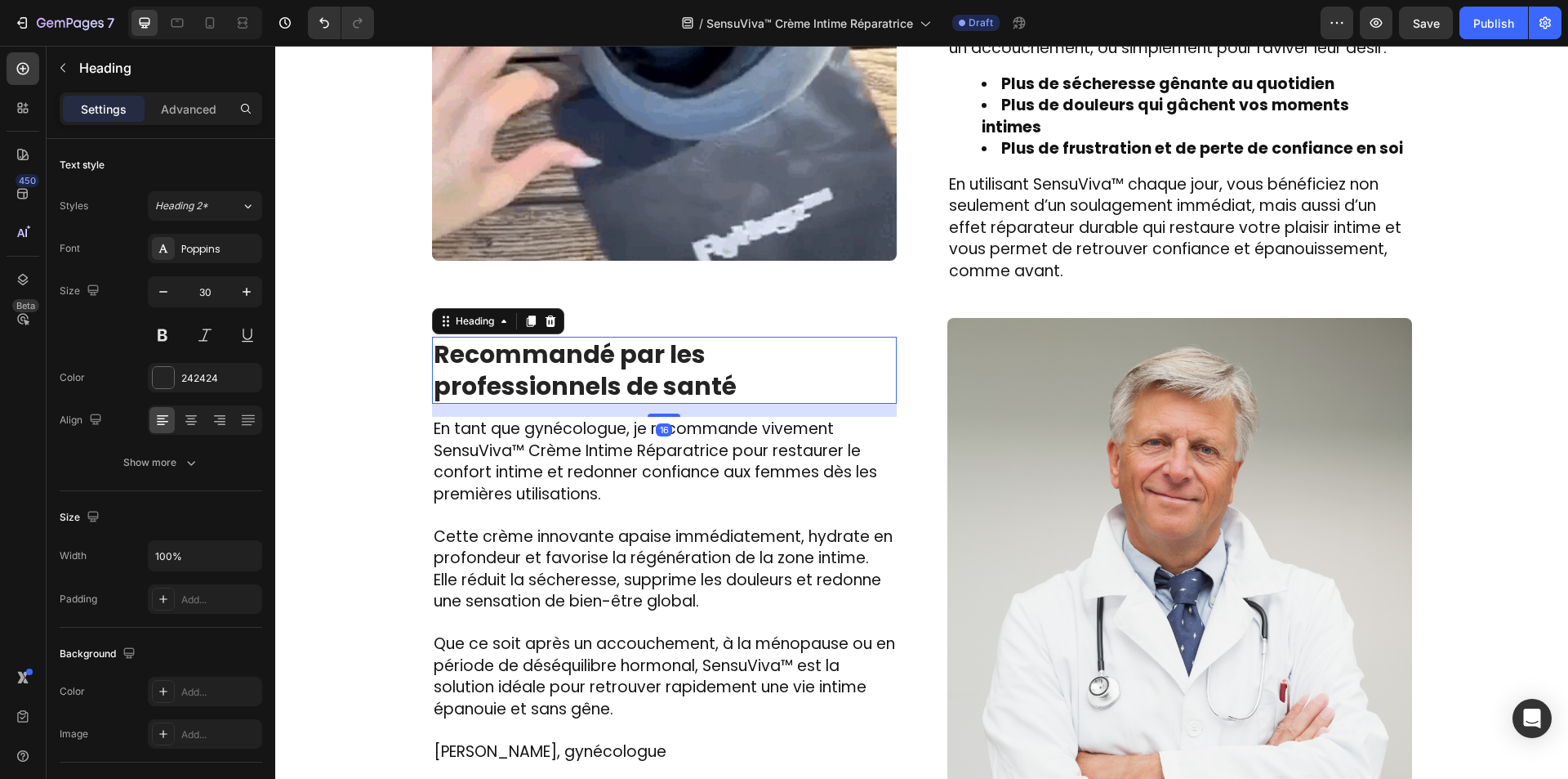
click at [622, 346] on strong "Recommandé par les professionnels de santé" at bounding box center [585, 370] width 303 height 67
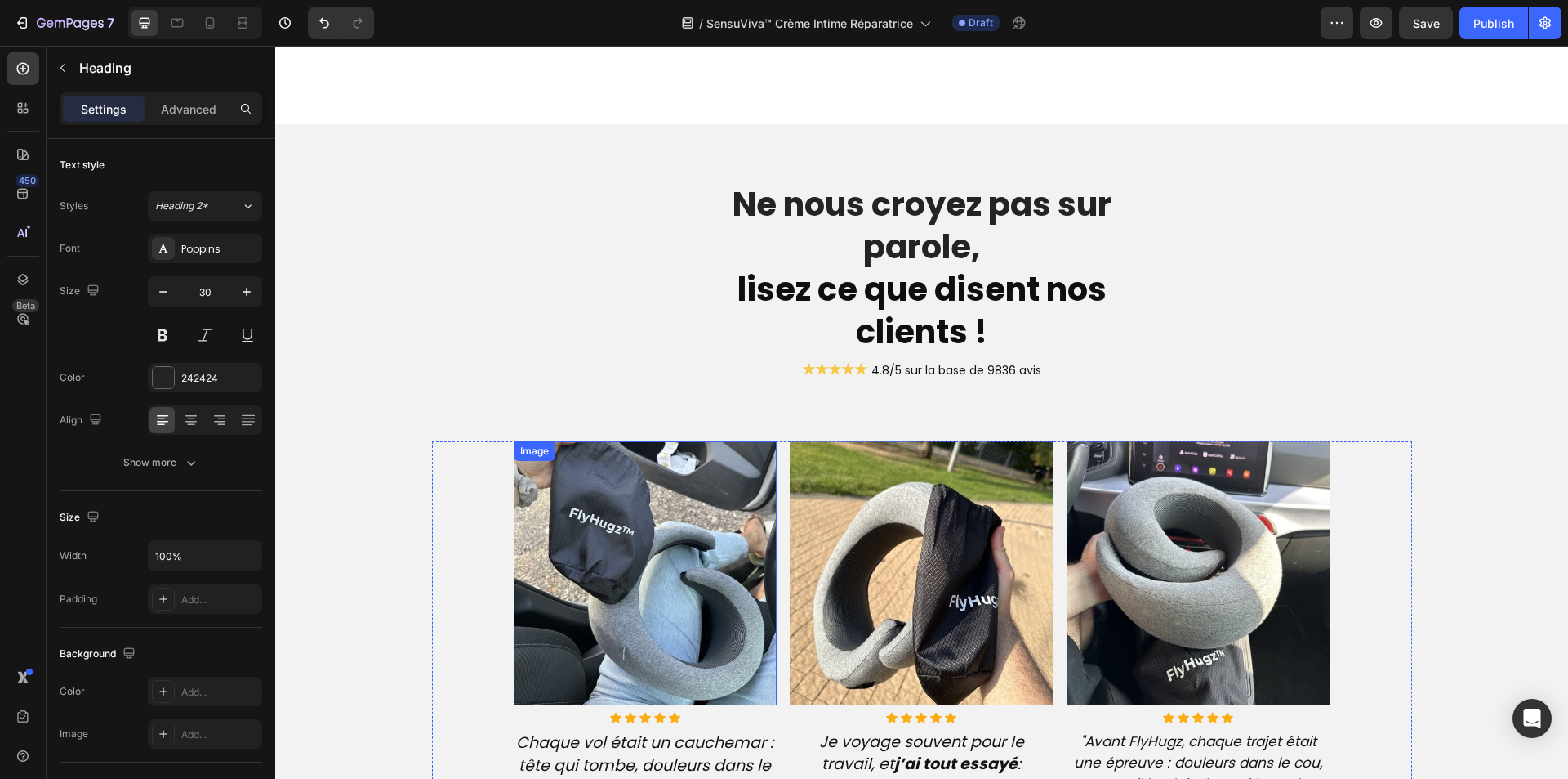
scroll to position [3733, 0]
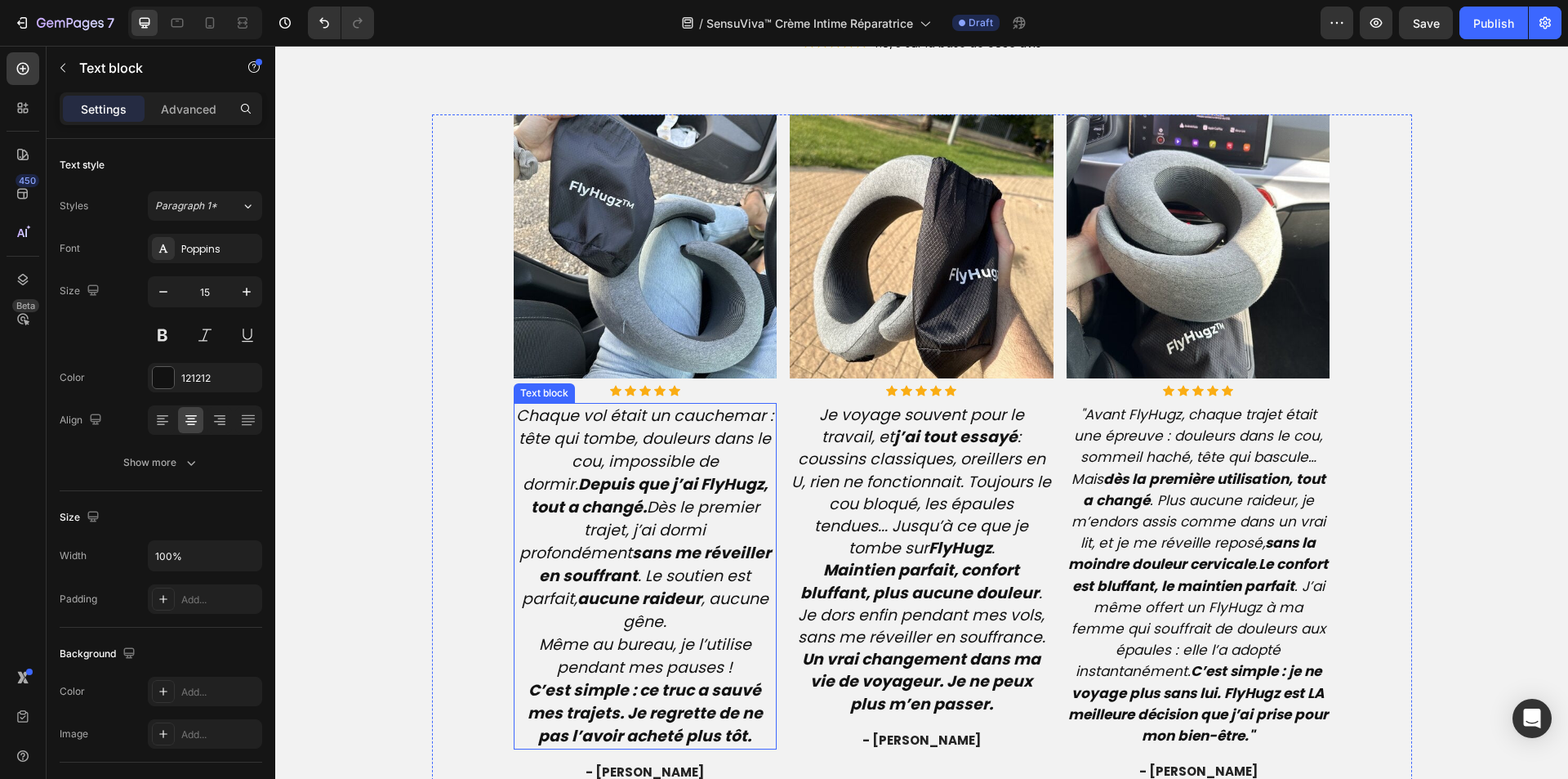
click at [644, 553] on strong "sans me réveiller en souffrant" at bounding box center [655, 564] width 232 height 45
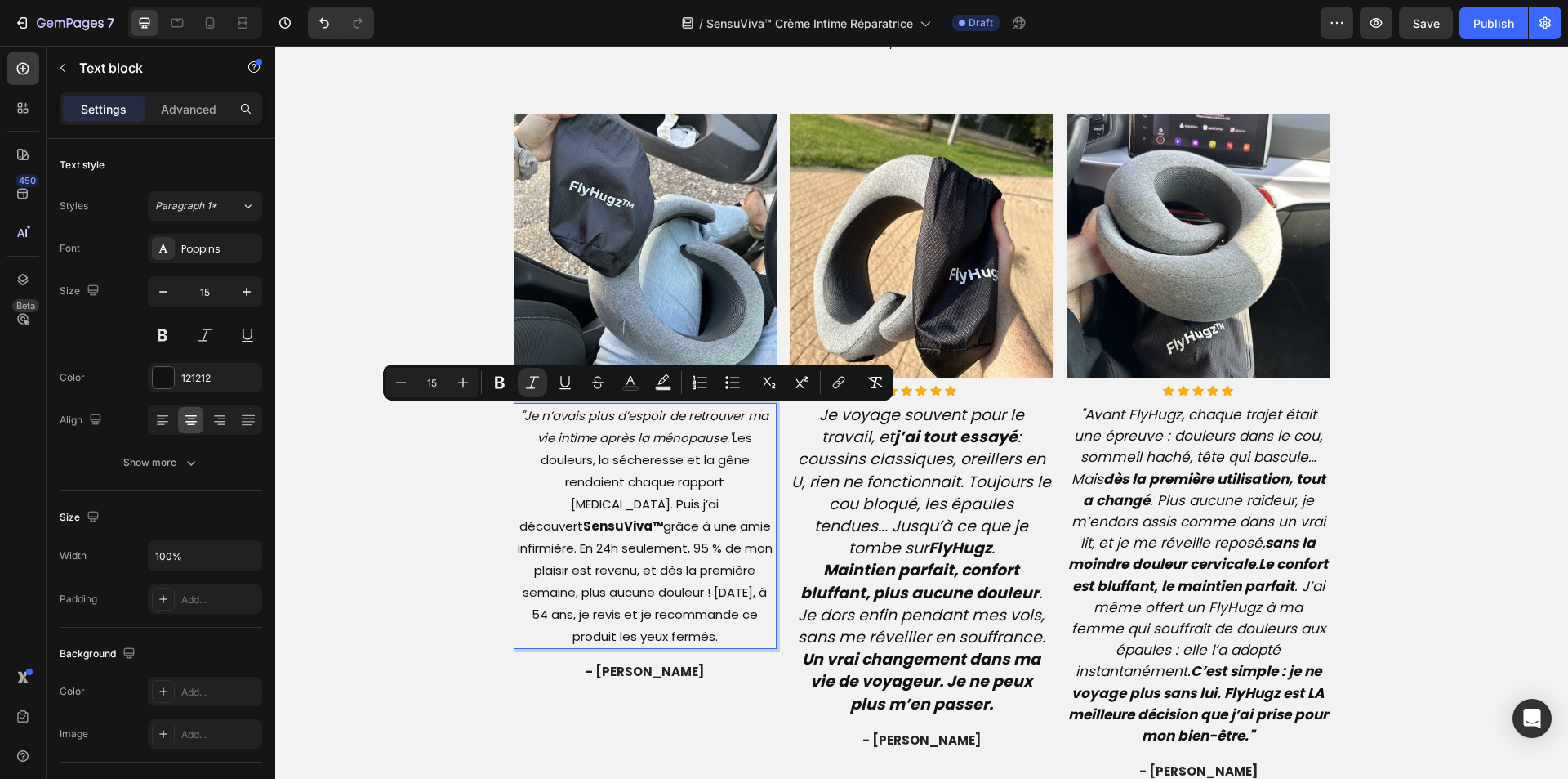
click at [431, 374] on input "15" at bounding box center [432, 382] width 33 height 20
type input "19"
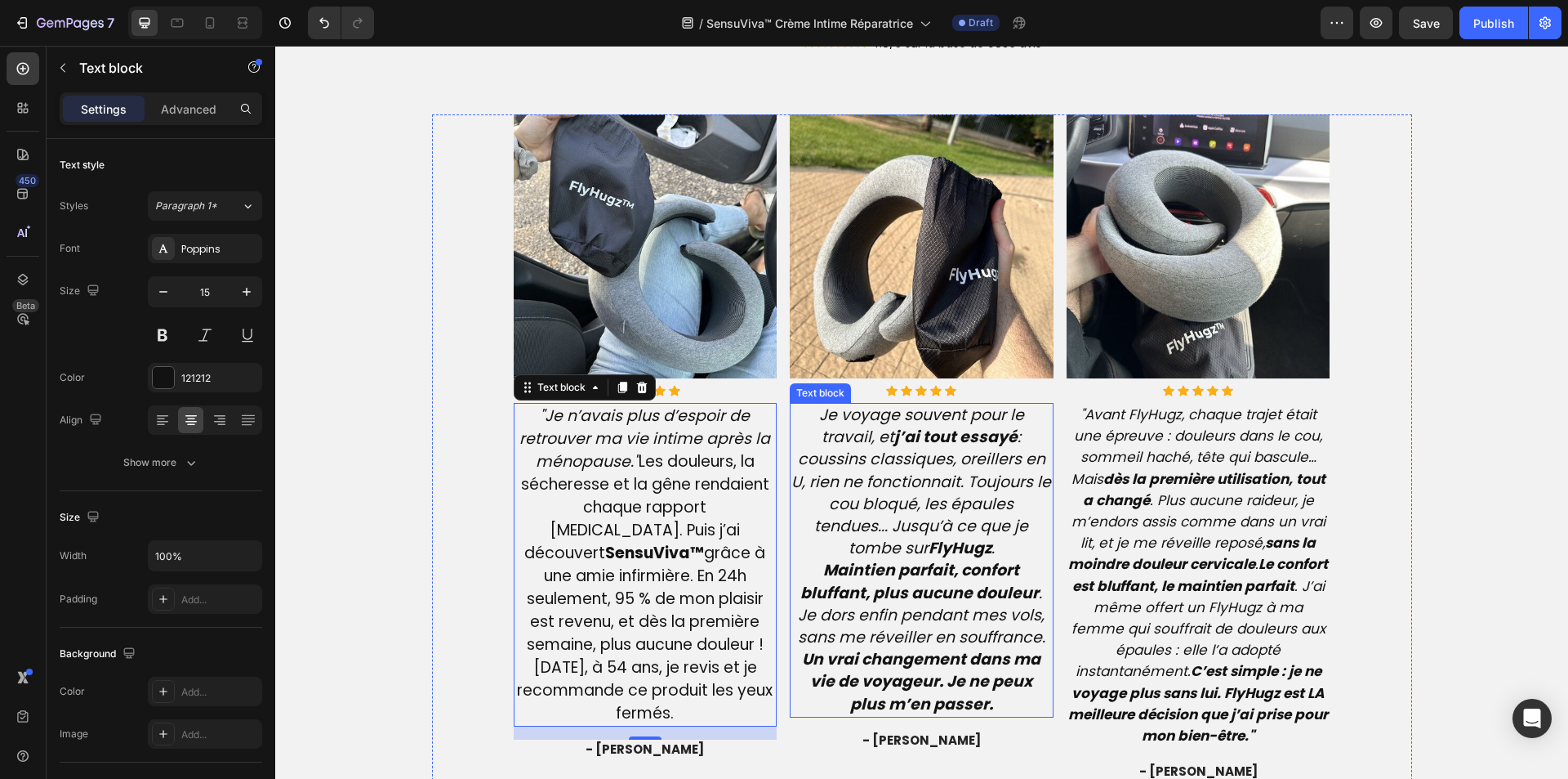
click at [1022, 564] on p "Je voyage souvent pour le travail, et j’ai tout essayé : coussins classiques, o…" at bounding box center [921, 560] width 261 height 311
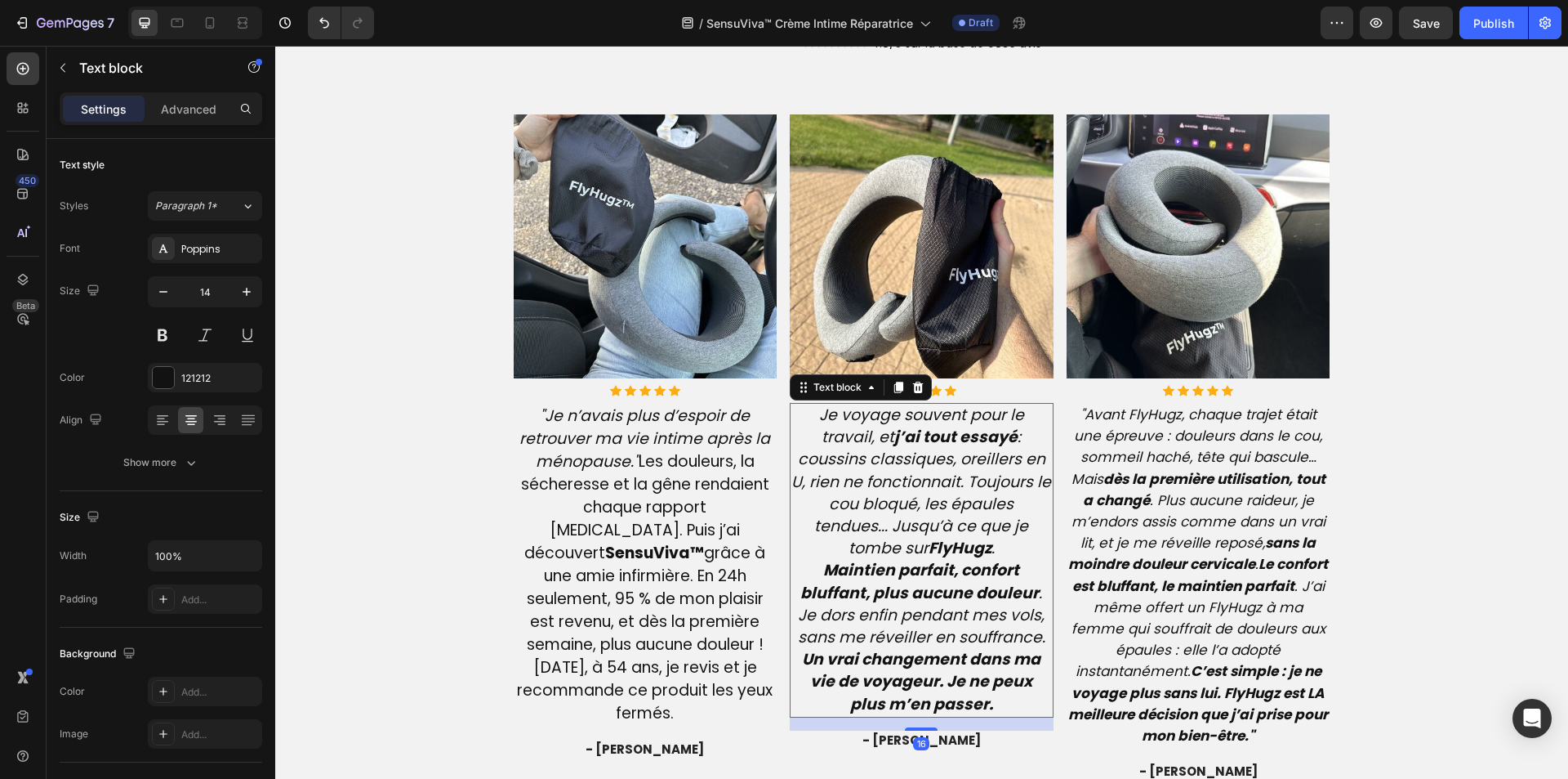
click at [1022, 564] on p "Je voyage souvent pour le travail, et j’ai tout essayé : coussins classiques, o…" at bounding box center [921, 560] width 261 height 311
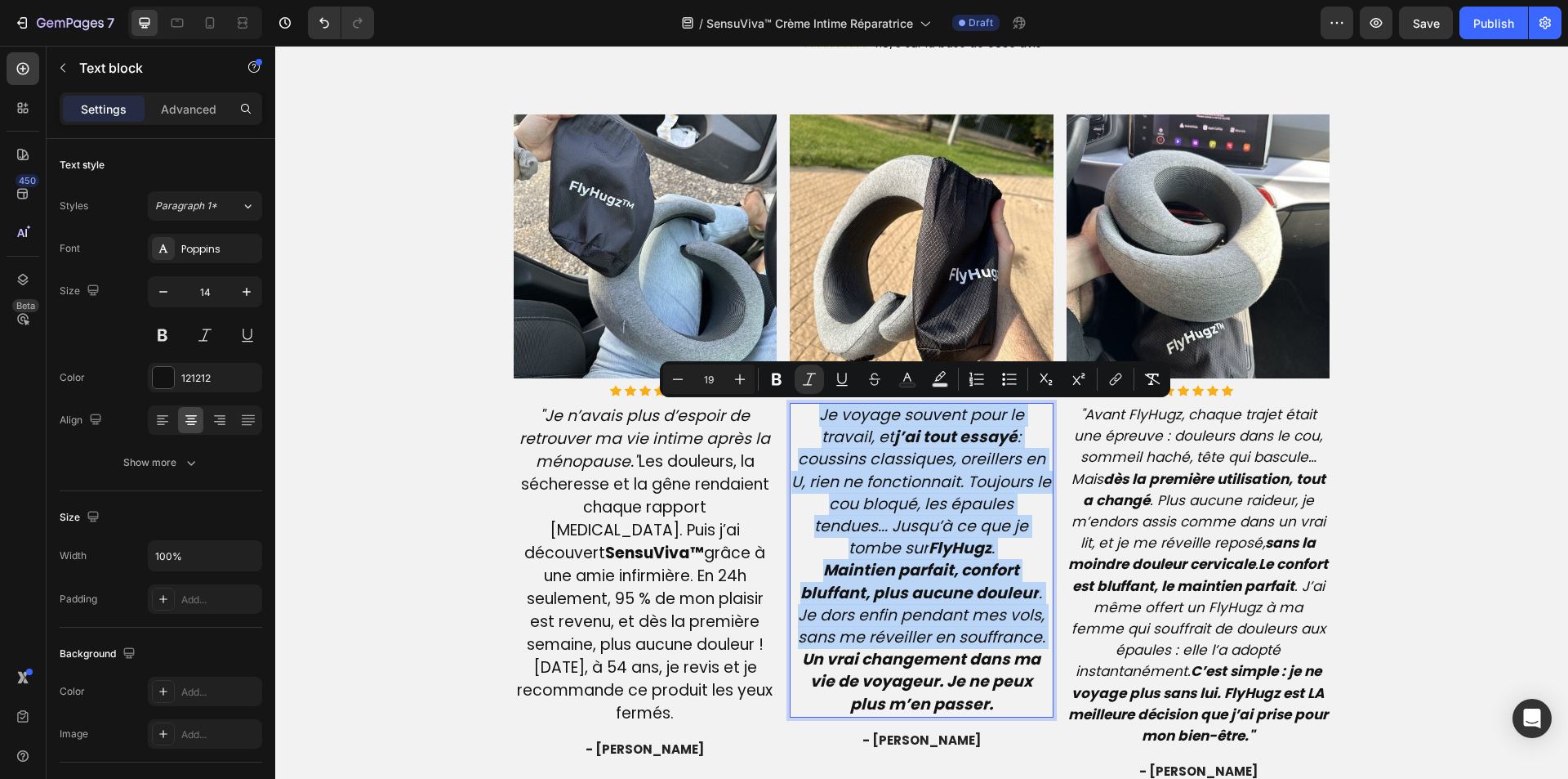
type input "14"
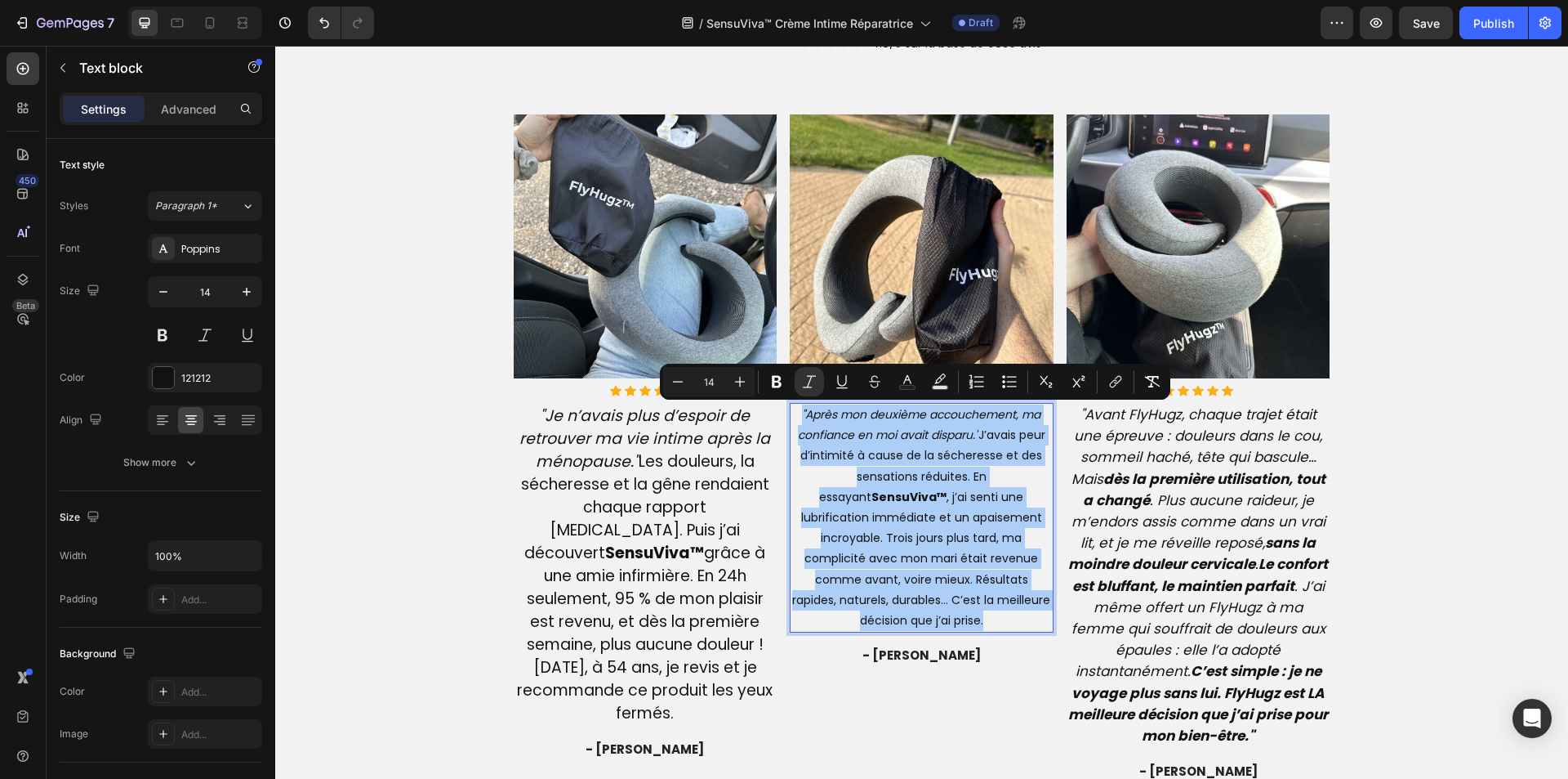
click at [707, 382] on input "14" at bounding box center [709, 382] width 33 height 20
type input "19"
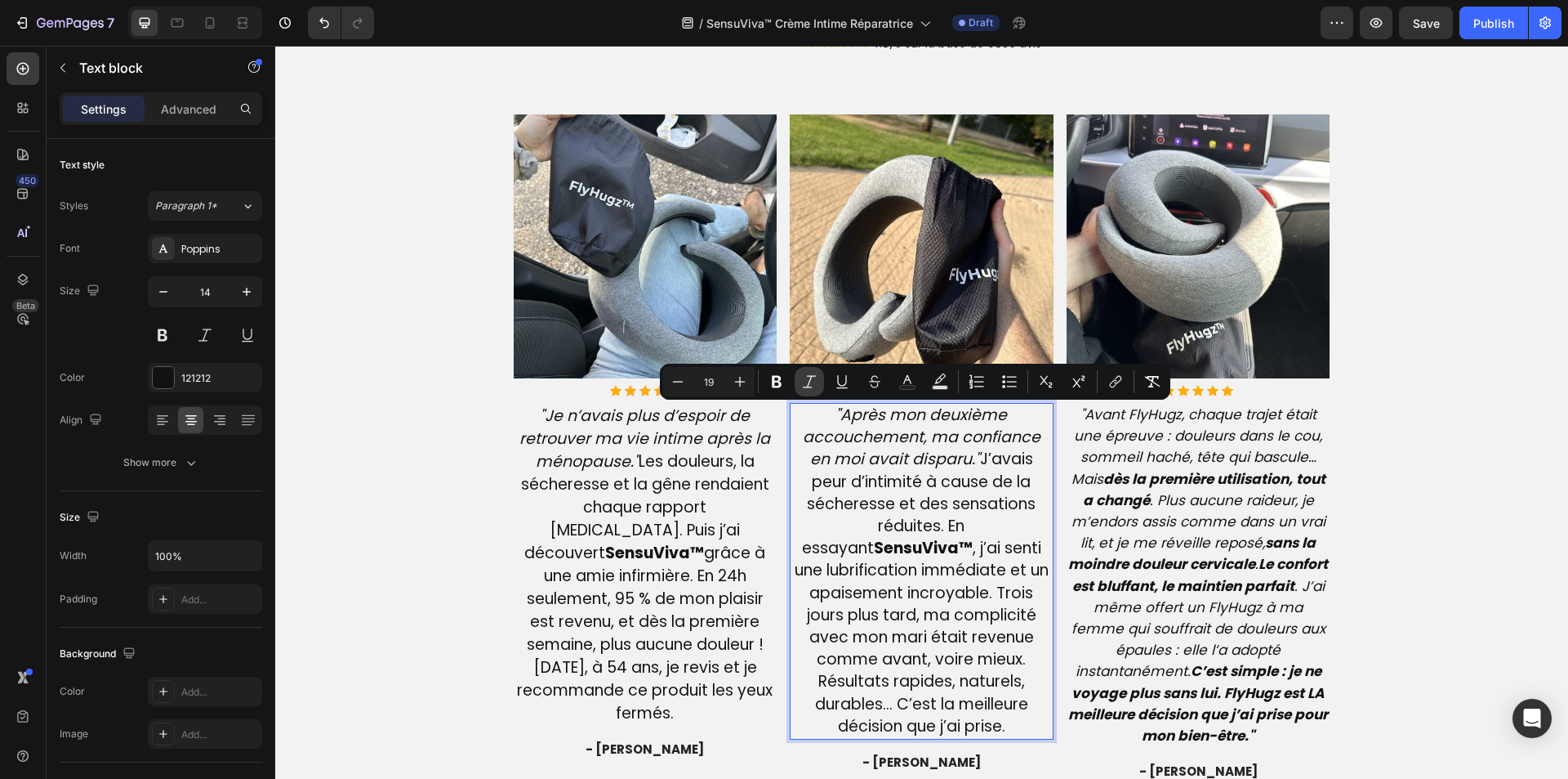
click at [808, 384] on icon "Editor contextual toolbar" at bounding box center [809, 382] width 16 height 16
click at [1112, 555] on strong "sans la moindre douleur cervicale" at bounding box center [1191, 553] width 247 height 41
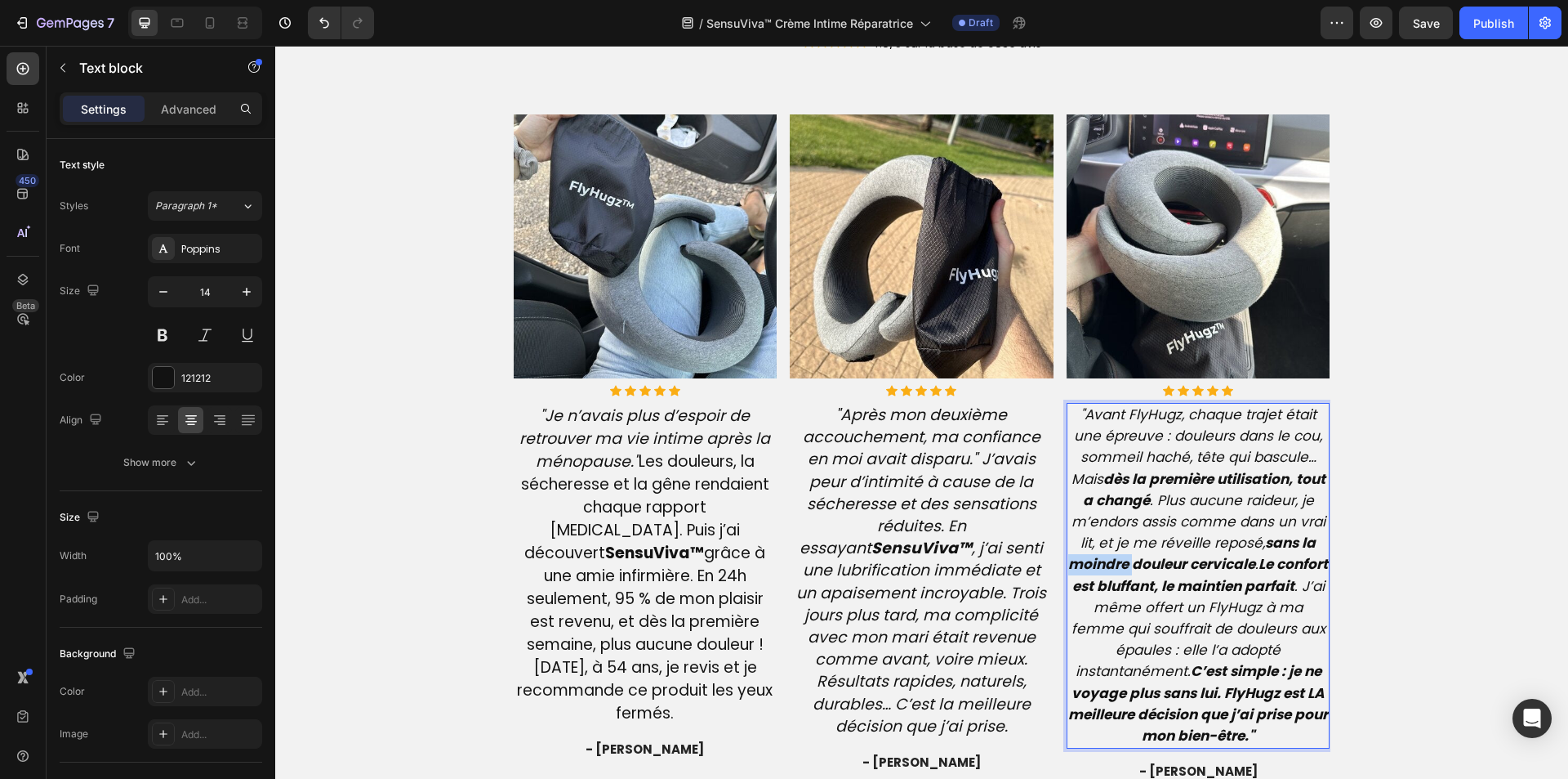
click at [1112, 555] on strong "sans la moindre douleur cervicale" at bounding box center [1191, 553] width 247 height 41
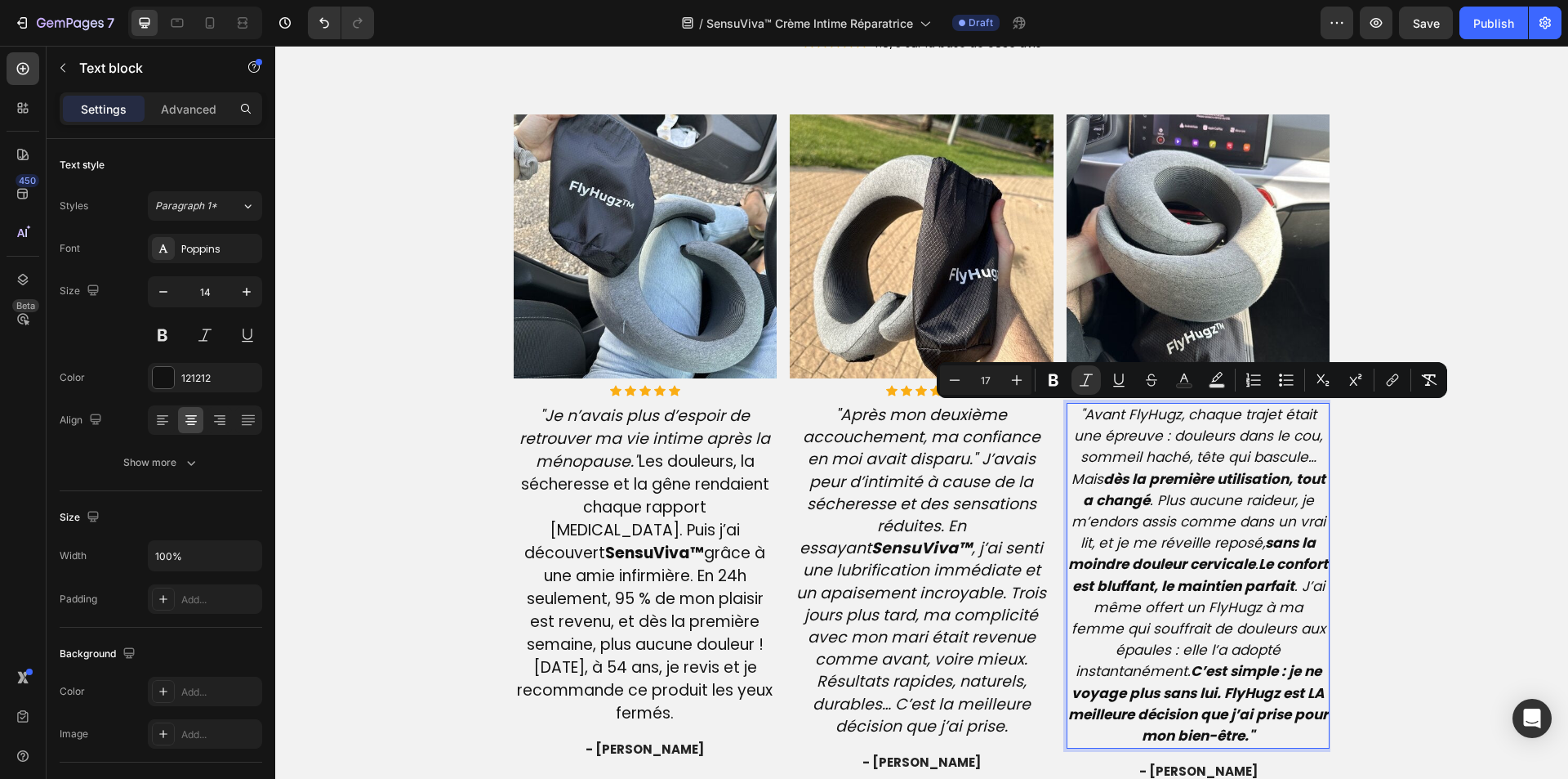
type input "14"
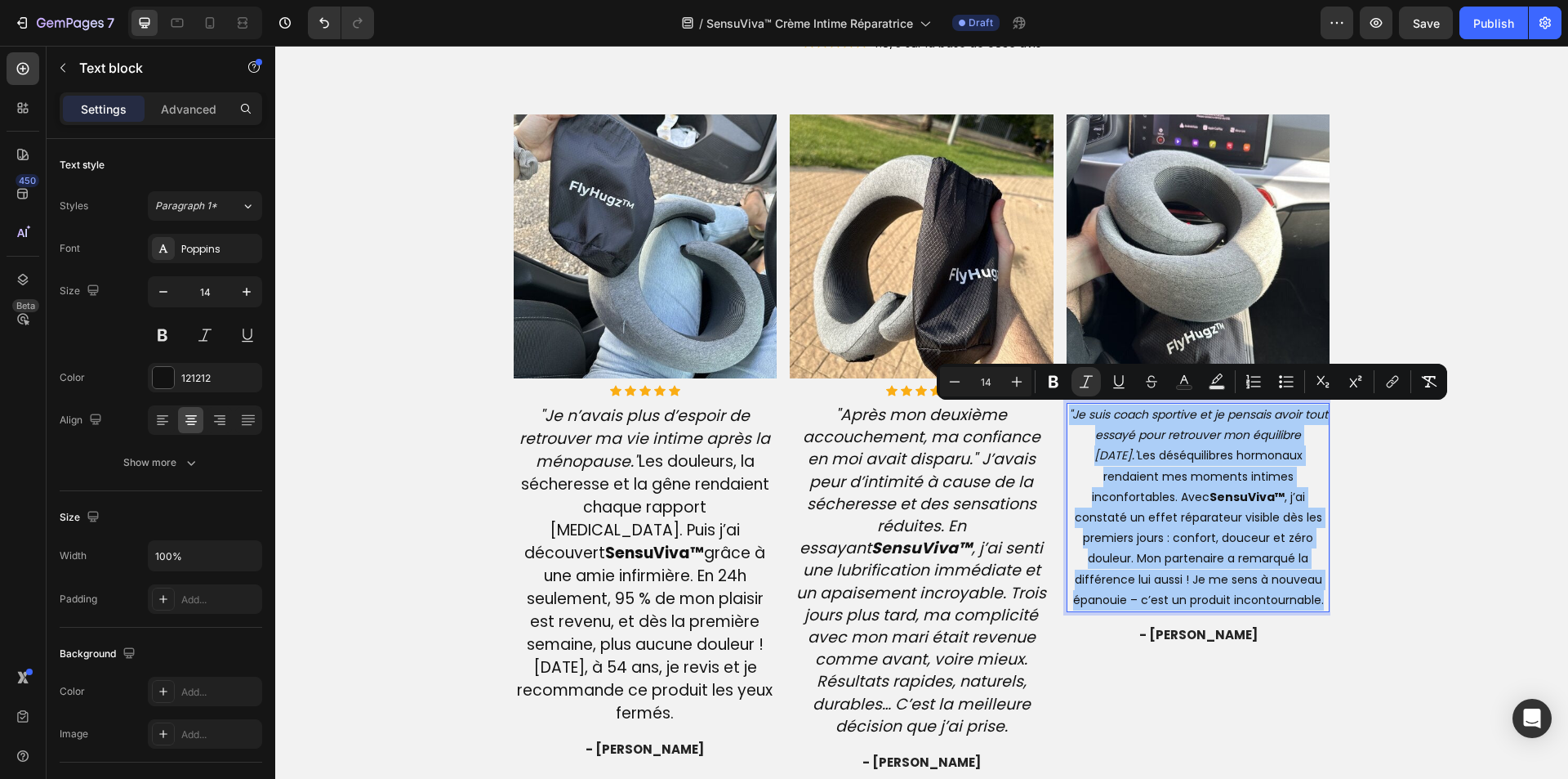
click at [980, 382] on input "14" at bounding box center [985, 382] width 33 height 20
type input "19"
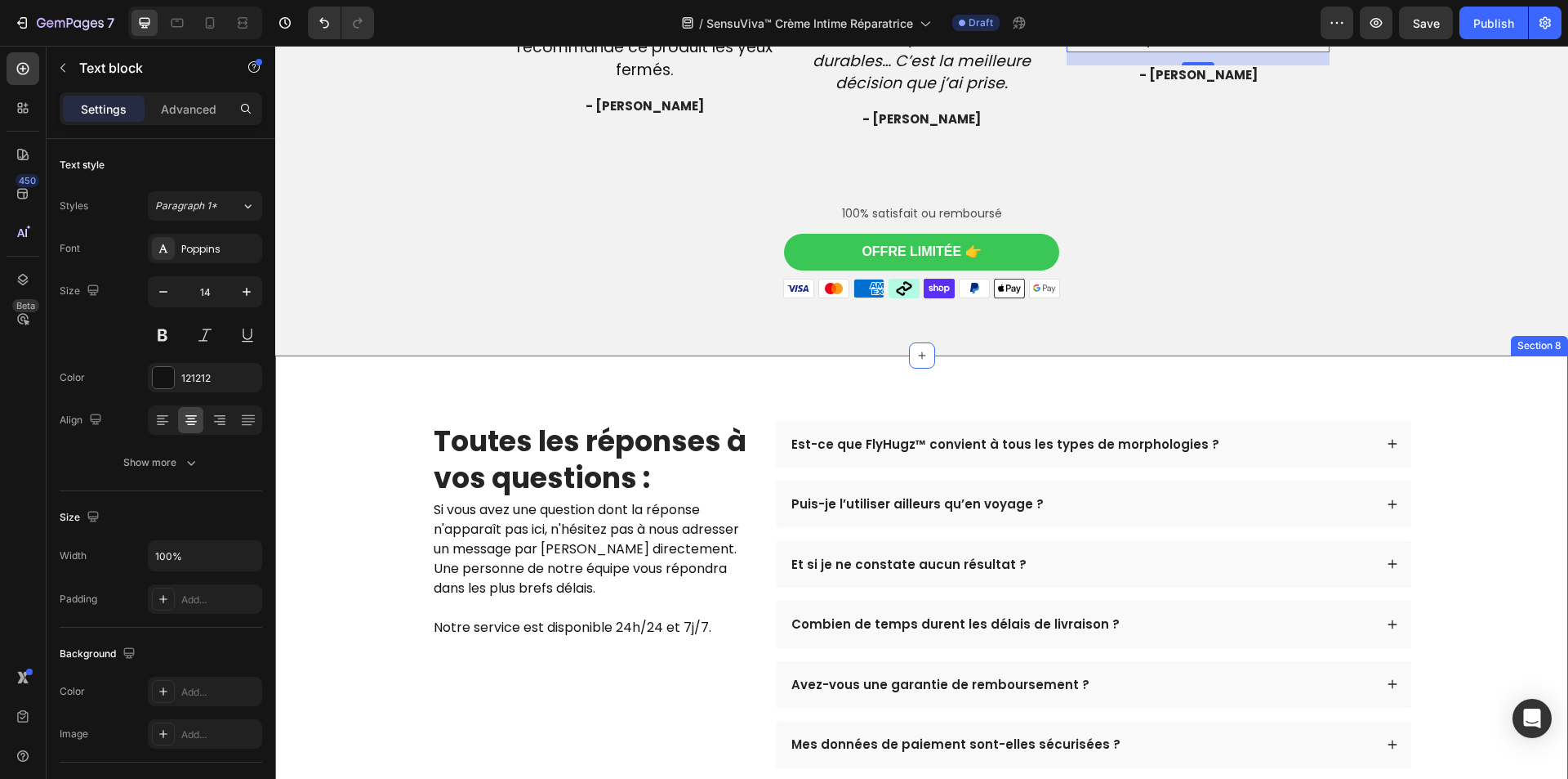
scroll to position [4468, 0]
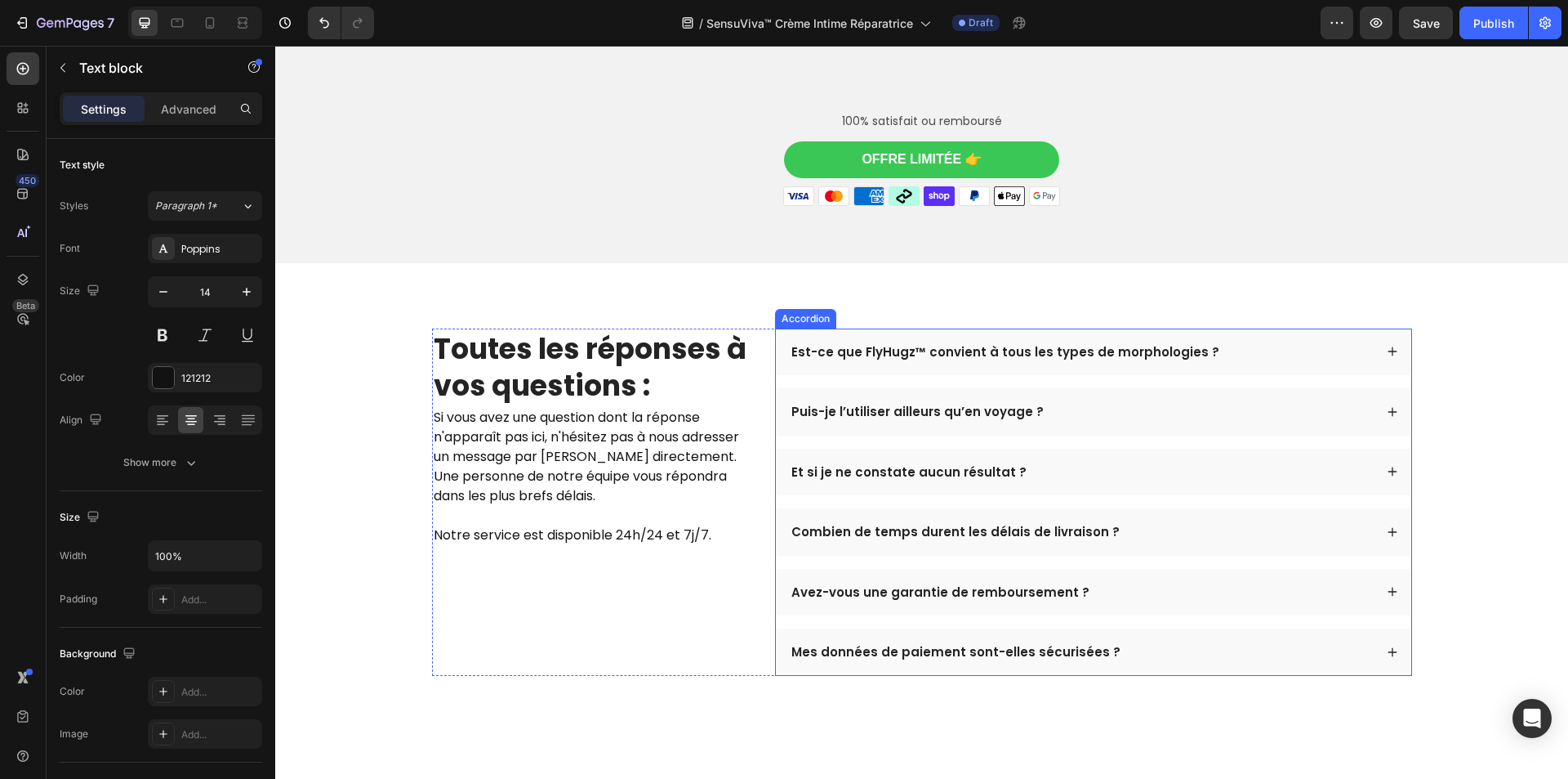
click at [905, 358] on p "Est-ce que FlyHugz™ convient à tous les types de morphologies ?" at bounding box center [1005, 352] width 428 height 16
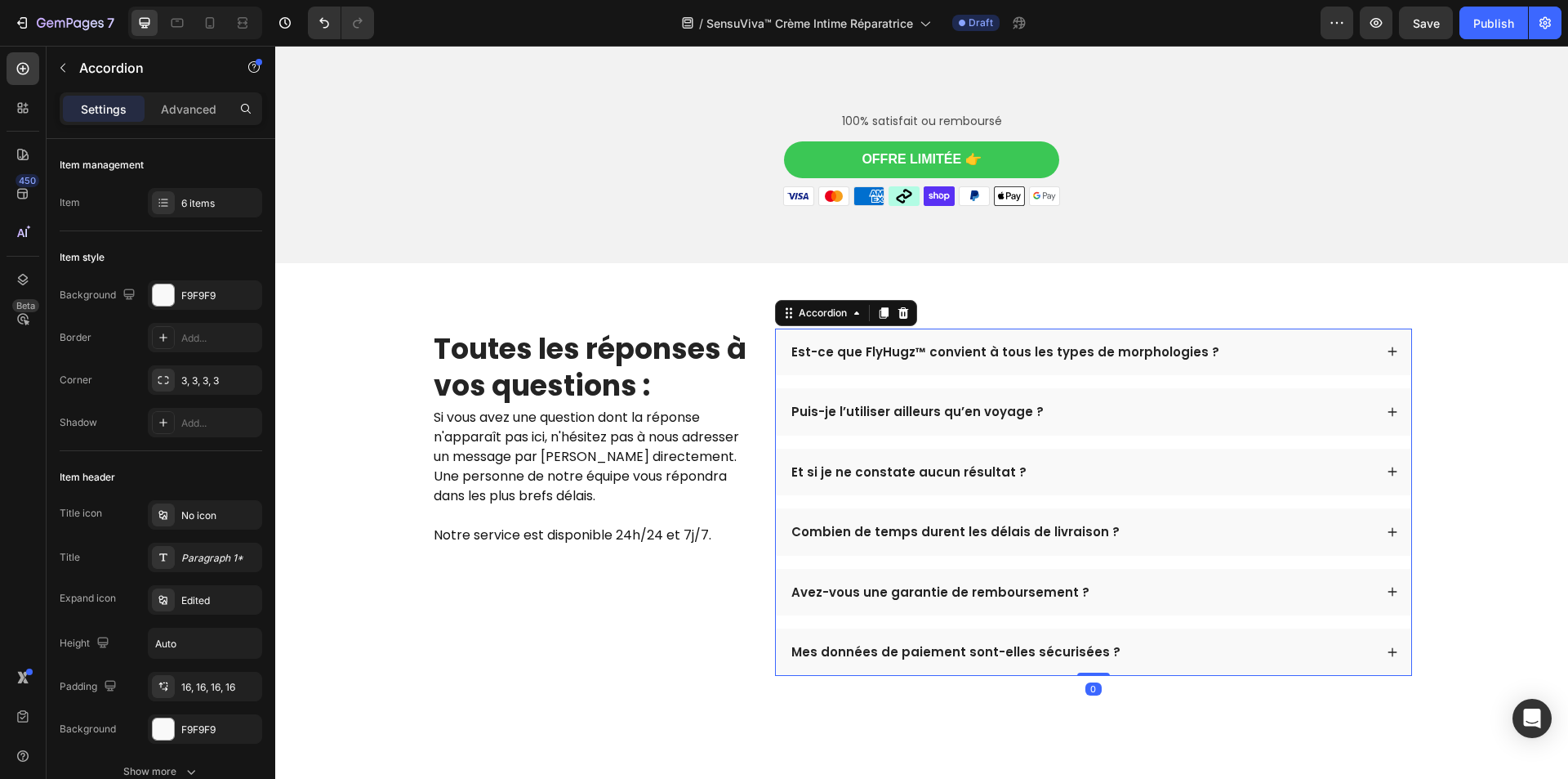
click at [905, 358] on p "Est-ce que FlyHugz™ convient à tous les types de morphologies ?" at bounding box center [1005, 352] width 428 height 16
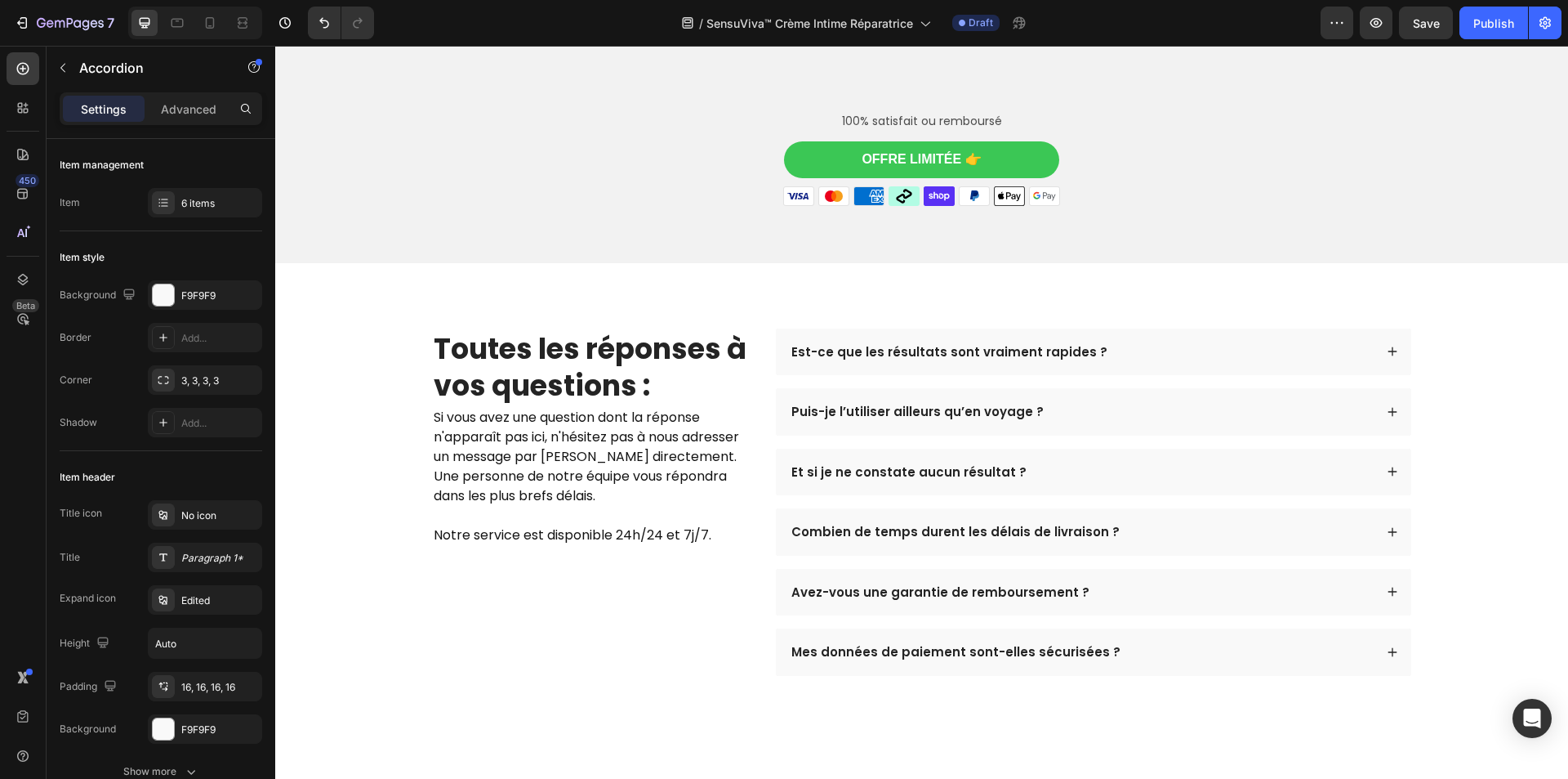
click at [1134, 345] on div "Est-ce que les résultats sont vraiment rapides ?" at bounding box center [1081, 352] width 584 height 21
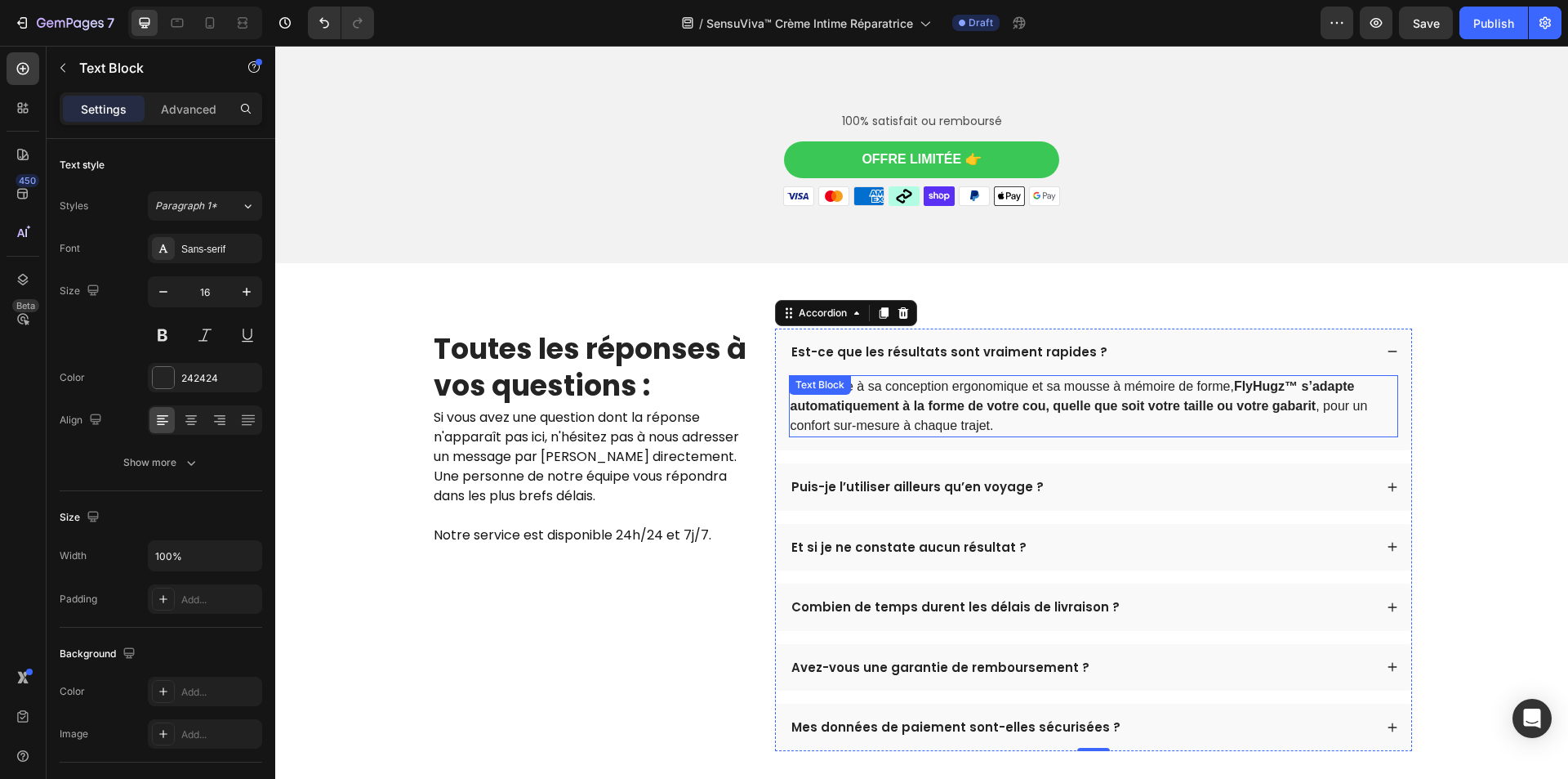
click at [1065, 400] on strong "FlyHugz™ s’adapte automatiquement à la forme de votre cou, quelle que soit votr…" at bounding box center [1072, 396] width 564 height 34
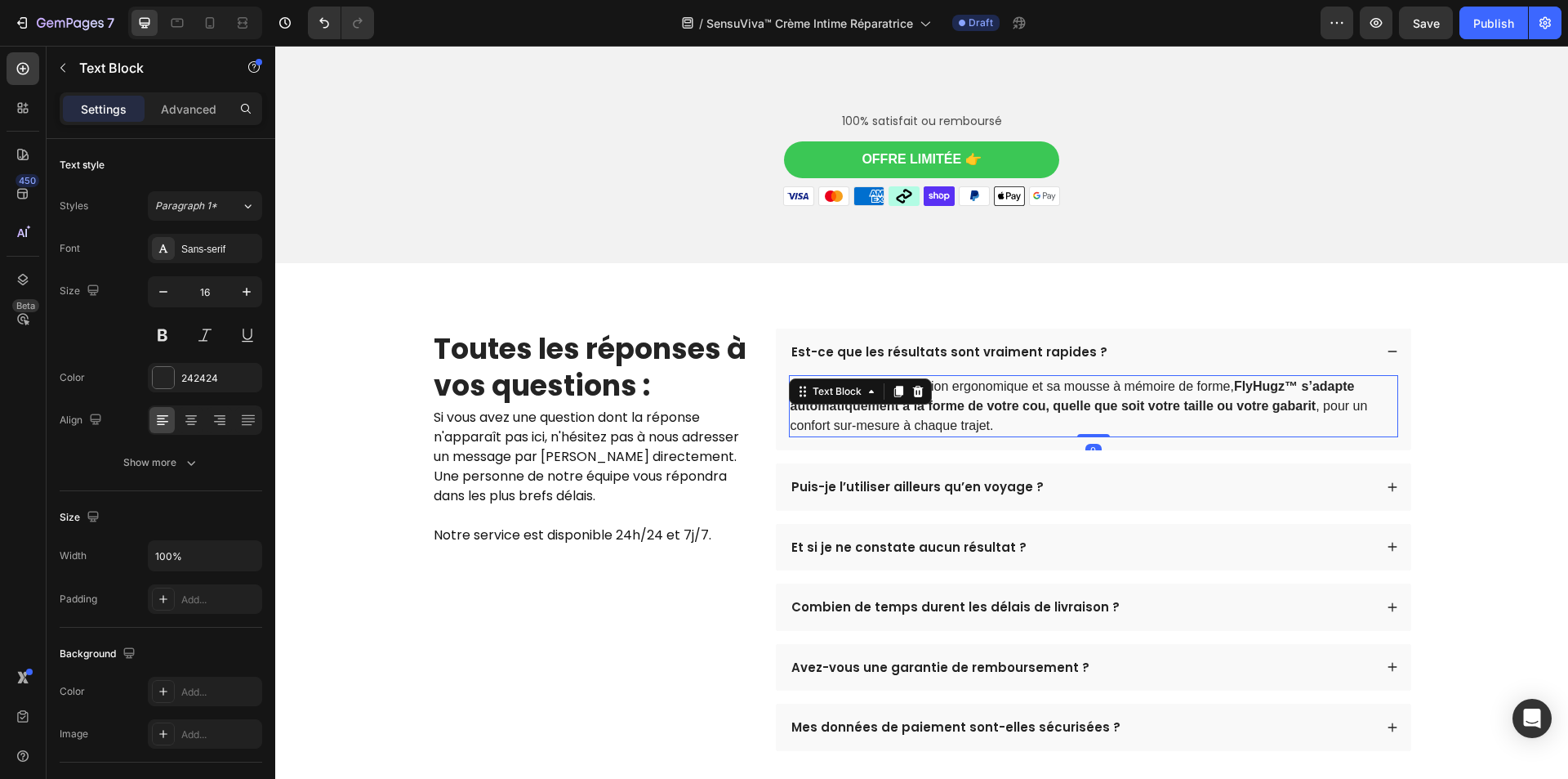
click at [1065, 400] on strong "FlyHugz™ s’adapte automatiquement à la forme de votre cou, quelle que soit votr…" at bounding box center [1072, 396] width 564 height 34
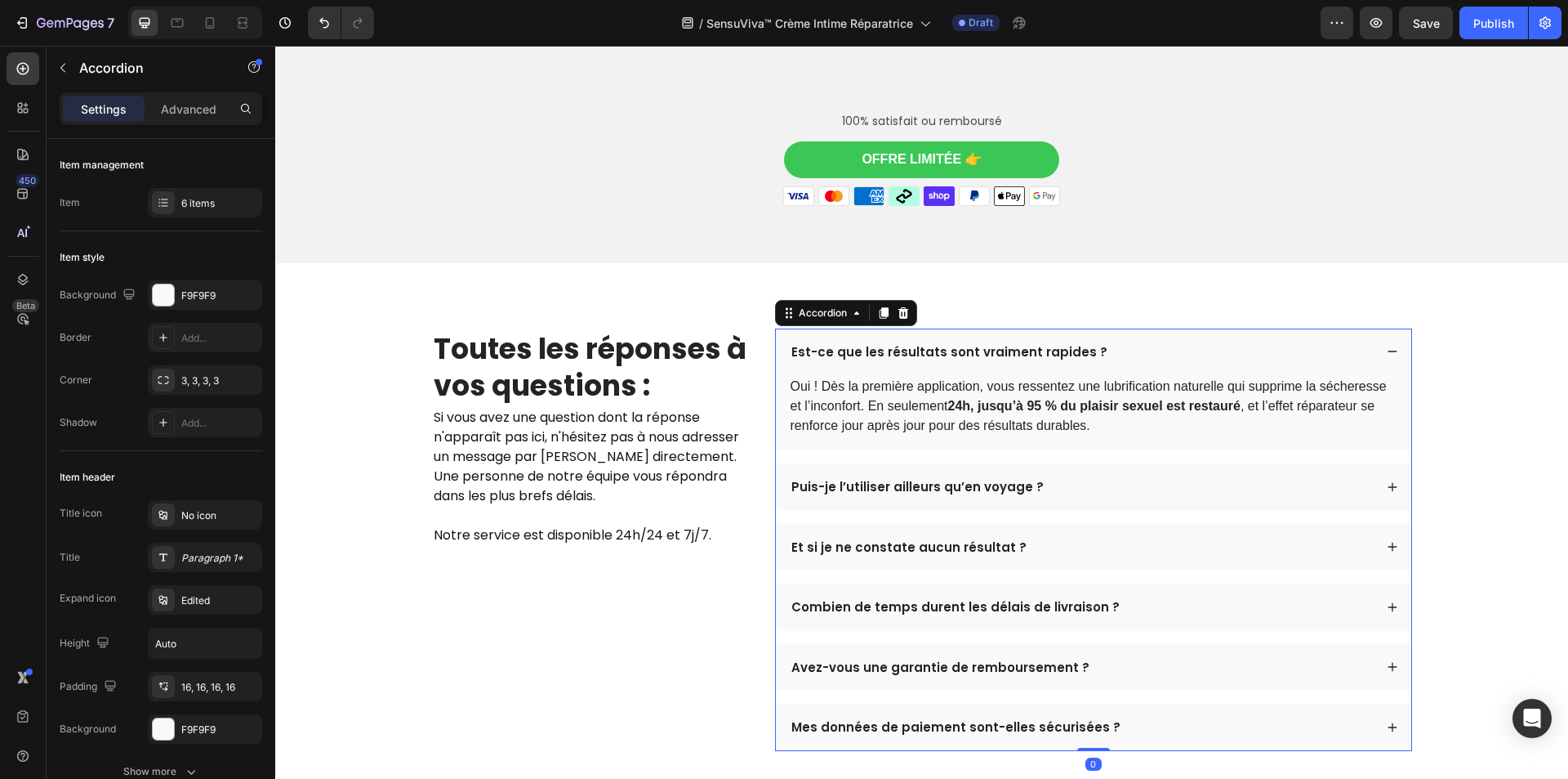
click at [887, 483] on p "Puis-je l’utiliser ailleurs qu’en voyage ?" at bounding box center [917, 487] width 253 height 16
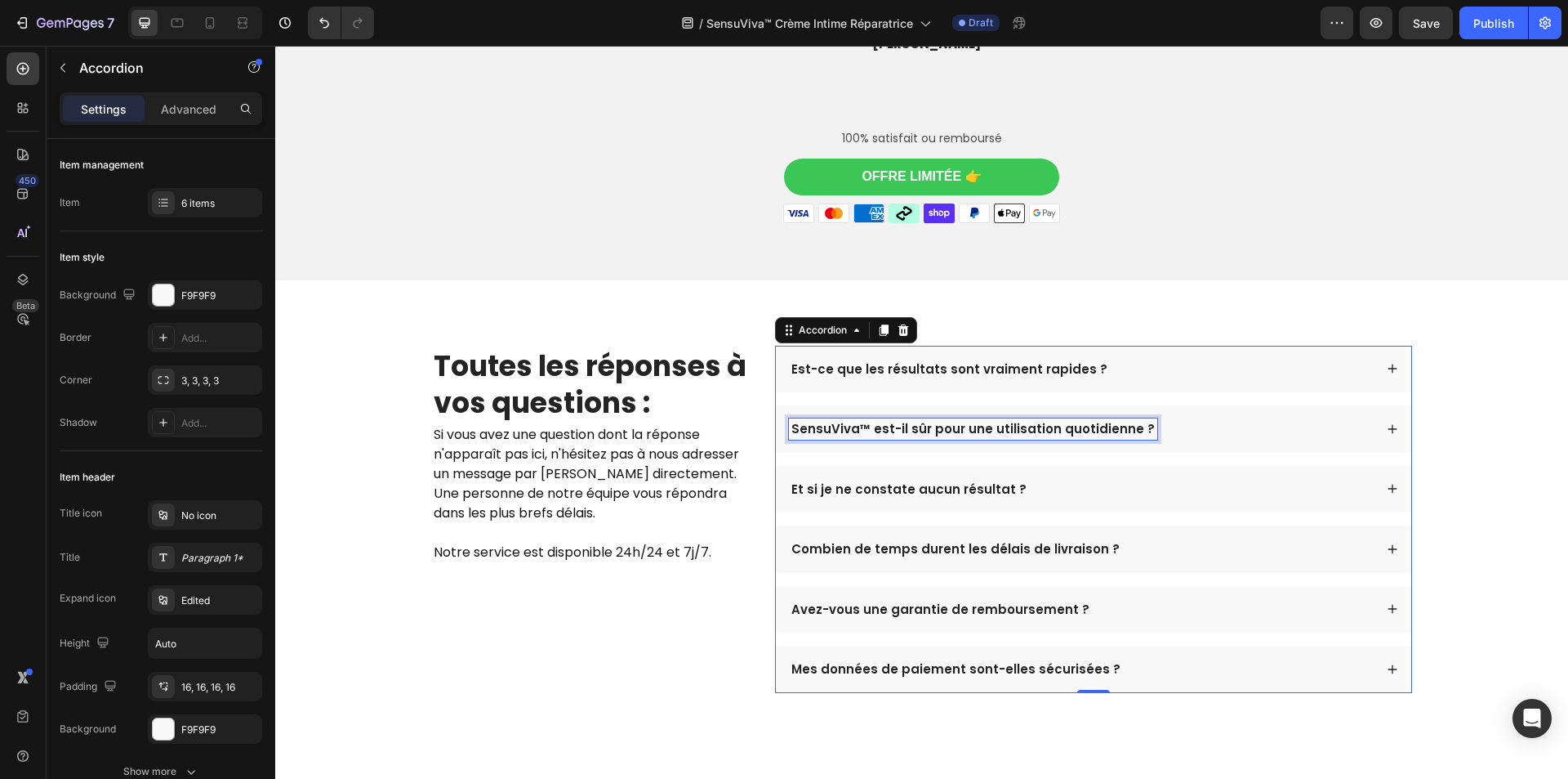
scroll to position [4393, 0]
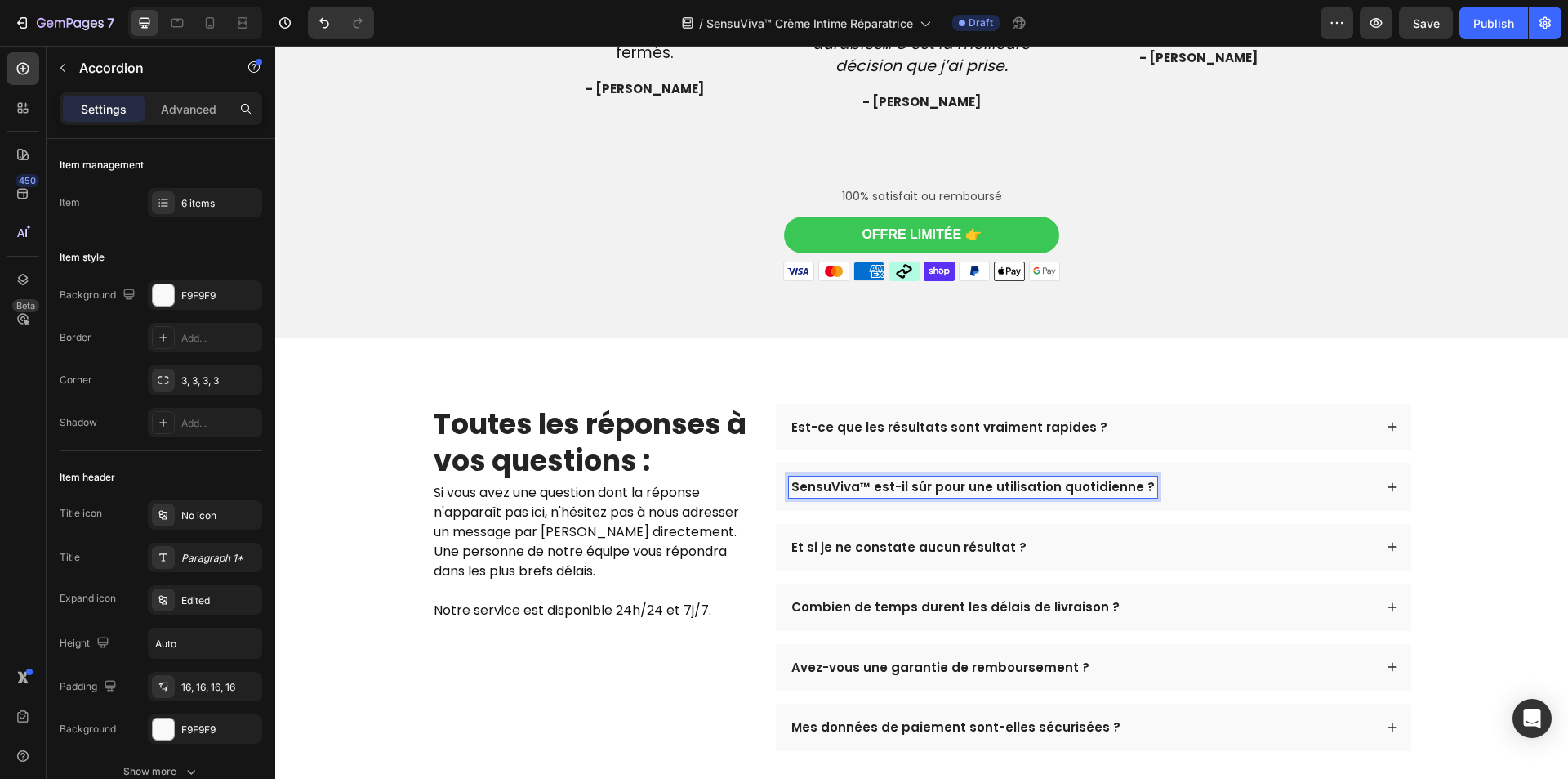
click at [1196, 498] on div "SensuViva™ est-il sûr pour une utilisation quotidienne ?" at bounding box center [1094, 486] width 635 height 47
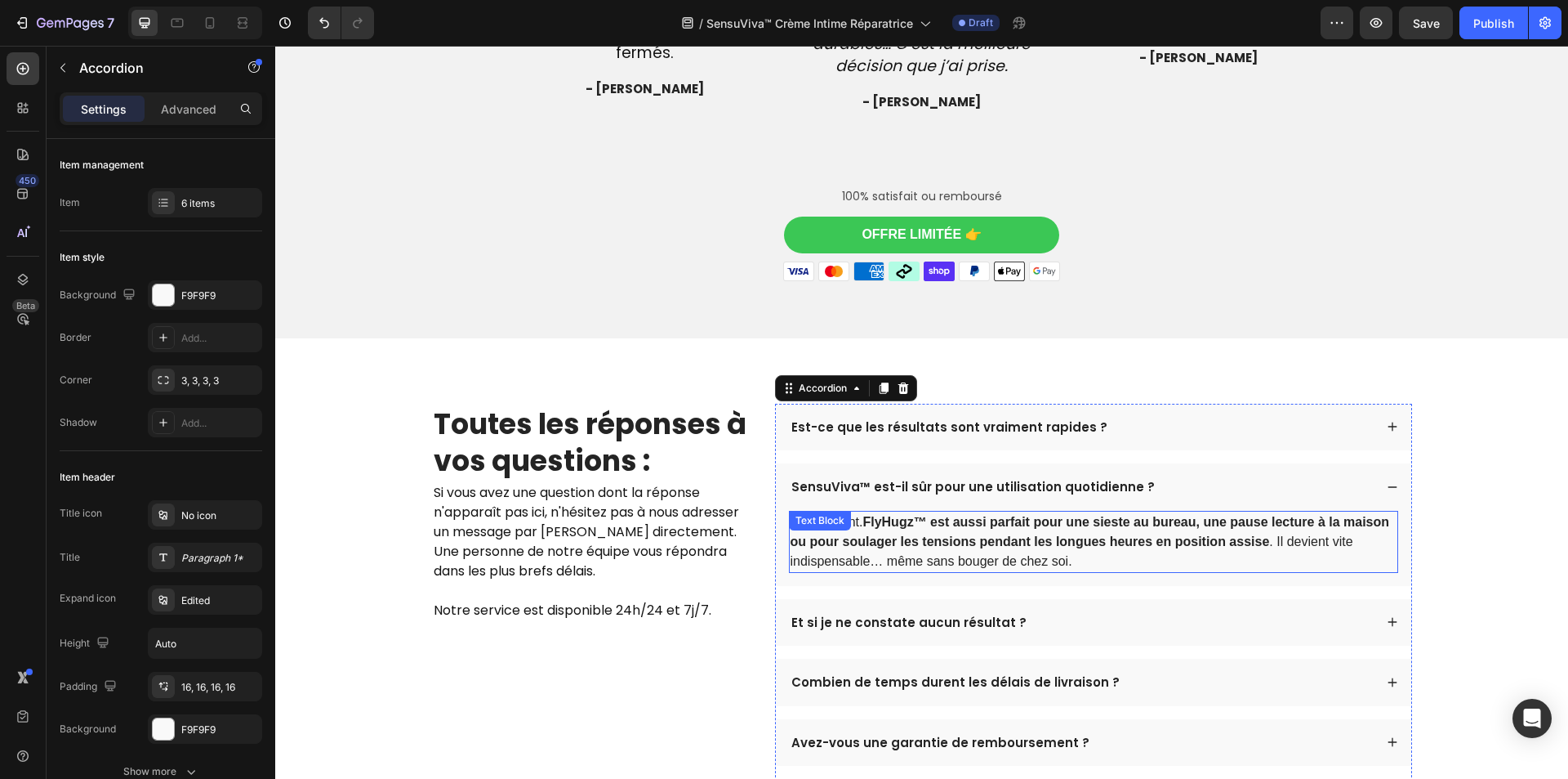
click at [1100, 522] on strong "FlyHugz™ est aussi parfait pour une sieste au bureau, une pause lecture à la ma…" at bounding box center [1090, 531] width 600 height 34
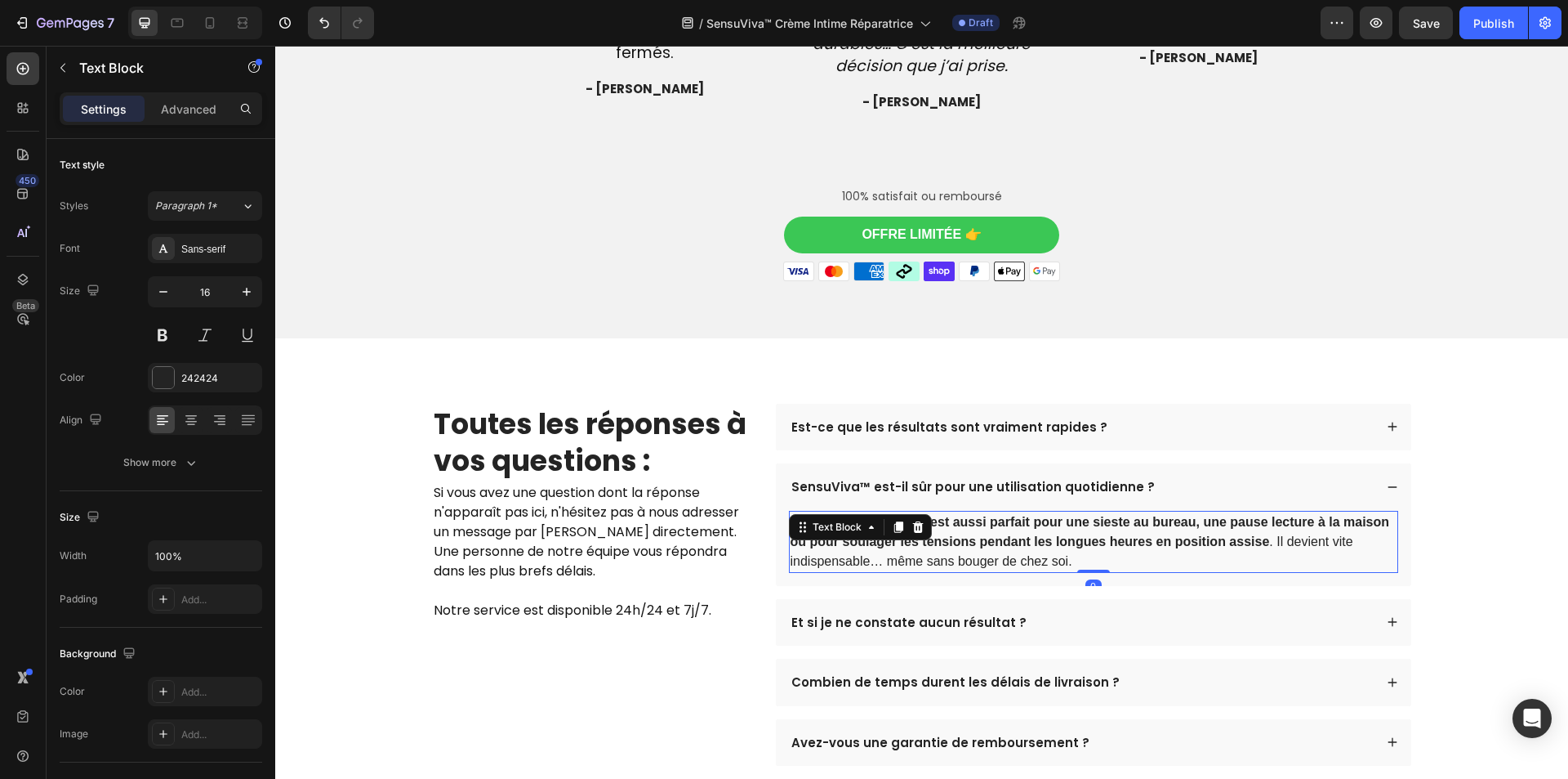
click at [1100, 522] on strong "FlyHugz™ est aussi parfait pour une sieste au bureau, une pause lecture à la ma…" at bounding box center [1090, 531] width 600 height 34
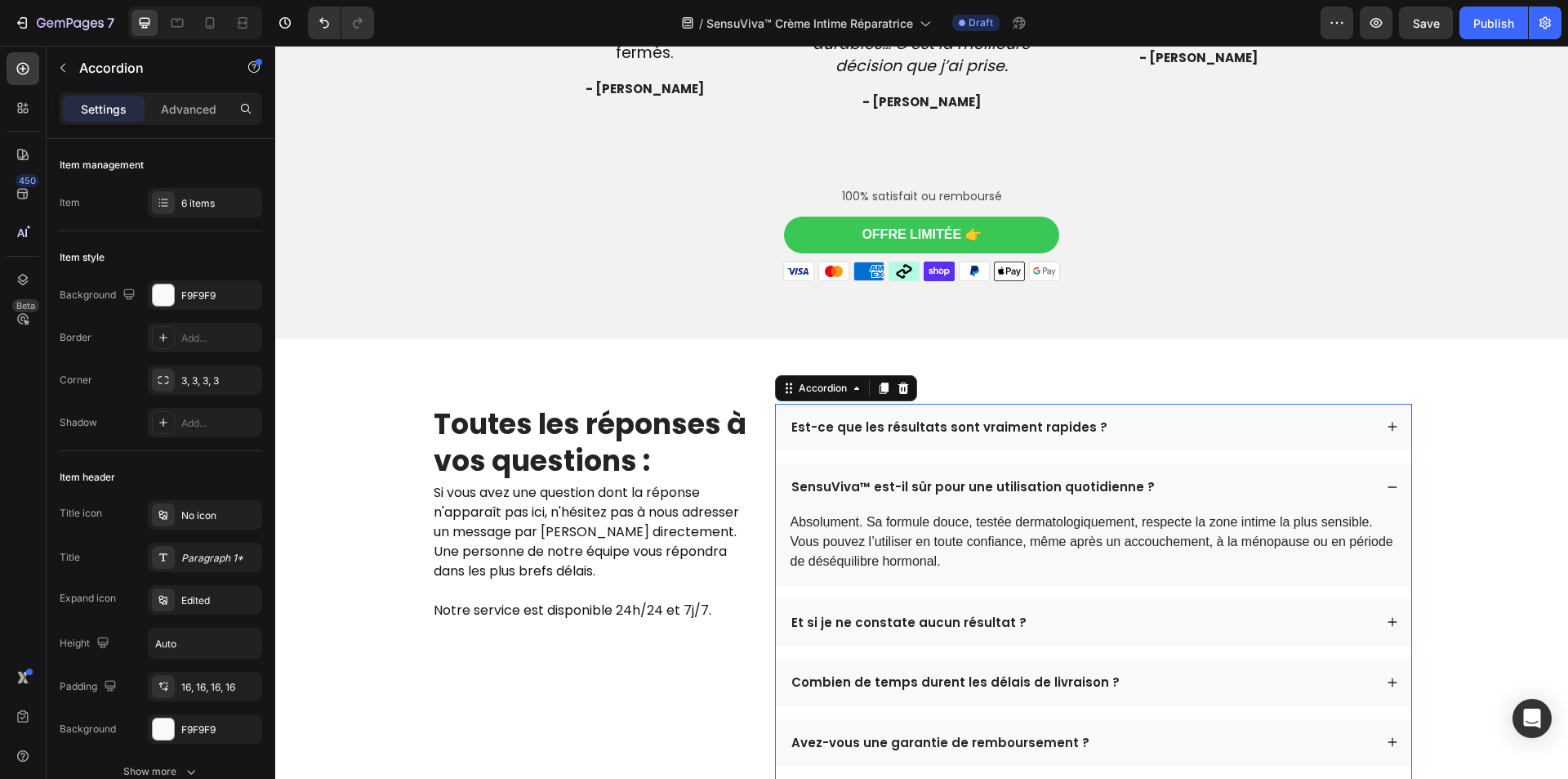
click at [939, 625] on p "Et si je ne constate aucun résultat ?" at bounding box center [908, 622] width 235 height 16
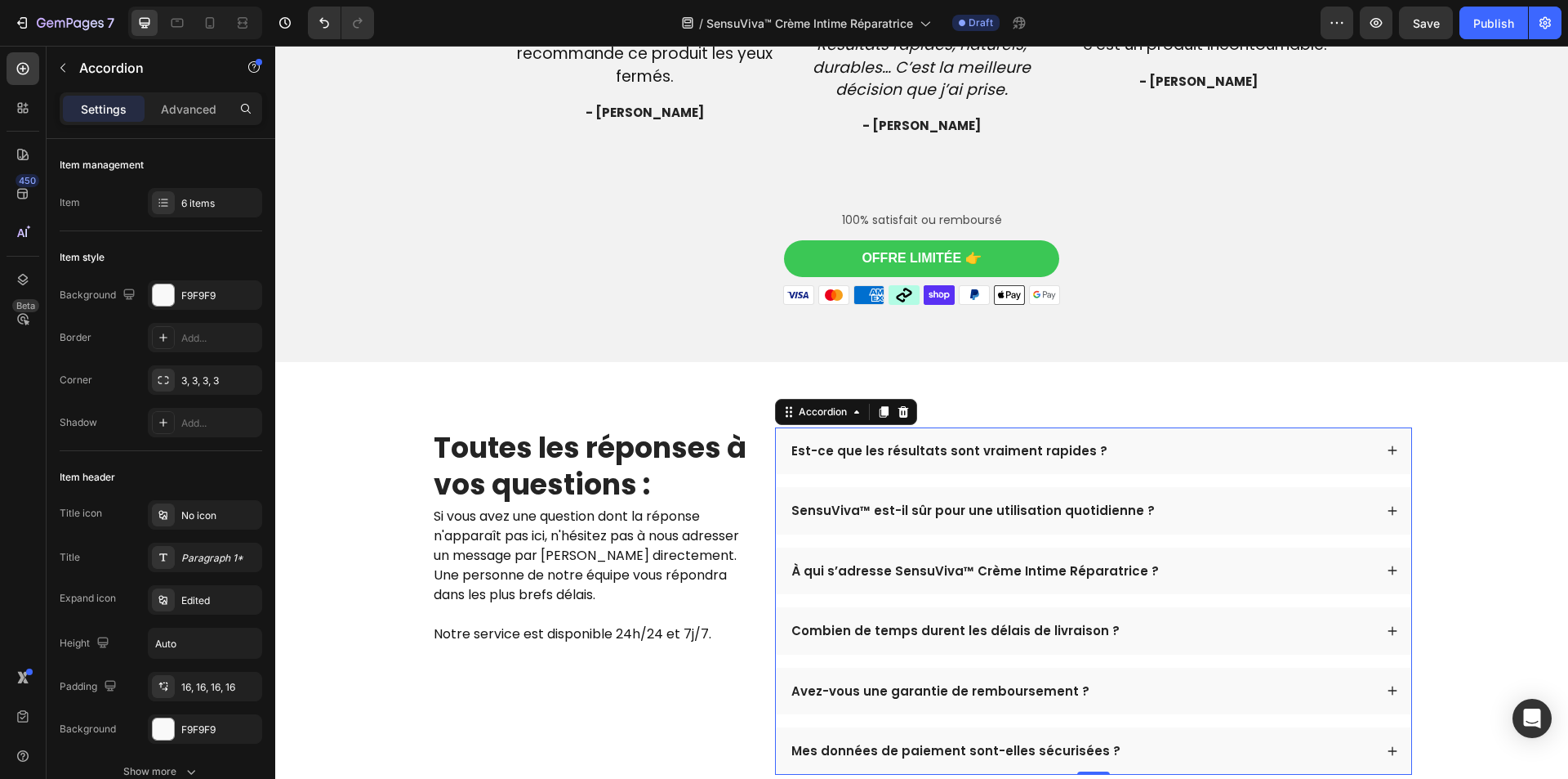
scroll to position [4318, 0]
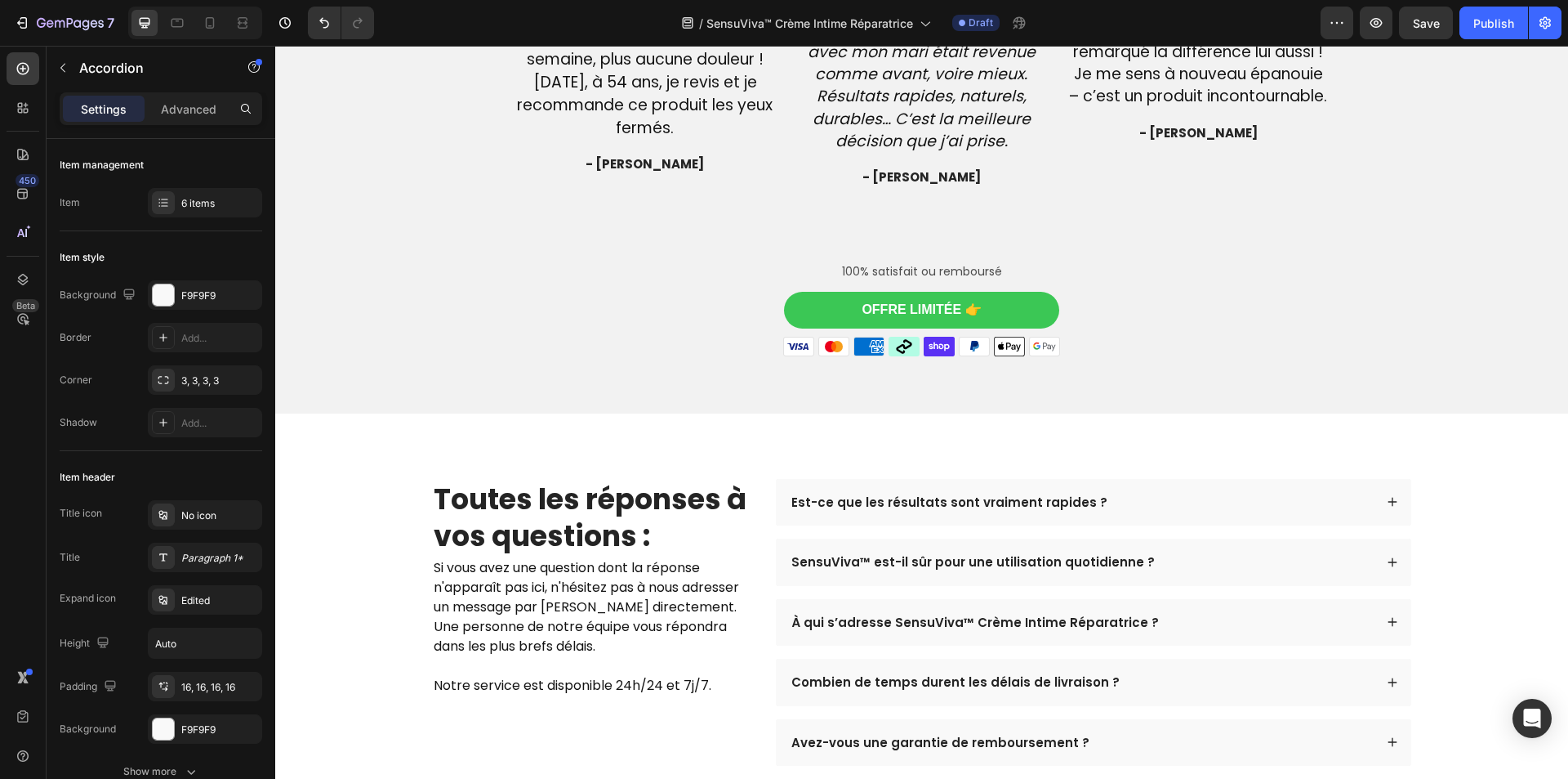
click at [1227, 630] on div "À qui s’adresse SensuViva™ Crème Intime Réparatrice ?" at bounding box center [1081, 623] width 584 height 21
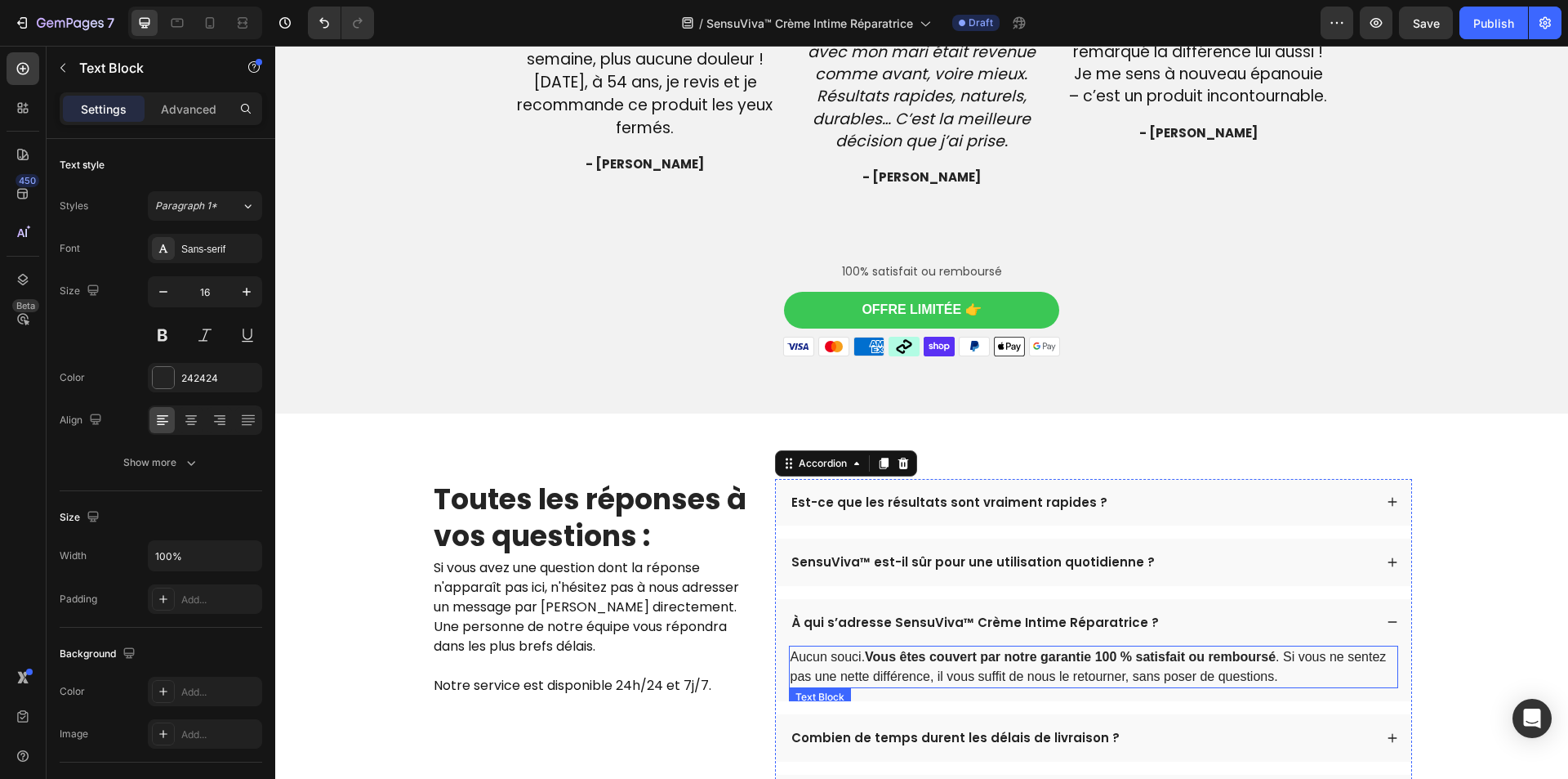
click at [964, 660] on strong "Vous êtes couvert par notre garantie 100 % satisfait ou remboursé" at bounding box center [1070, 657] width 411 height 14
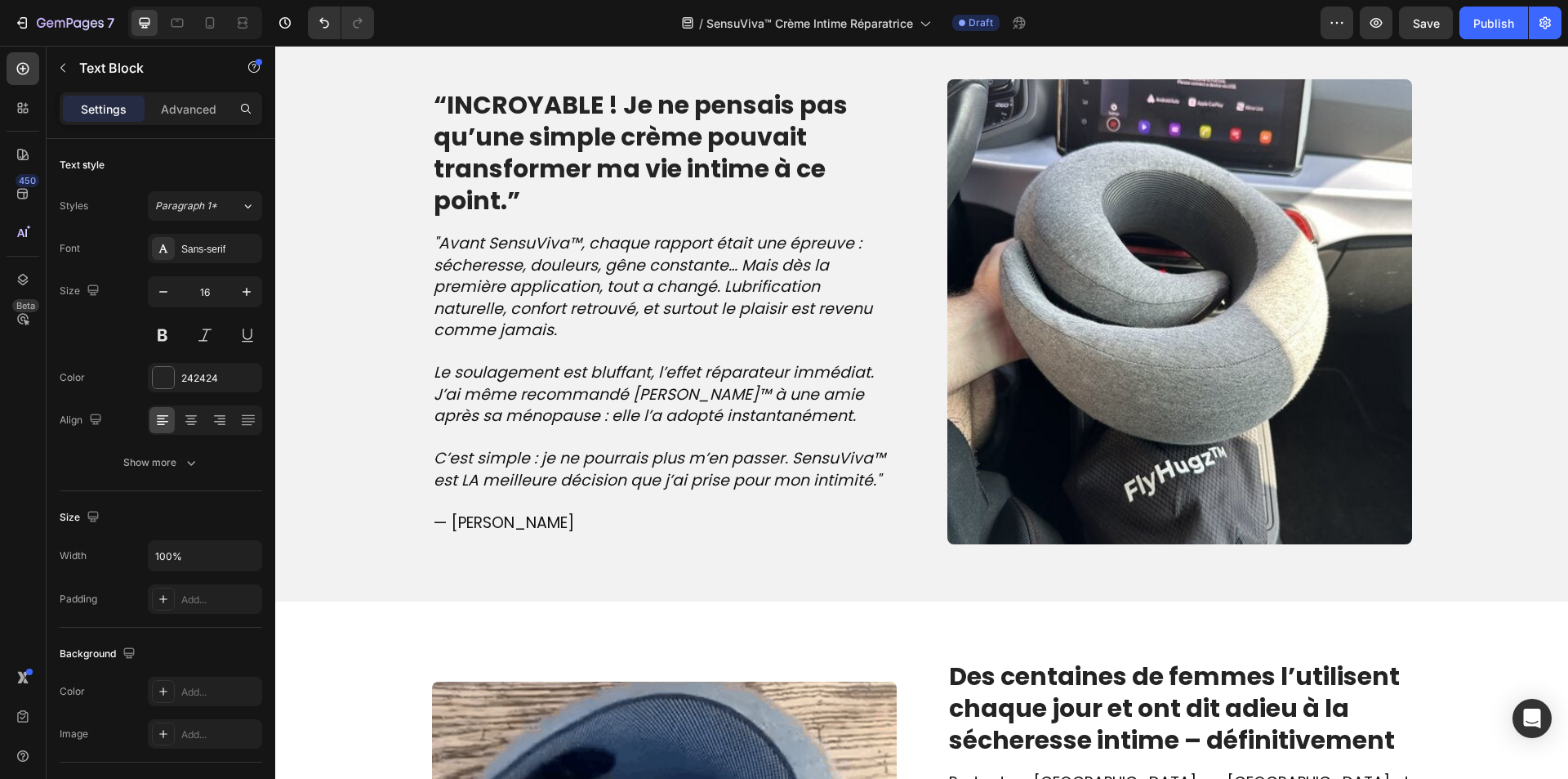
scroll to position [1377, 0]
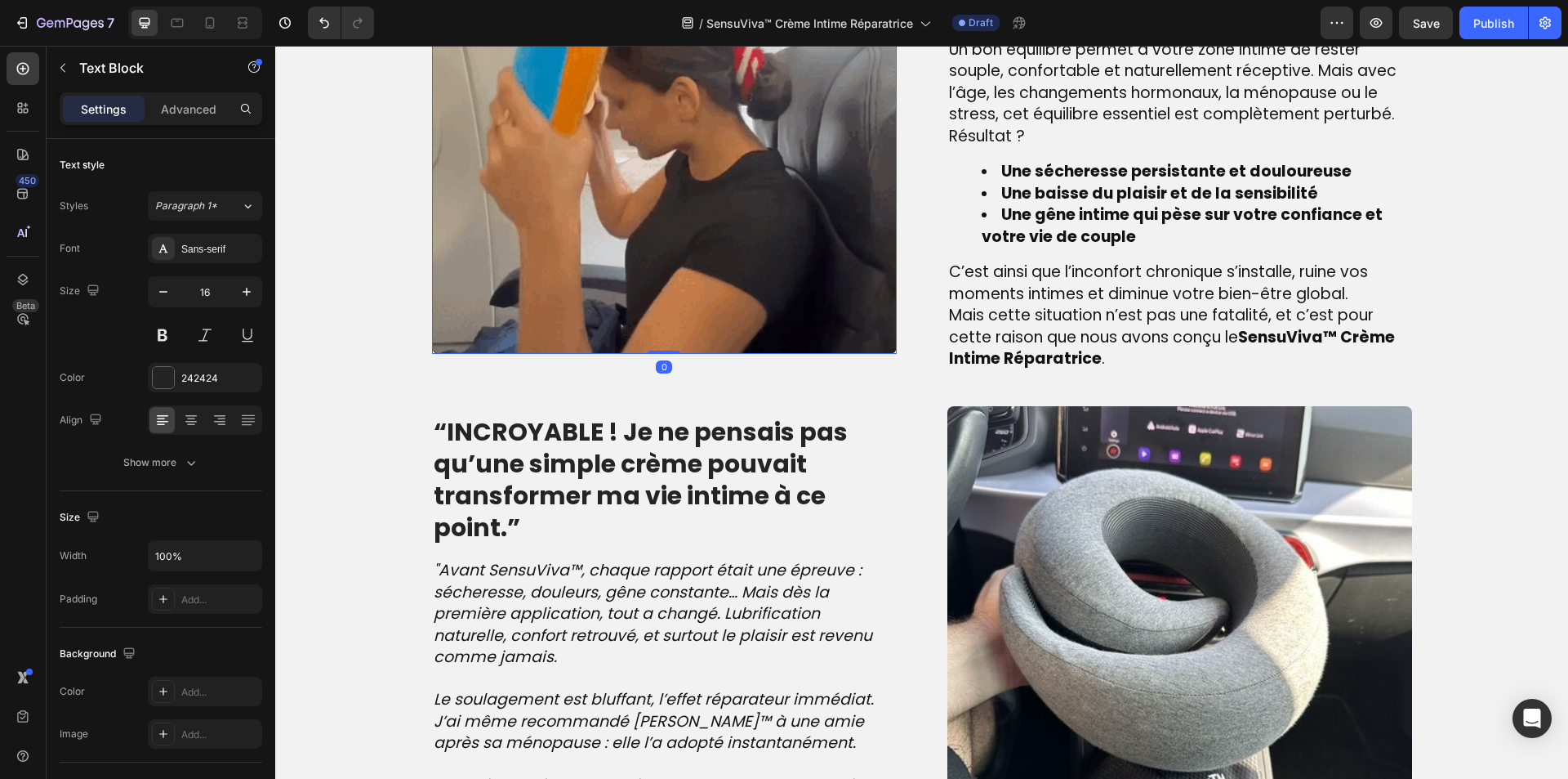
click at [647, 239] on img at bounding box center [664, 122] width 465 height 465
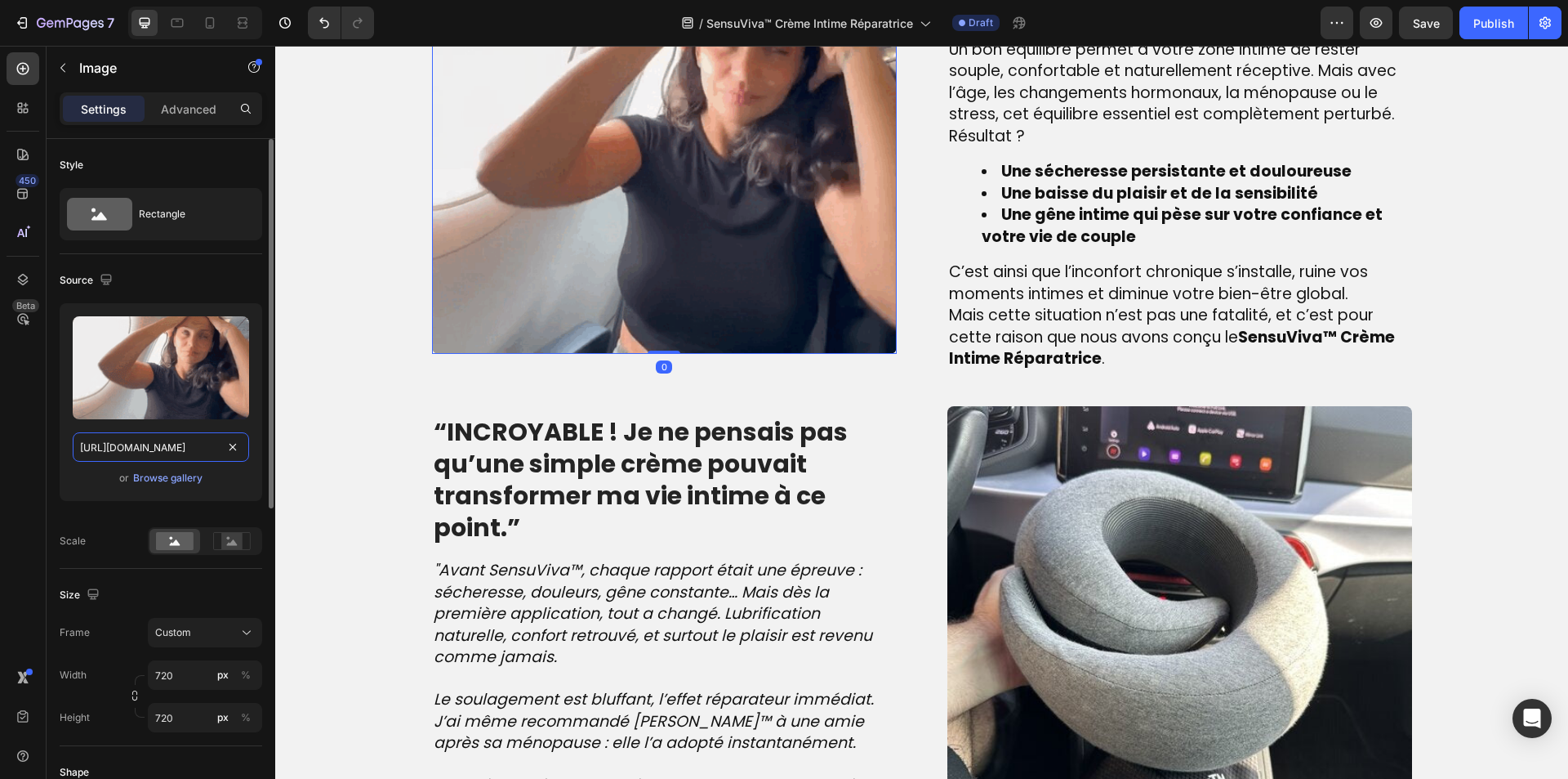
click at [137, 456] on input "[URL][DOMAIN_NAME]" at bounding box center [161, 446] width 176 height 29
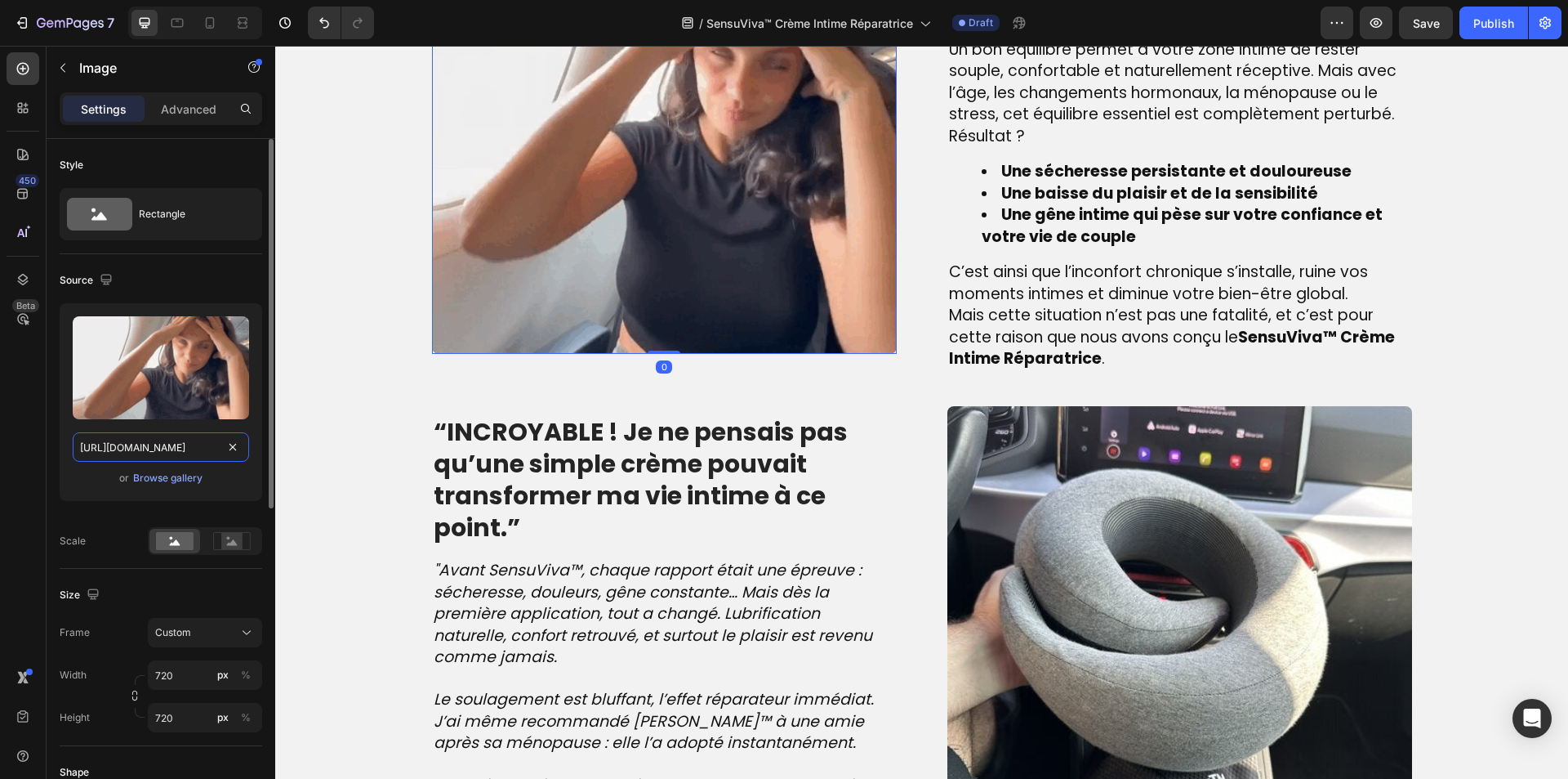
paste input "[DOMAIN_NAME][URL]"
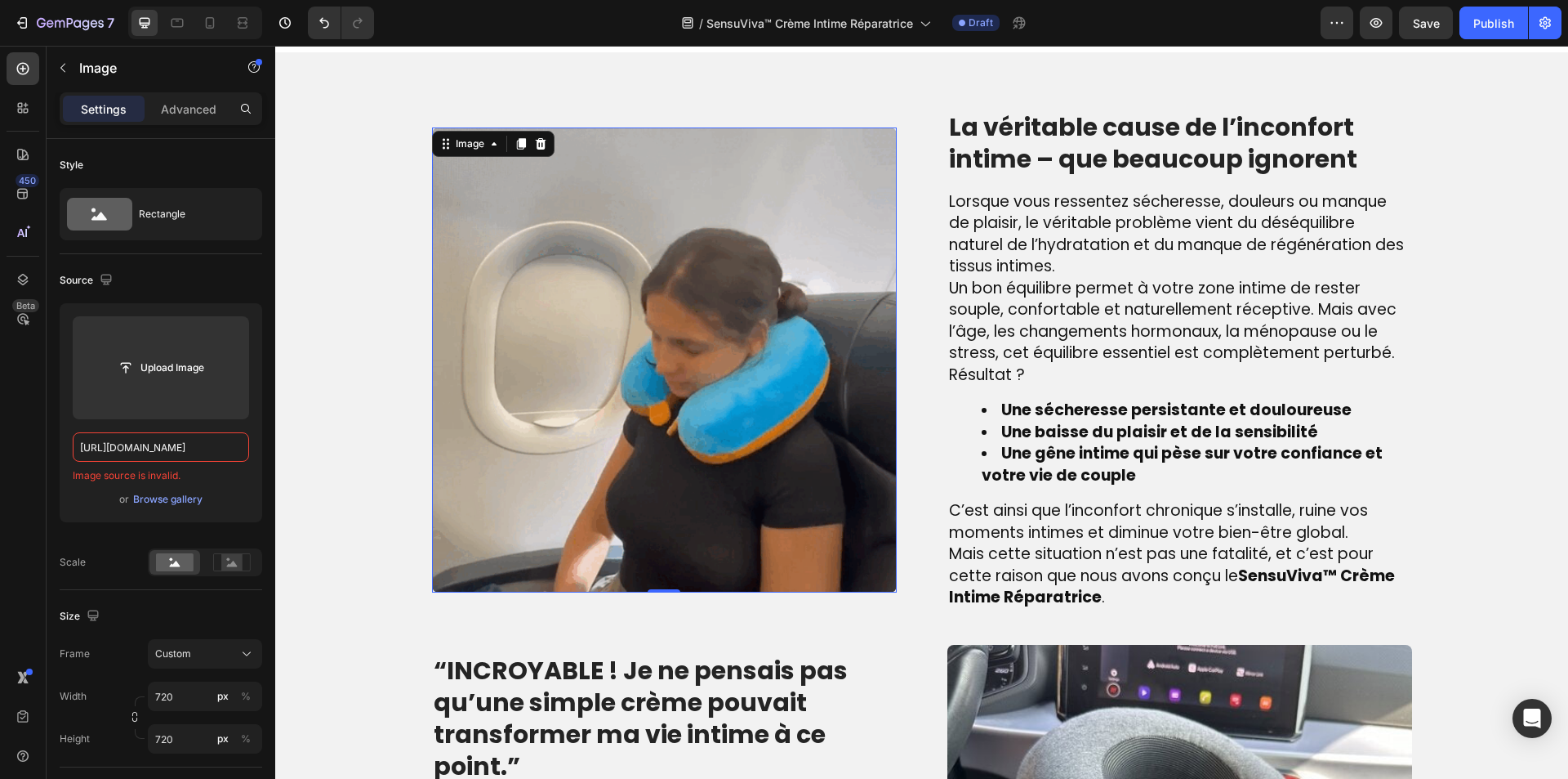
scroll to position [1050, 0]
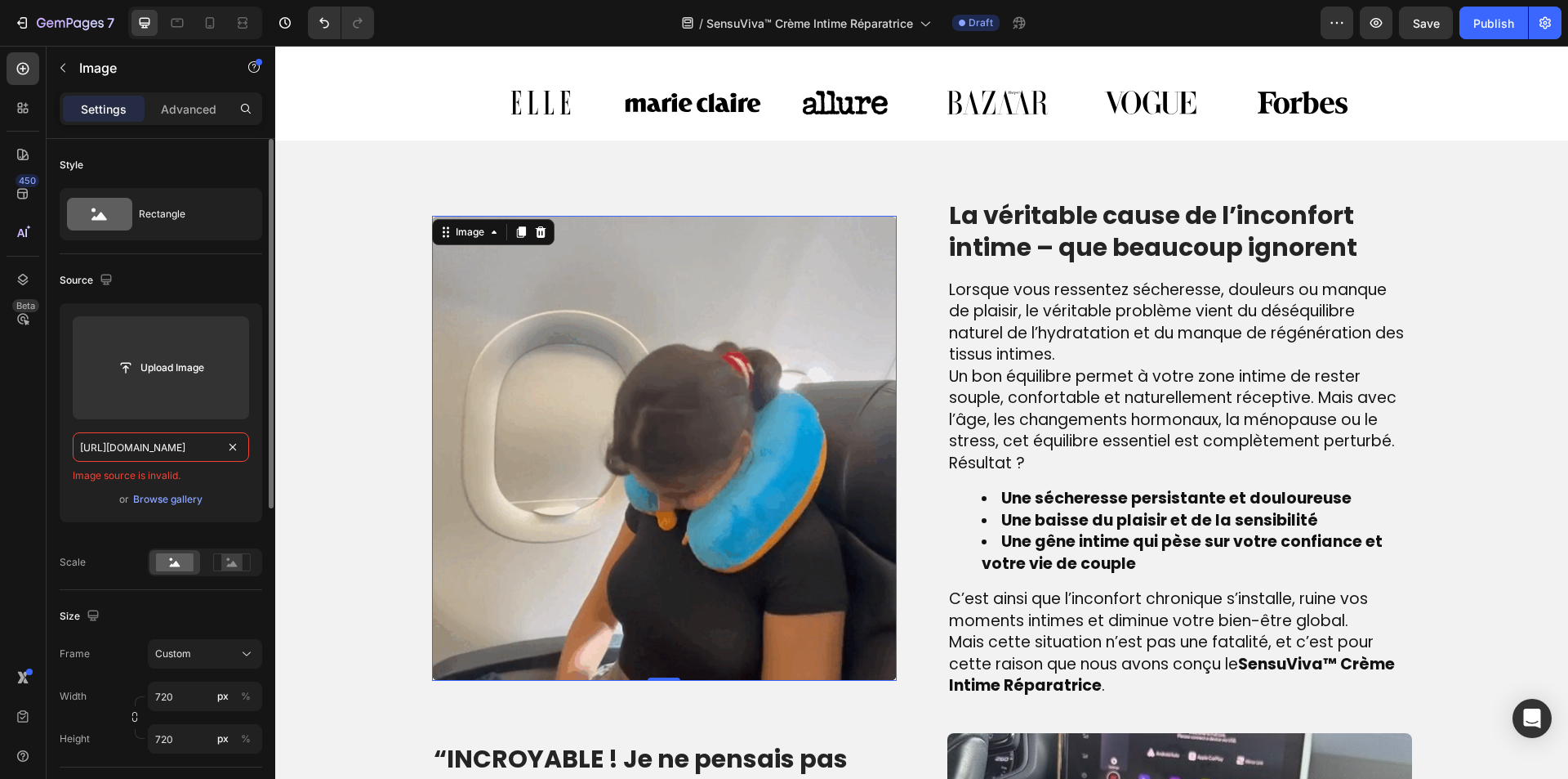
paste input "[DOMAIN_NAME][URL]"
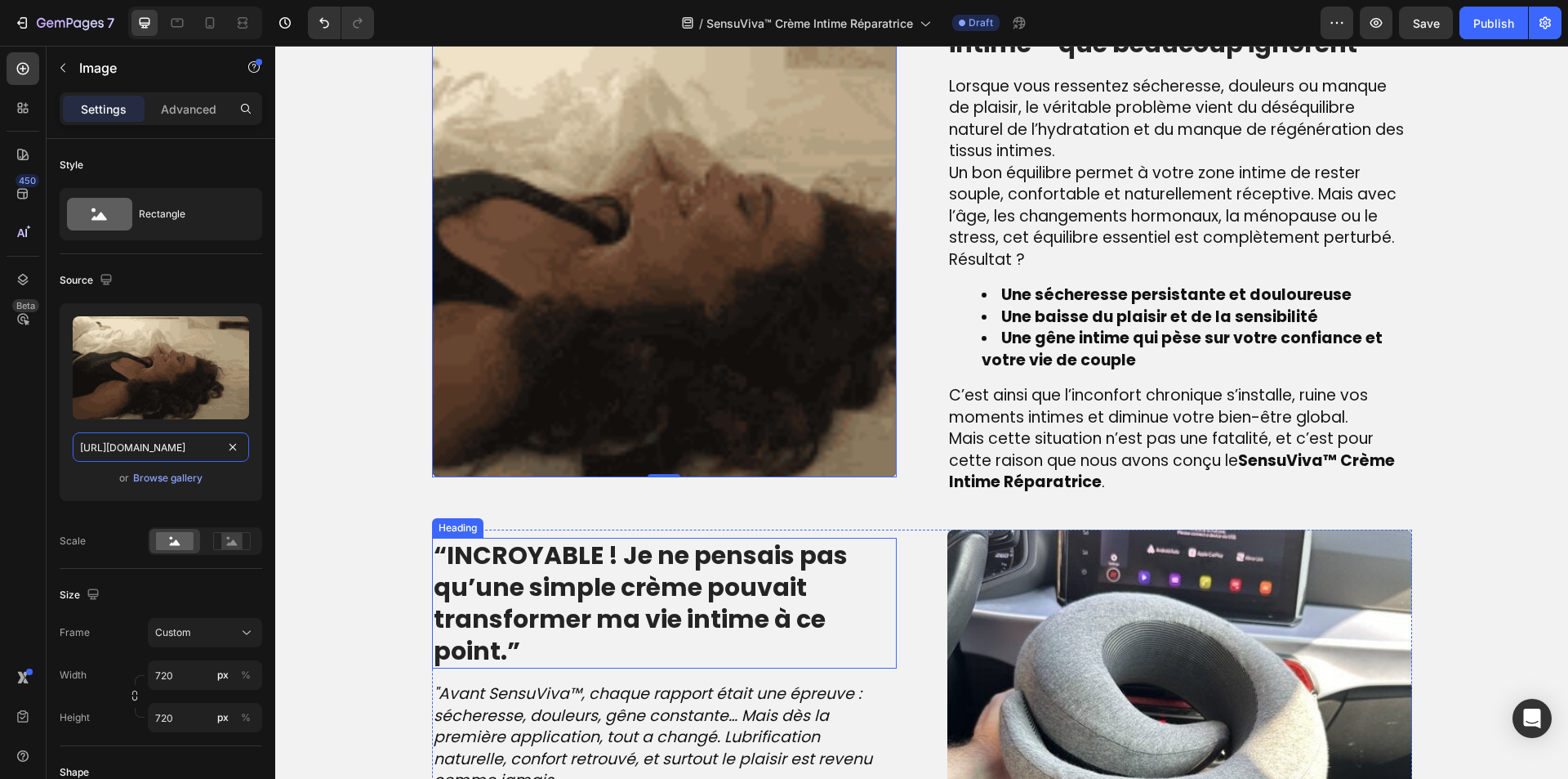
scroll to position [1295, 0]
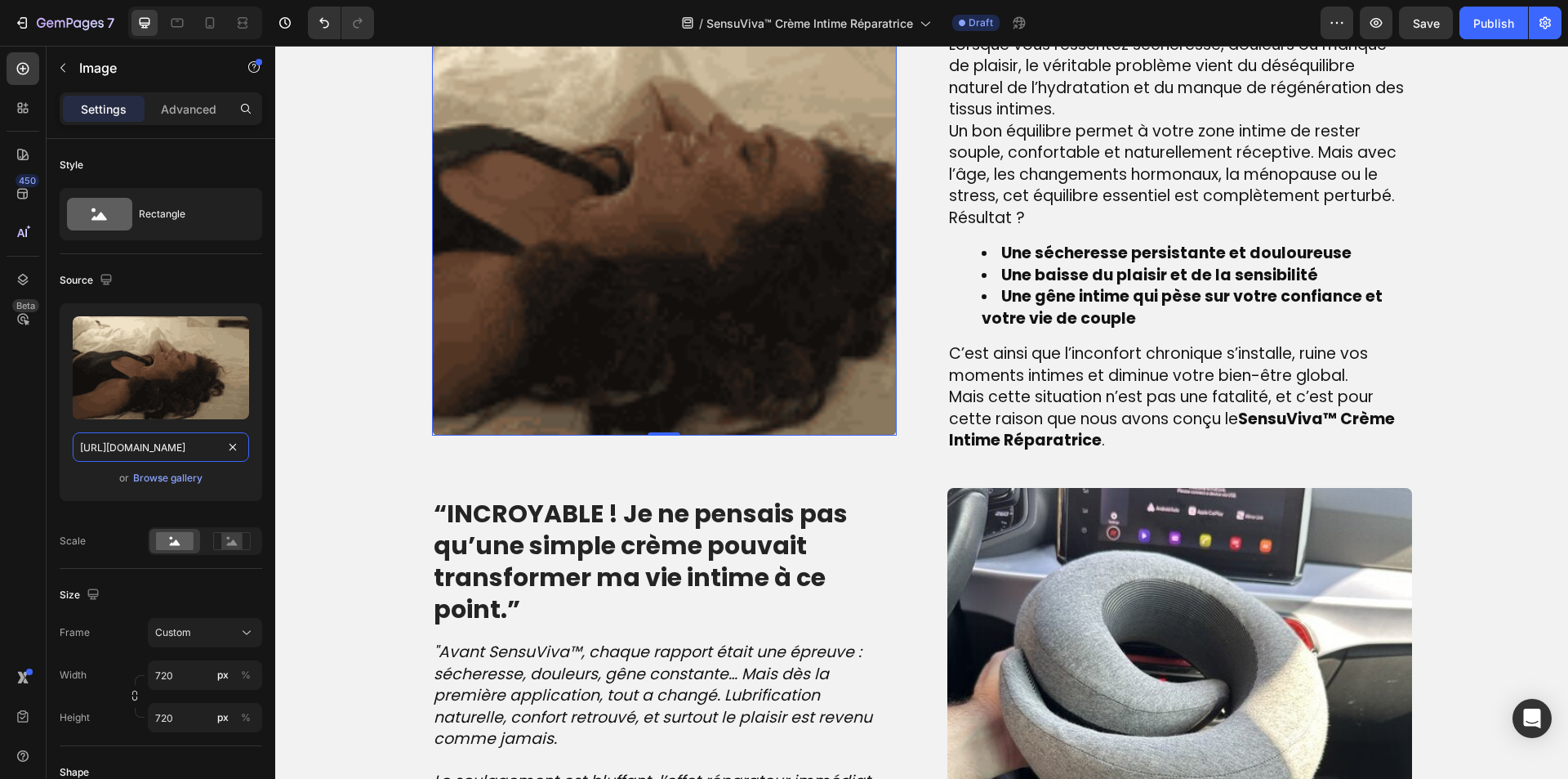
type input "[URL][DOMAIN_NAME]"
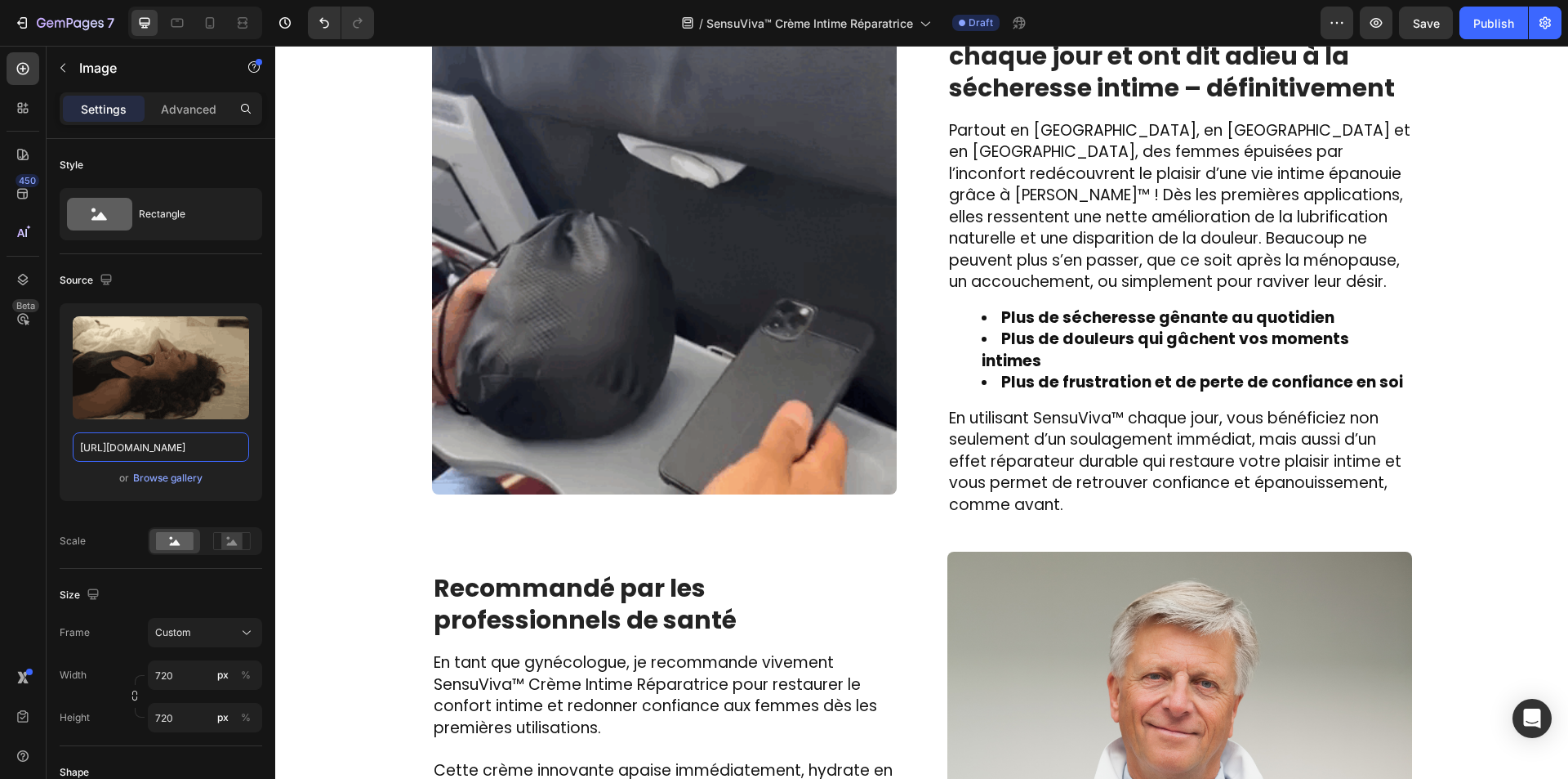
scroll to position [2357, 0]
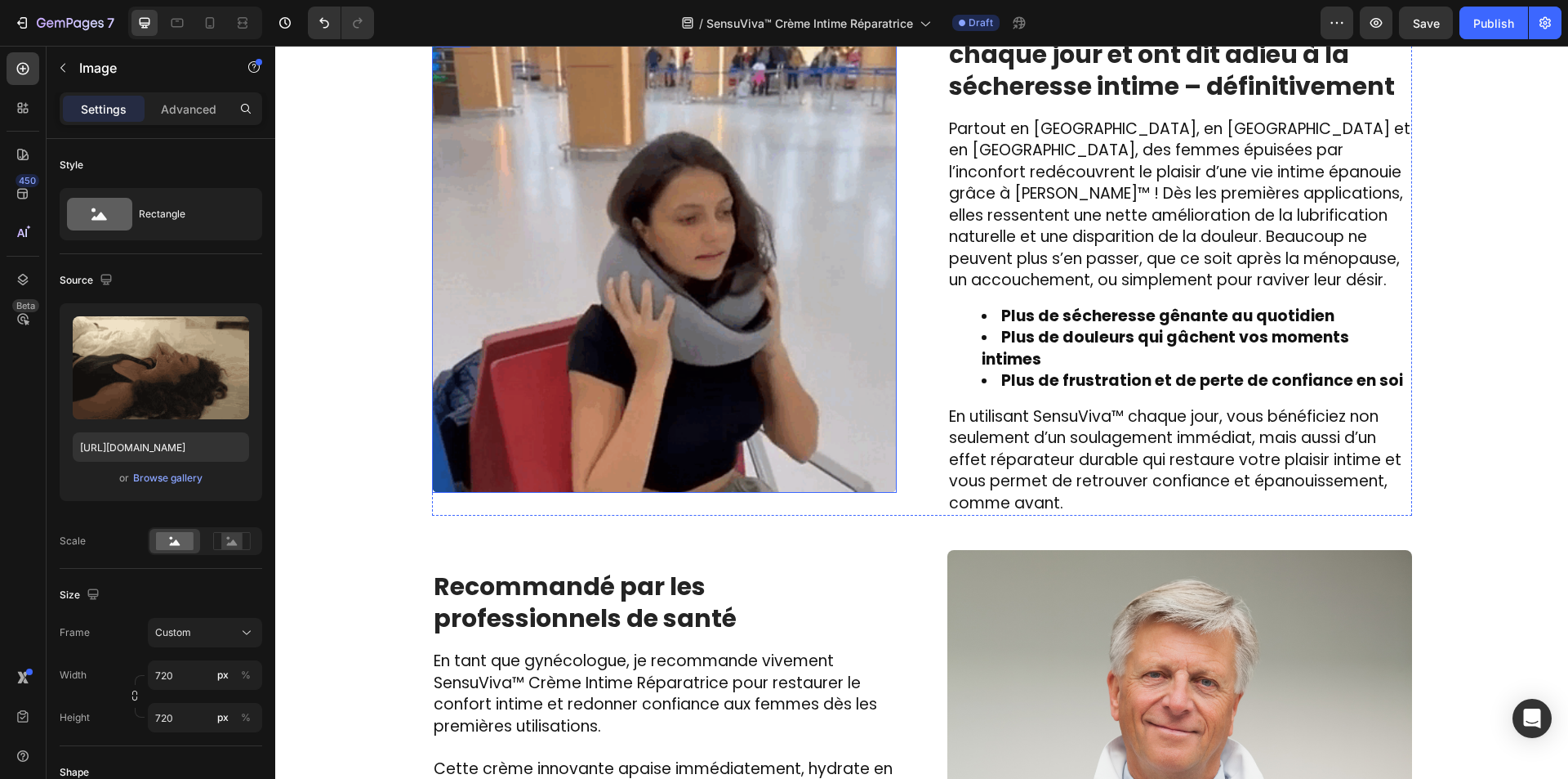
click at [645, 369] on img at bounding box center [664, 260] width 465 height 465
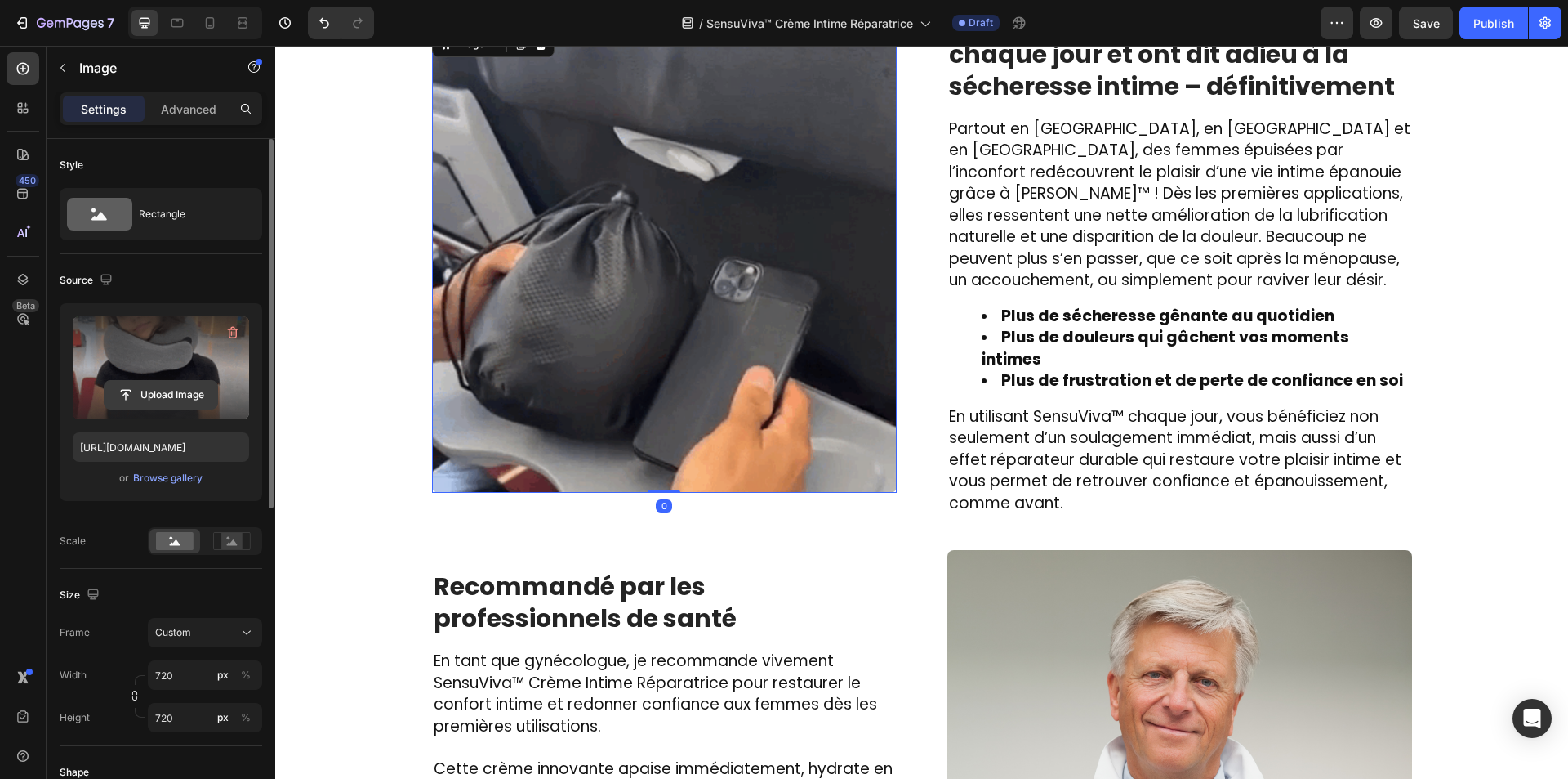
click at [130, 392] on input "file" at bounding box center [161, 394] width 113 height 28
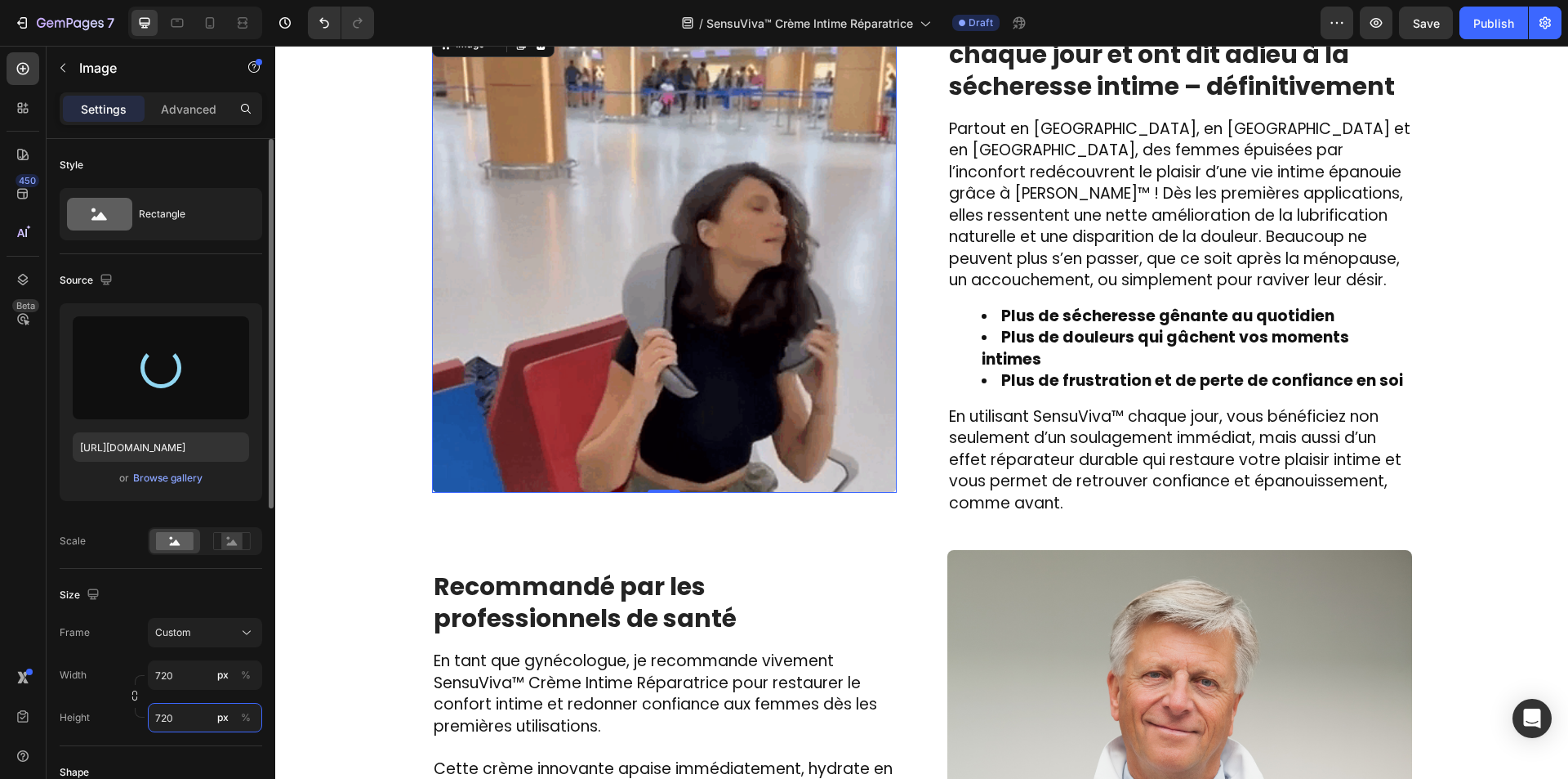
click at [184, 720] on input "720" at bounding box center [205, 717] width 114 height 29
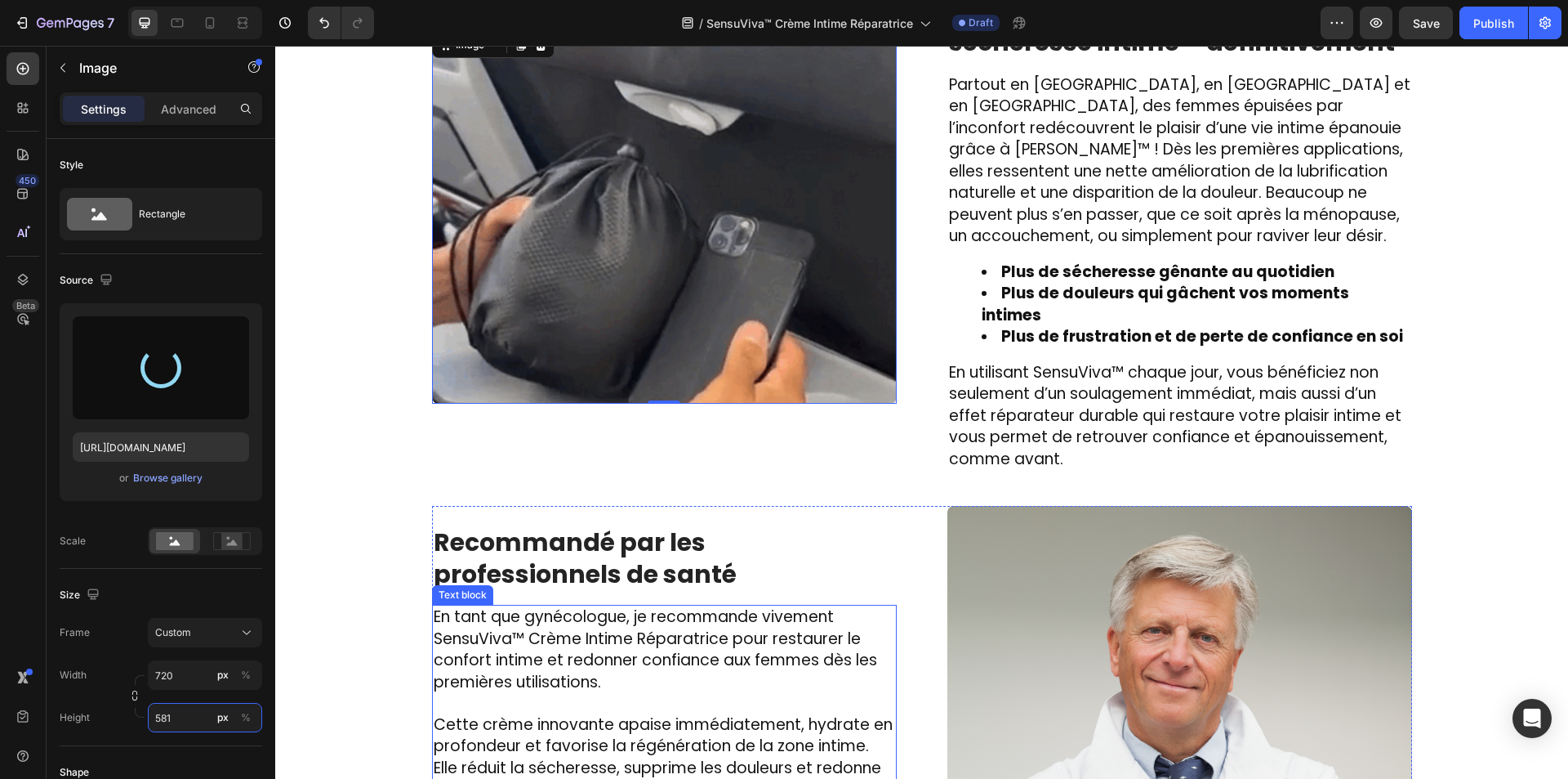
scroll to position [2402, 0]
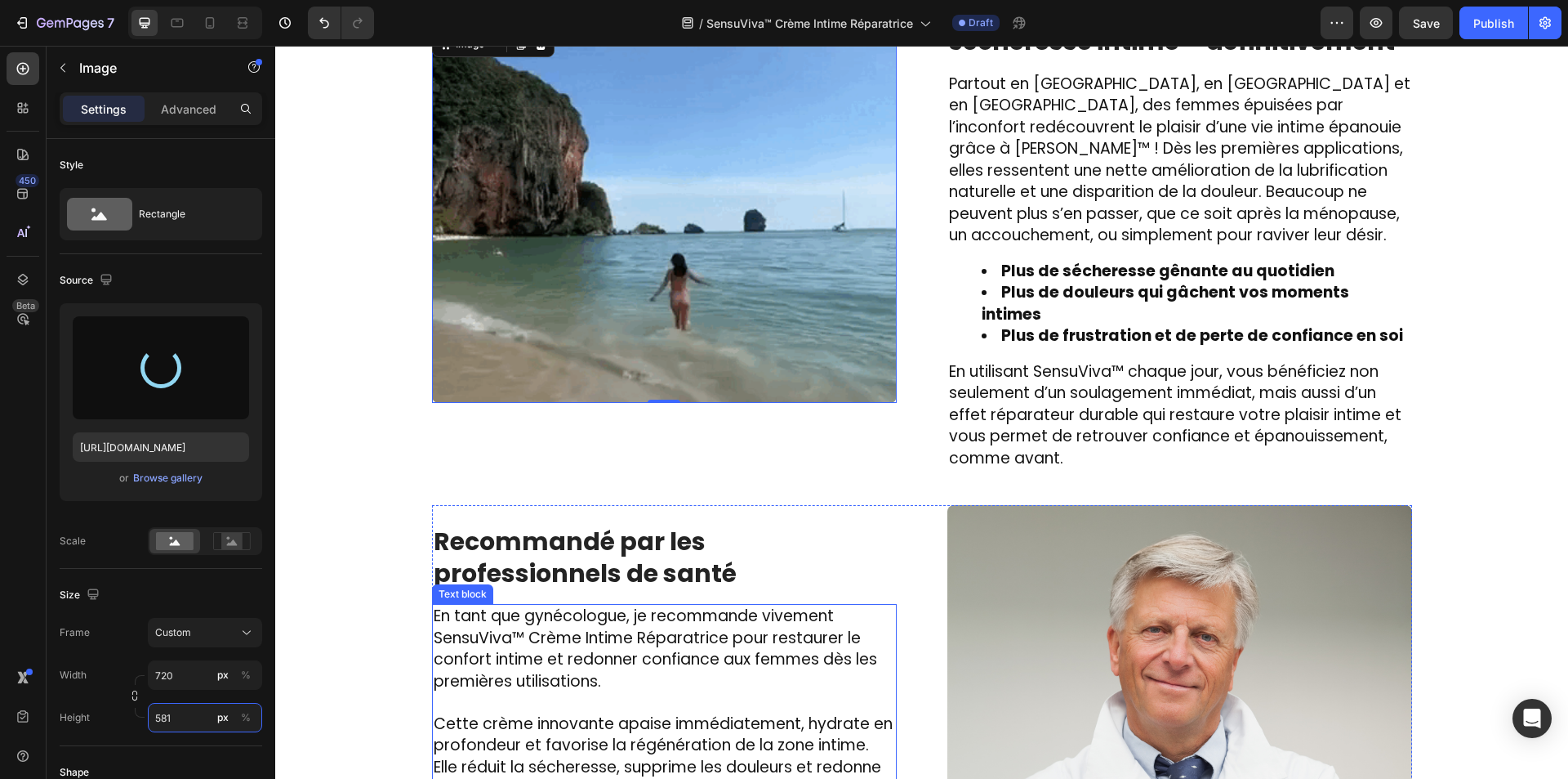
type input "580"
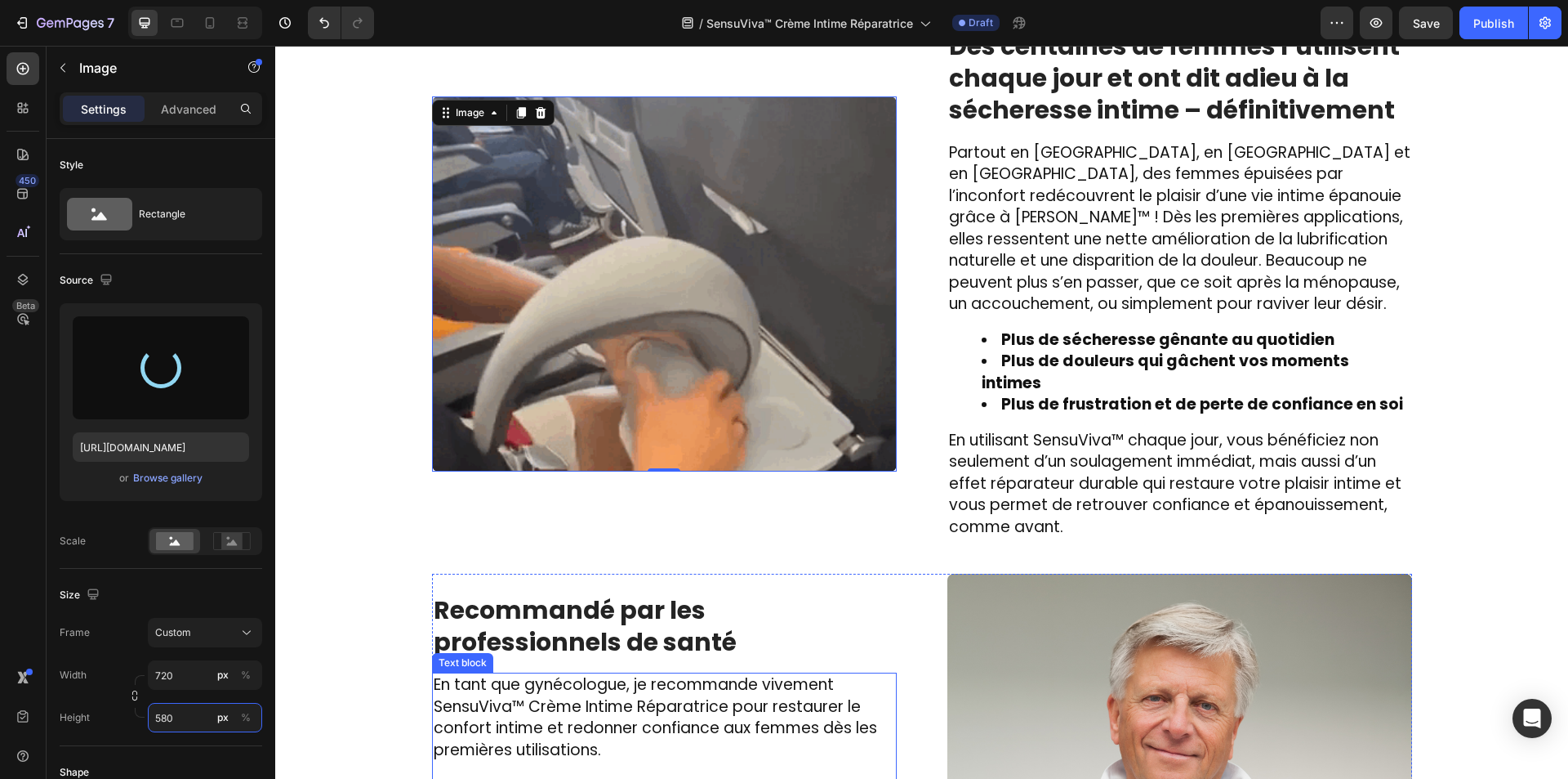
scroll to position [2239, 0]
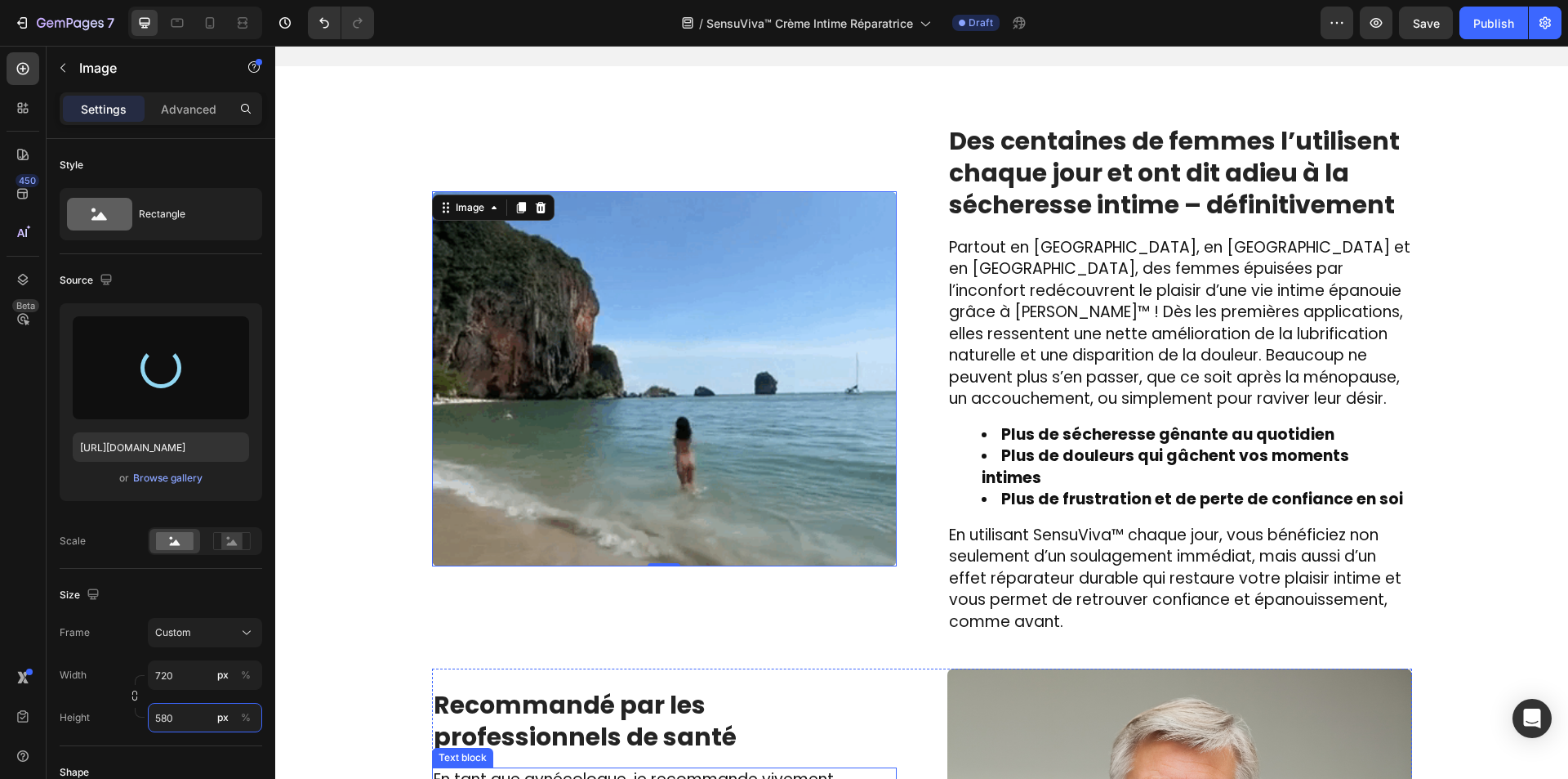
type input "[URL][DOMAIN_NAME]"
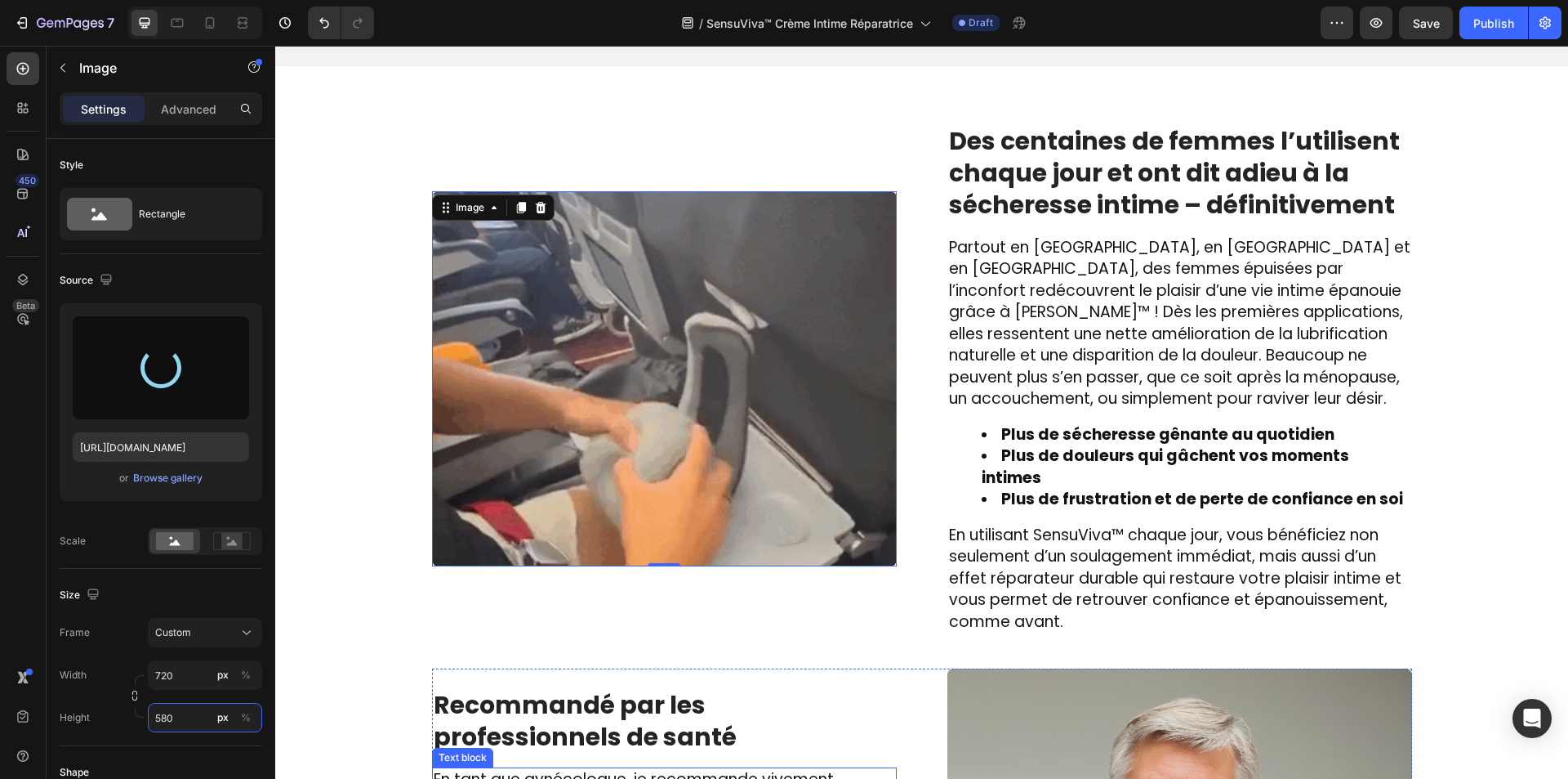
type input "720"
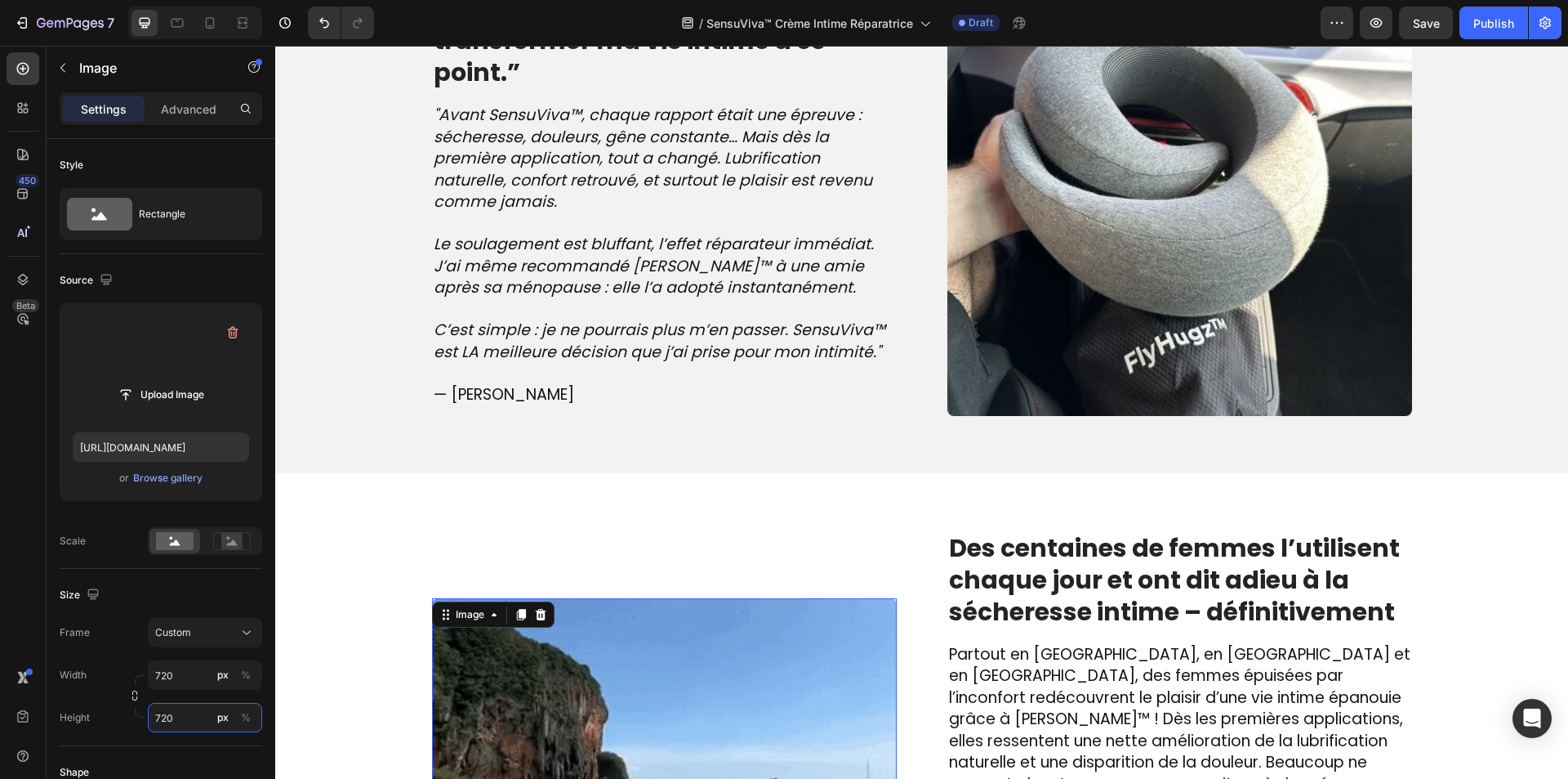
scroll to position [1830, 0]
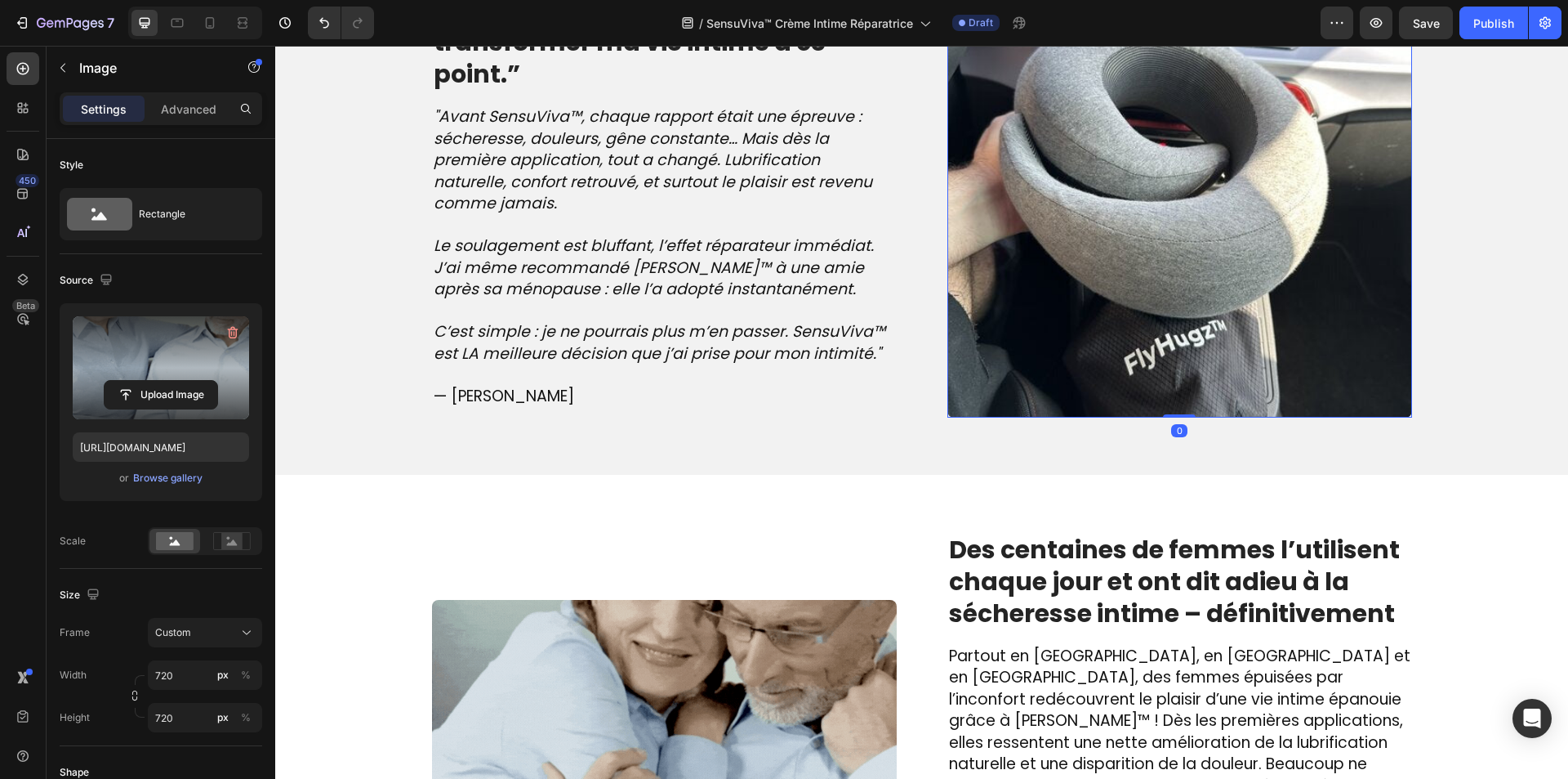
click at [1088, 271] on img at bounding box center [1180, 185] width 465 height 465
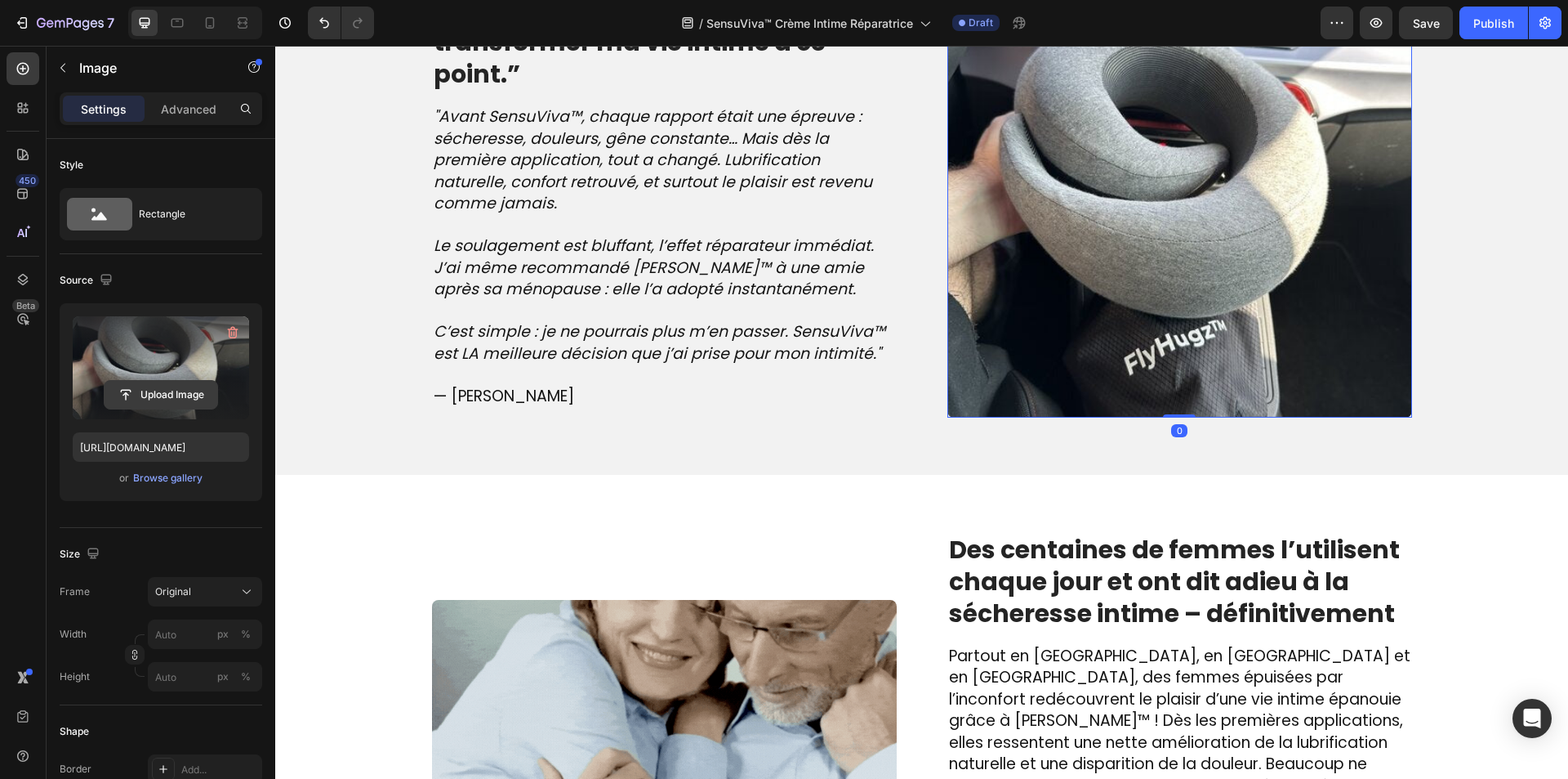
click at [145, 397] on input "file" at bounding box center [161, 394] width 113 height 28
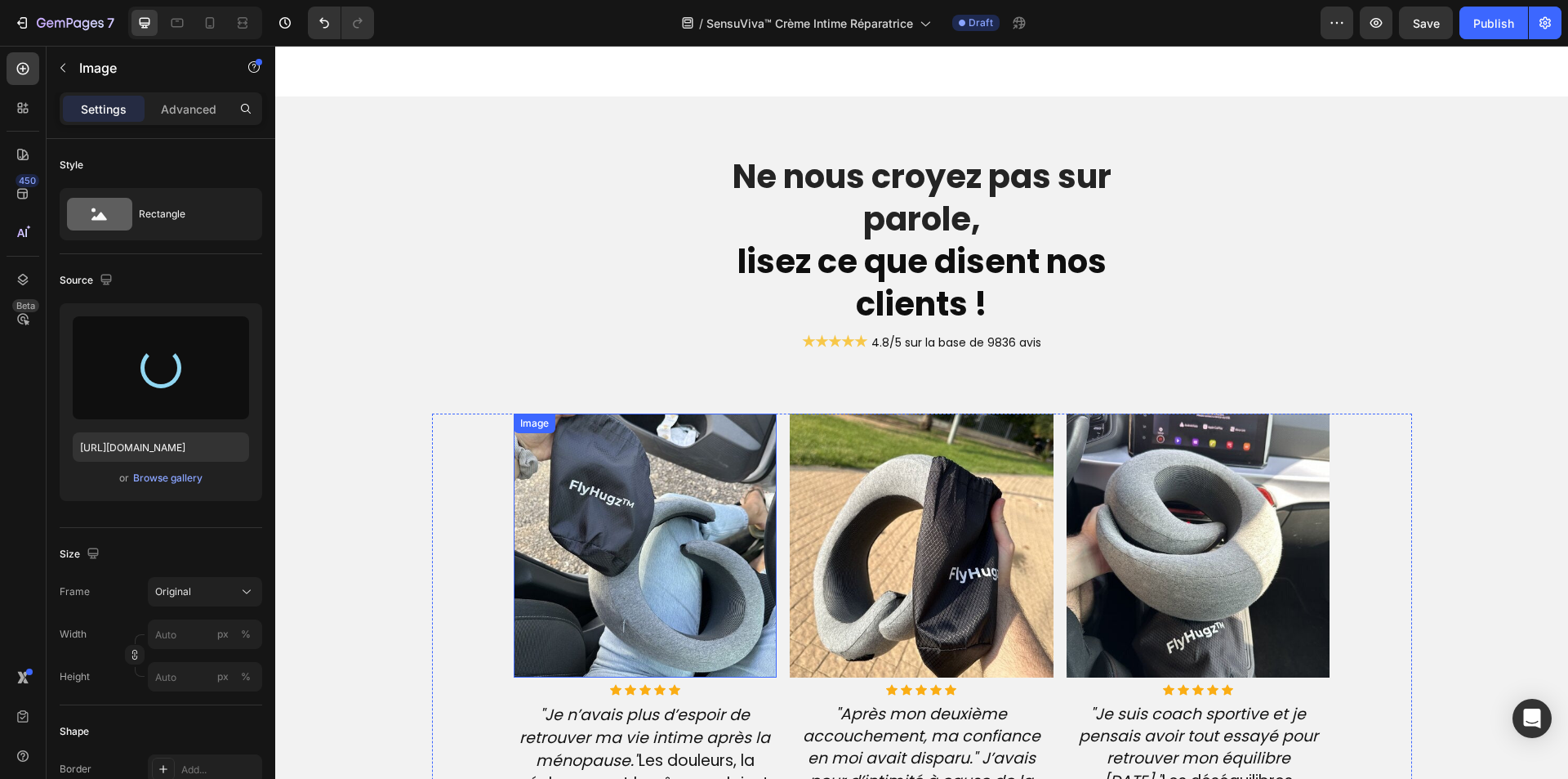
scroll to position [3627, 0]
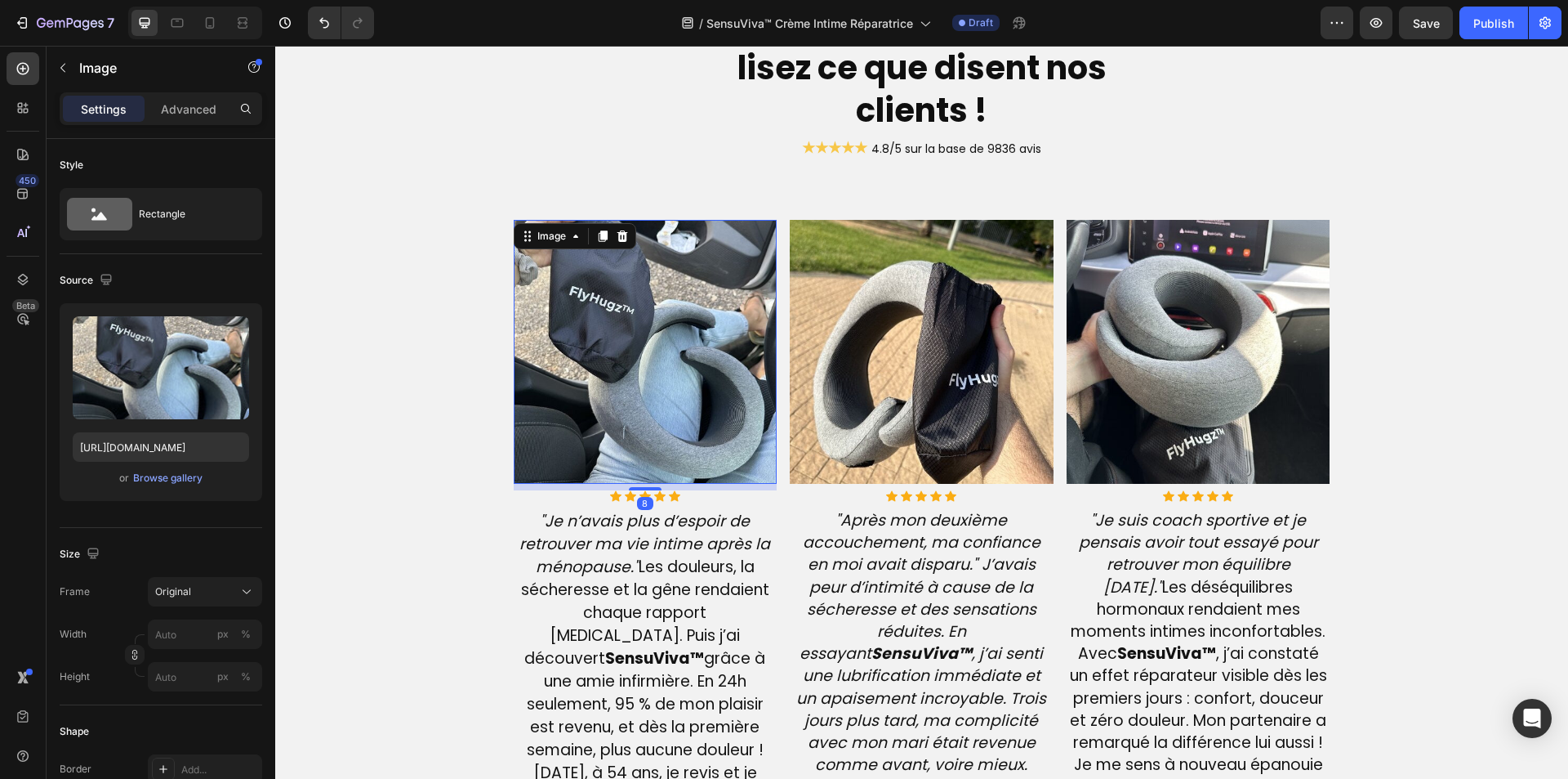
click at [614, 364] on img at bounding box center [645, 351] width 263 height 264
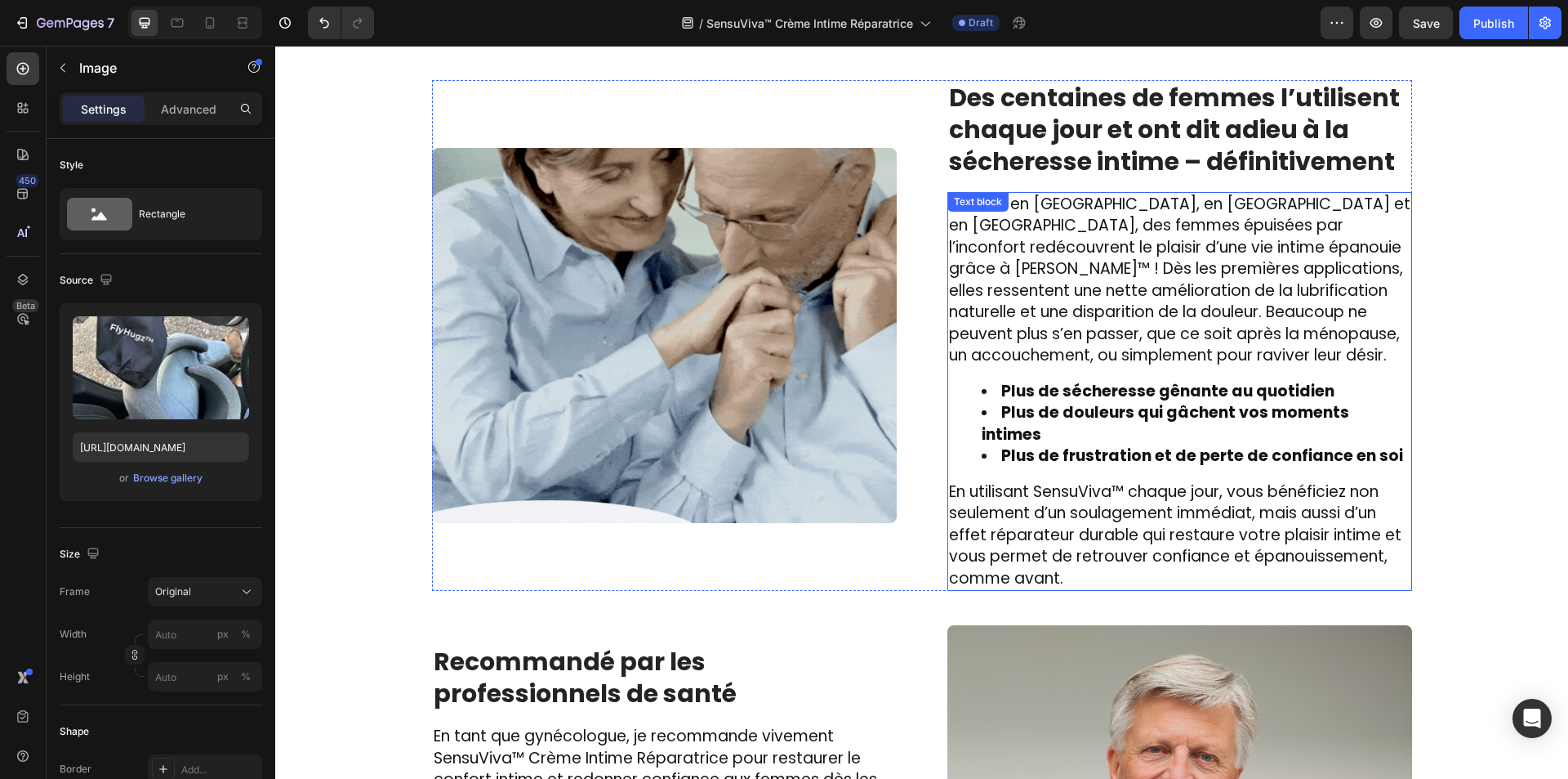
scroll to position [1994, 0]
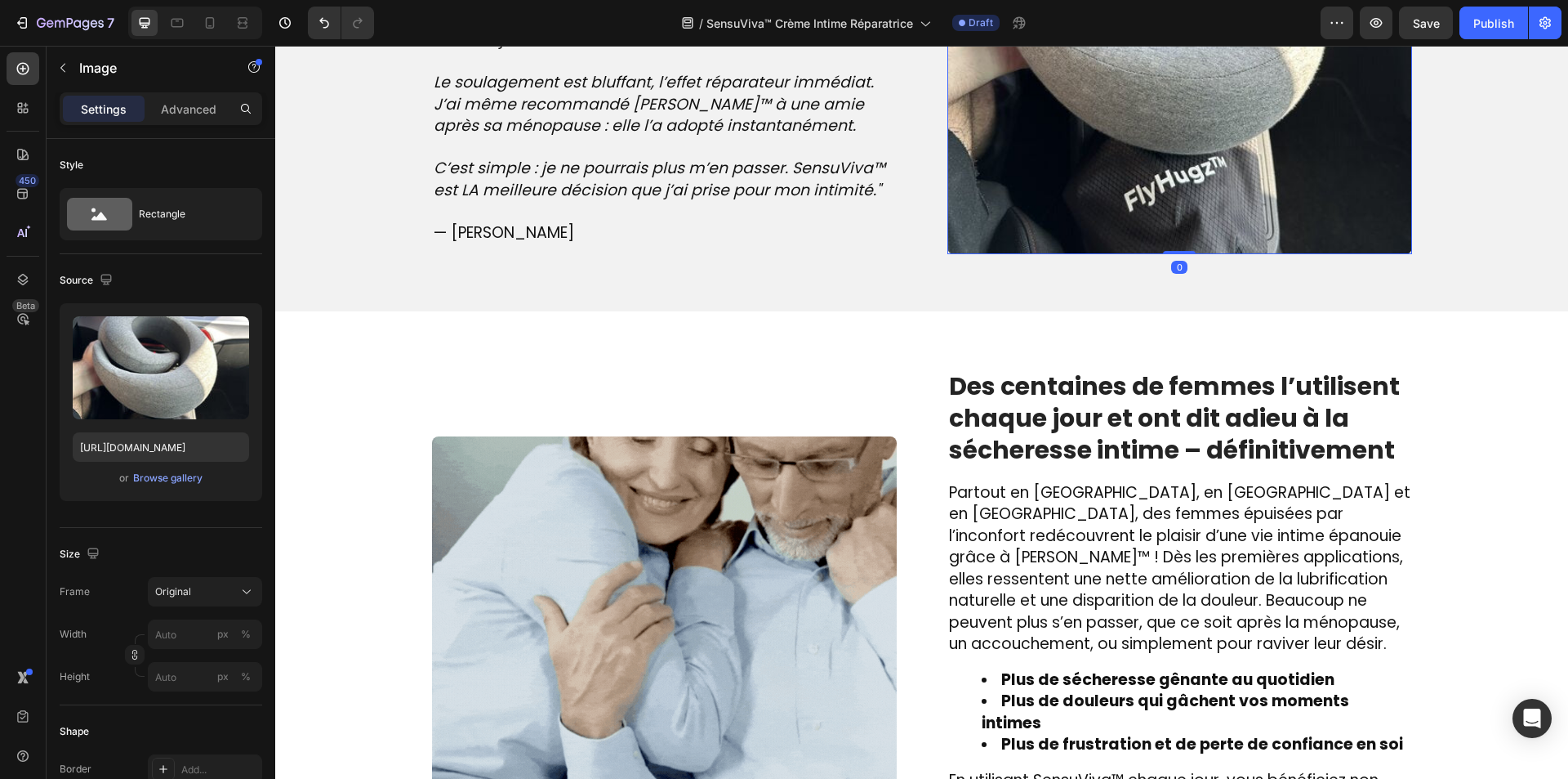
click at [1111, 149] on img at bounding box center [1180, 21] width 465 height 465
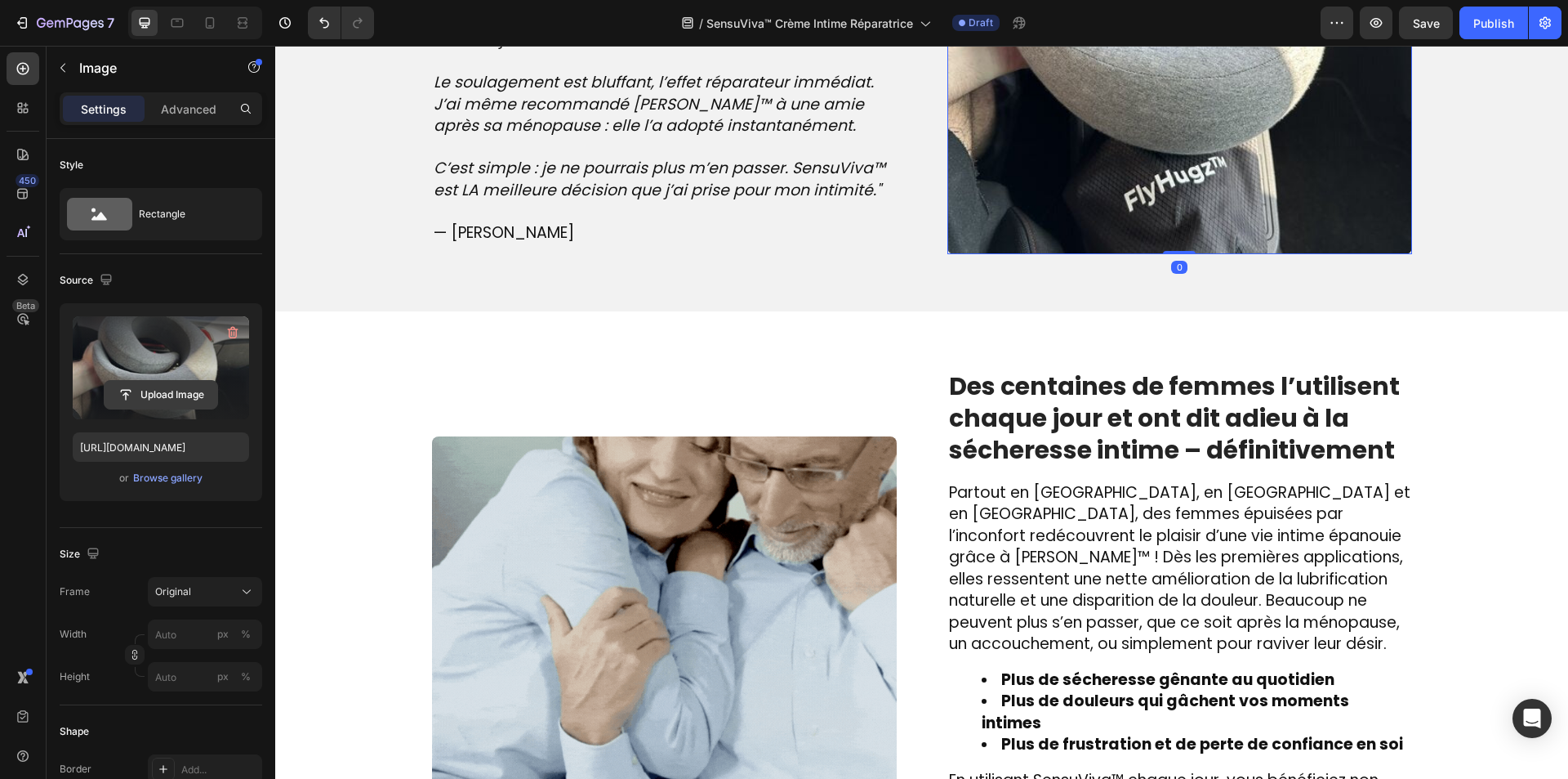
click at [172, 404] on input "file" at bounding box center [161, 394] width 113 height 28
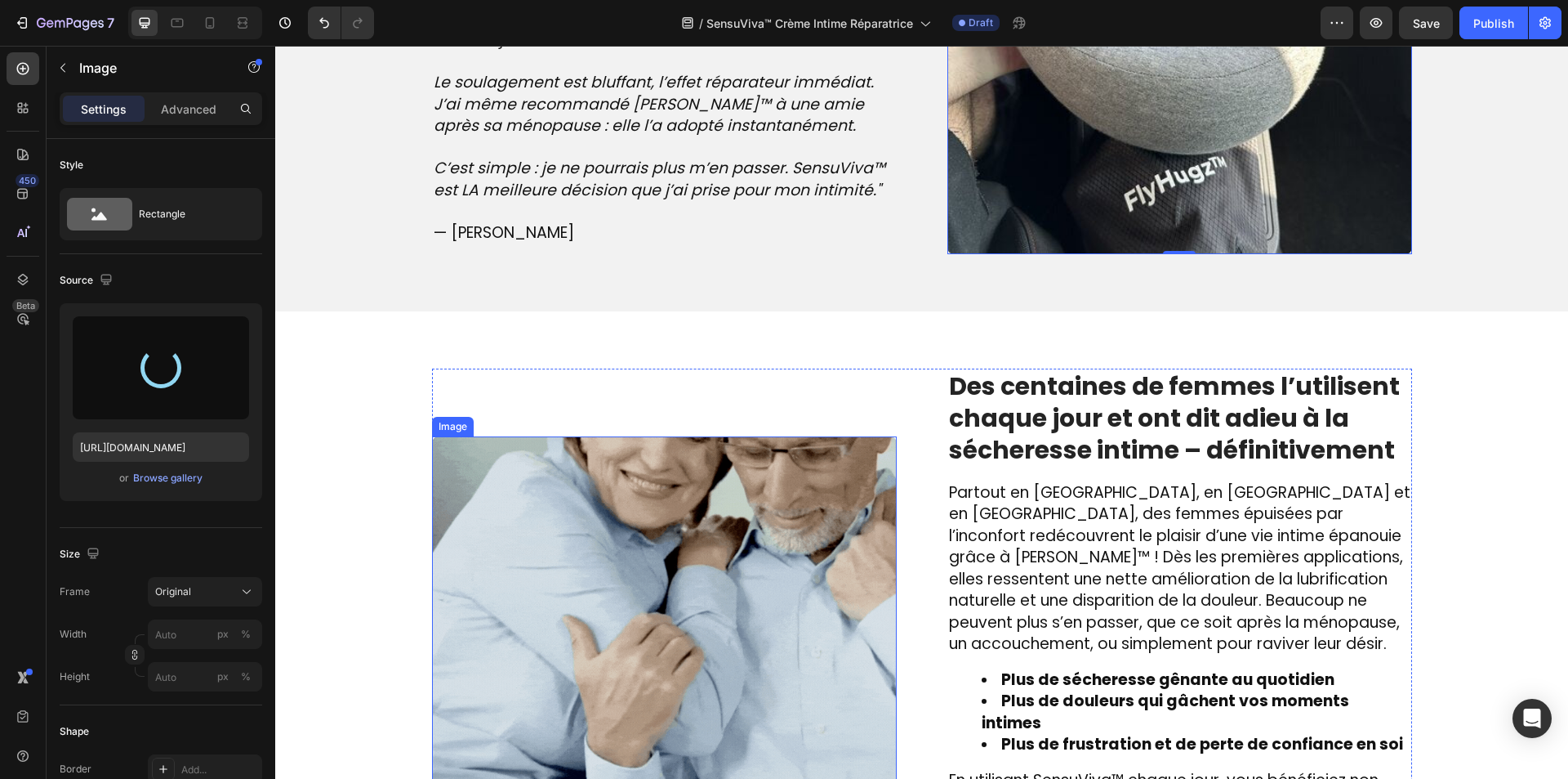
type input "[URL][DOMAIN_NAME]"
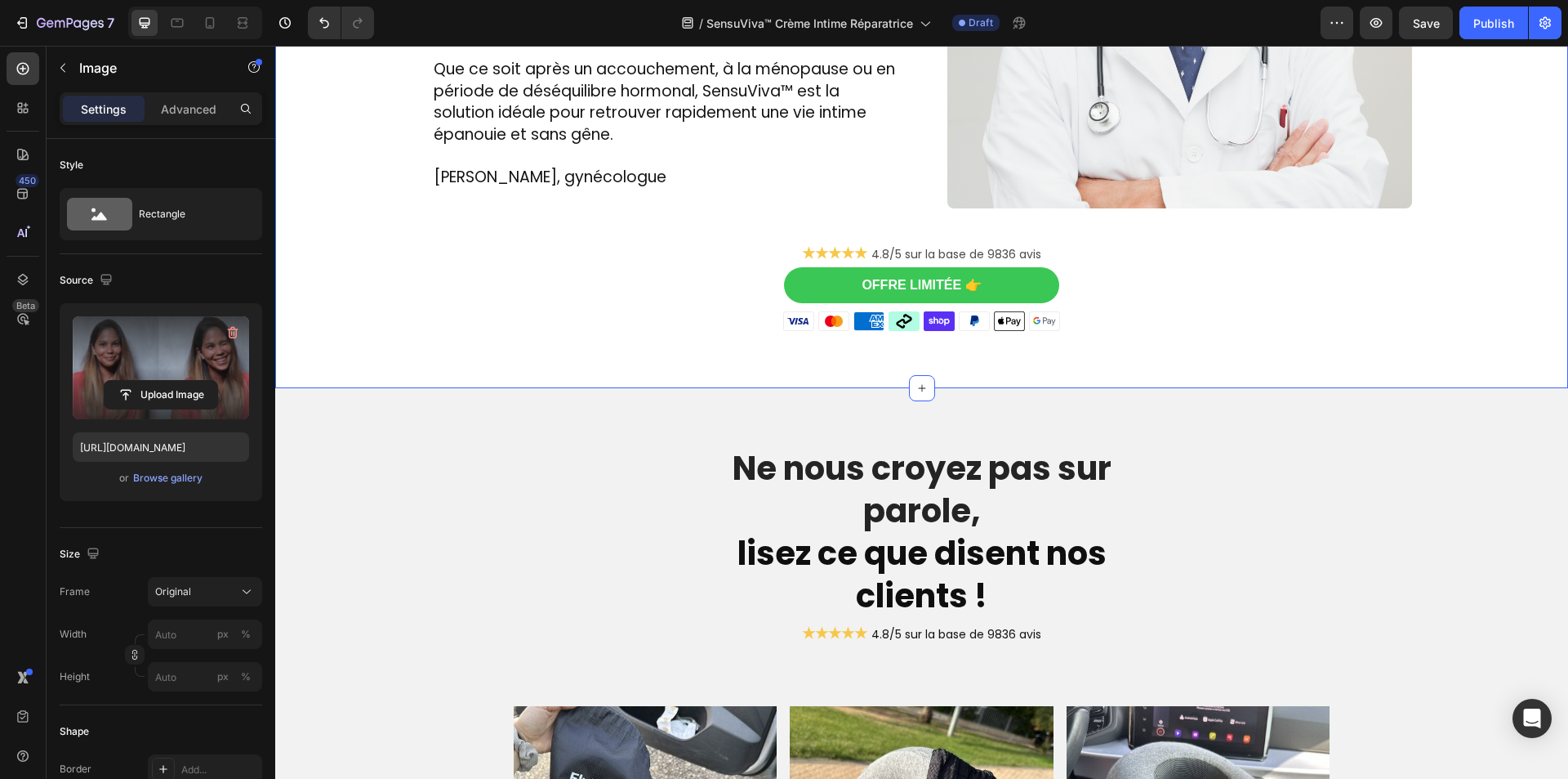
scroll to position [3382, 0]
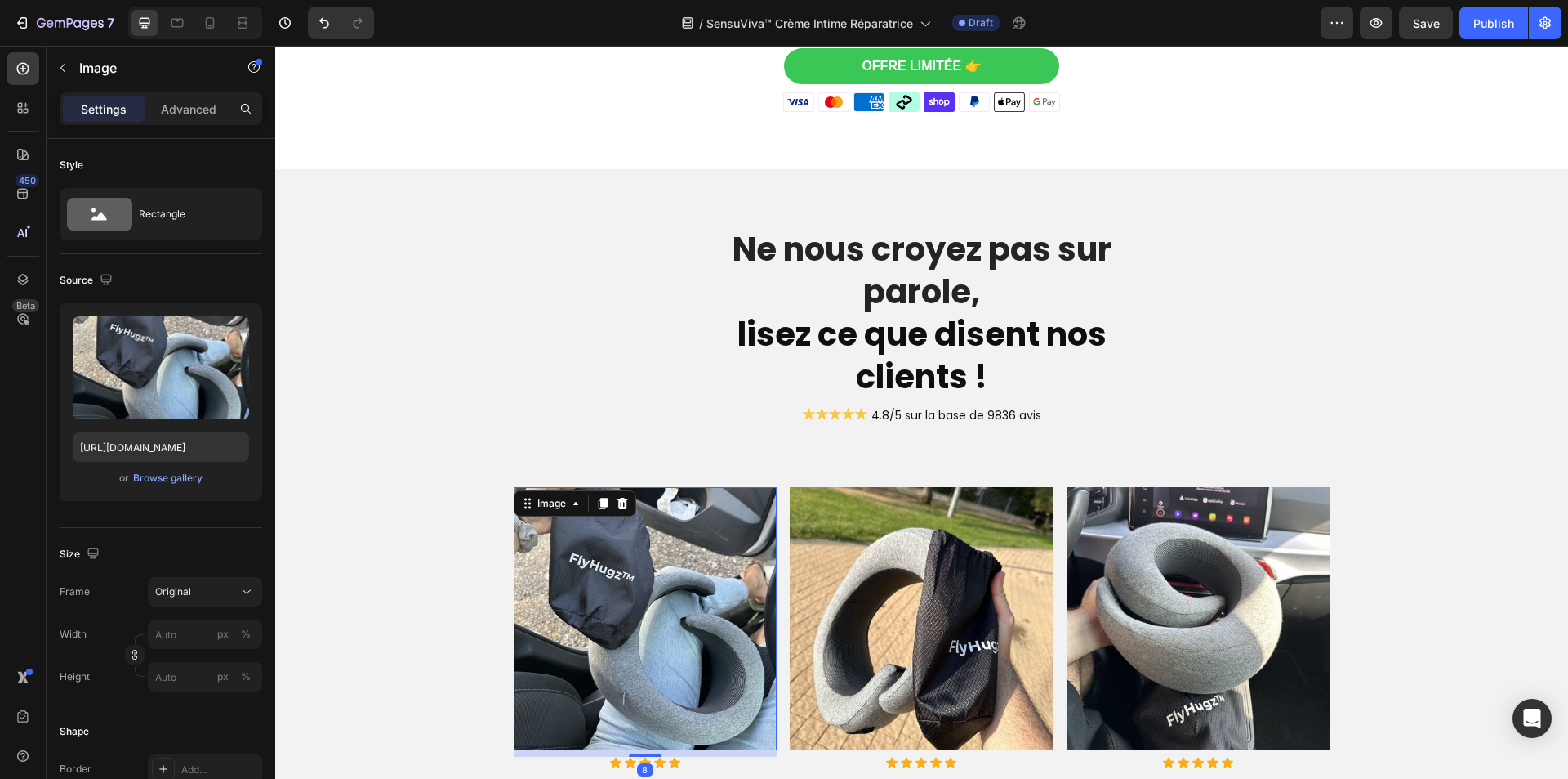
click at [617, 555] on img at bounding box center [645, 618] width 263 height 264
click at [114, 446] on input "[URL][DOMAIN_NAME]" at bounding box center [161, 446] width 176 height 29
paste input "[DOMAIN_NAME][URL]"
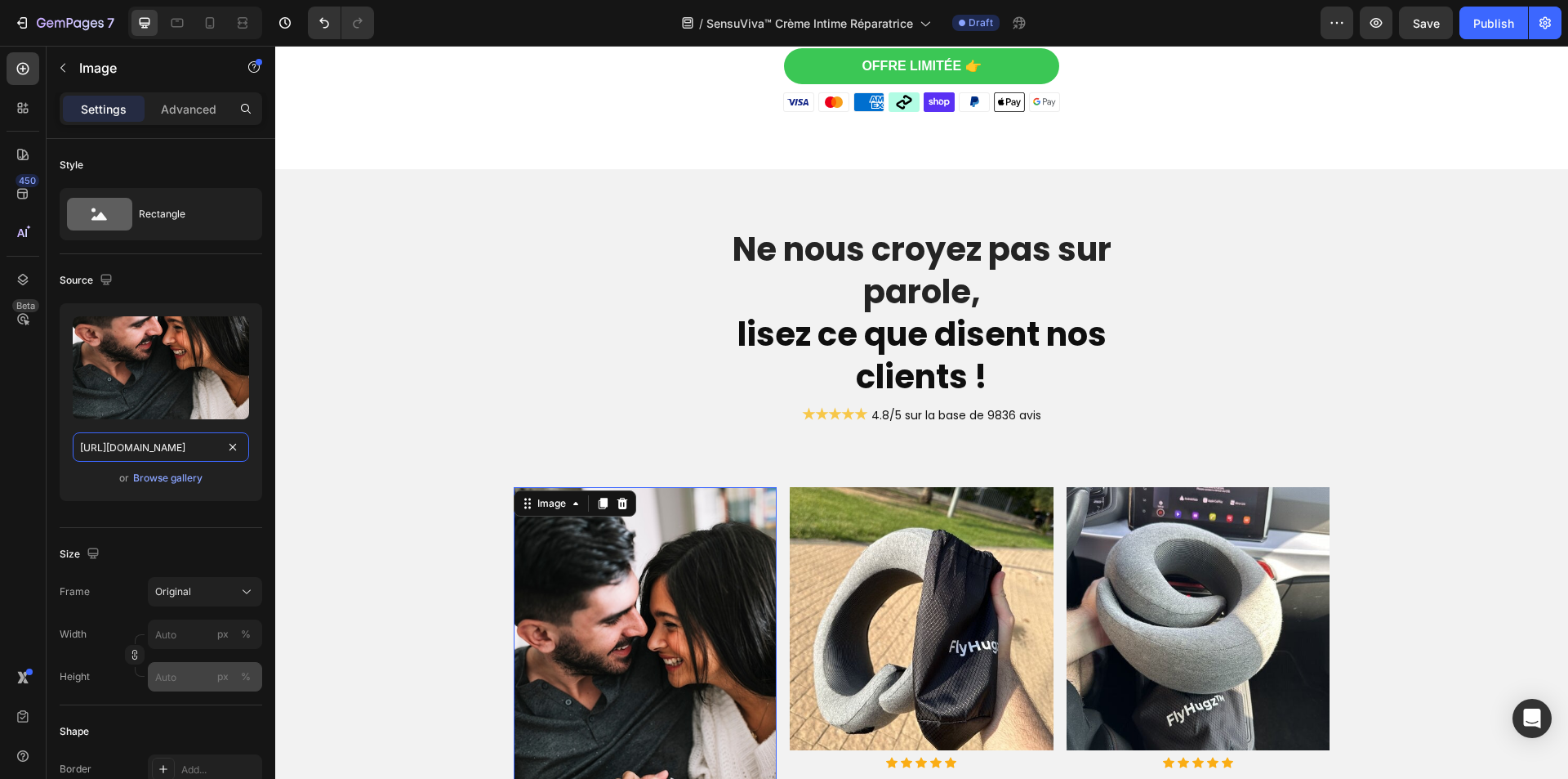
type input "[URL][DOMAIN_NAME]"
click at [208, 680] on input "px %" at bounding box center [205, 676] width 114 height 29
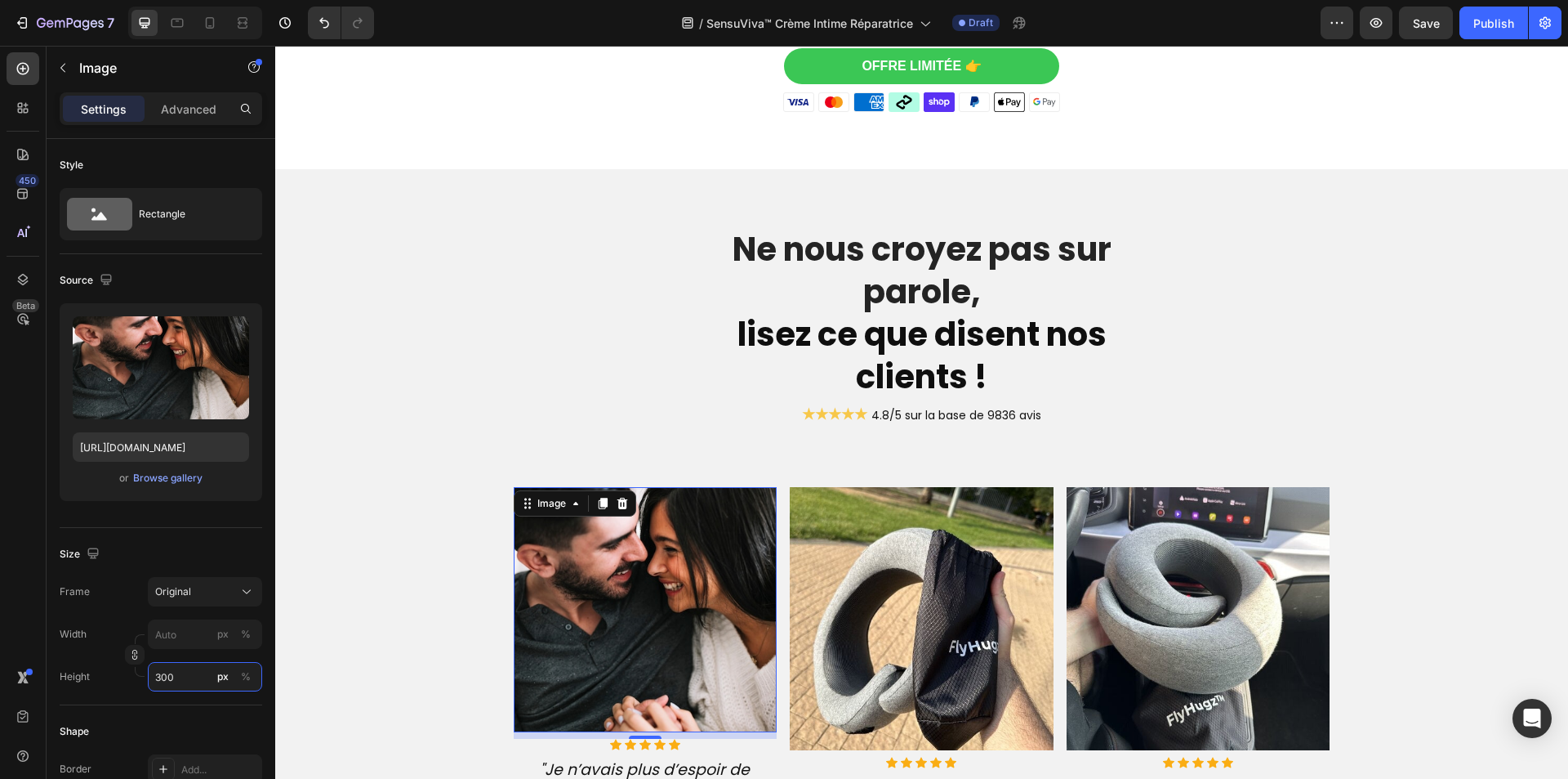
type input "300"
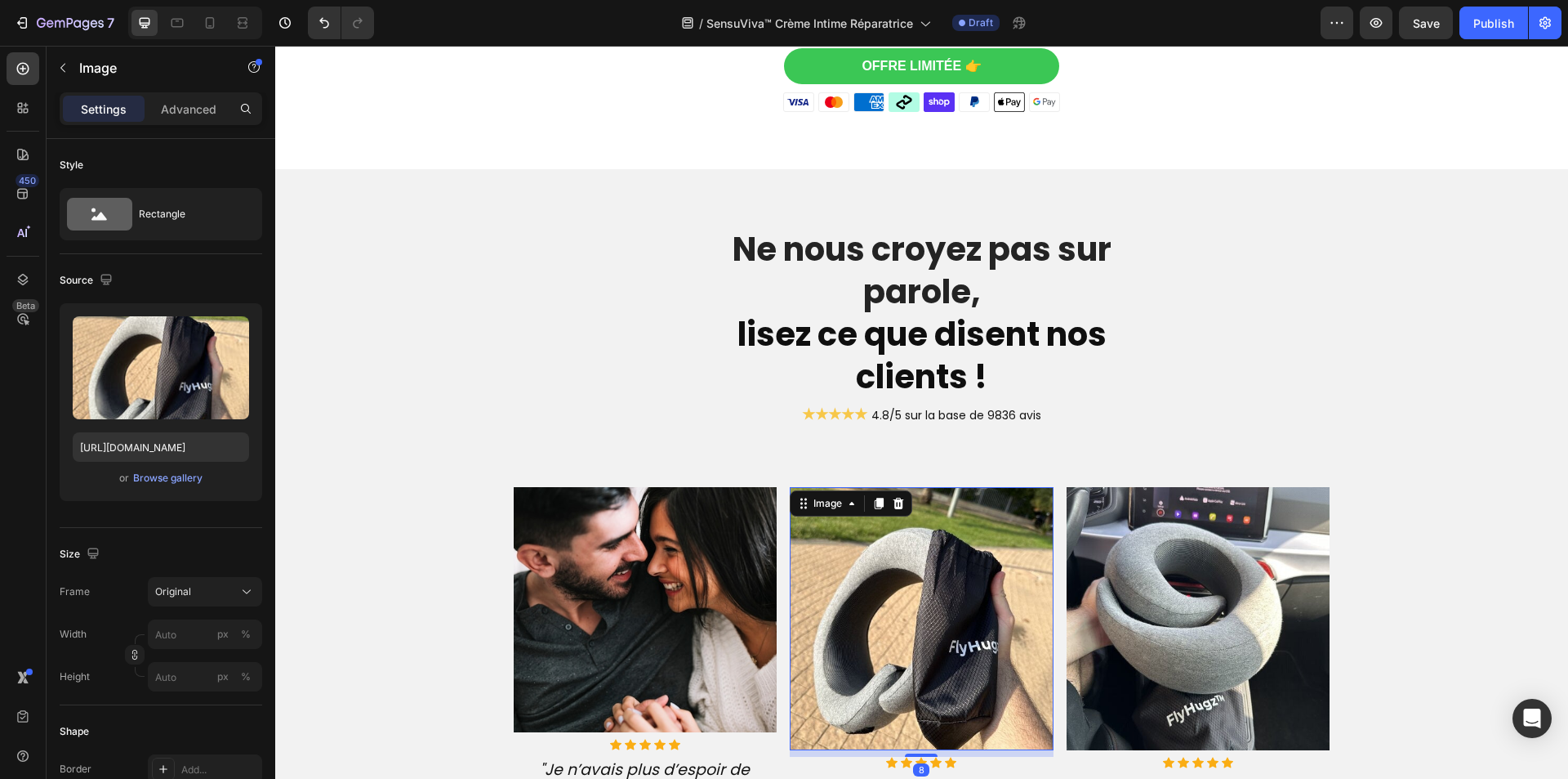
click at [835, 594] on img at bounding box center [921, 618] width 263 height 264
click at [145, 452] on input "[URL][DOMAIN_NAME]" at bounding box center [161, 446] width 176 height 29
paste input "[DOMAIN_NAME][URL]"
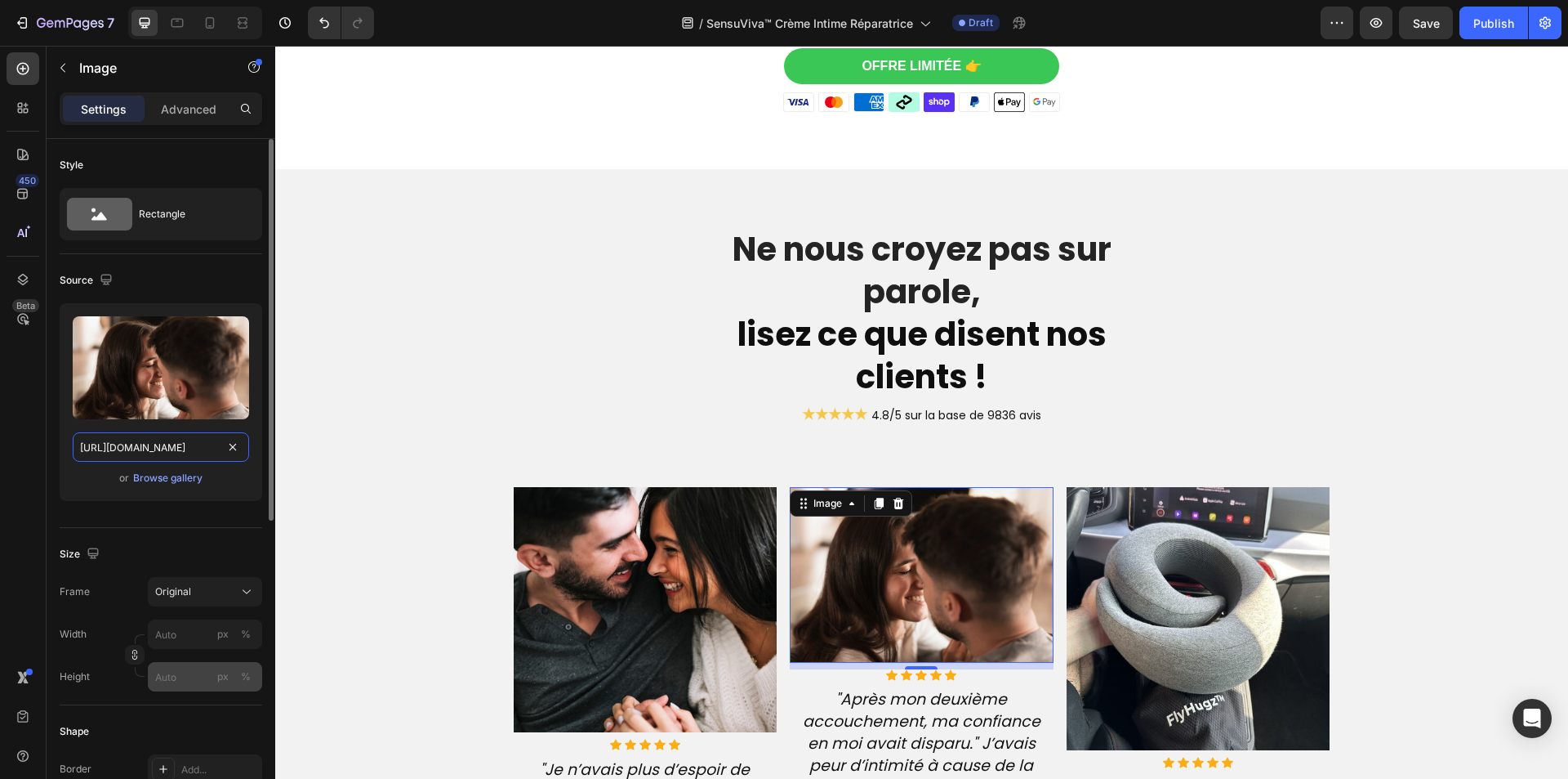
type input "[URL][DOMAIN_NAME]"
click at [193, 670] on input "px %" at bounding box center [205, 676] width 114 height 29
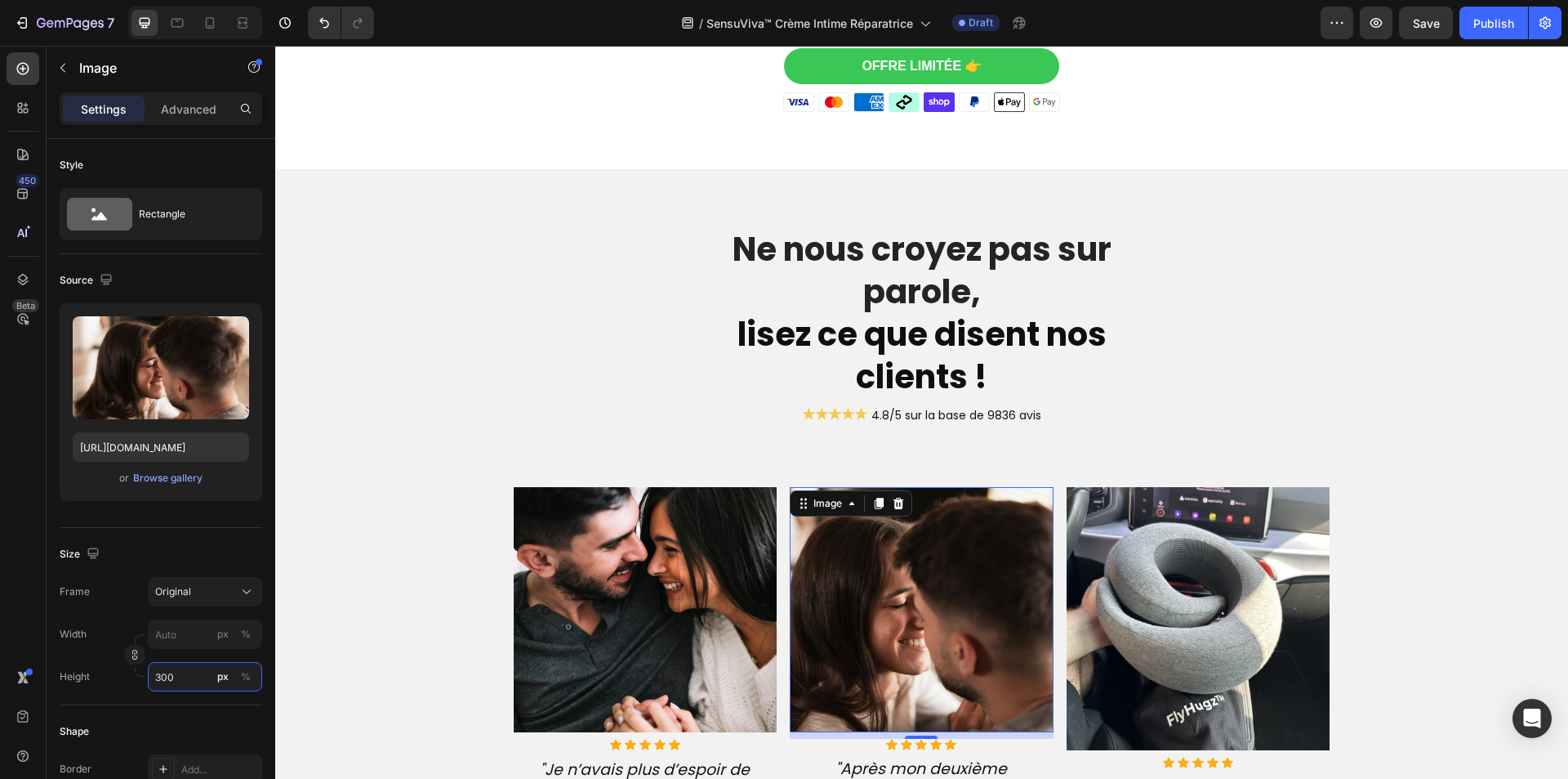
type input "300"
click at [1099, 592] on img at bounding box center [1198, 618] width 263 height 264
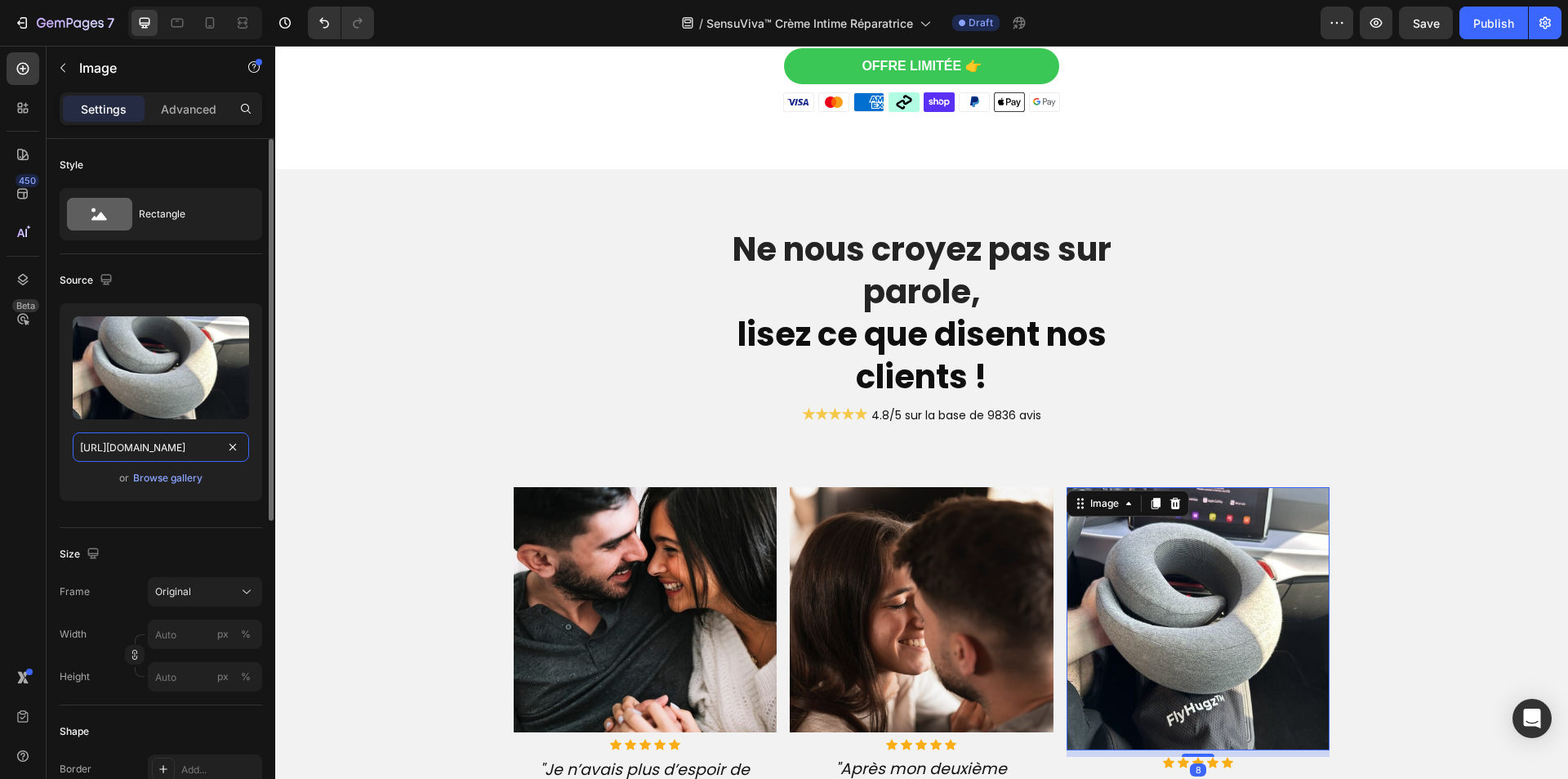
click at [140, 435] on input "[URL][DOMAIN_NAME]" at bounding box center [161, 446] width 176 height 29
paste input "[DOMAIN_NAME][URL]"
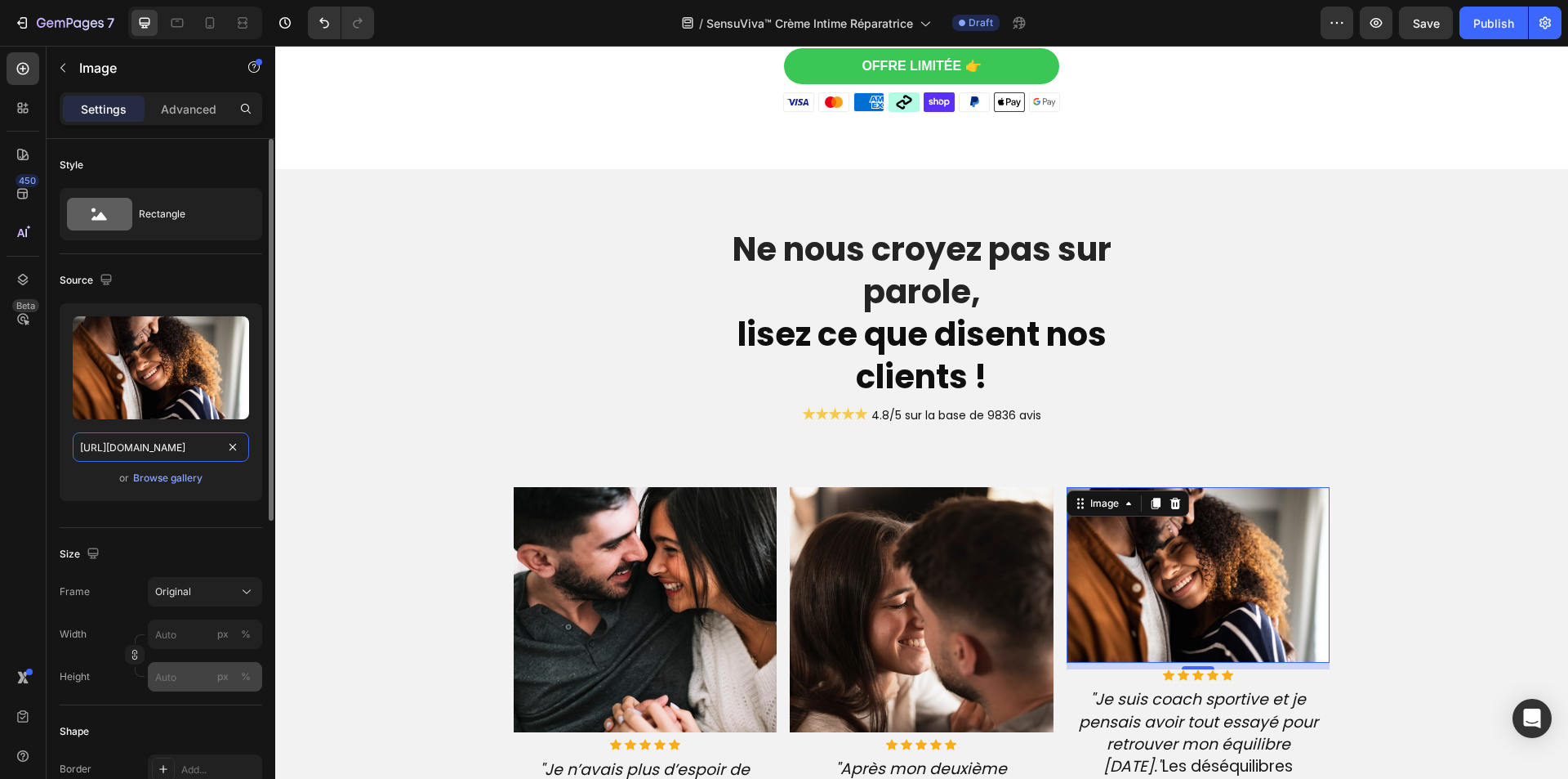
type input "[URL][DOMAIN_NAME]"
click at [181, 687] on input "px %" at bounding box center [205, 676] width 114 height 29
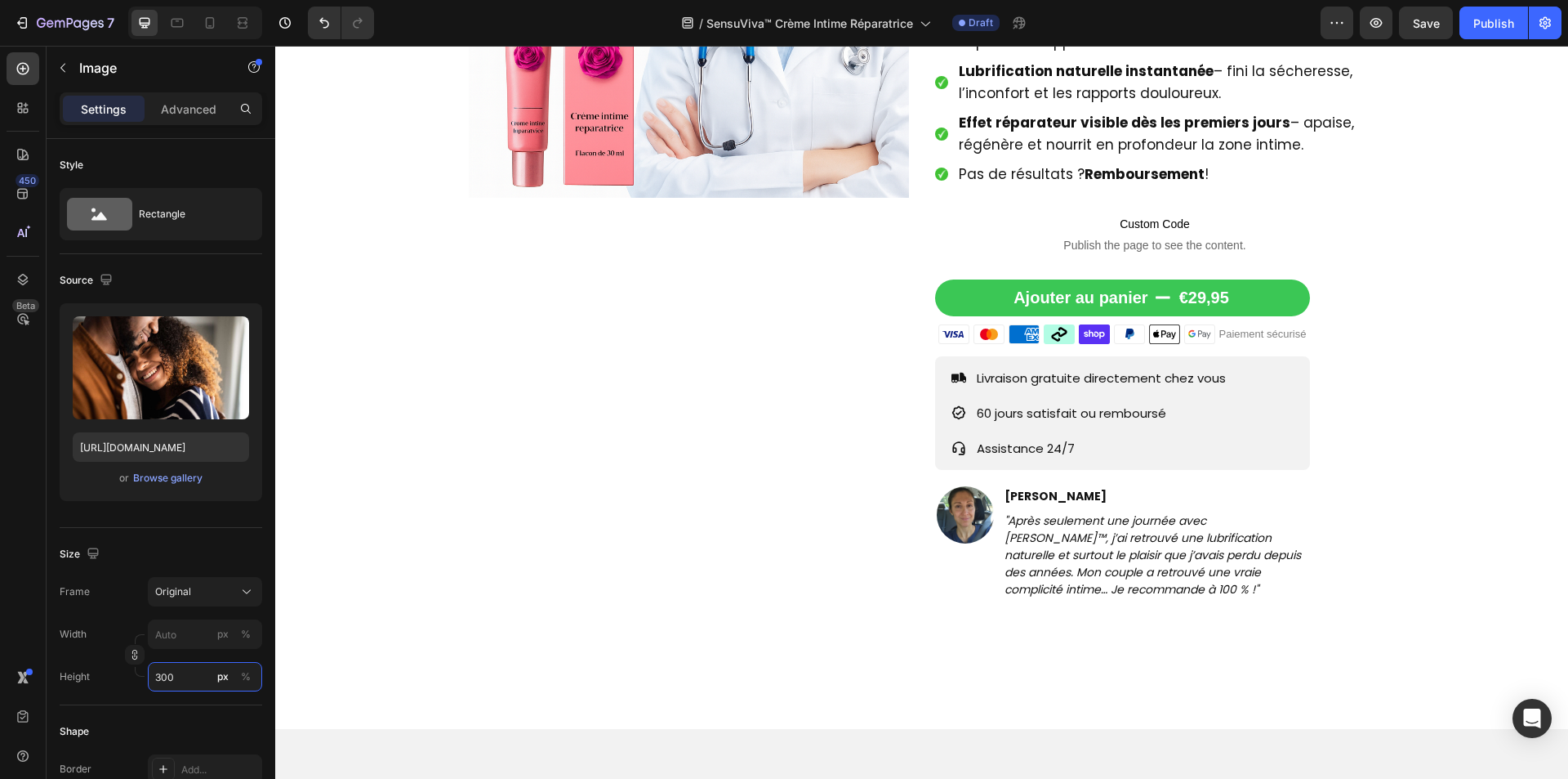
scroll to position [204, 0]
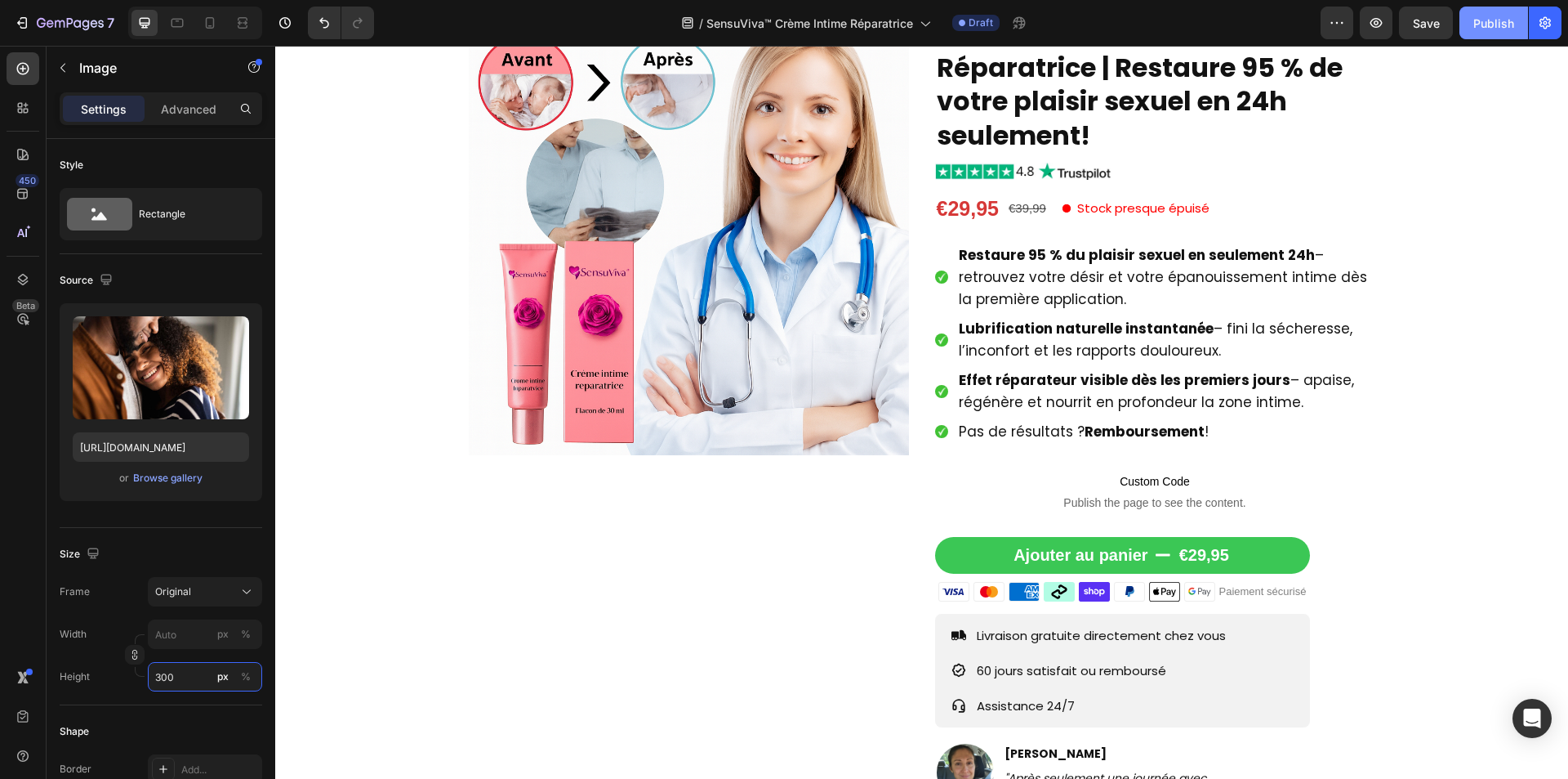
type input "300"
click at [1491, 20] on div "Publish" at bounding box center [1494, 23] width 41 height 17
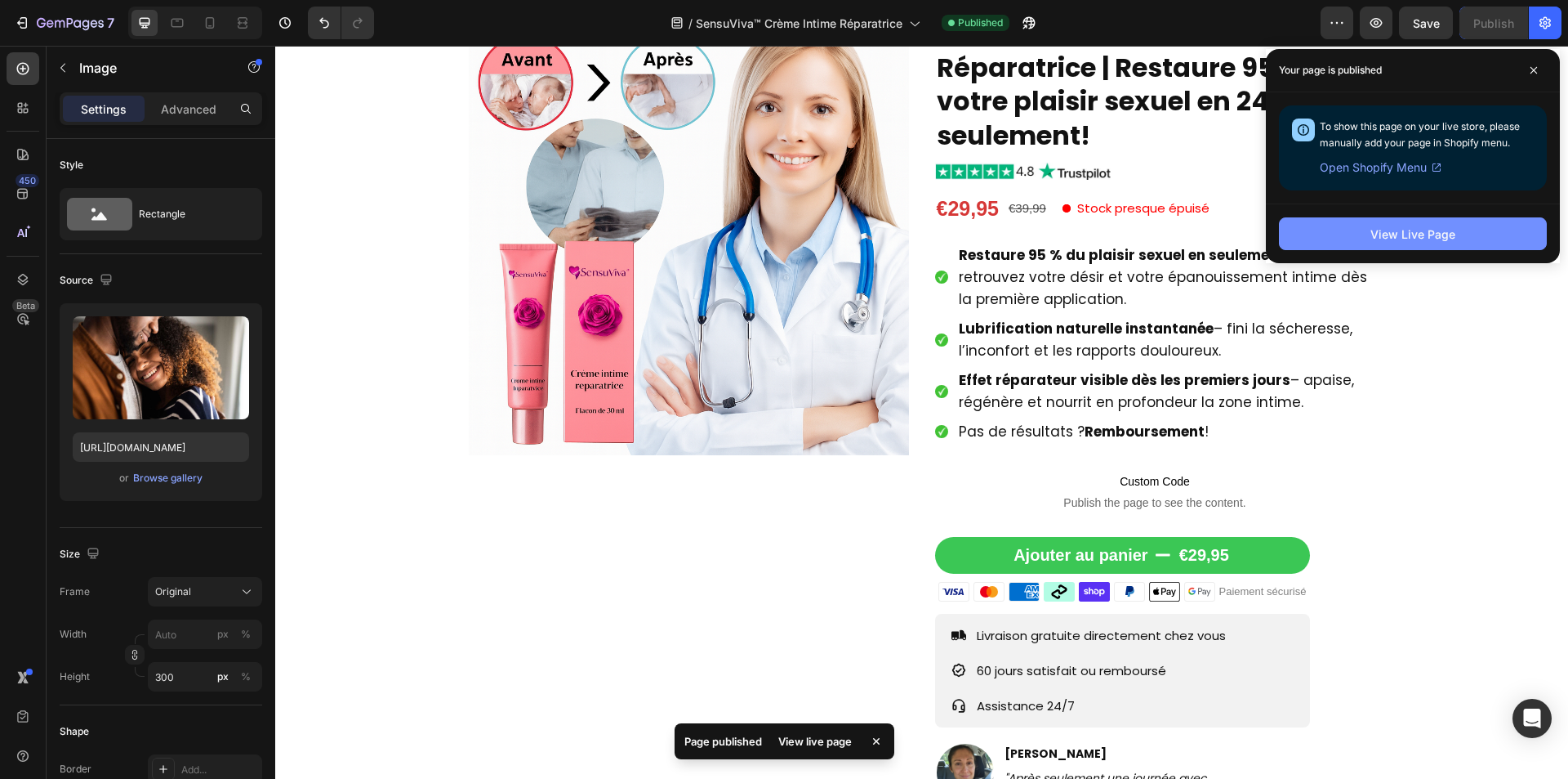
click at [1411, 232] on div "View Live Page" at bounding box center [1413, 233] width 85 height 17
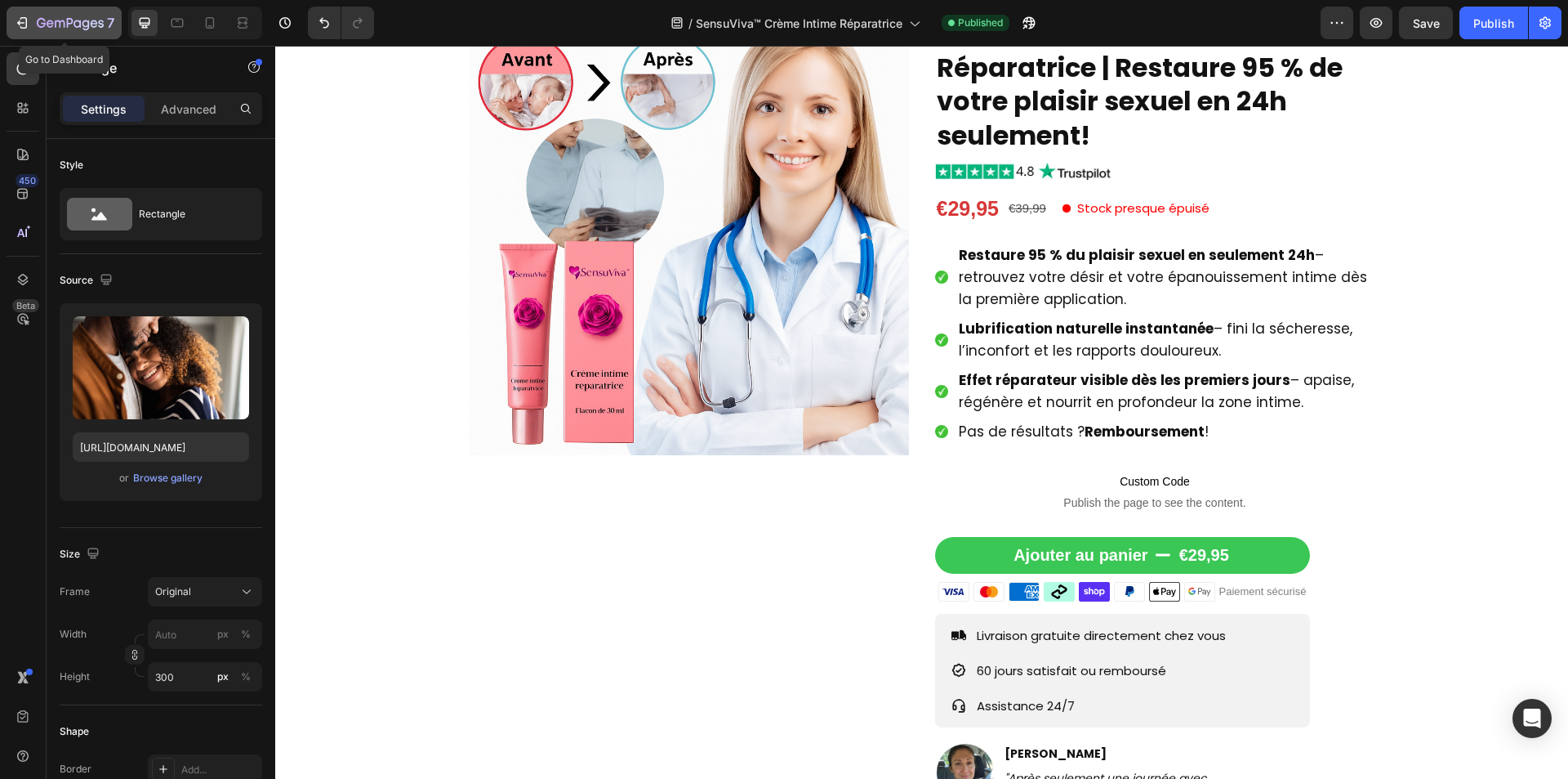
click at [58, 23] on icon "button" at bounding box center [70, 24] width 67 height 14
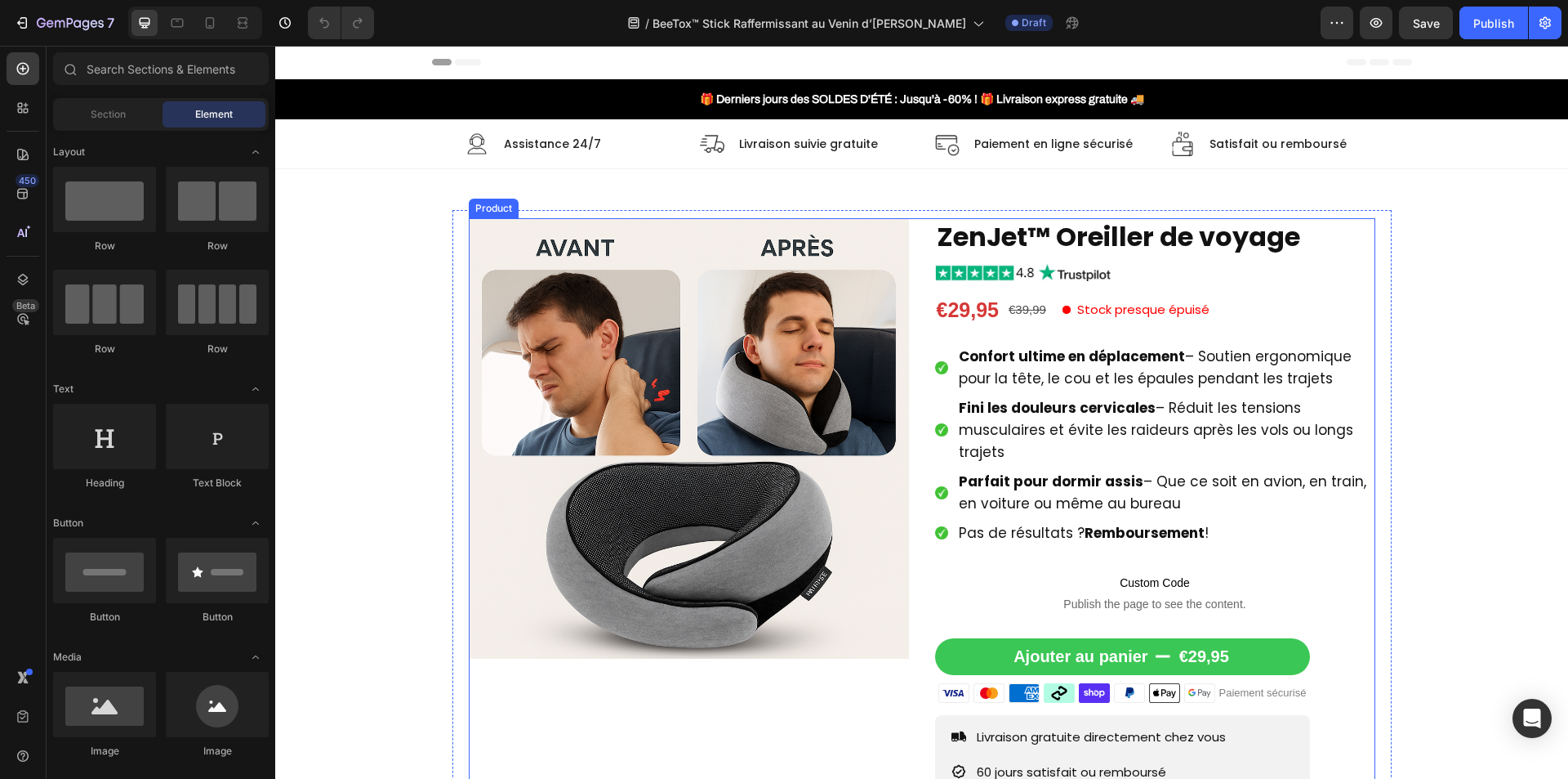
click at [908, 350] on div "Product Images ZenJet™ Oreiller de voyage Product Title Image €29,95 Product Pr…" at bounding box center [922, 573] width 906 height 710
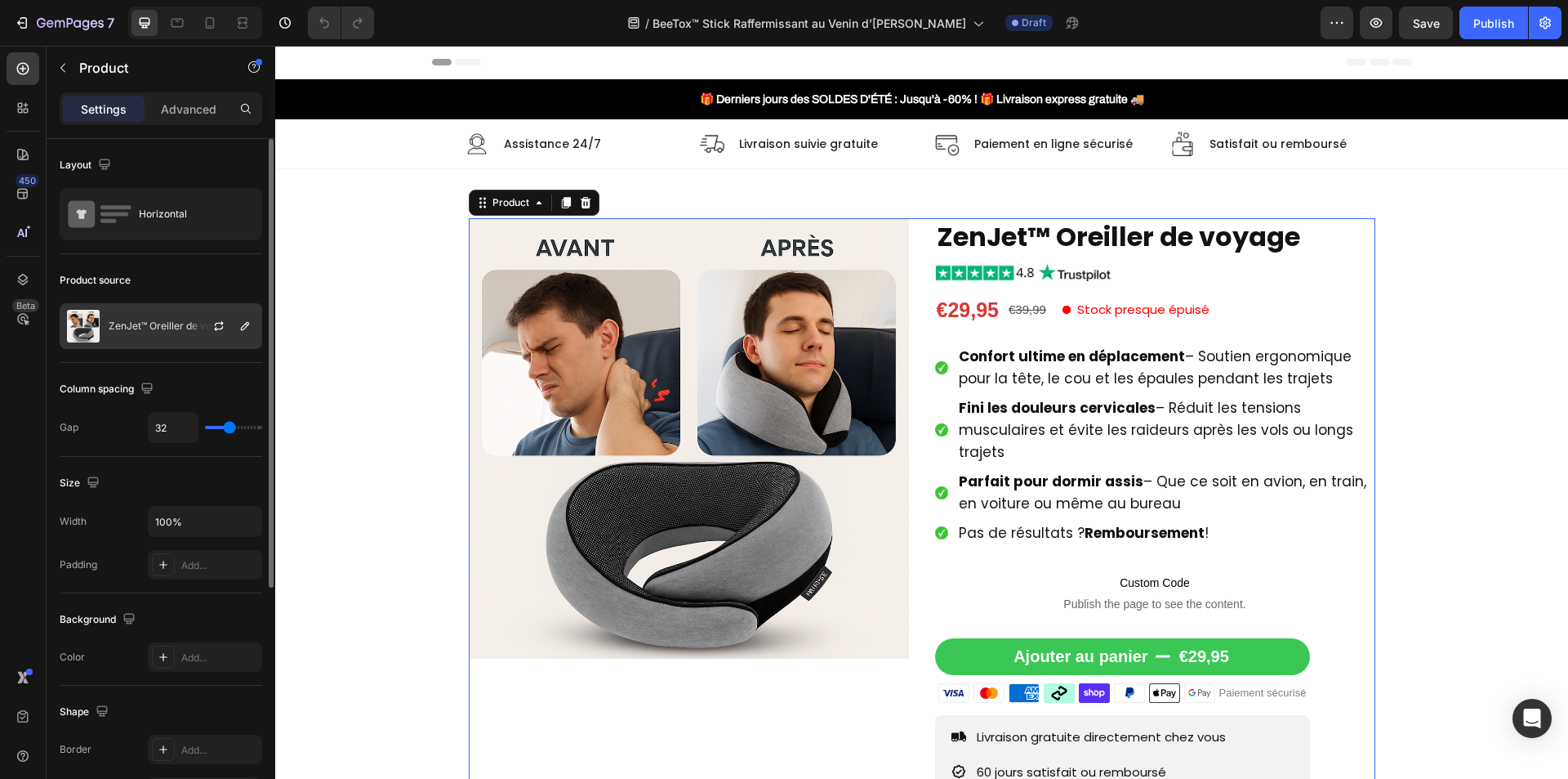
click at [129, 322] on p "ZenJet™ Oreiller de voyage" at bounding box center [171, 326] width 126 height 12
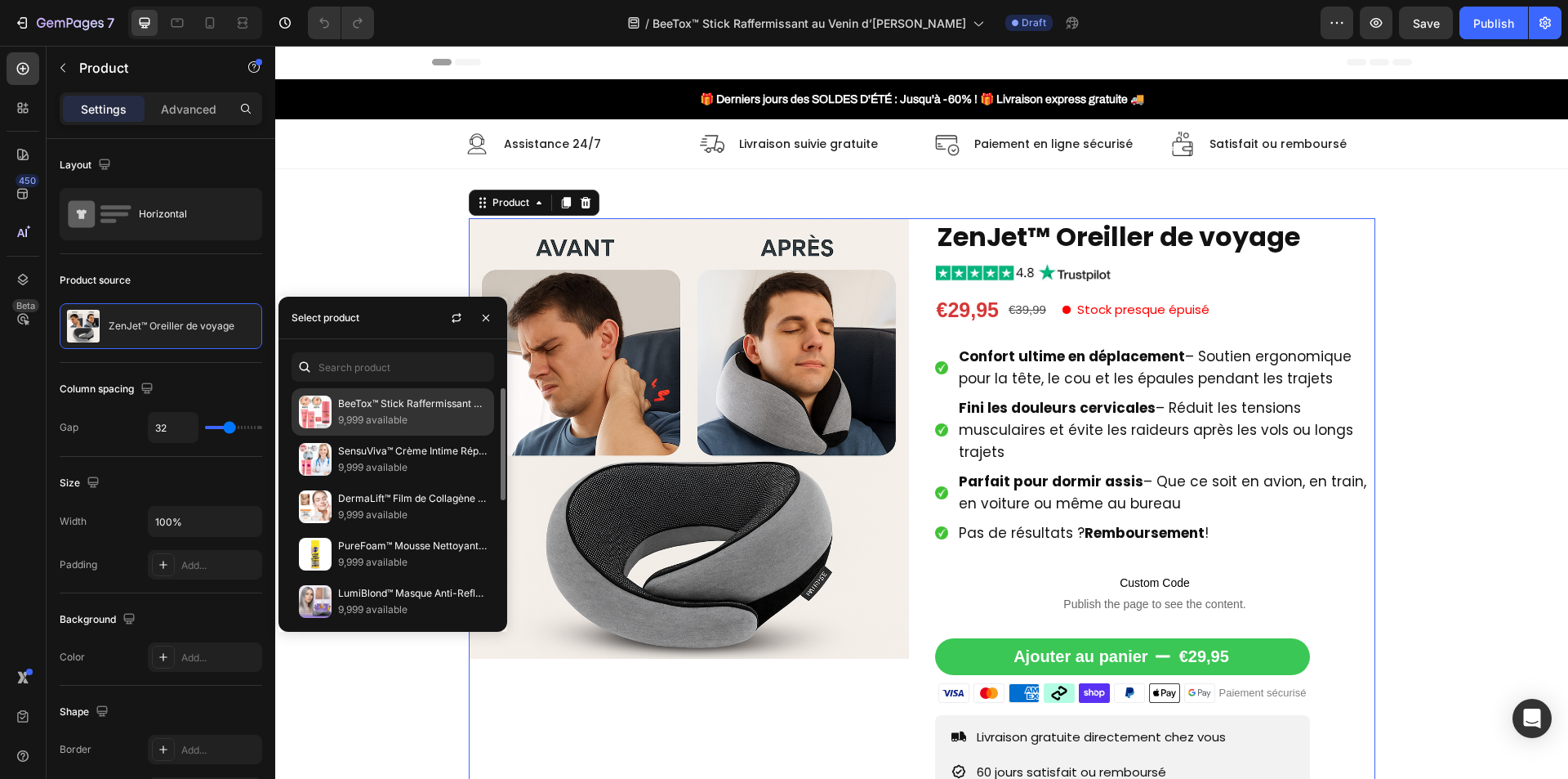
click at [396, 403] on p "BeeTox™ Stick Raffermissant au Venin d’Abeille | Lisse rides et lifte la peau e…" at bounding box center [412, 404] width 149 height 16
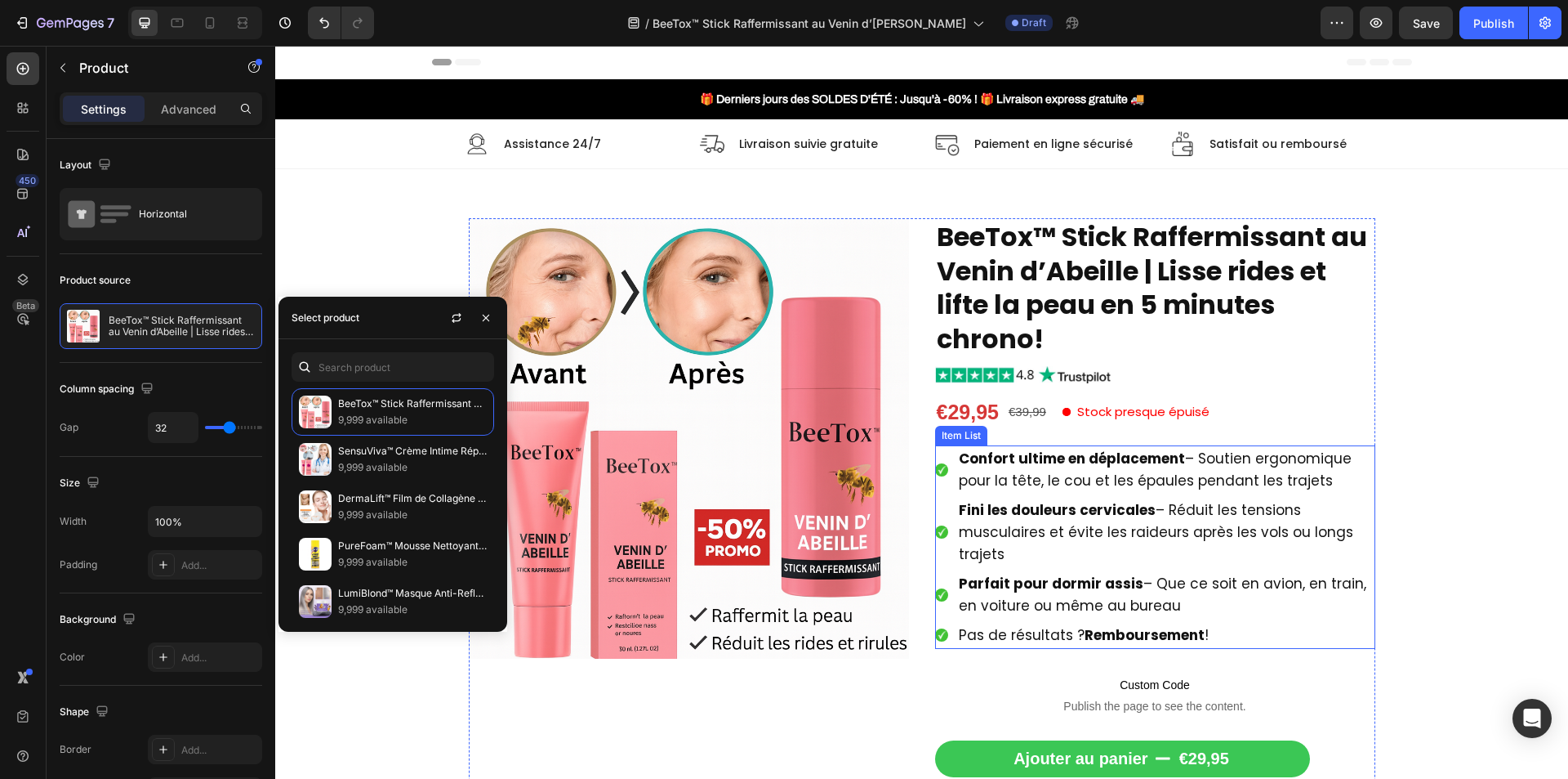
scroll to position [82, 0]
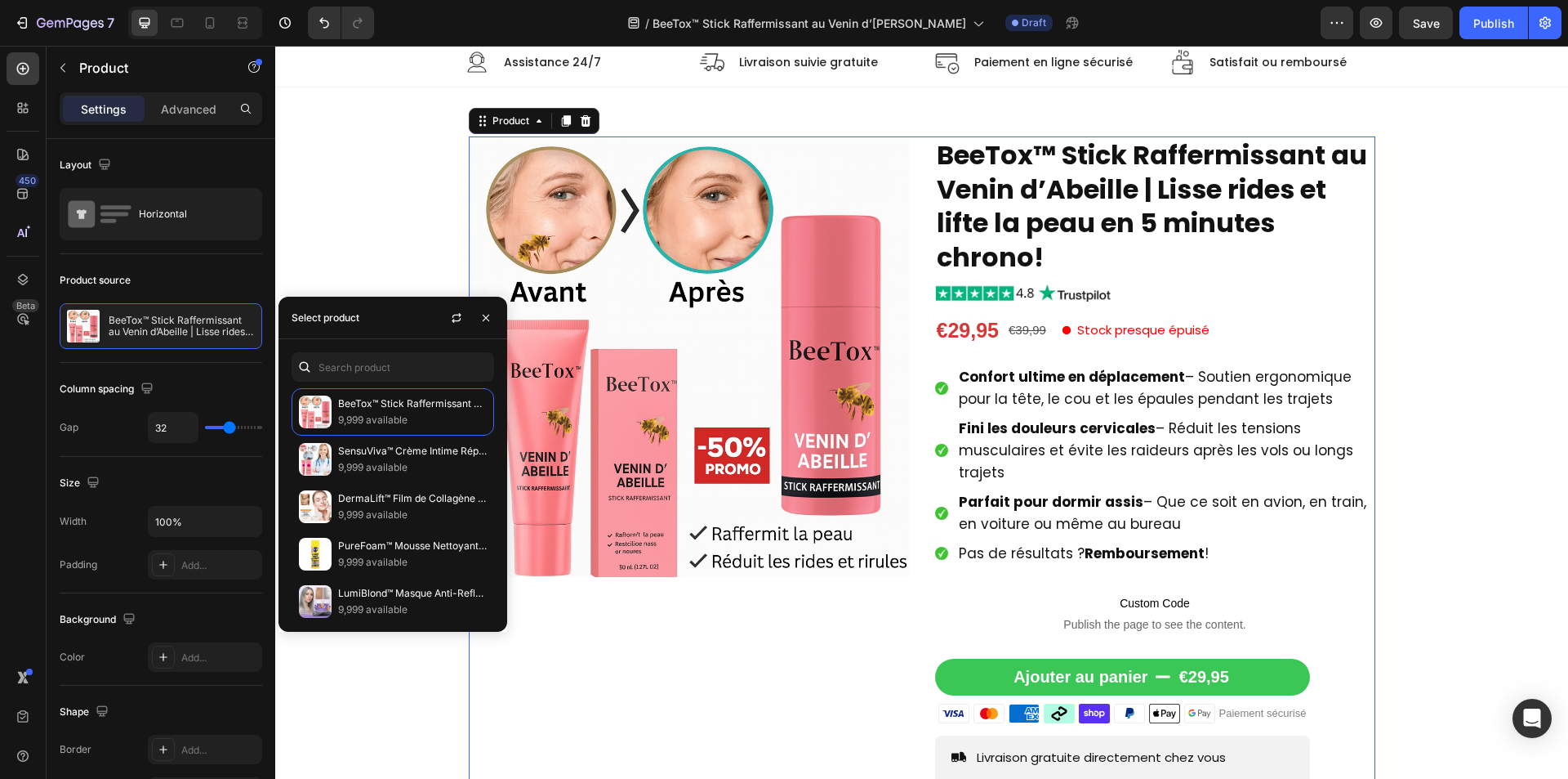
click at [908, 469] on div "Product Images BeeTox™ Stick Raffermissant au Venin d’Abeille | Lisse rides et …" at bounding box center [922, 542] width 906 height 811
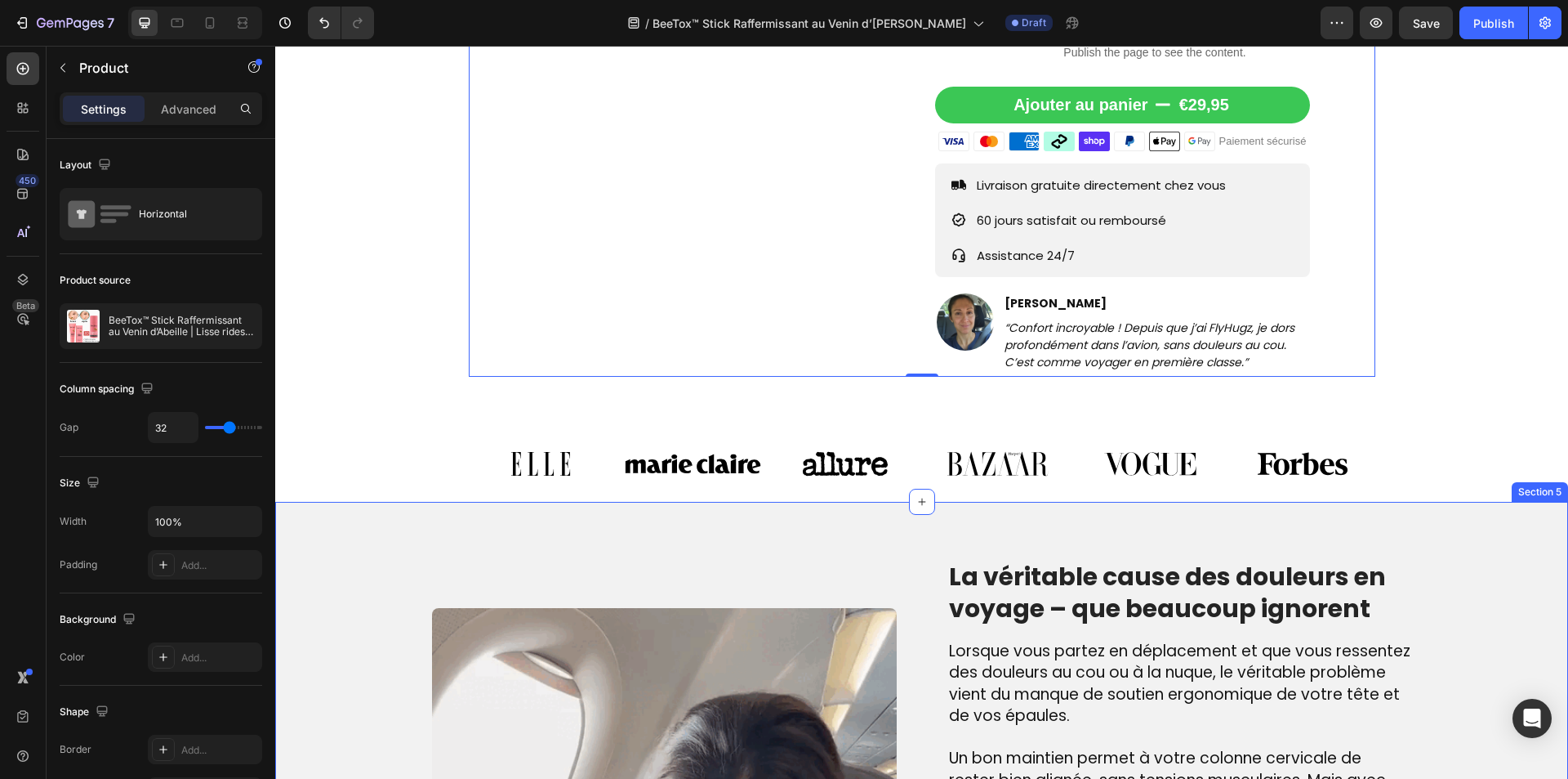
scroll to position [1226, 0]
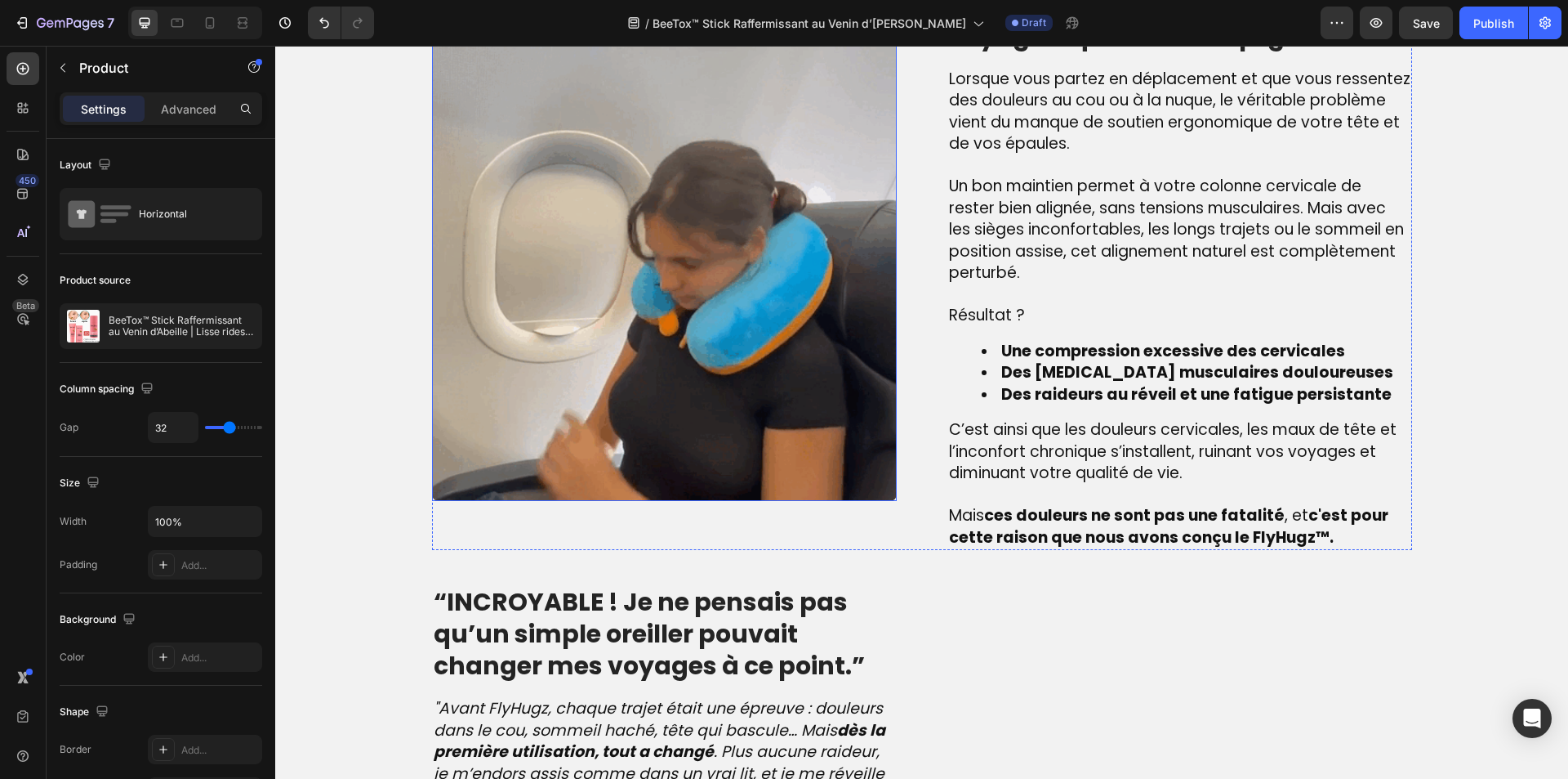
click at [700, 217] on img at bounding box center [664, 269] width 465 height 465
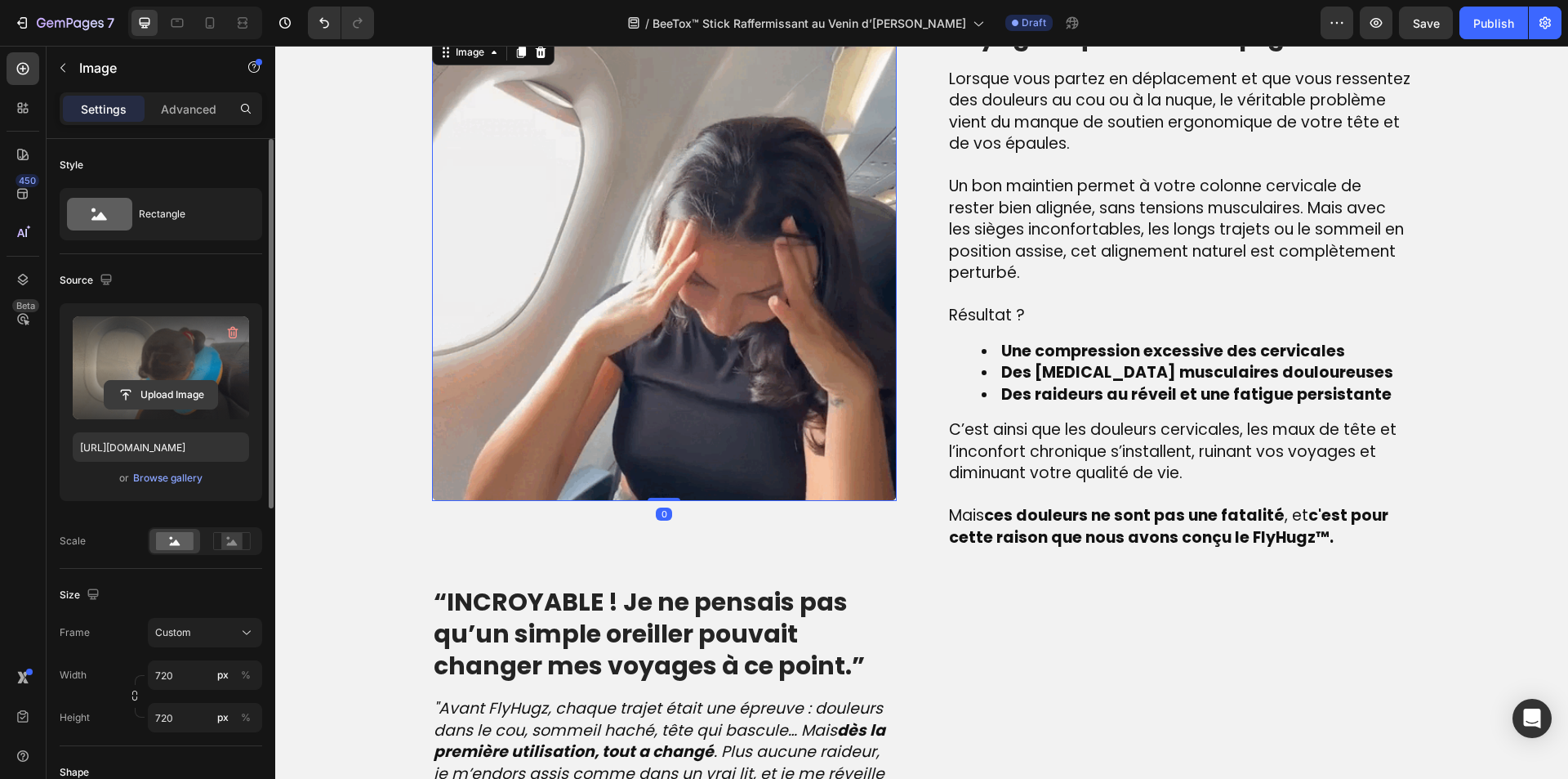
click at [152, 389] on input "file" at bounding box center [161, 394] width 113 height 28
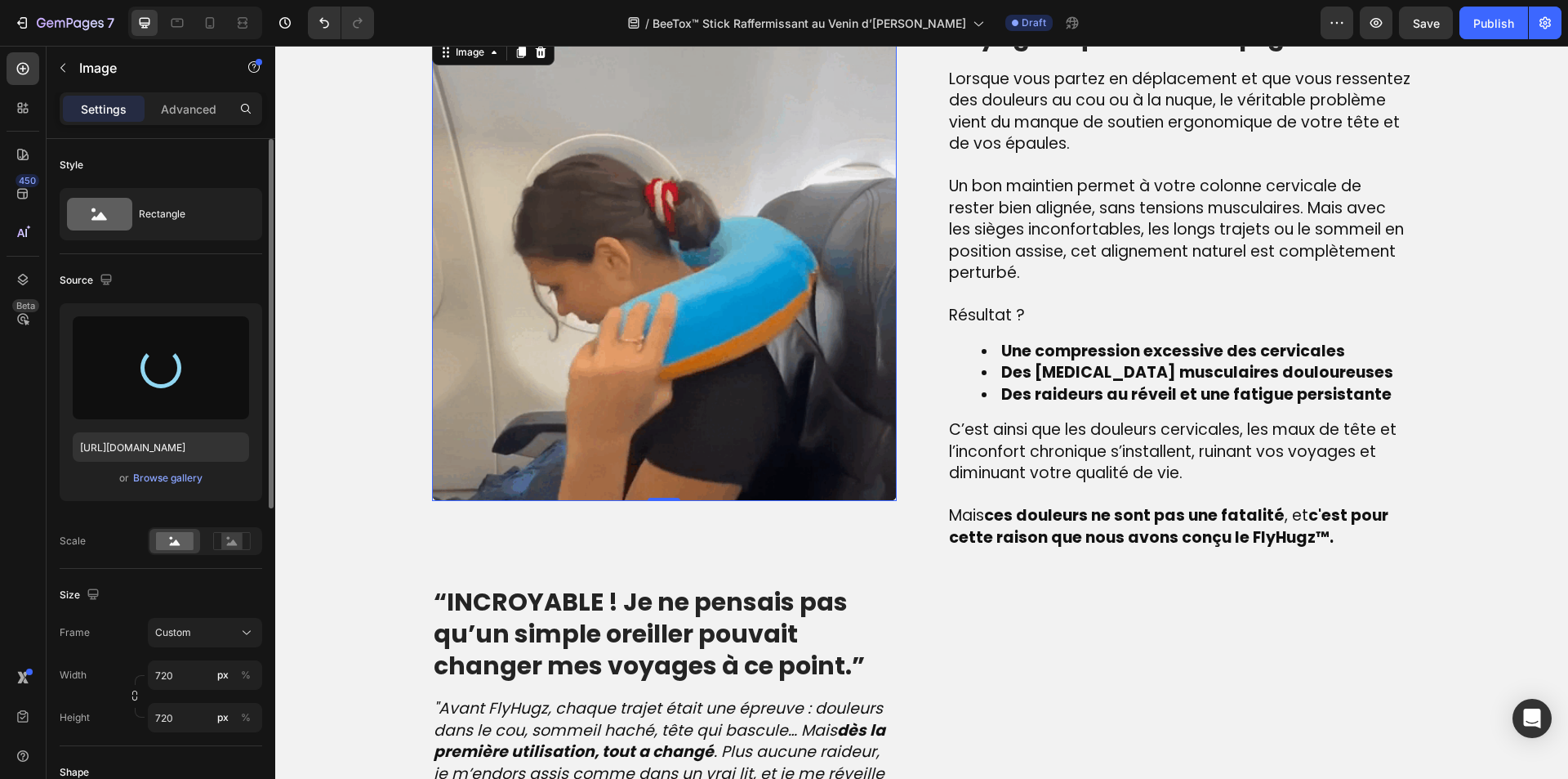
type input "https://cdn.shopify.com/s/files/1/0810/9329/6452/files/gempages_540190890933617…"
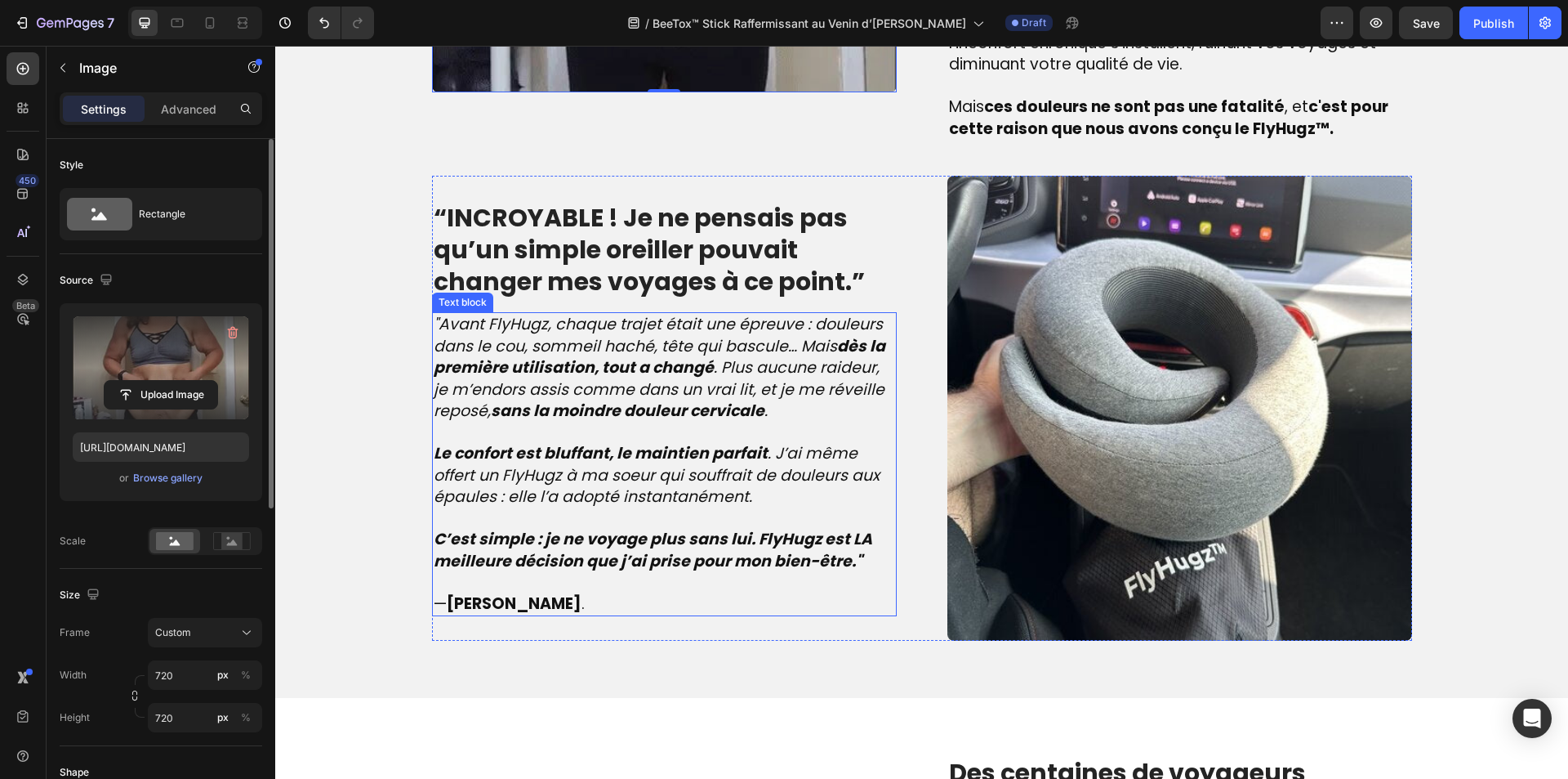
scroll to position [2043, 0]
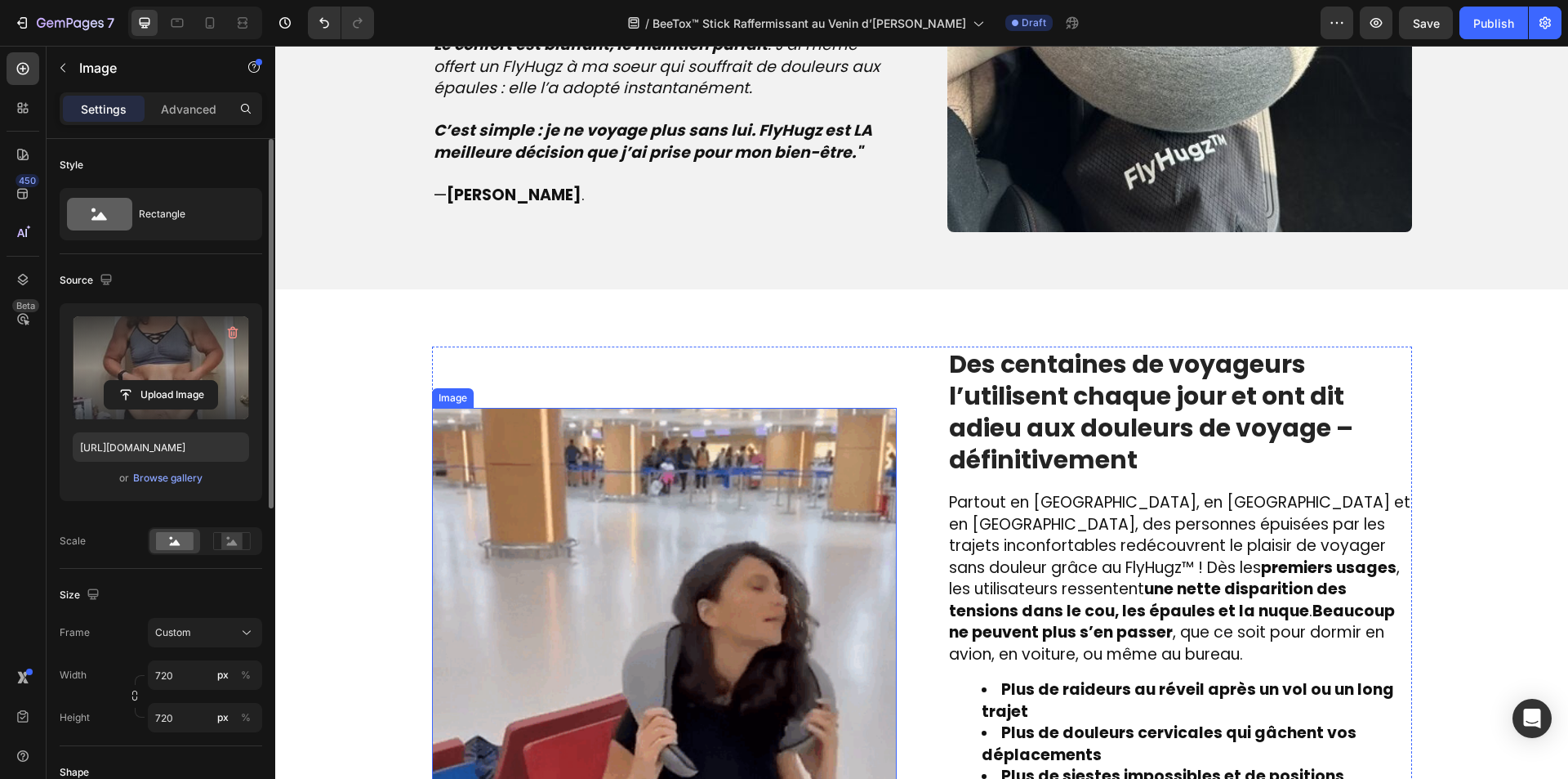
click at [659, 577] on img at bounding box center [664, 640] width 465 height 465
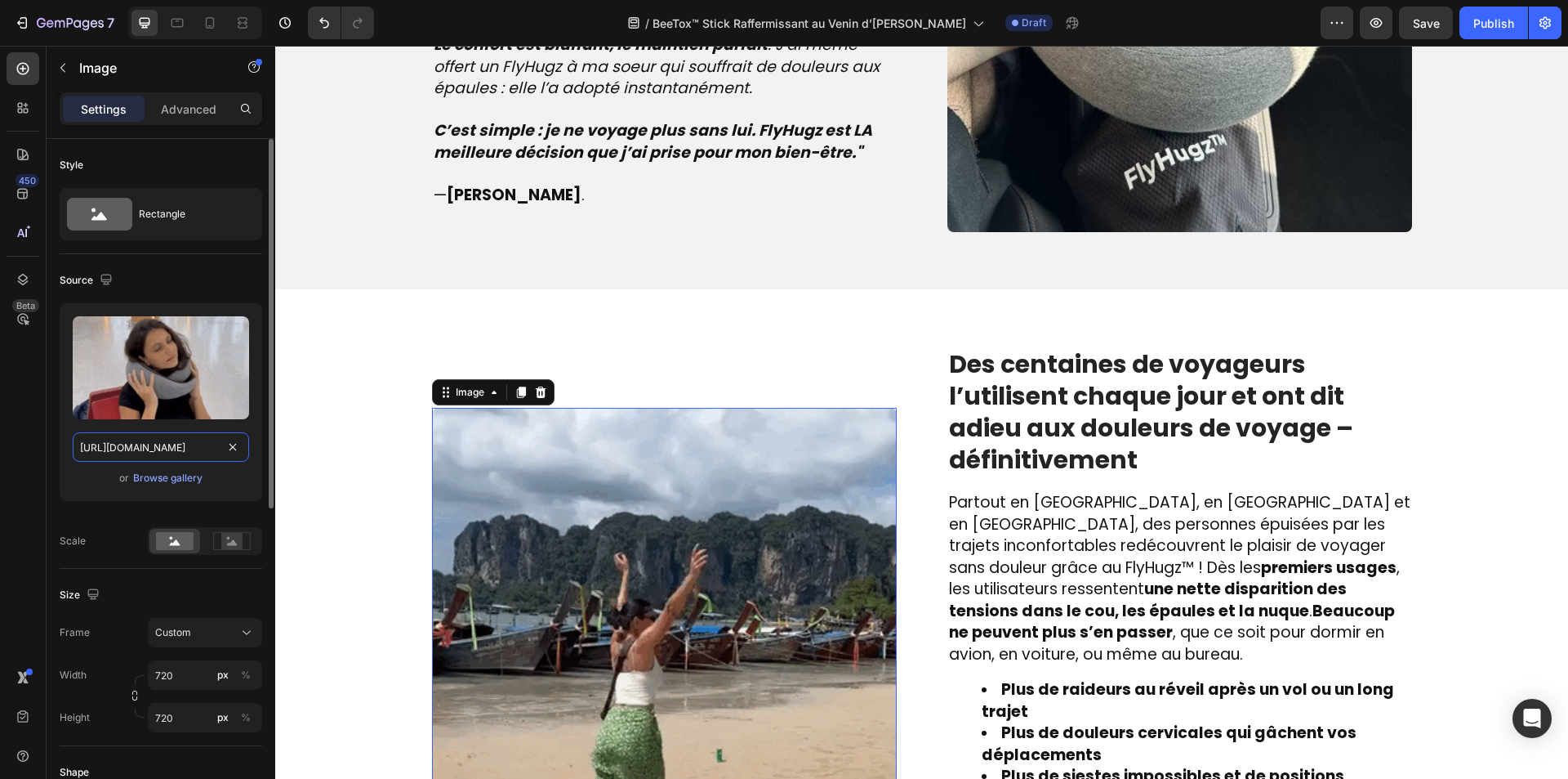
click at [181, 448] on input "[URL][DOMAIN_NAME]" at bounding box center [161, 446] width 176 height 29
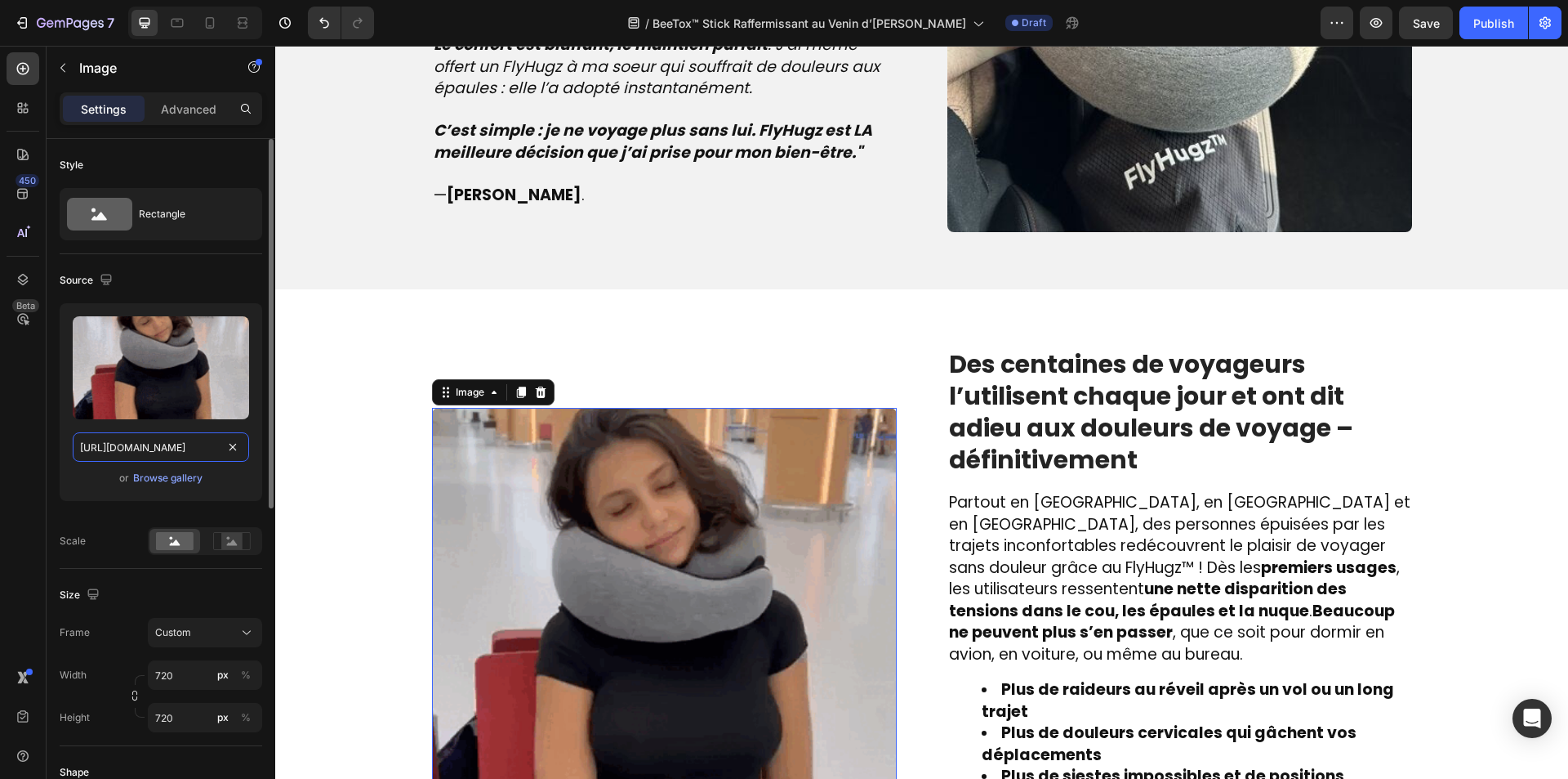
paste input "567/7393/5236/files/GIF_cream.gif?v=1721728816"
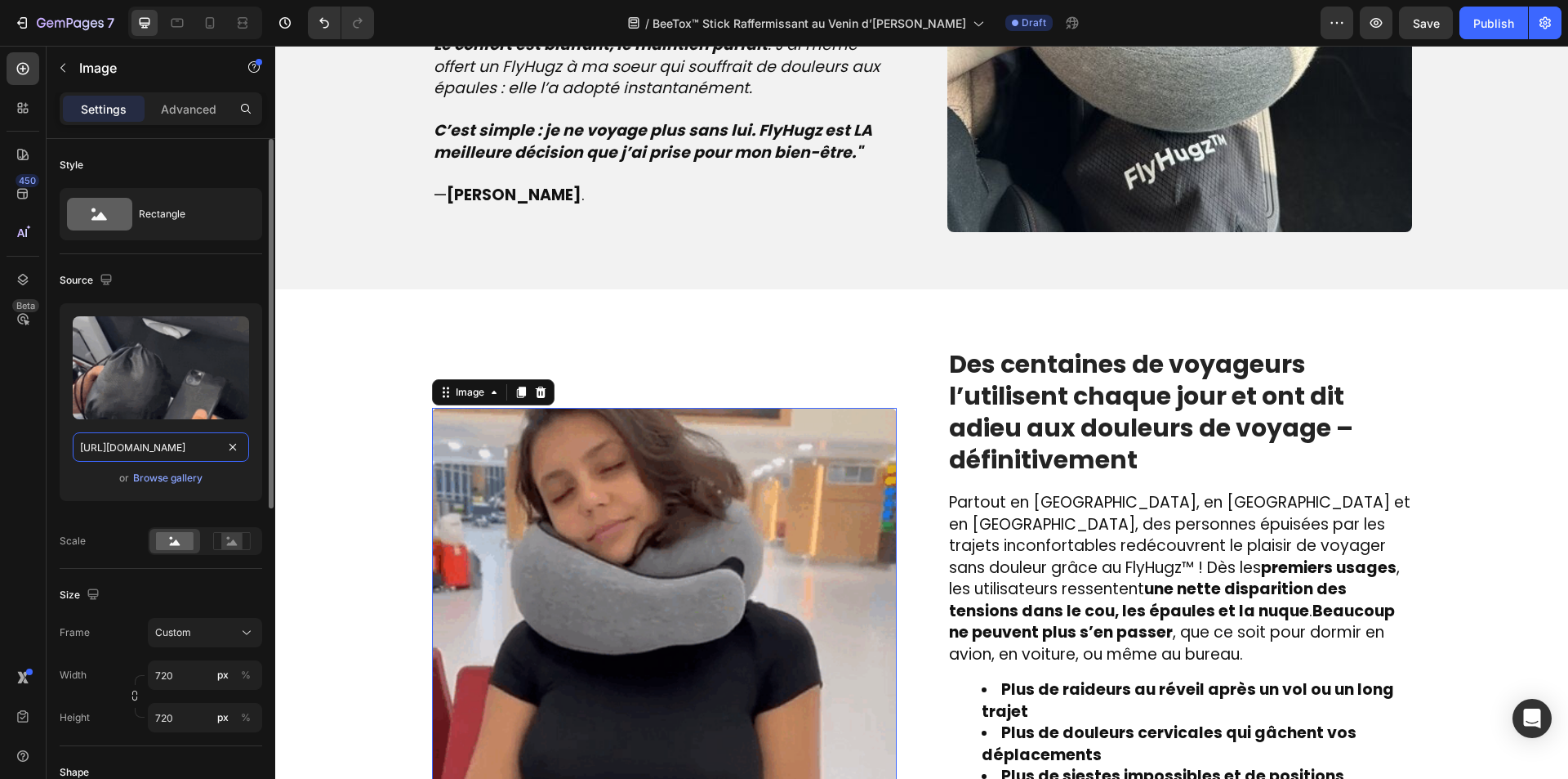
scroll to position [0, 255]
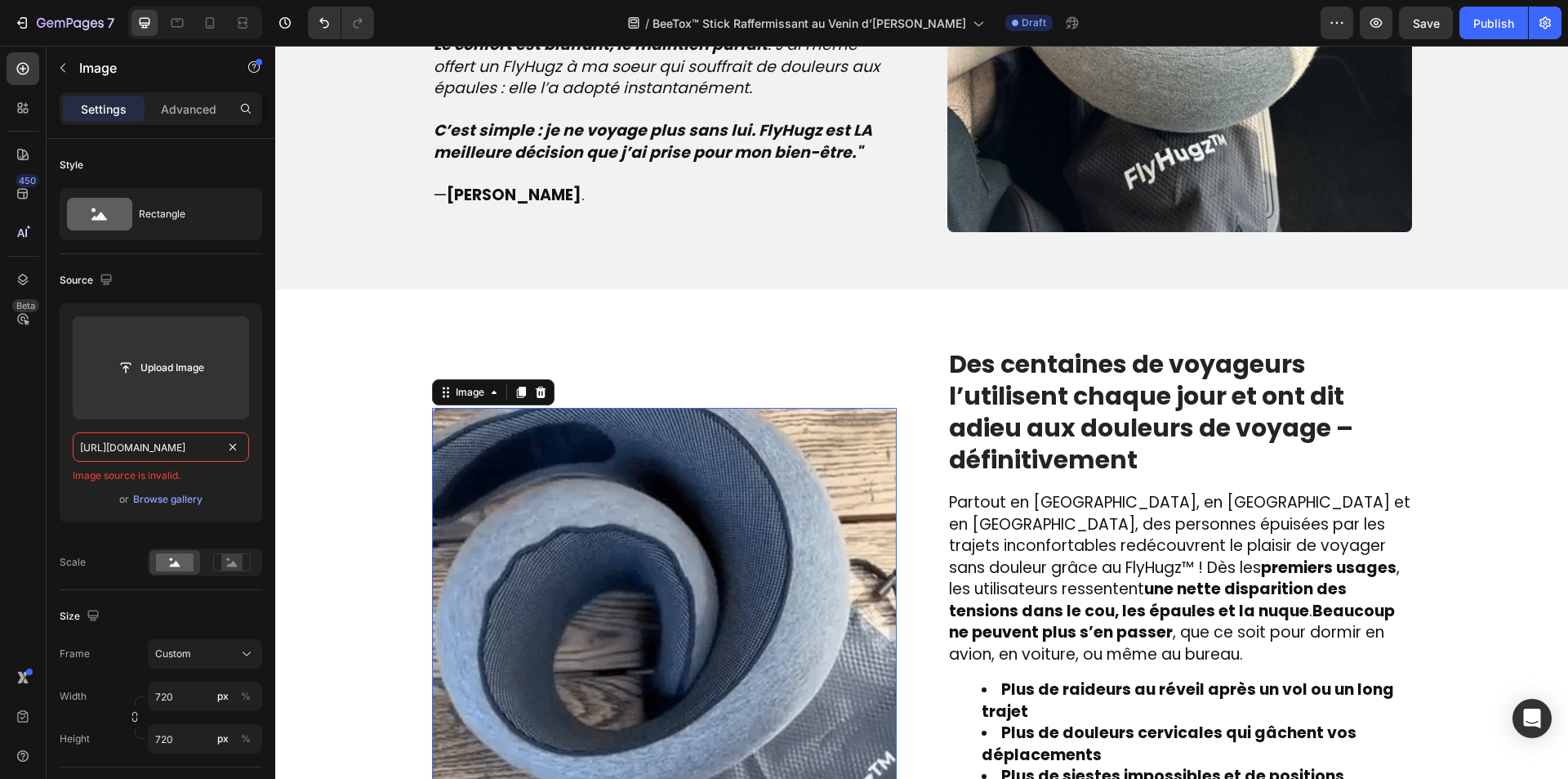
type input "https://cdn.shopify.com/s/files/1/0567/7393/5236/files/GIF_cream.gif?v=17217288…"
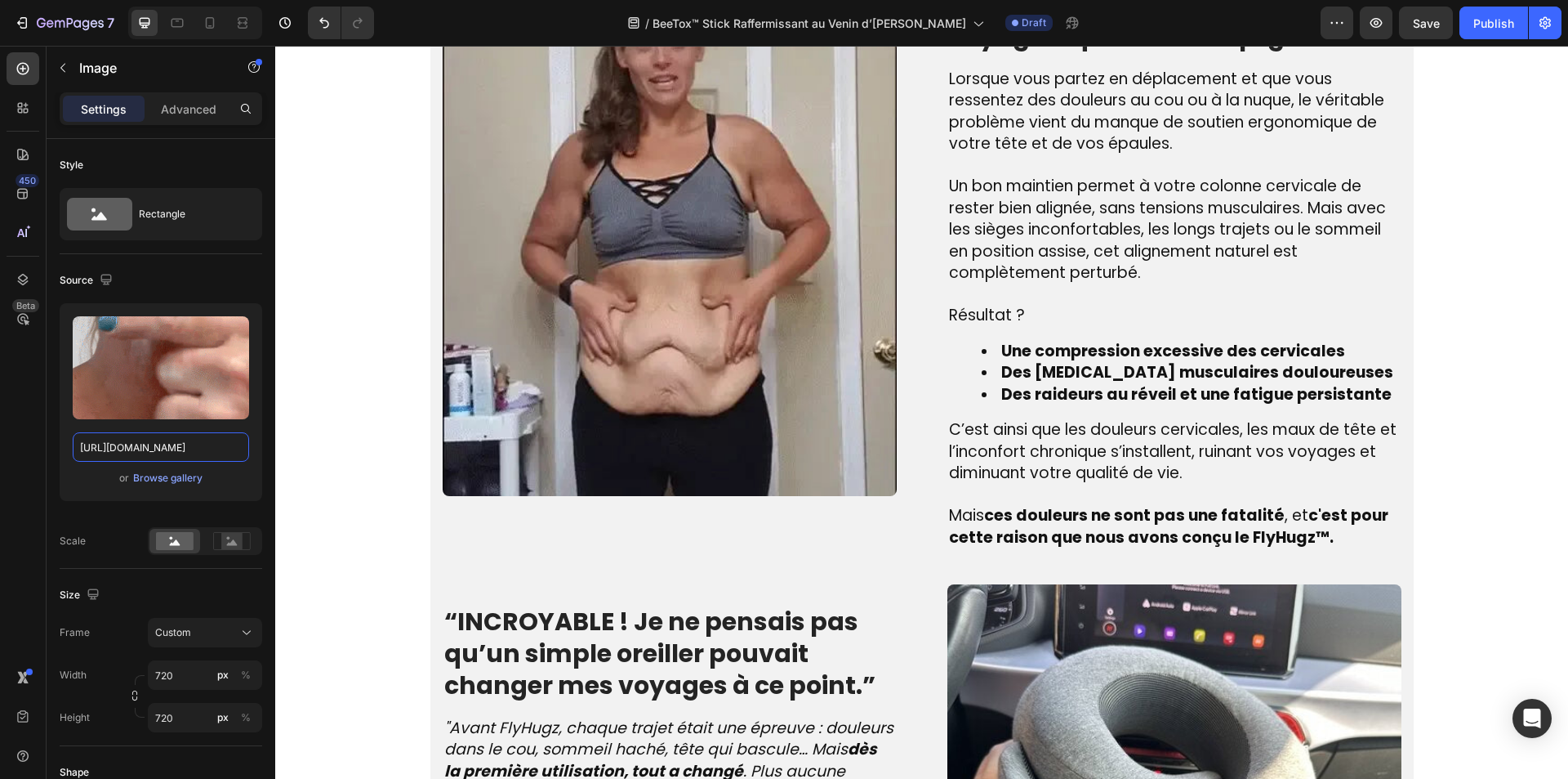
scroll to position [0, 0]
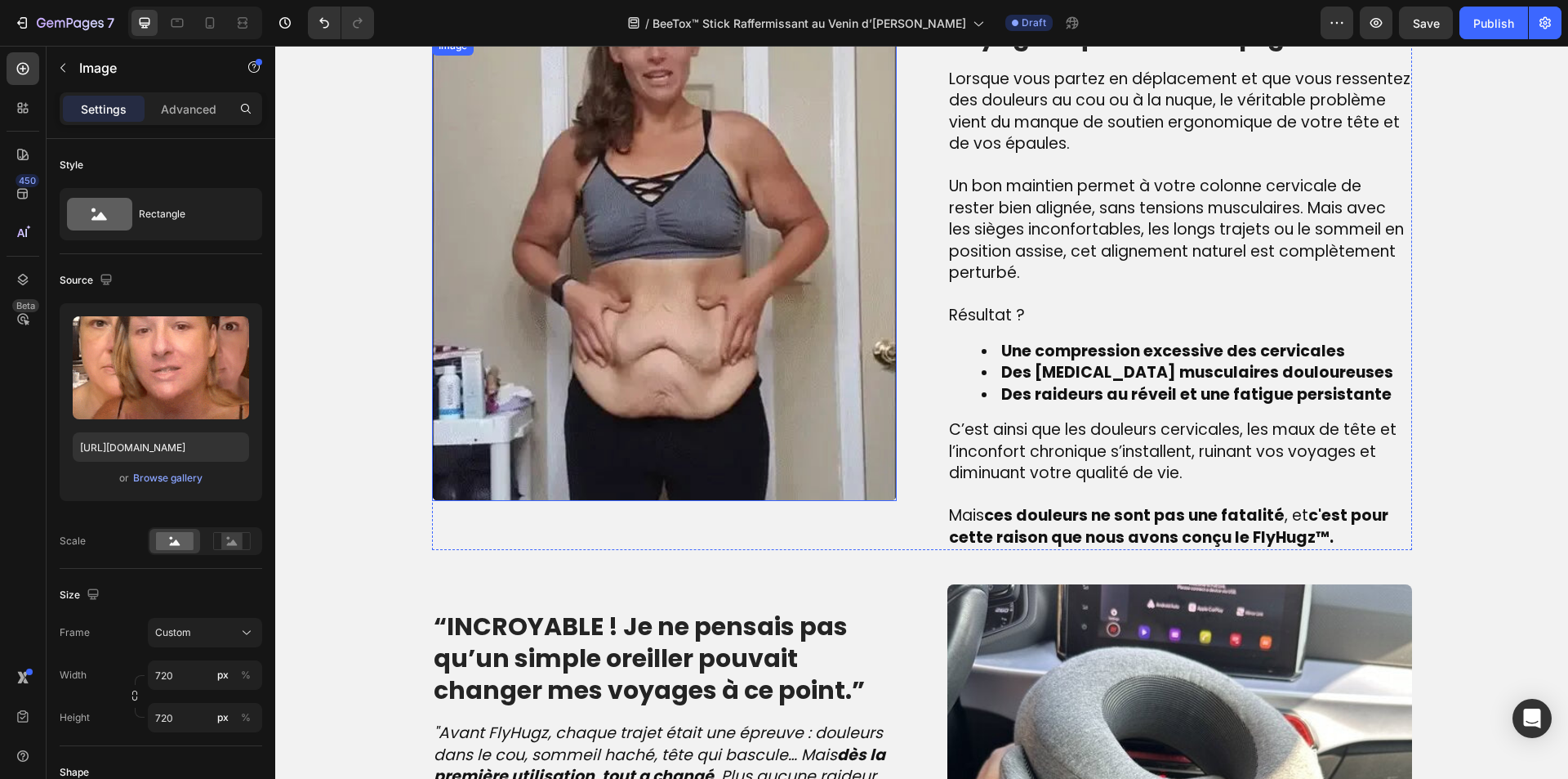
click at [651, 274] on img at bounding box center [664, 269] width 465 height 465
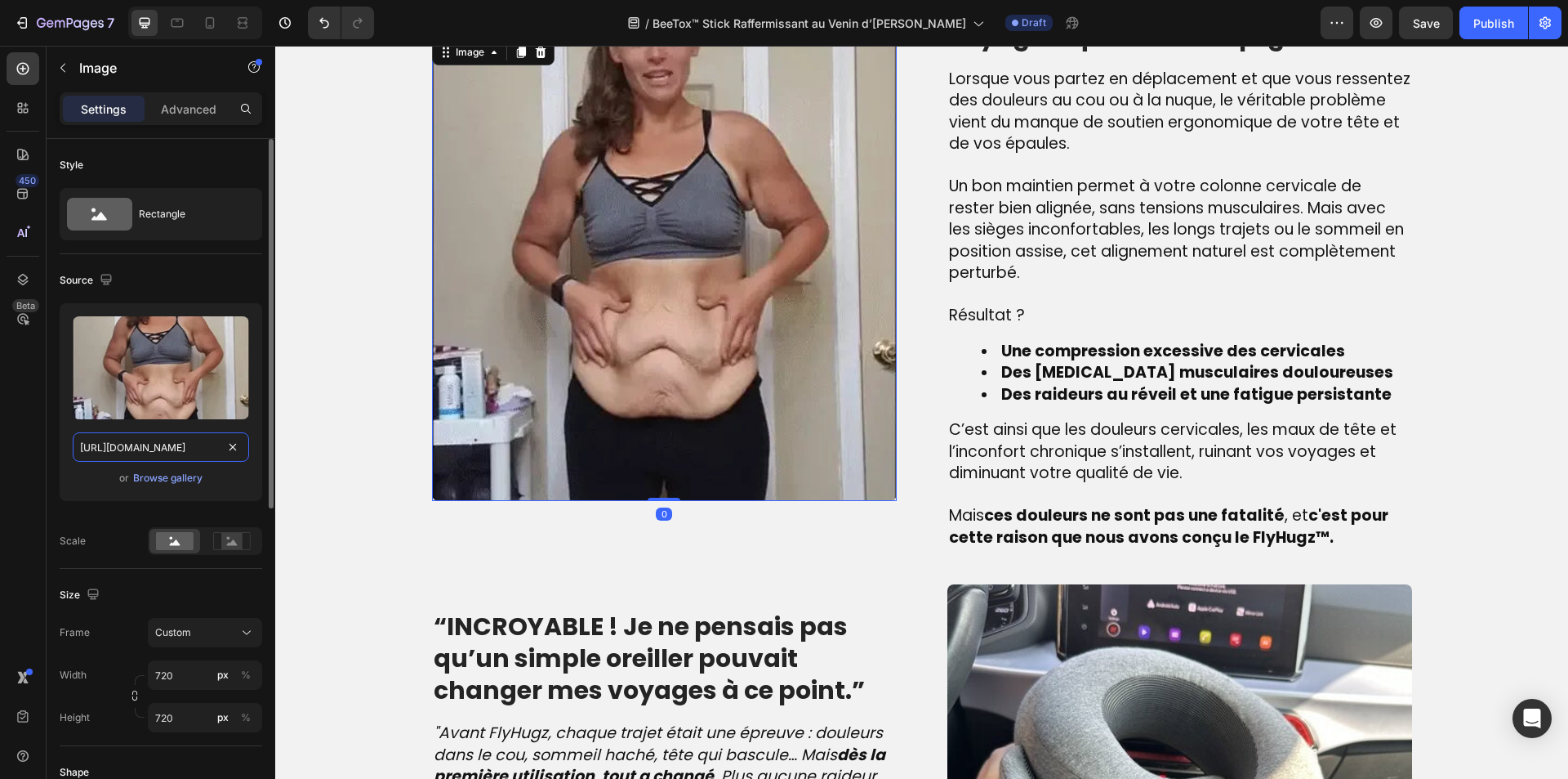
click at [150, 437] on input "https://cdn.shopify.com/s/files/1/0810/9329/6452/files/gempages_540190890933617…" at bounding box center [161, 446] width 176 height 29
paste input "57/7538/4873/files/7.24.webp?v=1726282784"
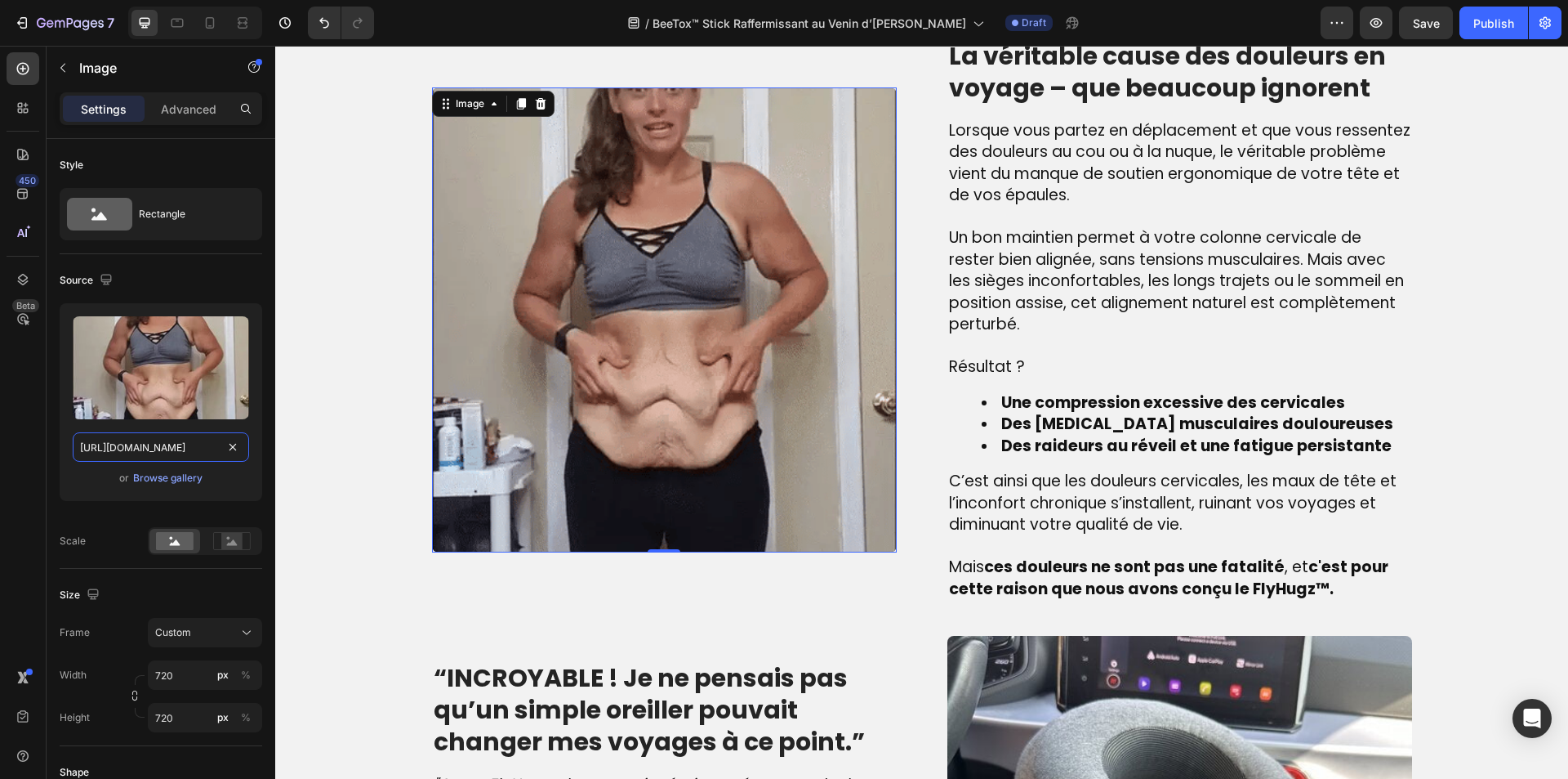
scroll to position [900, 0]
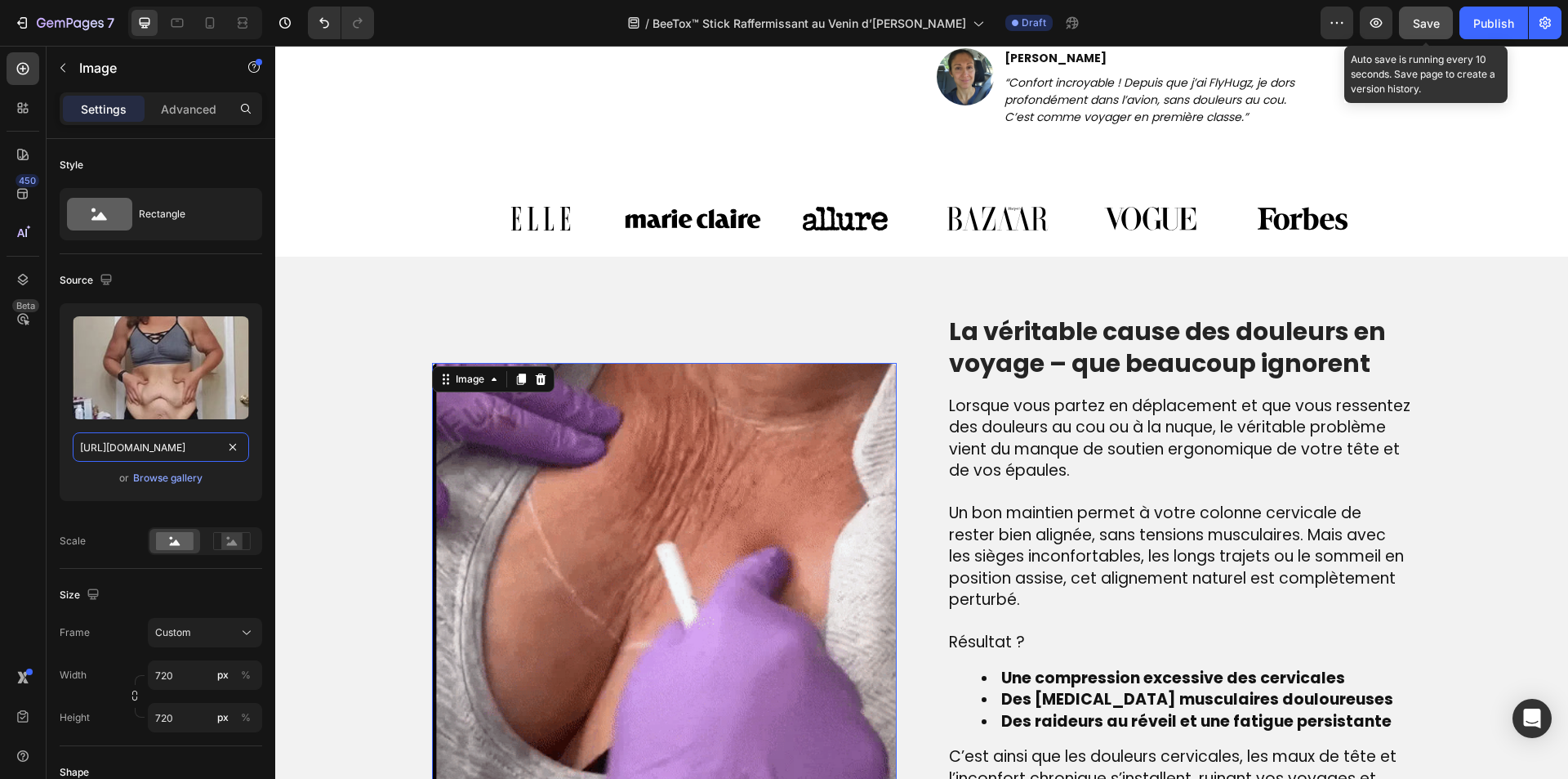
type input "https://cdn.shopify.com/s/files/1/0857/7538/4873/files/7.24.webp?v=1726282784"
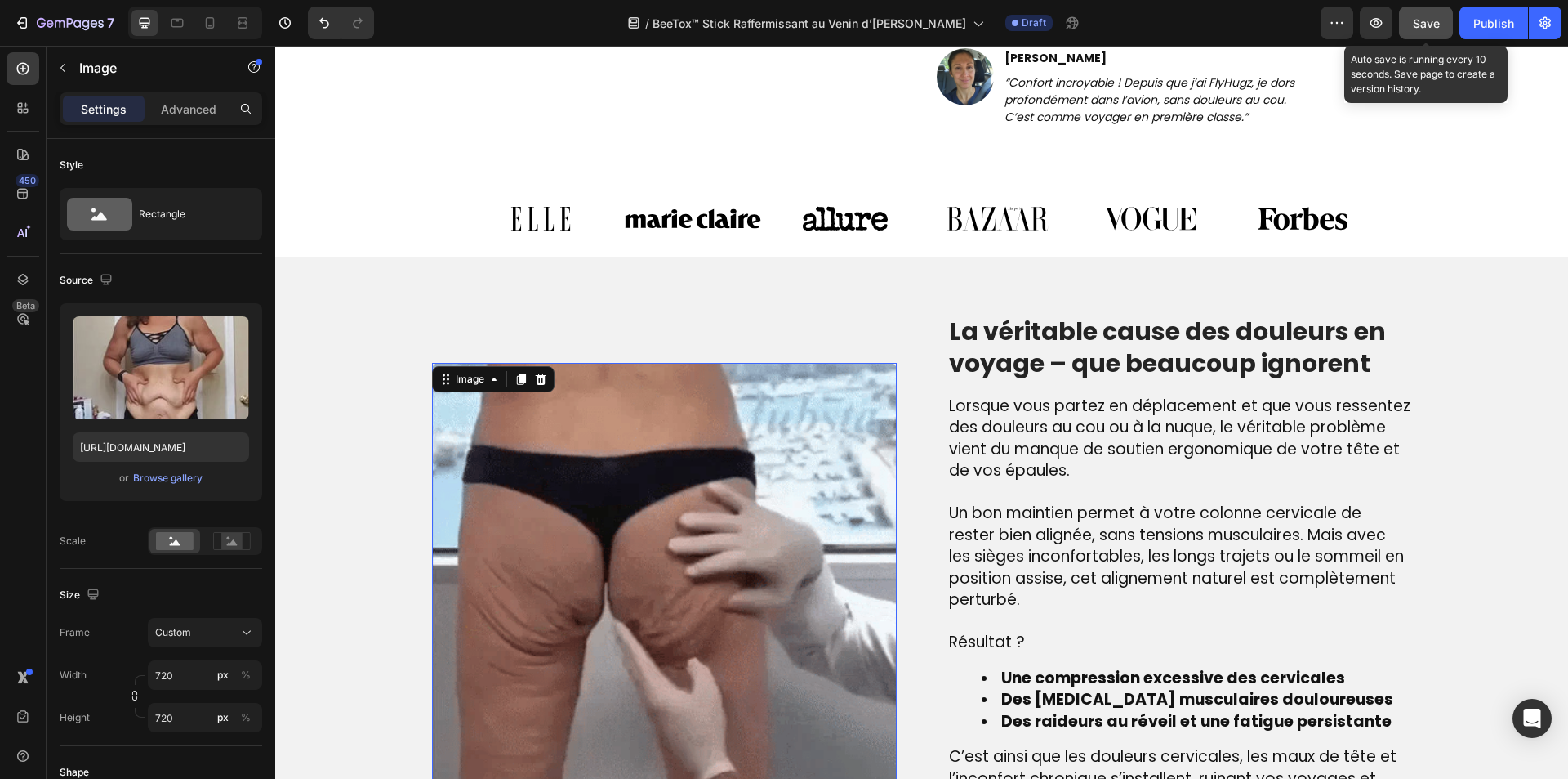
scroll to position [0, 0]
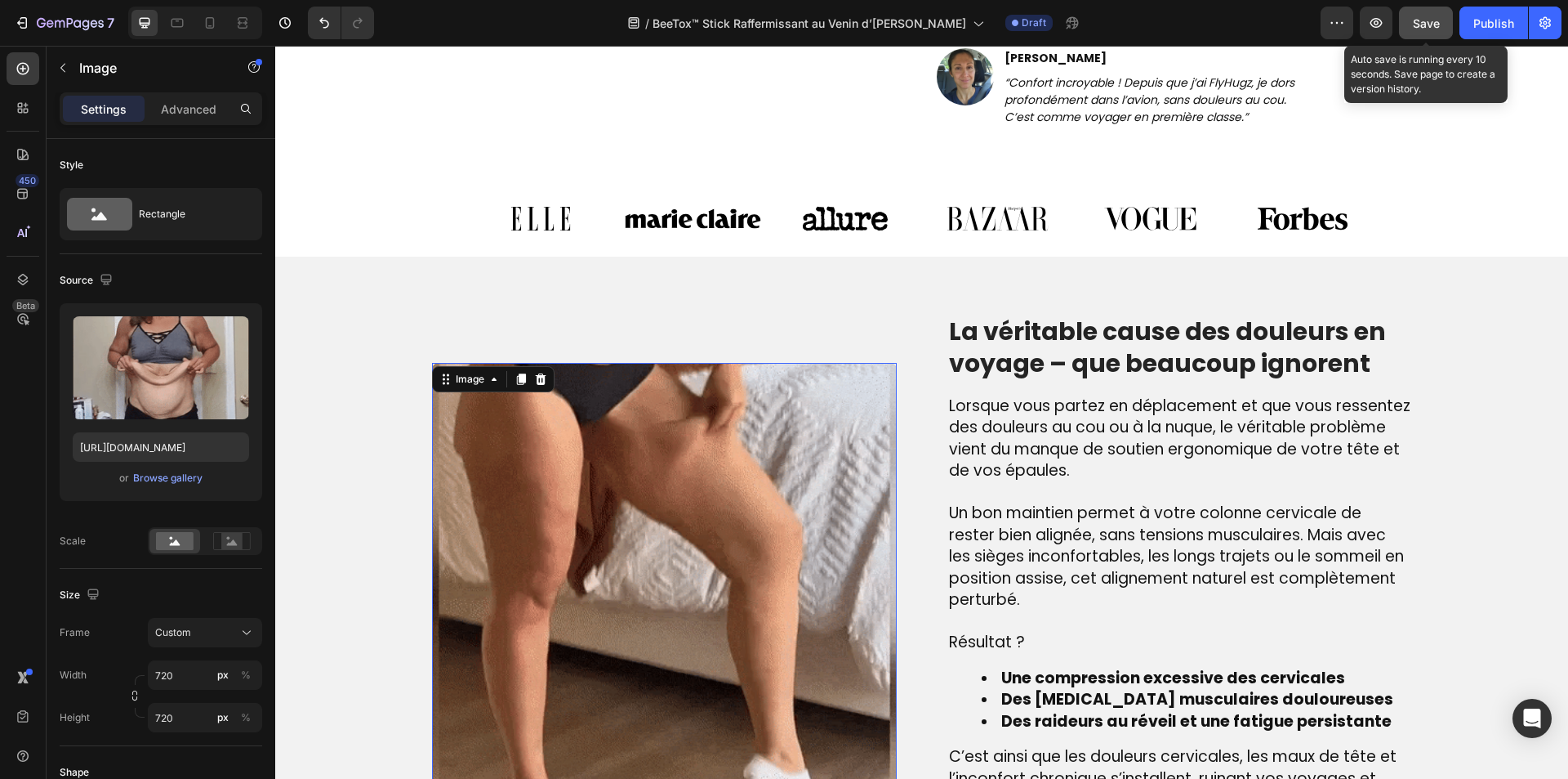
drag, startPoint x: 1416, startPoint y: 20, endPoint x: 1158, endPoint y: 47, distance: 259.4
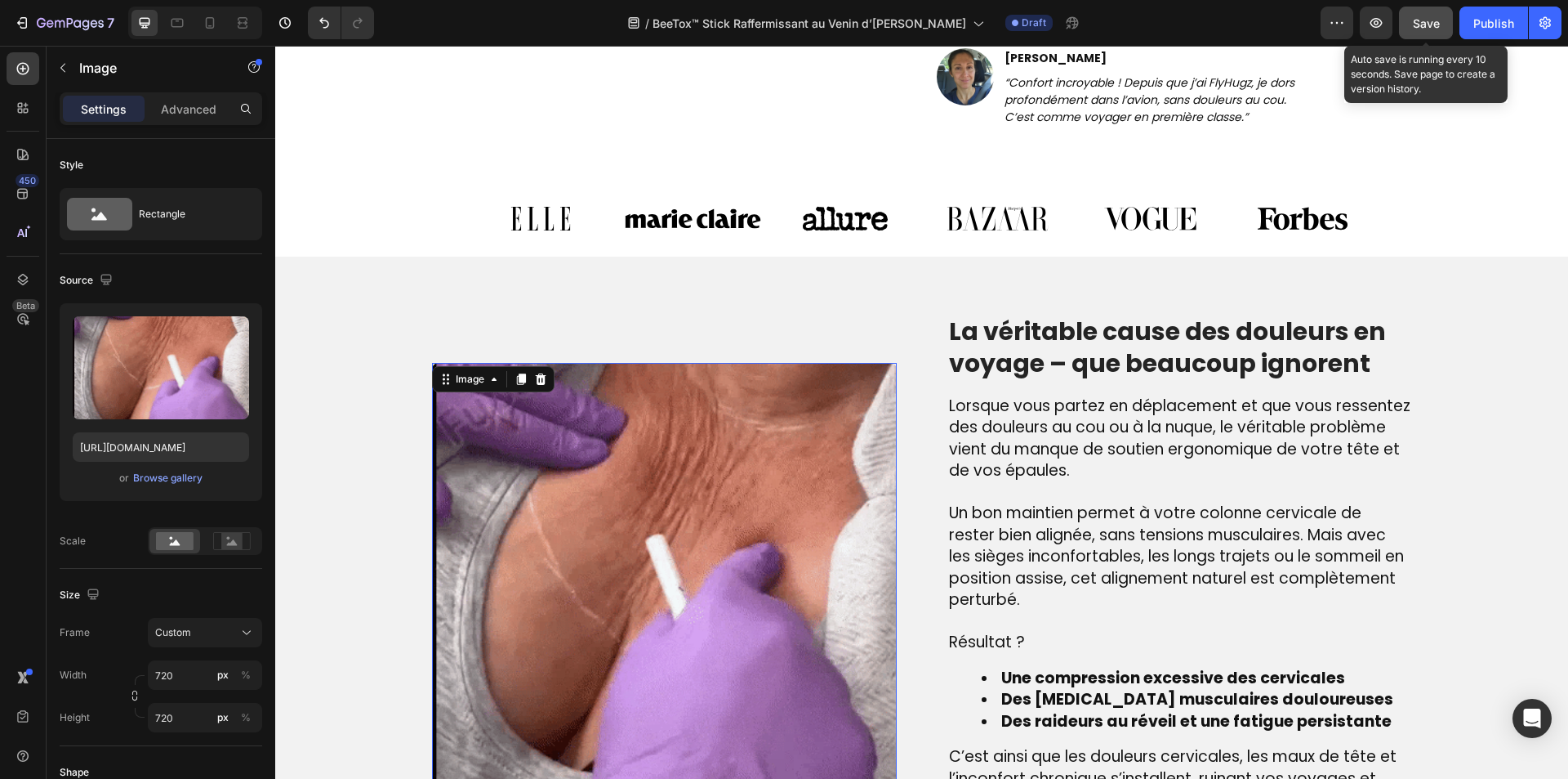
click at [1416, 20] on span "Save" at bounding box center [1426, 23] width 27 height 14
